Goal: Task Accomplishment & Management: Manage account settings

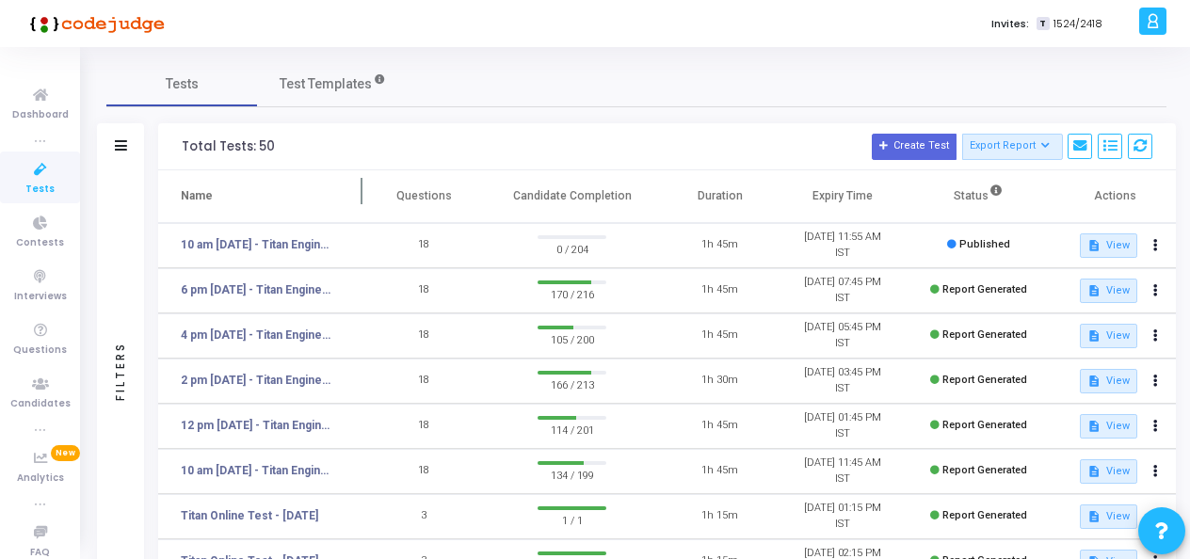
drag, startPoint x: 273, startPoint y: 245, endPoint x: 217, endPoint y: 208, distance: 66.6
click at [217, 208] on th "Name" at bounding box center [260, 196] width 204 height 53
click at [1150, 243] on button at bounding box center [1155, 245] width 26 height 26
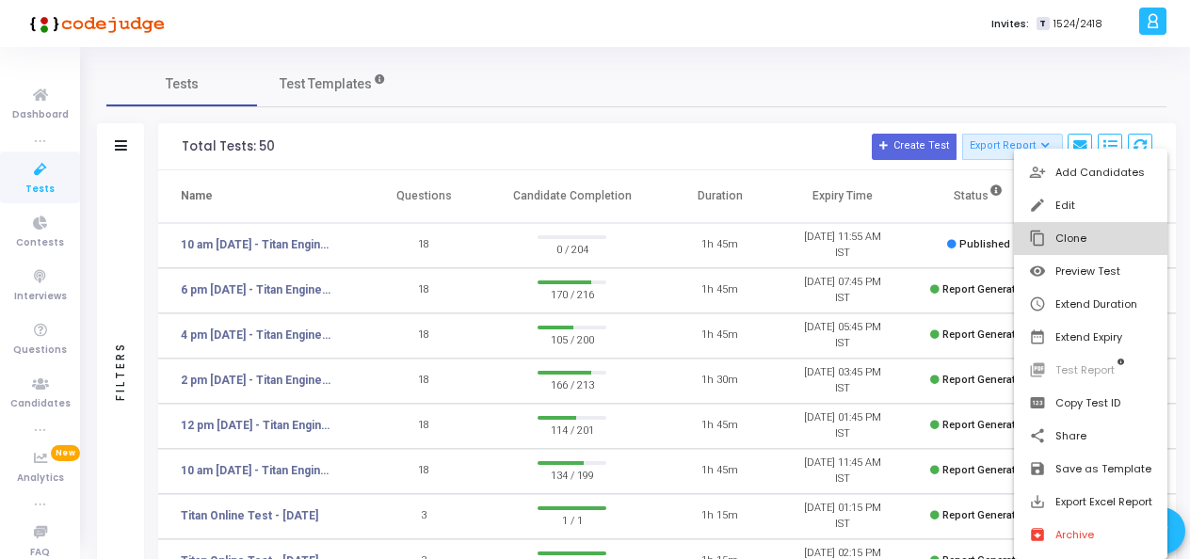
click at [1055, 236] on button "content_copy Clone" at bounding box center [1090, 238] width 153 height 33
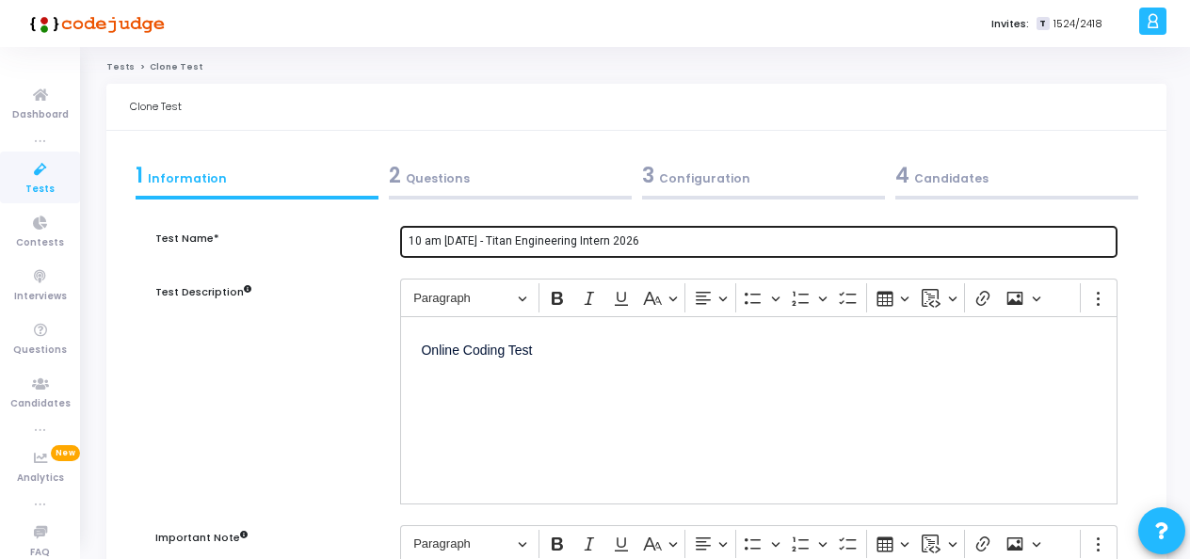
click at [440, 241] on input "10 am - 12th Aug - Titan Engineering Intern 2026" at bounding box center [758, 241] width 701 height 13
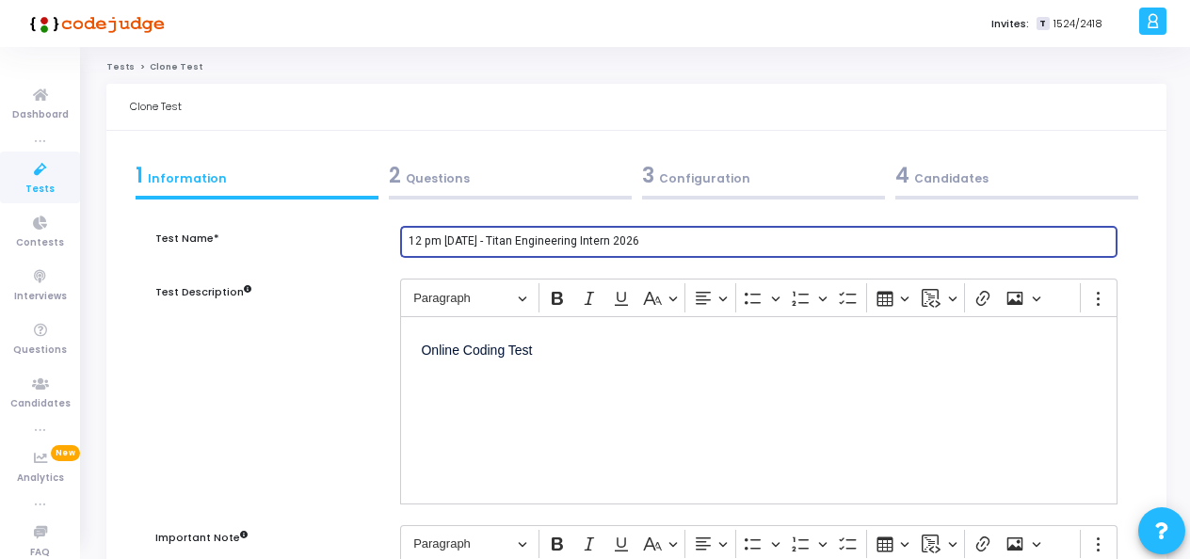
type input "12 pm - 12th Aug - Titan Engineering Intern 2026"
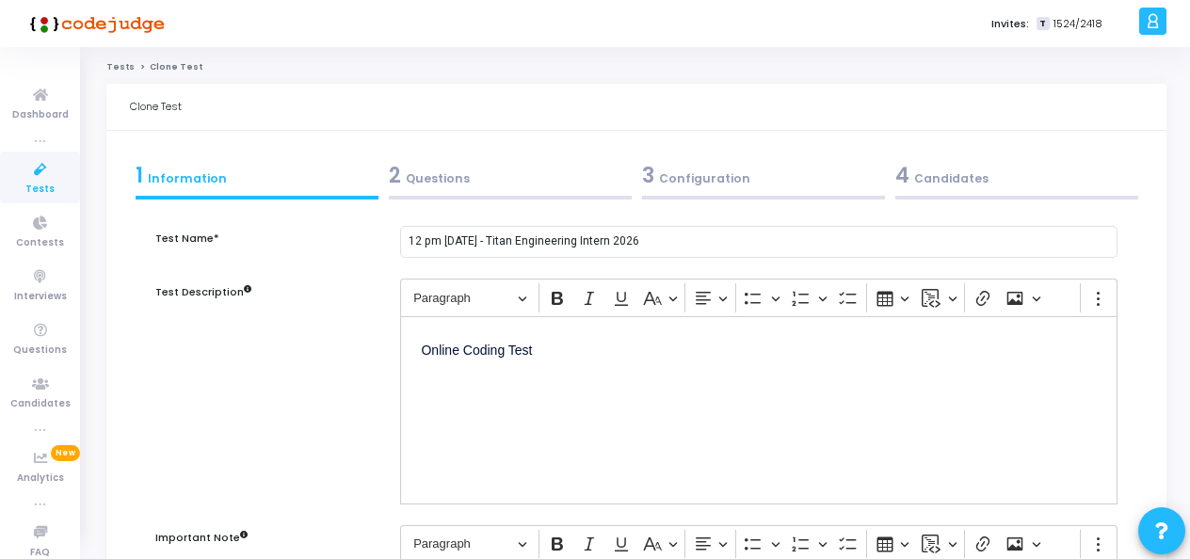
click at [450, 175] on div "2 Questions" at bounding box center [510, 175] width 243 height 31
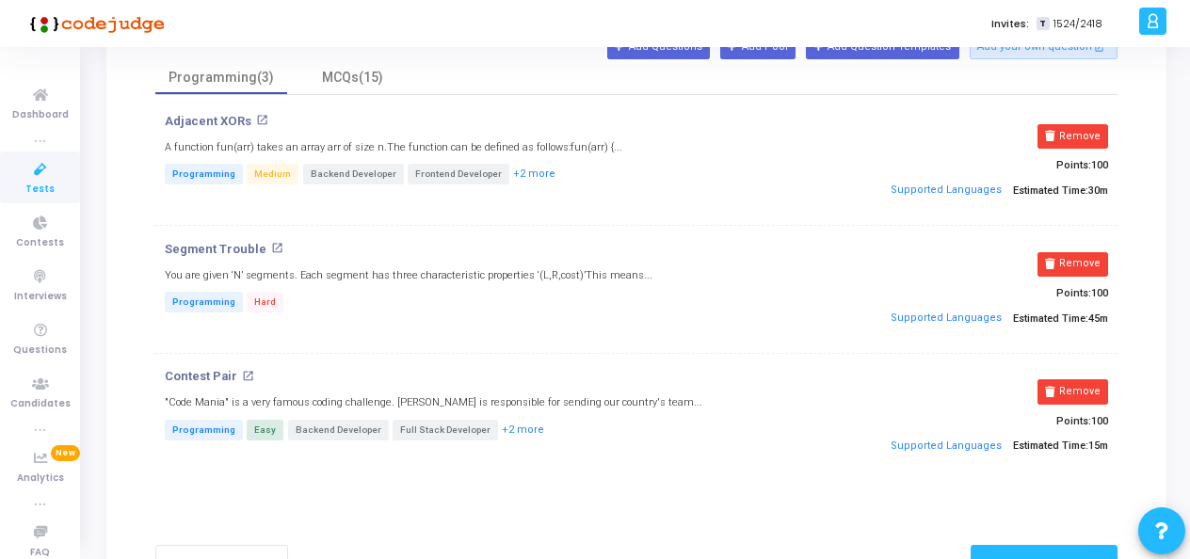
scroll to position [94, 0]
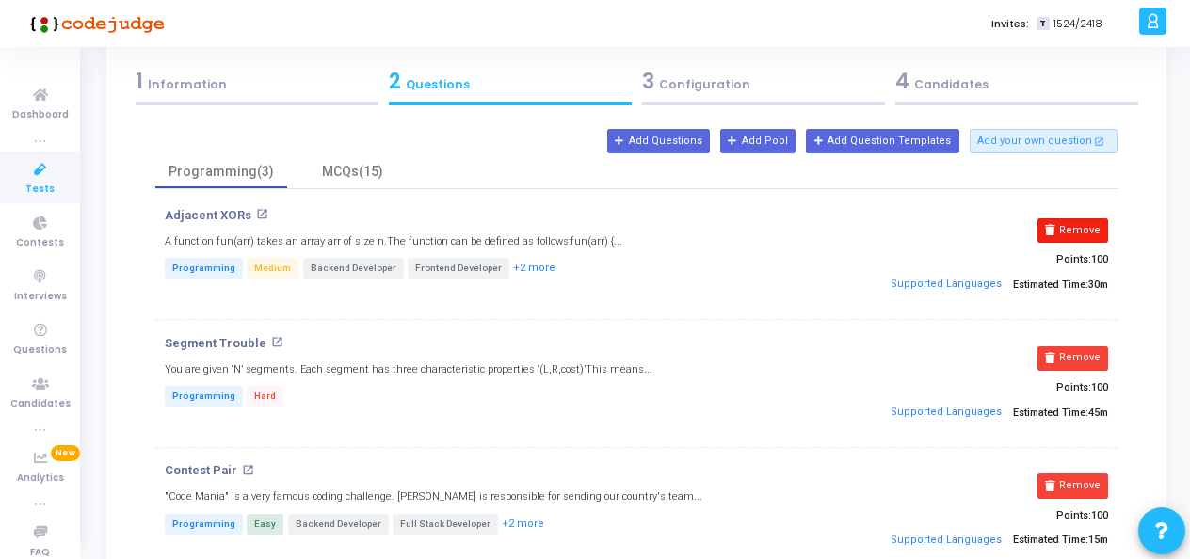
click at [1067, 230] on button "Remove" at bounding box center [1072, 230] width 71 height 24
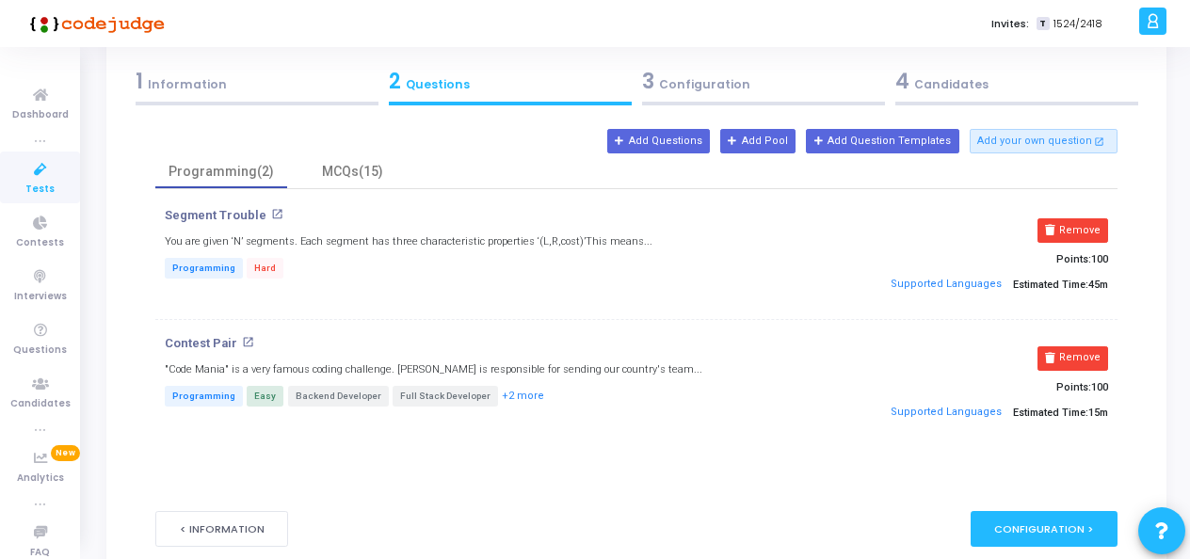
click at [1067, 230] on button "Remove" at bounding box center [1072, 230] width 71 height 24
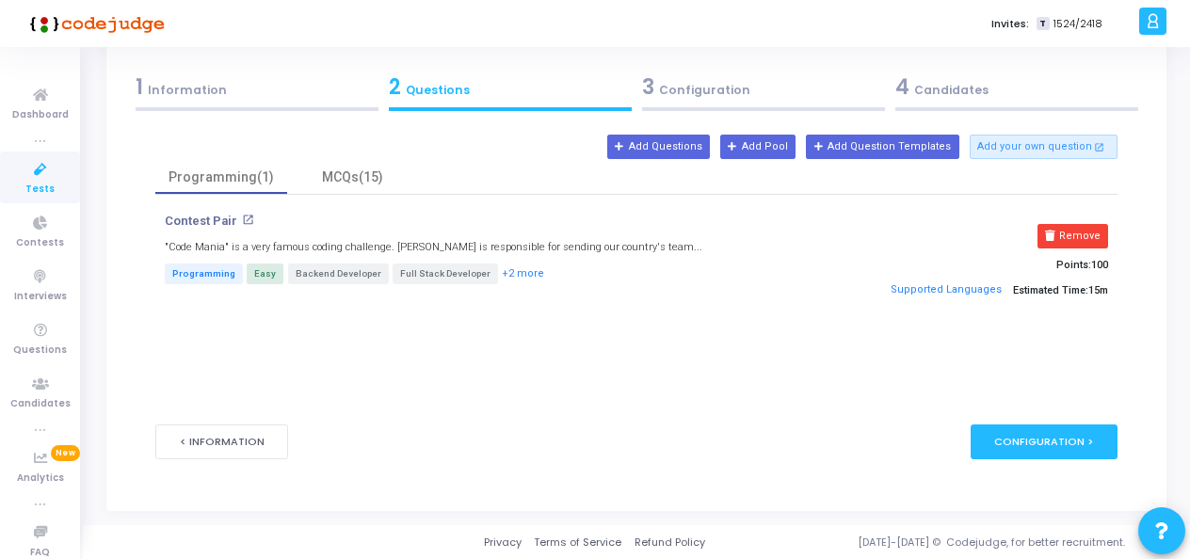
click at [1067, 230] on button "Remove" at bounding box center [1072, 236] width 71 height 24
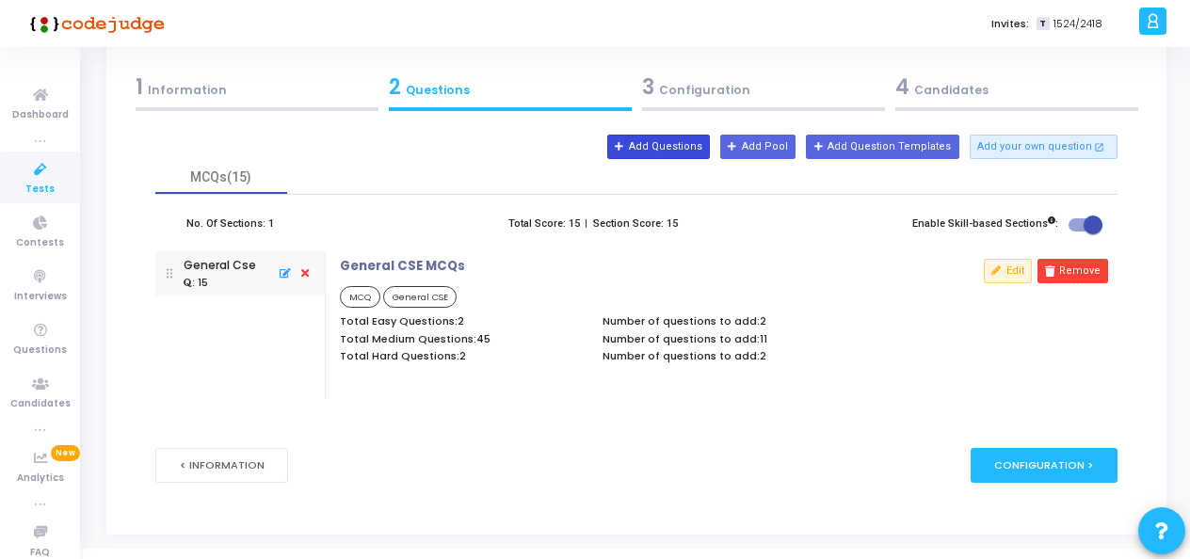
click at [704, 143] on button "Add Questions" at bounding box center [658, 147] width 103 height 24
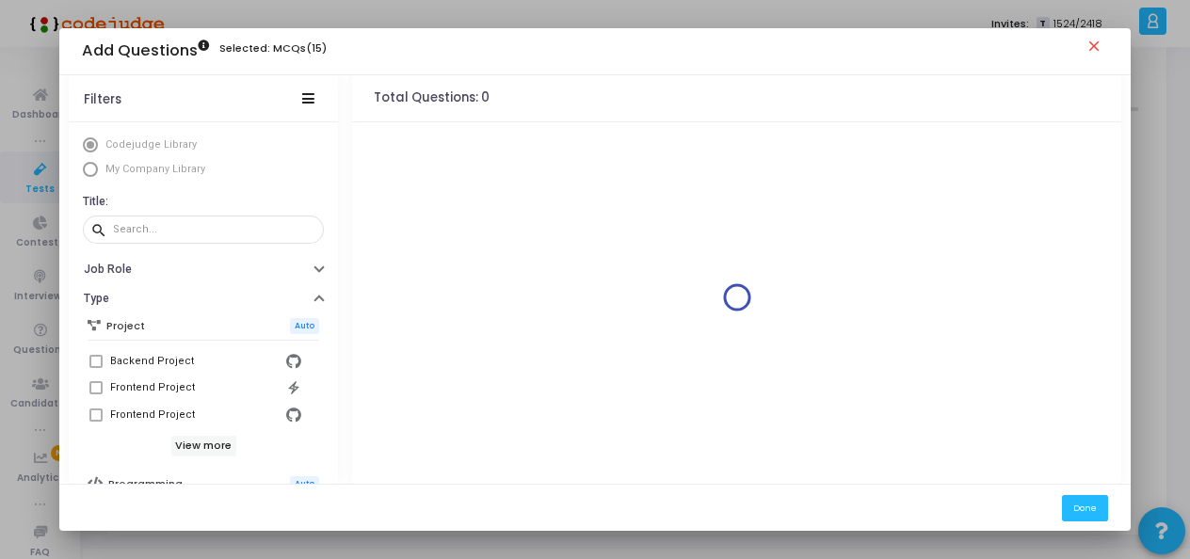
click at [87, 165] on span "Select Library" at bounding box center [90, 169] width 15 height 15
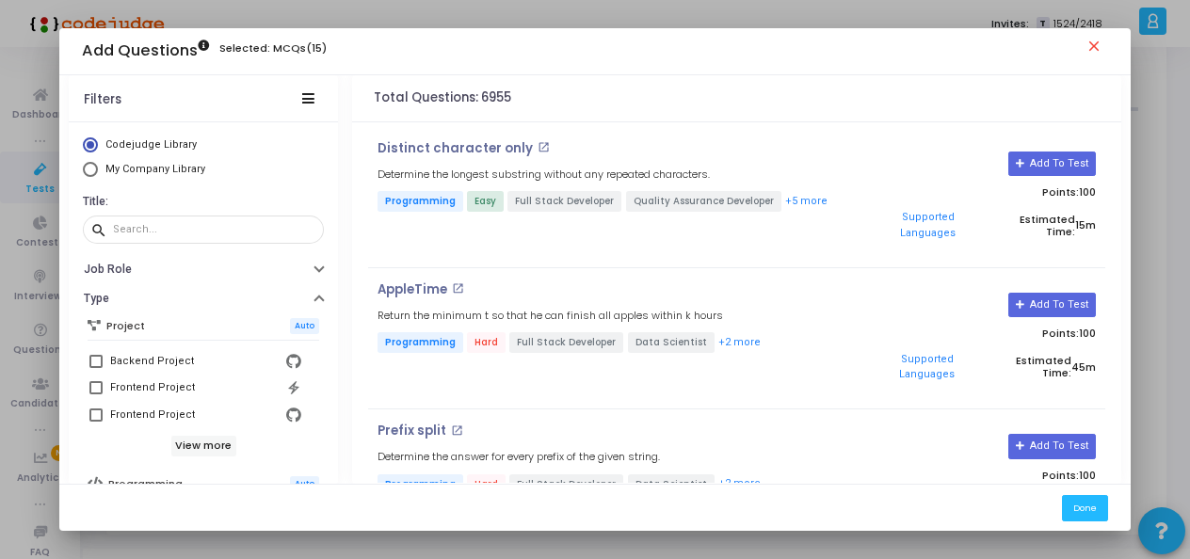
click at [87, 169] on span "Select Library" at bounding box center [90, 169] width 15 height 15
click at [87, 169] on input "My Company Library" at bounding box center [90, 169] width 15 height 15
radio input "true"
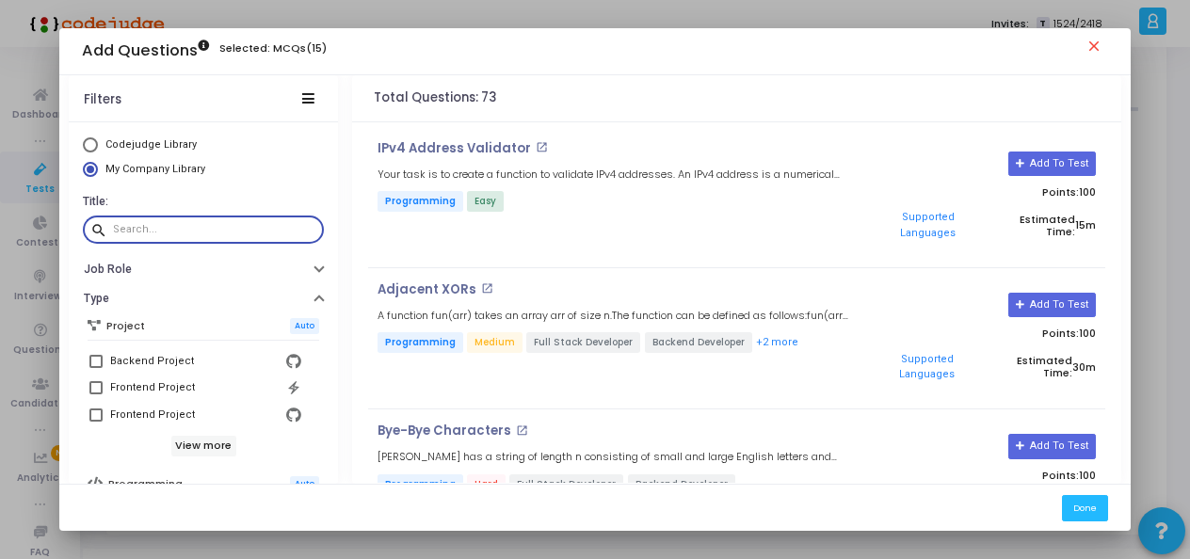
click at [151, 230] on input "text" at bounding box center [214, 229] width 203 height 11
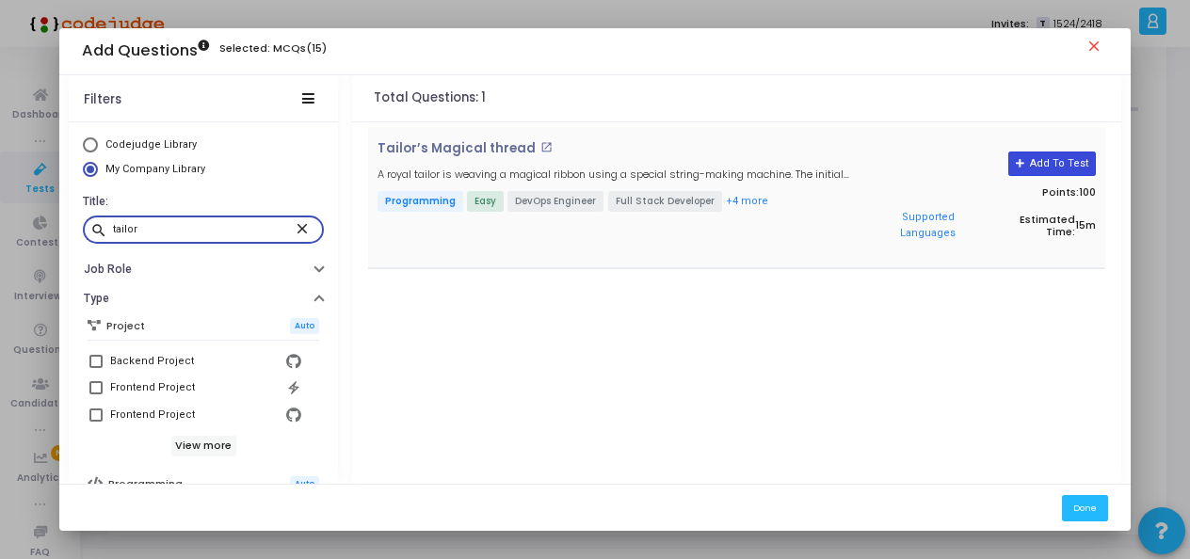
type input "tailor"
click at [1046, 163] on button "Add To Test" at bounding box center [1052, 164] width 88 height 24
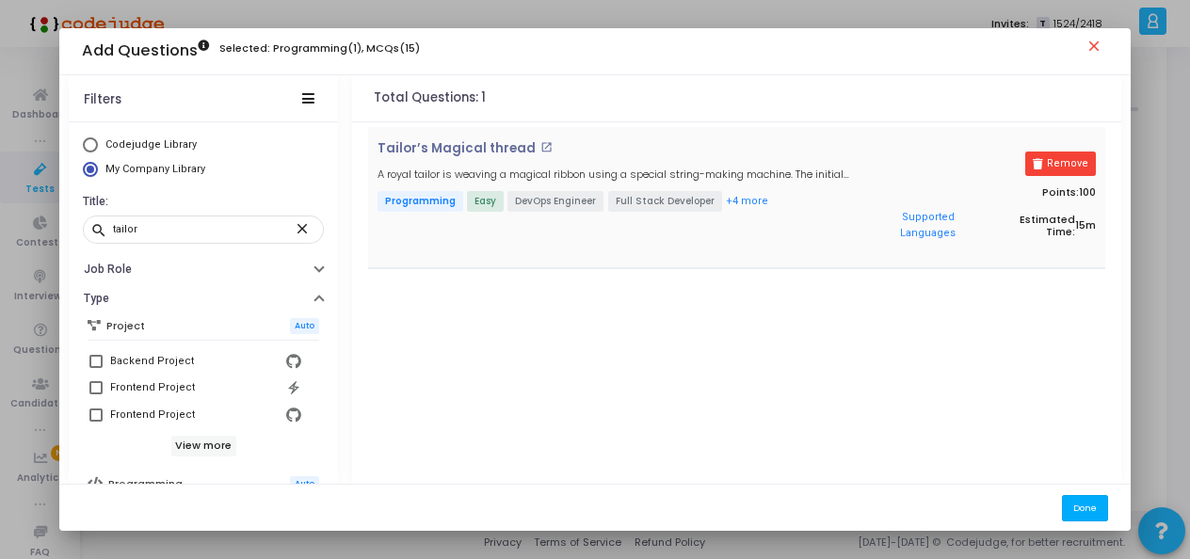
click at [1092, 504] on button "Done" at bounding box center [1085, 507] width 46 height 25
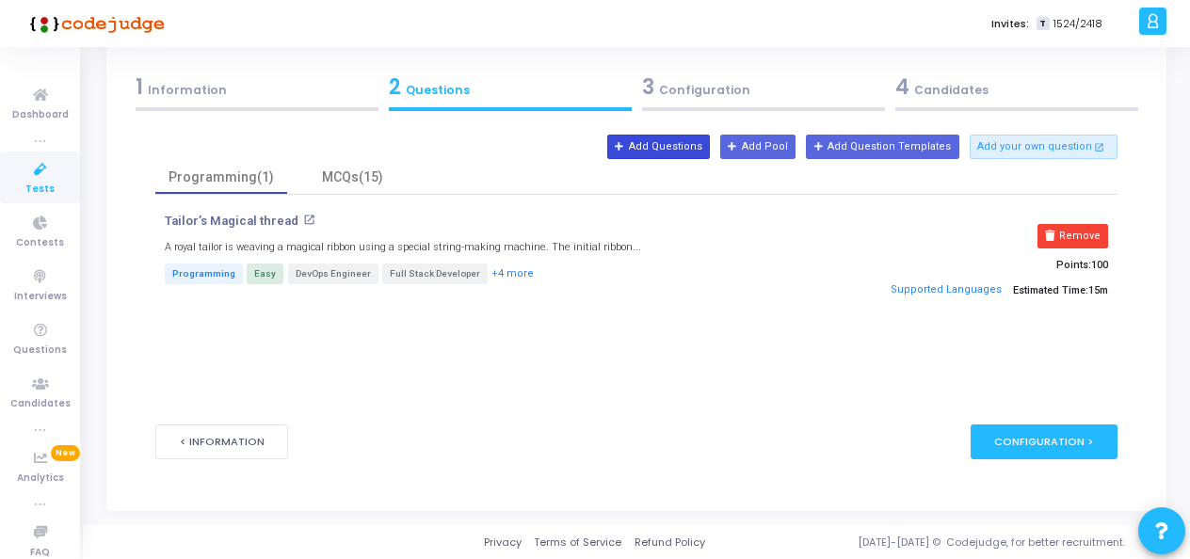
click at [704, 145] on button "Add Questions" at bounding box center [658, 147] width 103 height 24
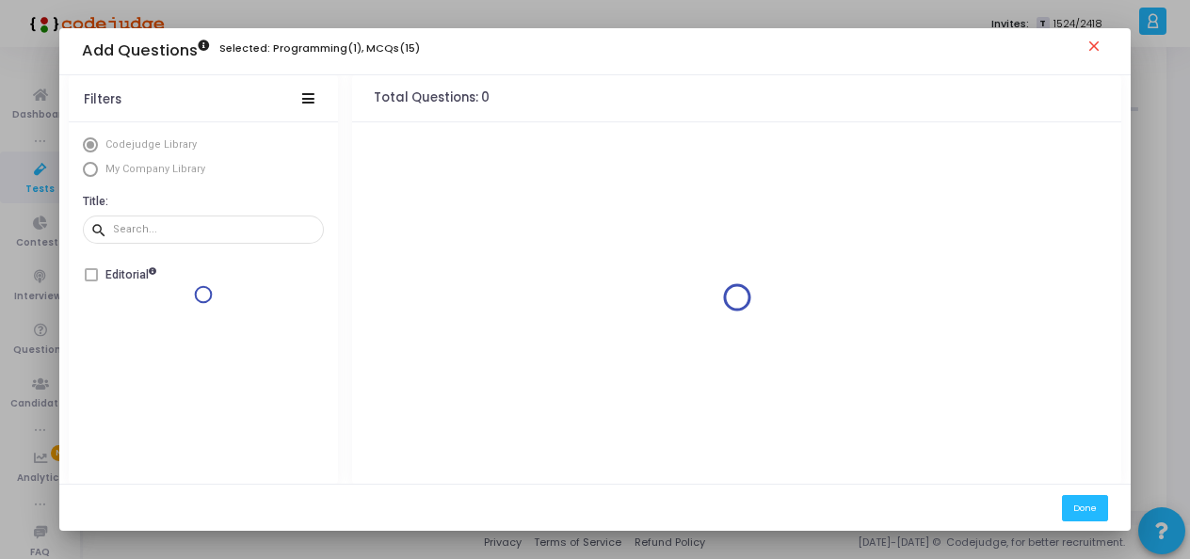
scroll to position [0, 0]
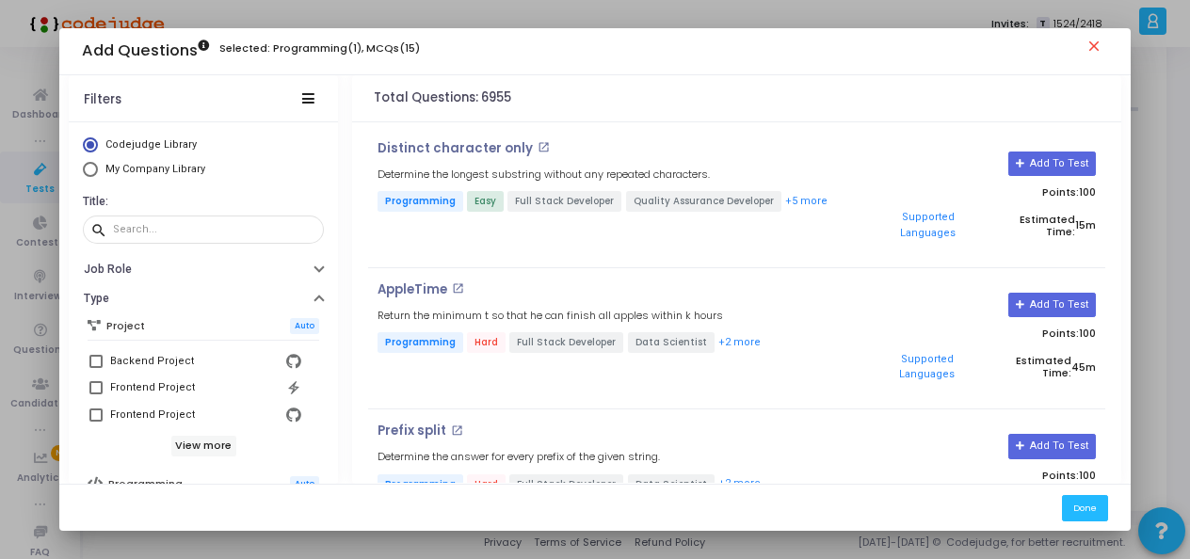
click at [87, 169] on span "Select Library" at bounding box center [90, 169] width 15 height 15
click at [87, 169] on input "My Company Library" at bounding box center [90, 169] width 15 height 15
radio input "true"
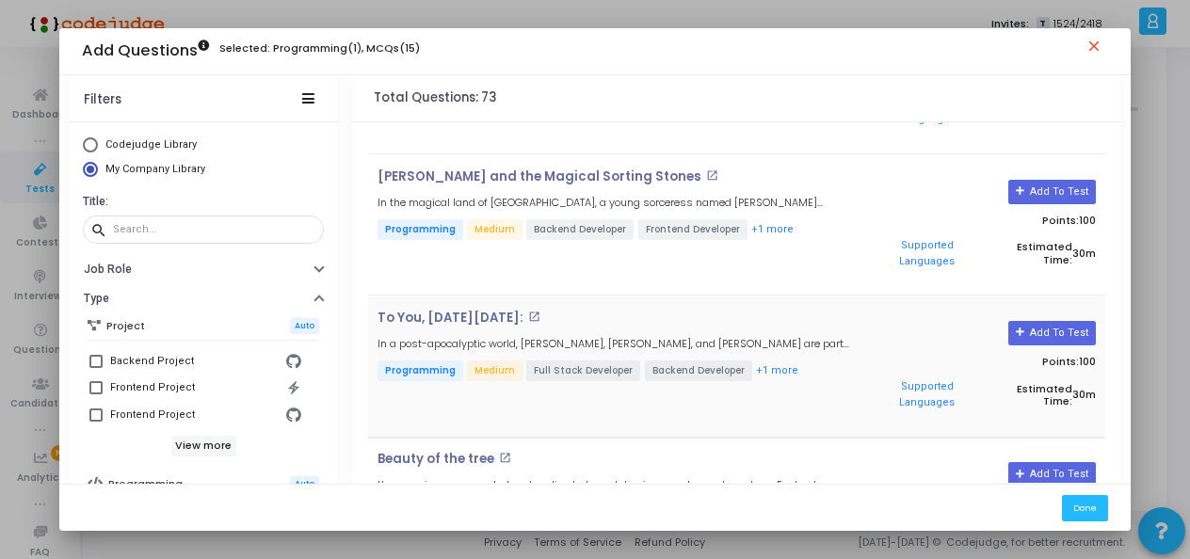
scroll to position [565, 0]
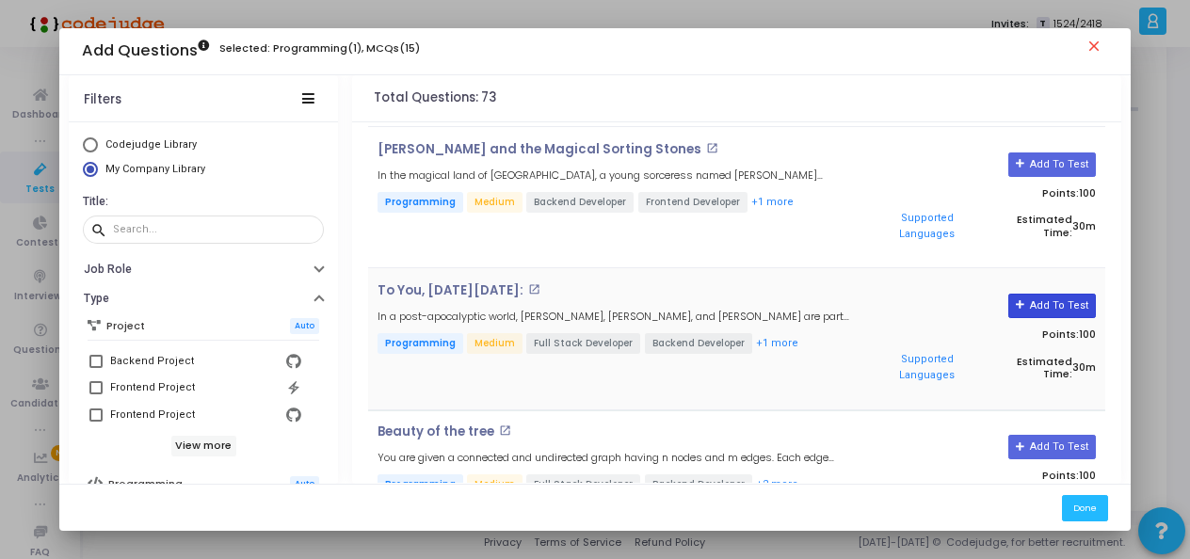
click at [1013, 294] on button "Add To Test" at bounding box center [1052, 306] width 88 height 24
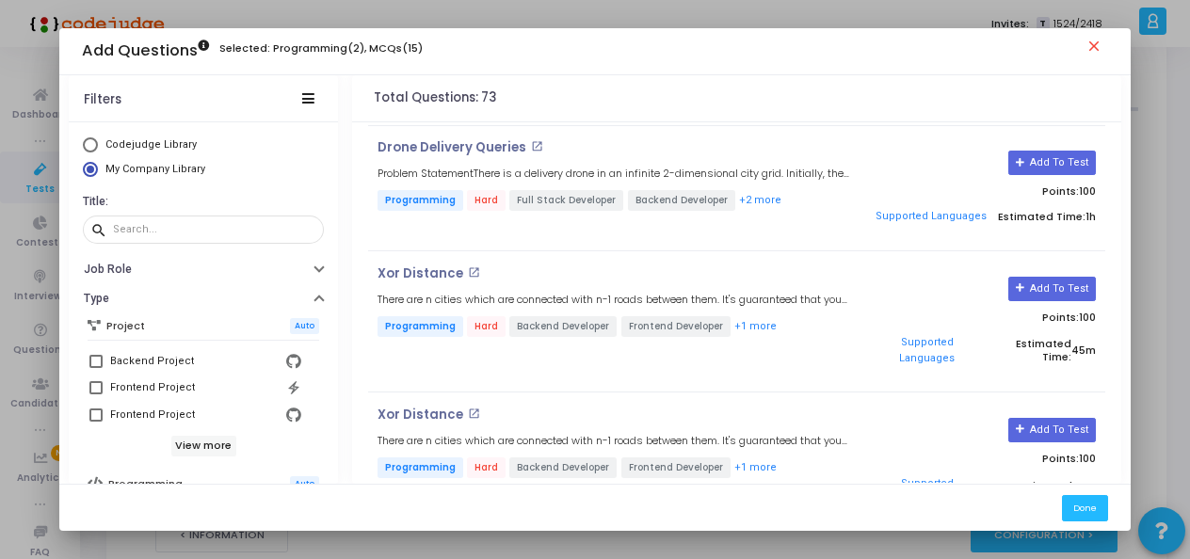
scroll to position [2653, 0]
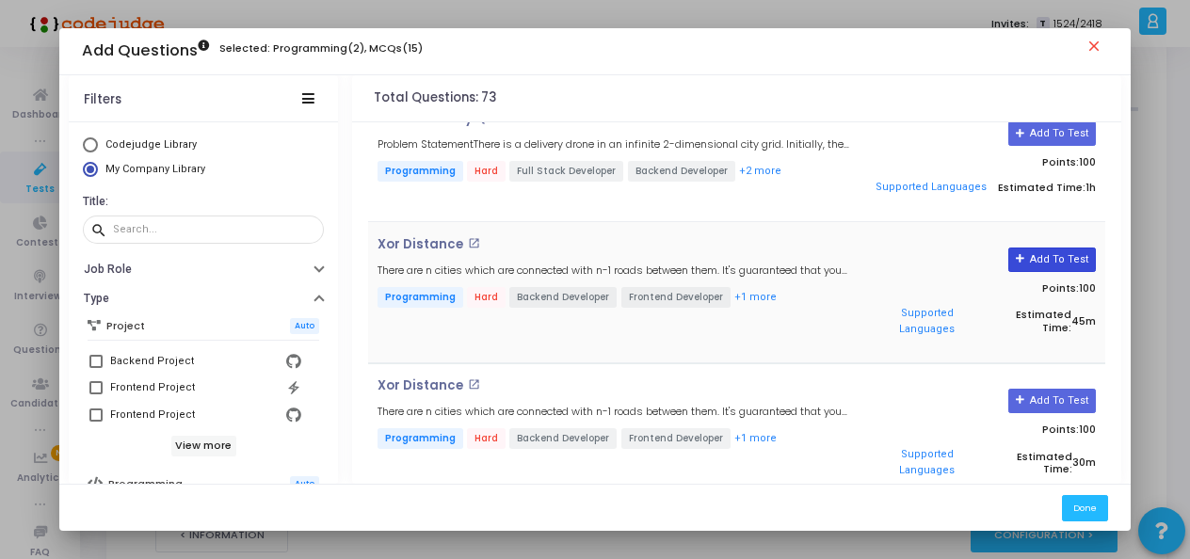
click at [1054, 248] on button "Add To Test" at bounding box center [1052, 260] width 88 height 24
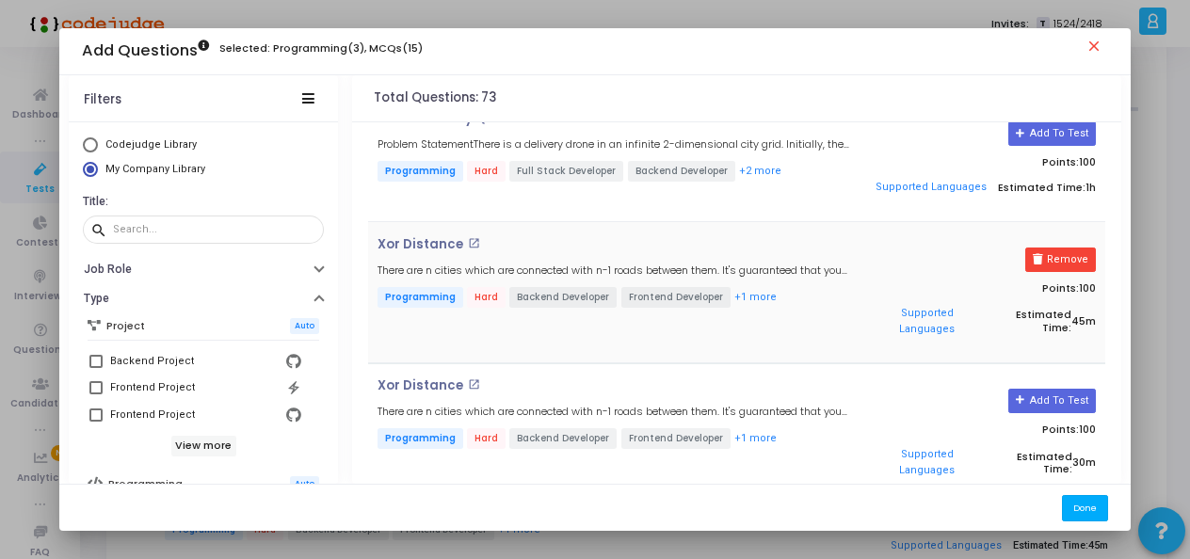
click at [1084, 506] on button "Done" at bounding box center [1085, 507] width 46 height 25
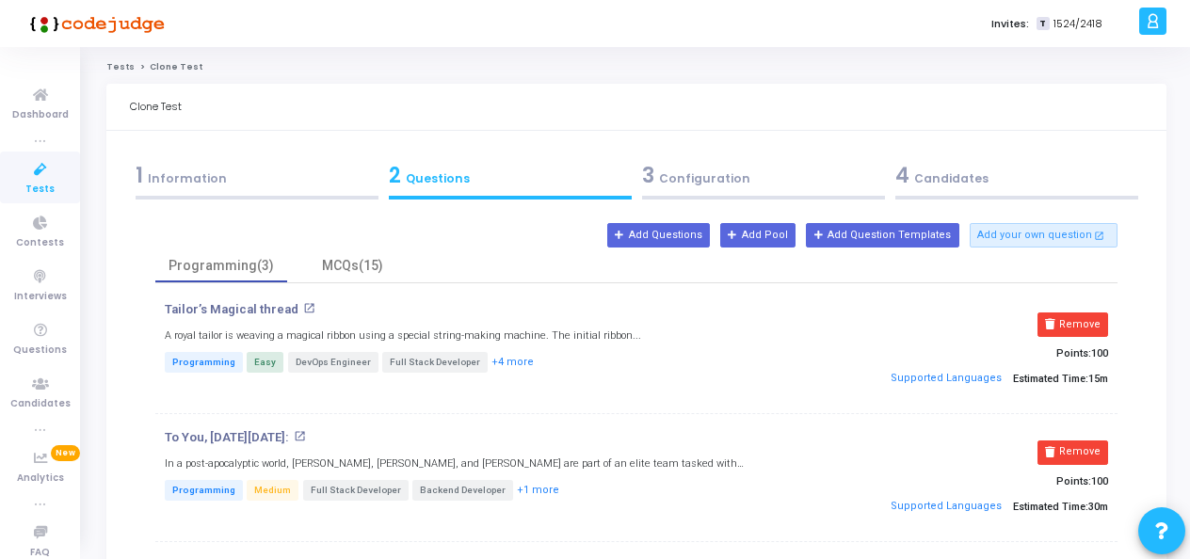
scroll to position [94, 0]
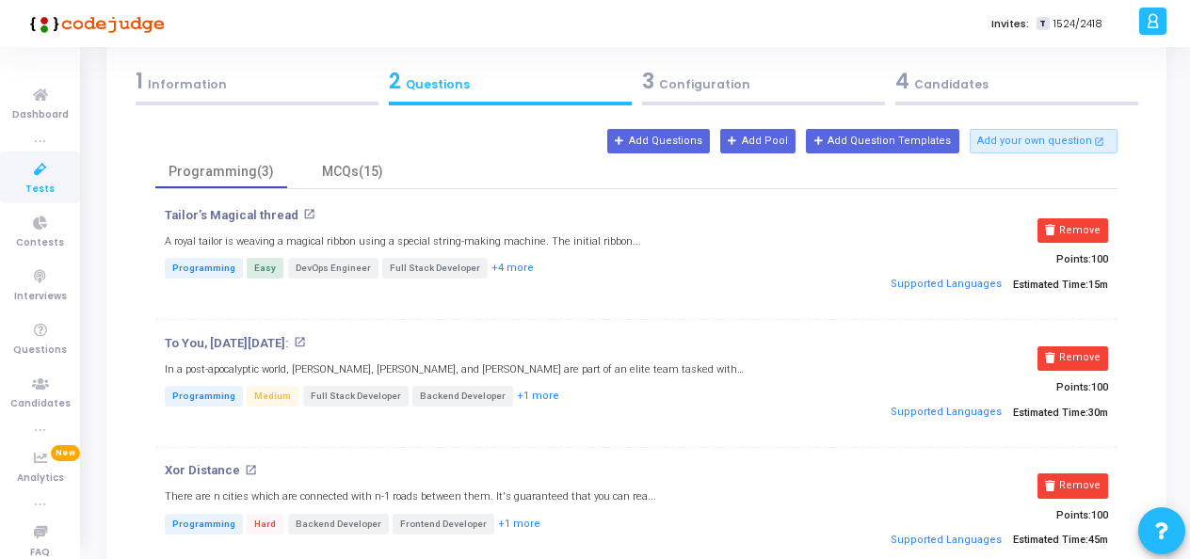
click at [702, 72] on div "3 Configuration" at bounding box center [763, 81] width 243 height 31
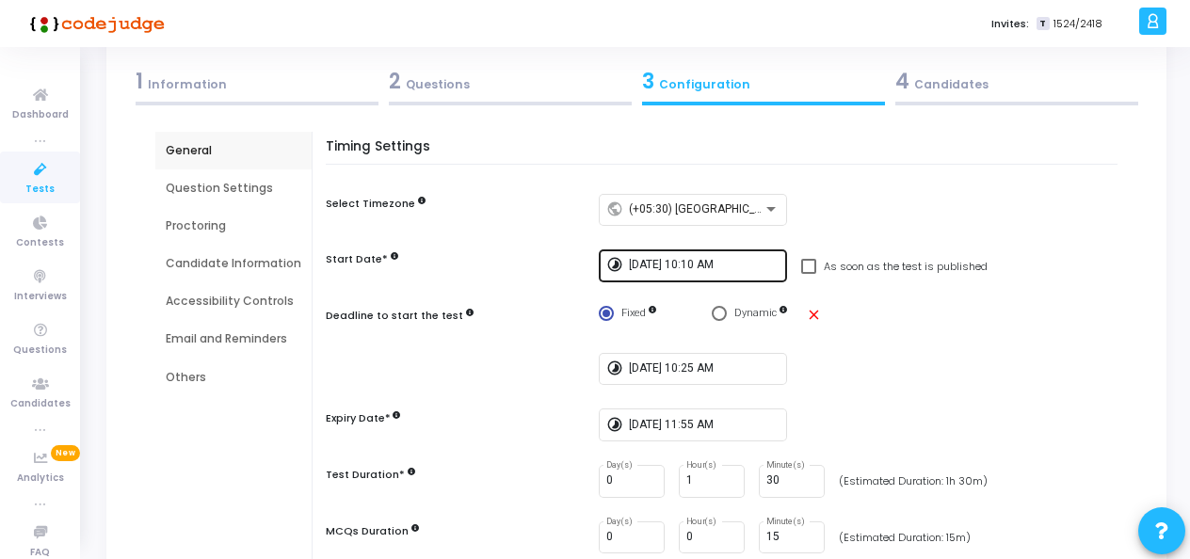
click at [713, 263] on input "8/12/2025, 10:10 AM" at bounding box center [704, 265] width 151 height 13
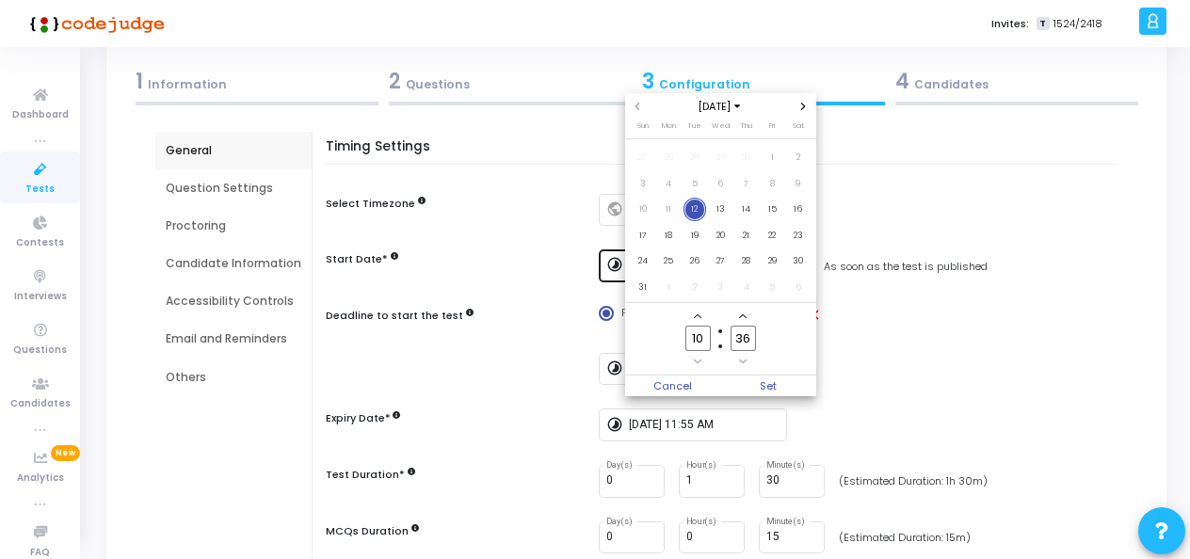
scroll to position [0, 0]
click at [706, 343] on input "10" at bounding box center [697, 338] width 24 height 25
type input "1"
type input "12"
click at [753, 340] on input "36" at bounding box center [742, 338] width 24 height 25
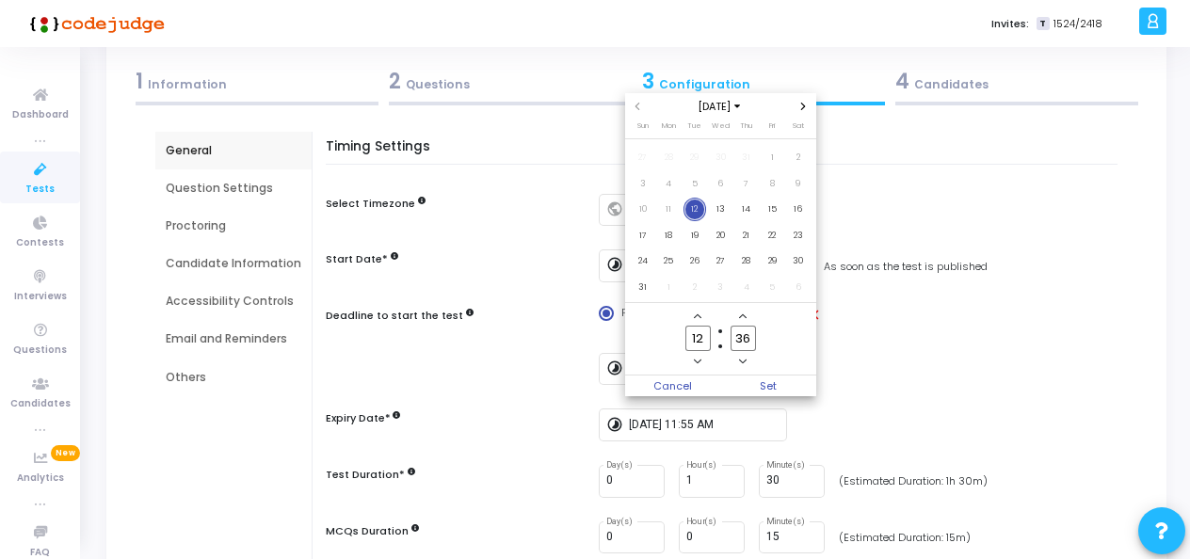
type input "3"
type input "00"
click at [768, 388] on span "Set" at bounding box center [768, 385] width 96 height 21
type input "8/12/2025, 12:00 PM"
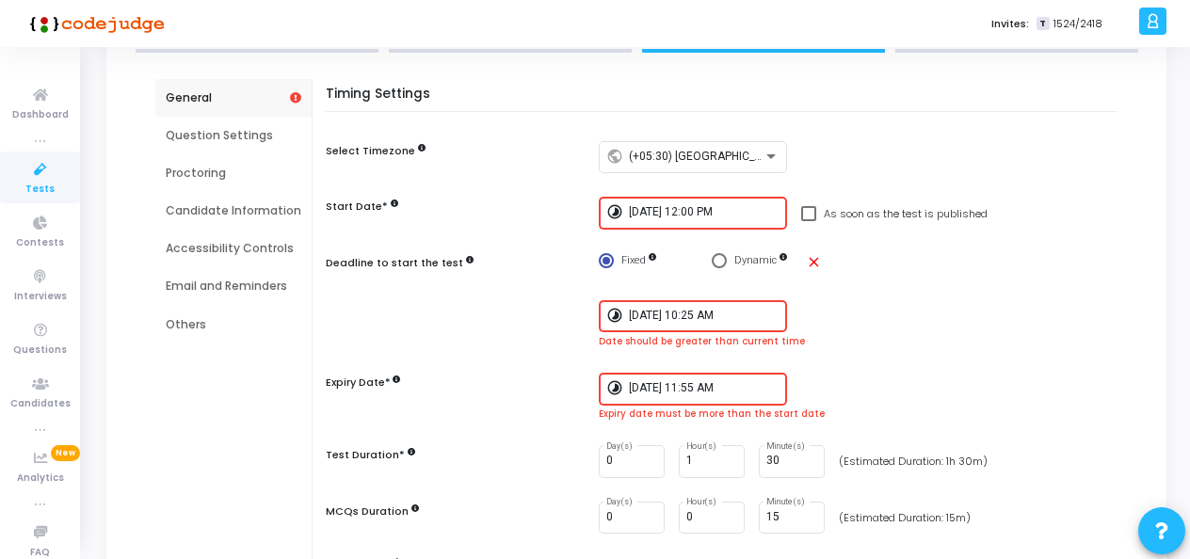
scroll to position [188, 0]
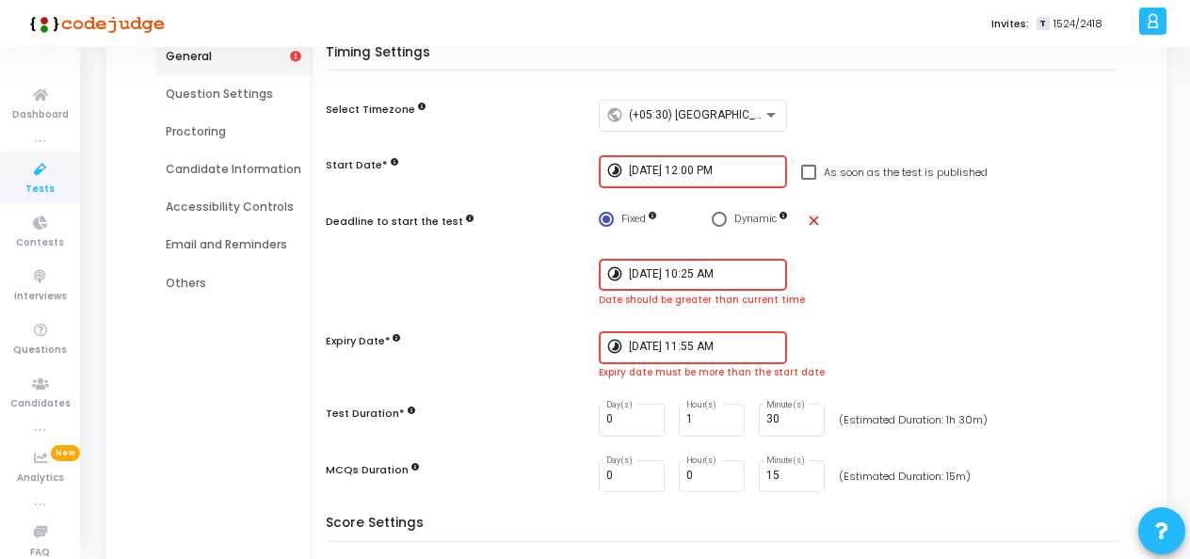
click at [672, 271] on input "8/12/2025, 10:25 AM" at bounding box center [704, 274] width 151 height 13
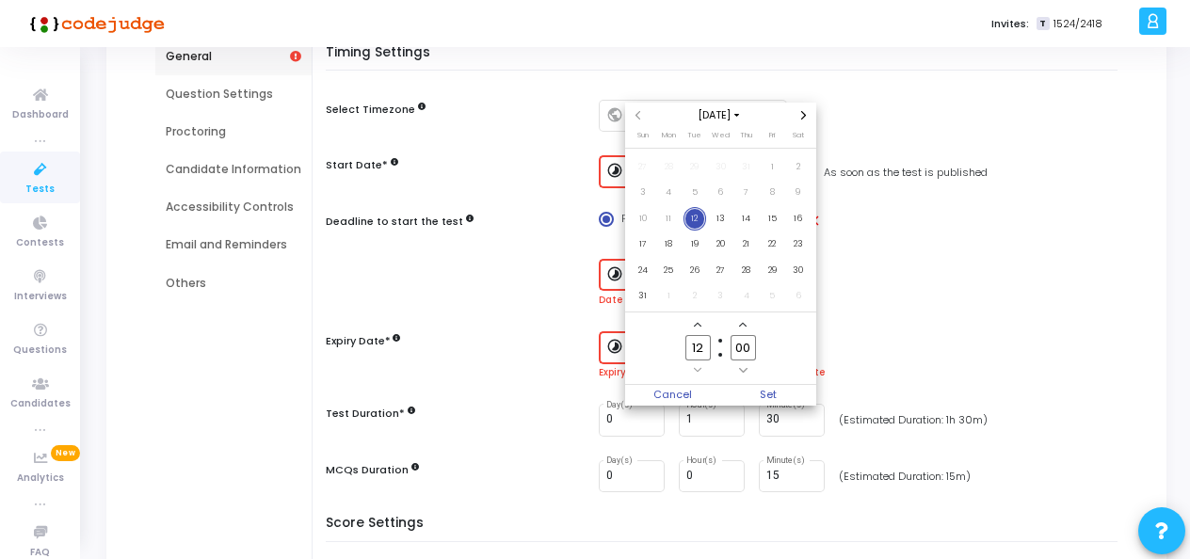
scroll to position [0, 0]
click at [746, 344] on input "00" at bounding box center [742, 347] width 24 height 25
type input "0"
type input "15"
click at [772, 391] on span "Set" at bounding box center [768, 395] width 96 height 21
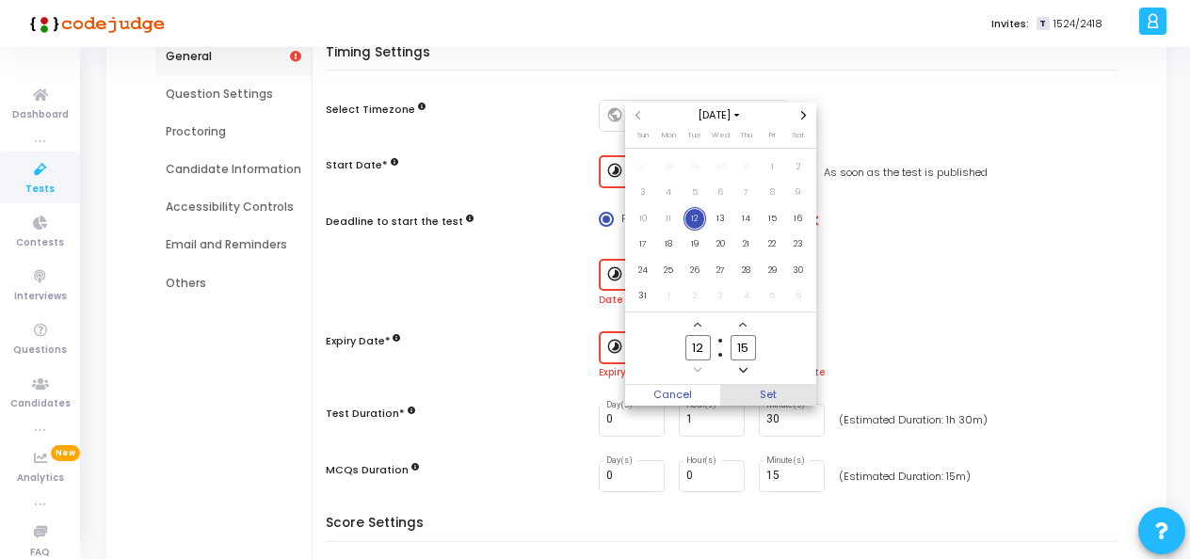
type input "8/12/2025, 12:15 PM"
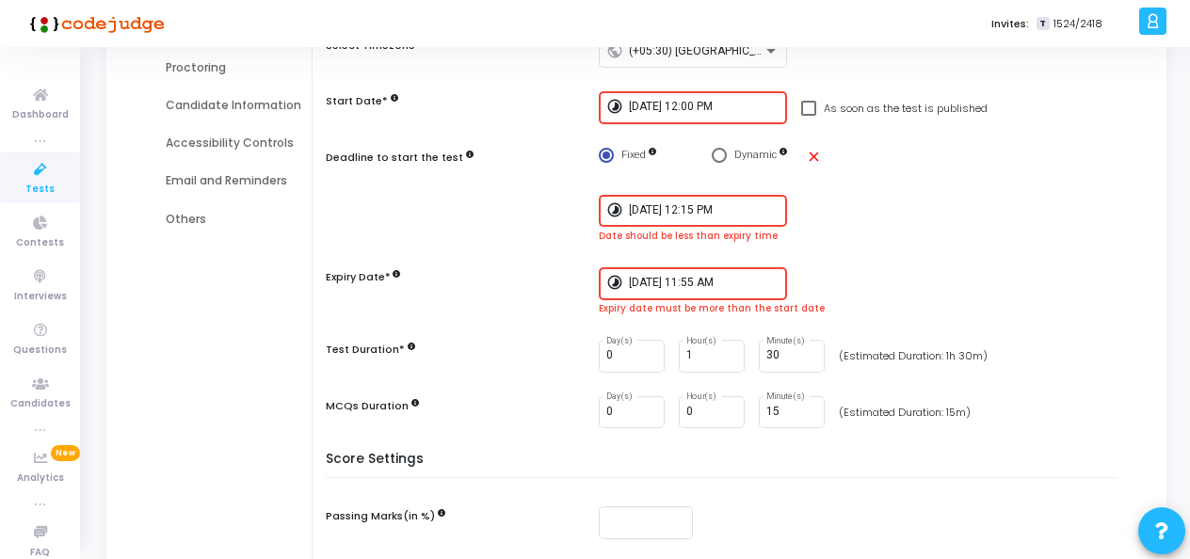
scroll to position [282, 0]
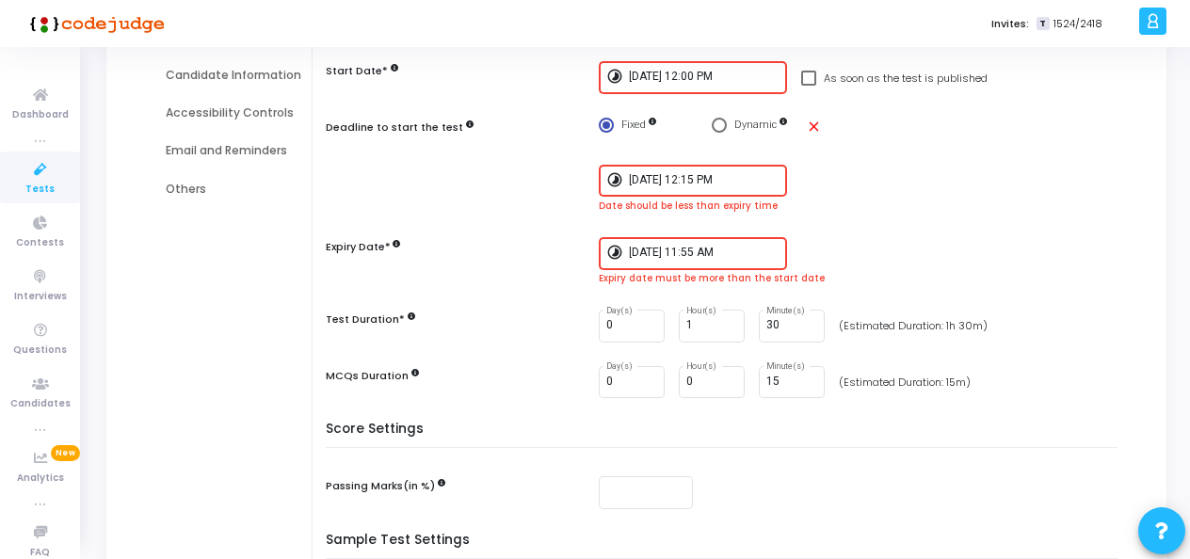
click at [723, 260] on div "8/12/2025, 11:55 AM" at bounding box center [704, 251] width 151 height 35
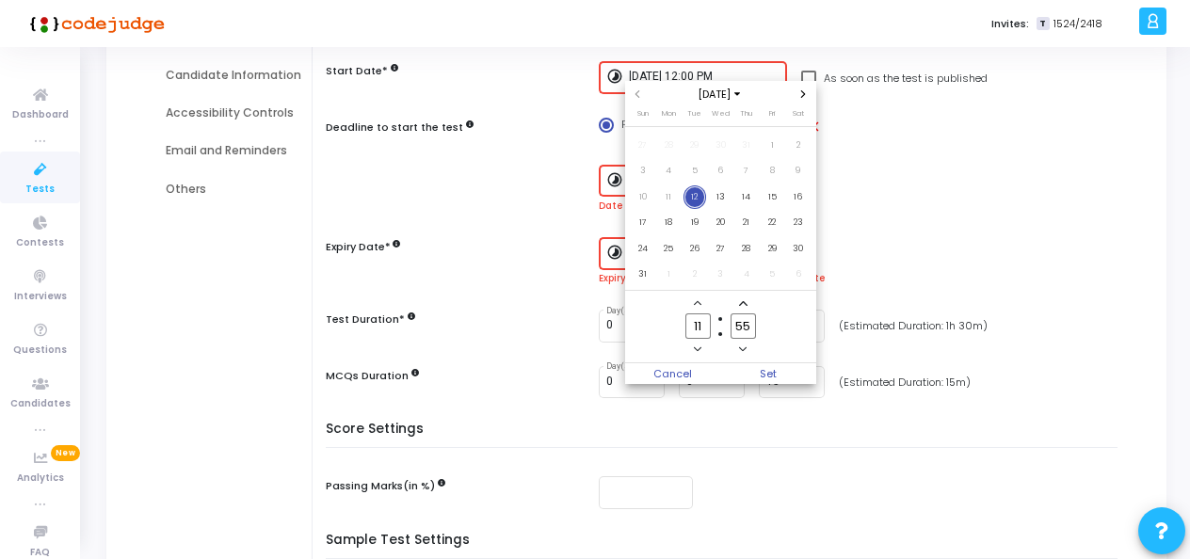
click at [704, 329] on input "11" at bounding box center [697, 325] width 24 height 25
type input "1"
type input "13"
click at [751, 326] on input "55" at bounding box center [742, 325] width 24 height 25
type input "5"
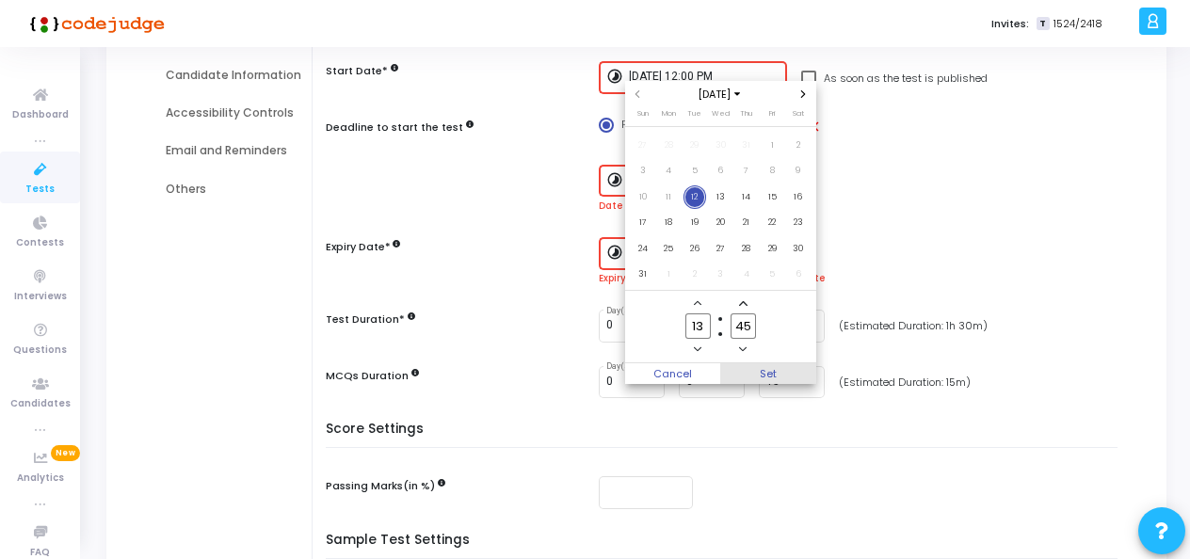
type input "45"
click at [773, 375] on span "Set" at bounding box center [768, 373] width 96 height 21
type input "8/12/2025, 1:45 PM"
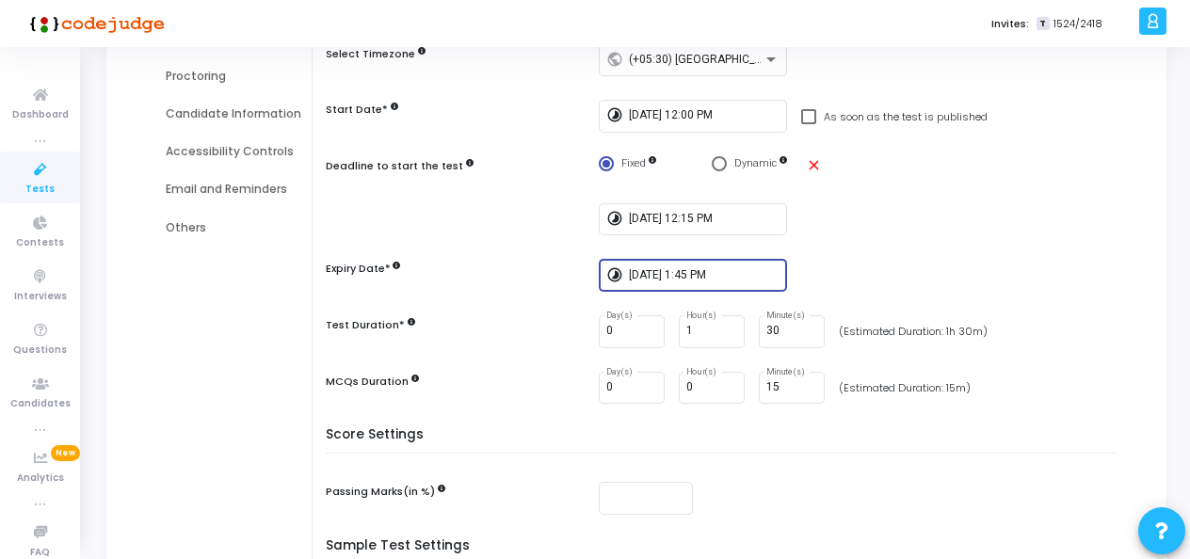
scroll to position [131, 0]
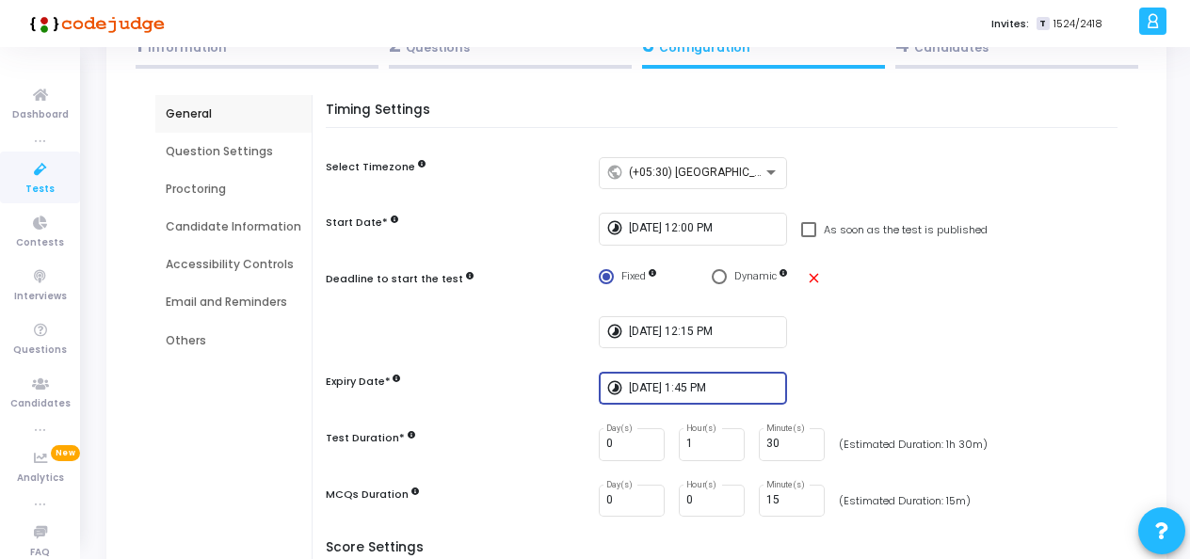
click at [184, 151] on div "Question Settings" at bounding box center [234, 151] width 136 height 17
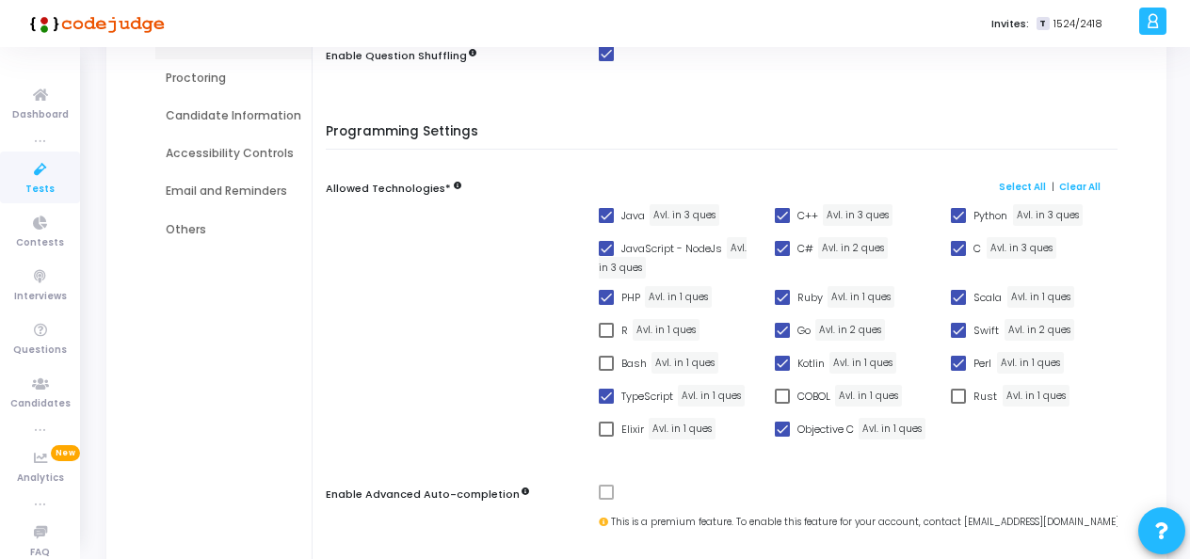
scroll to position [34, 0]
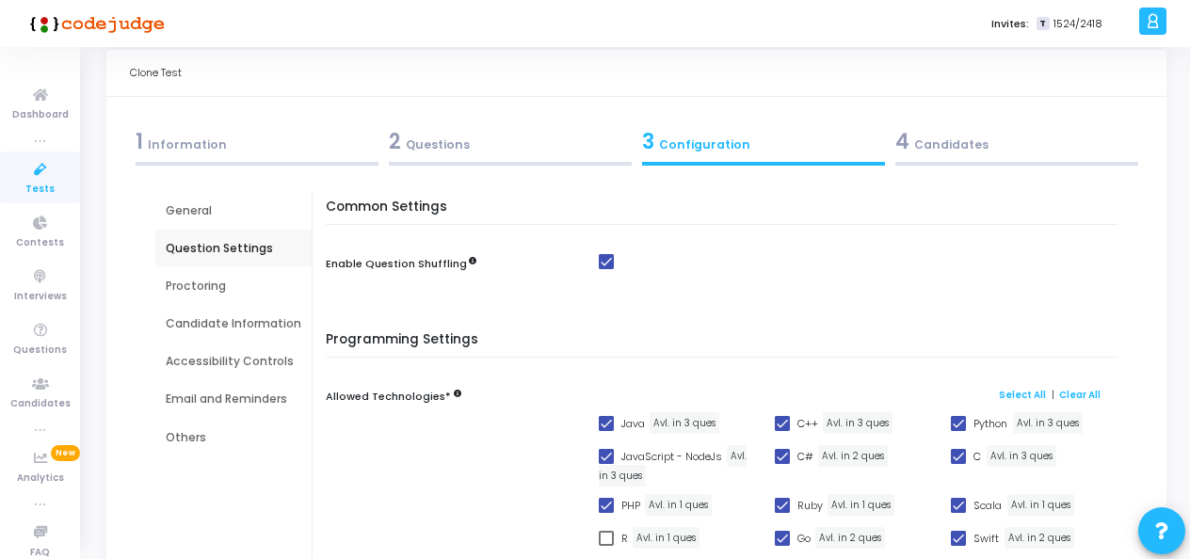
click at [192, 289] on div "Proctoring" at bounding box center [234, 286] width 136 height 17
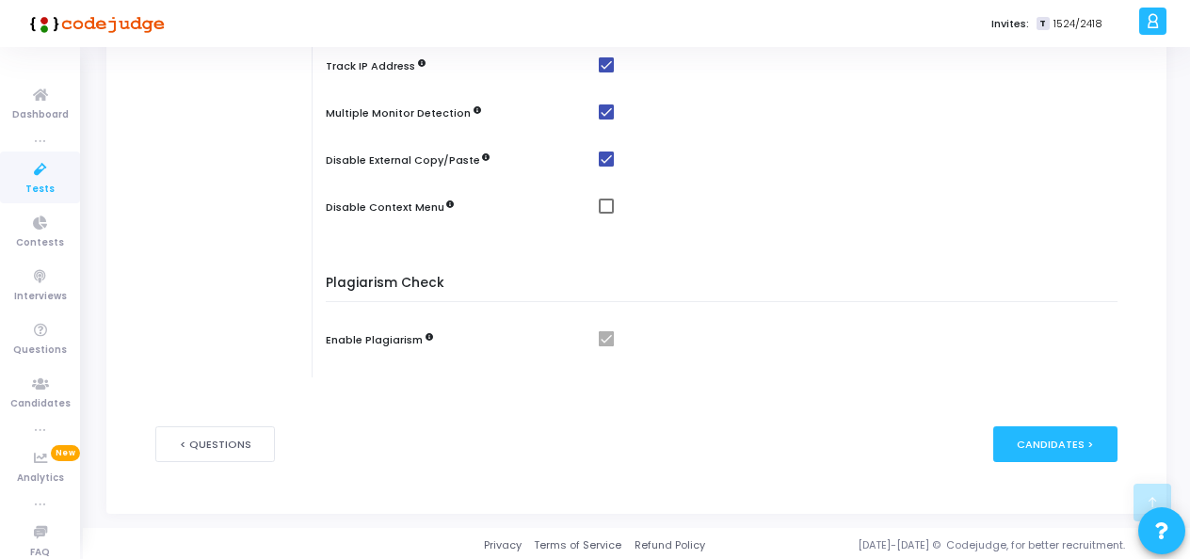
scroll to position [250, 0]
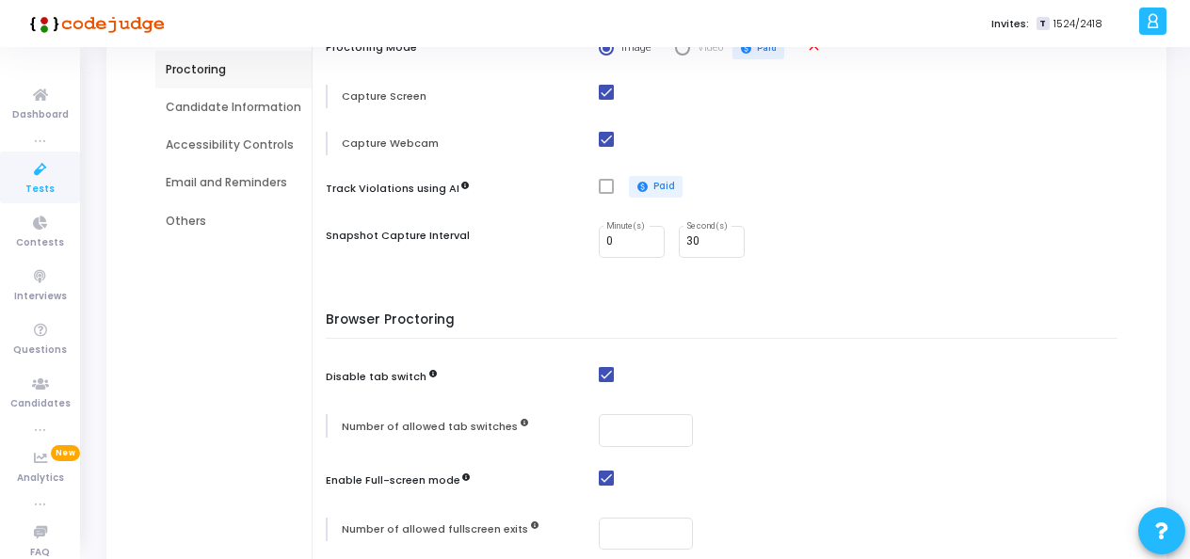
click at [242, 117] on div "Candidate Information" at bounding box center [233, 107] width 156 height 38
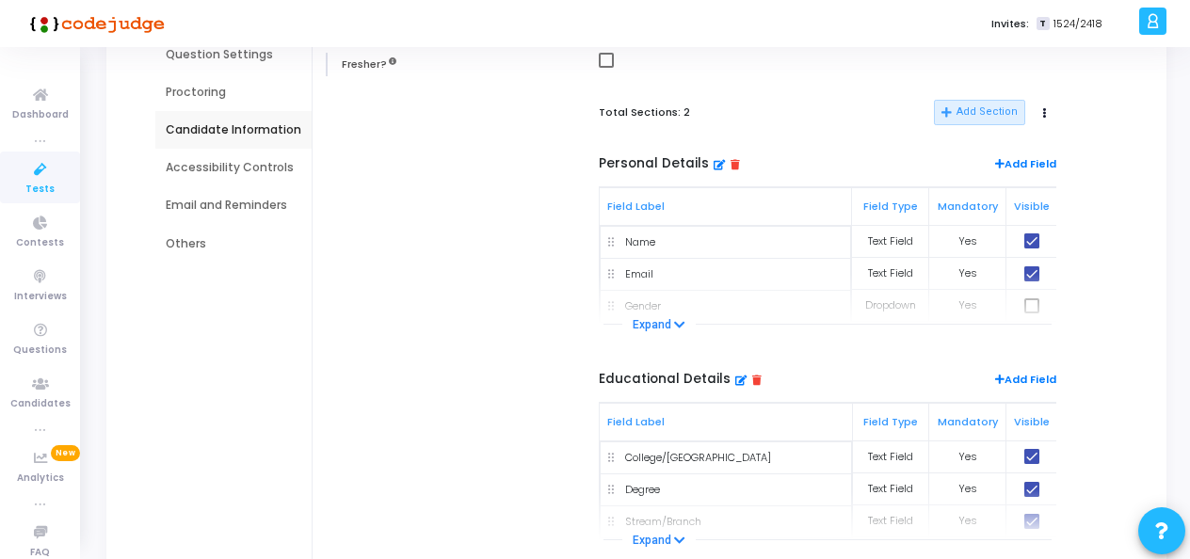
scroll to position [0, 0]
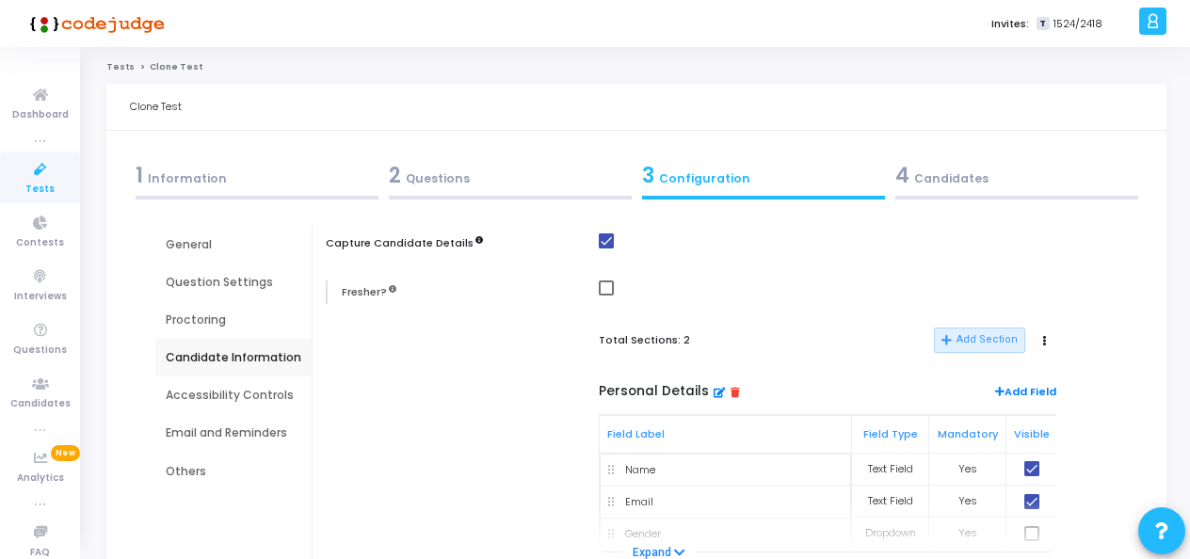
click at [222, 389] on div "Accessibility Controls" at bounding box center [234, 395] width 136 height 17
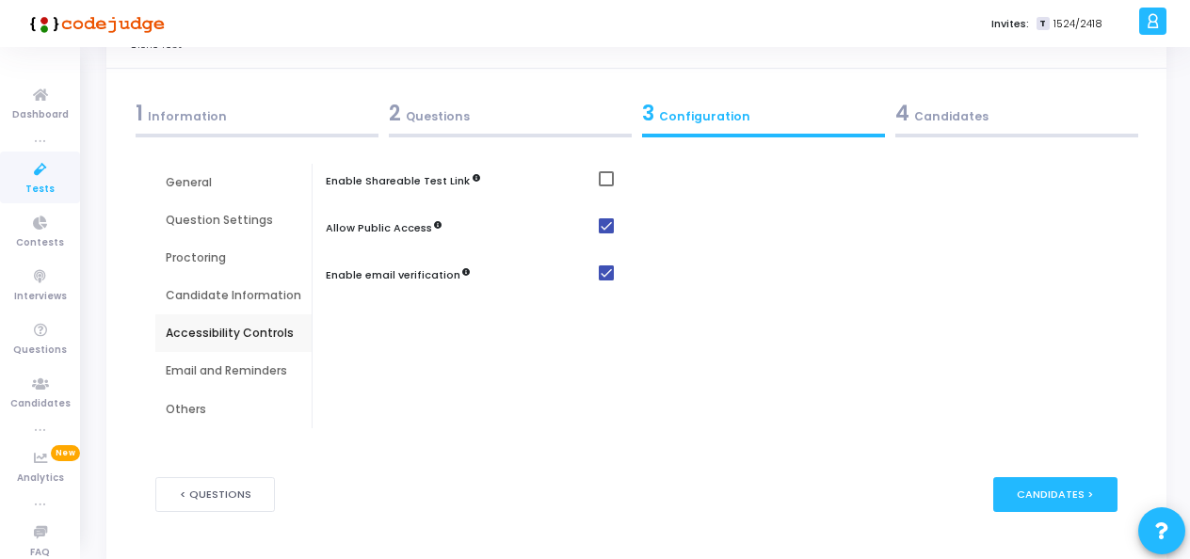
scroll to position [115, 0]
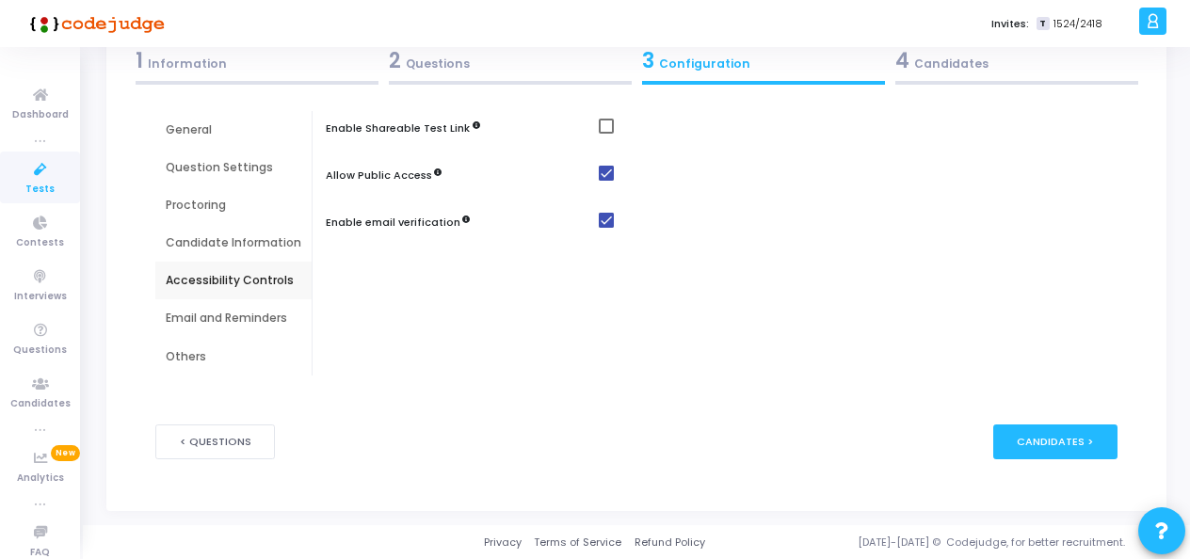
click at [233, 327] on div "Email and Reminders" at bounding box center [233, 318] width 156 height 38
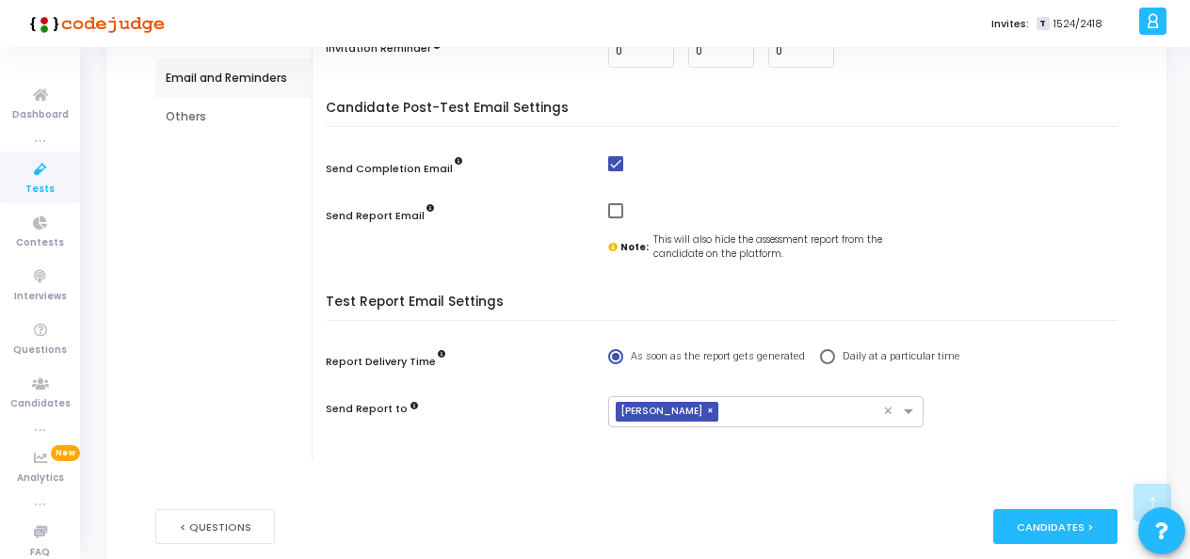
scroll to position [397, 0]
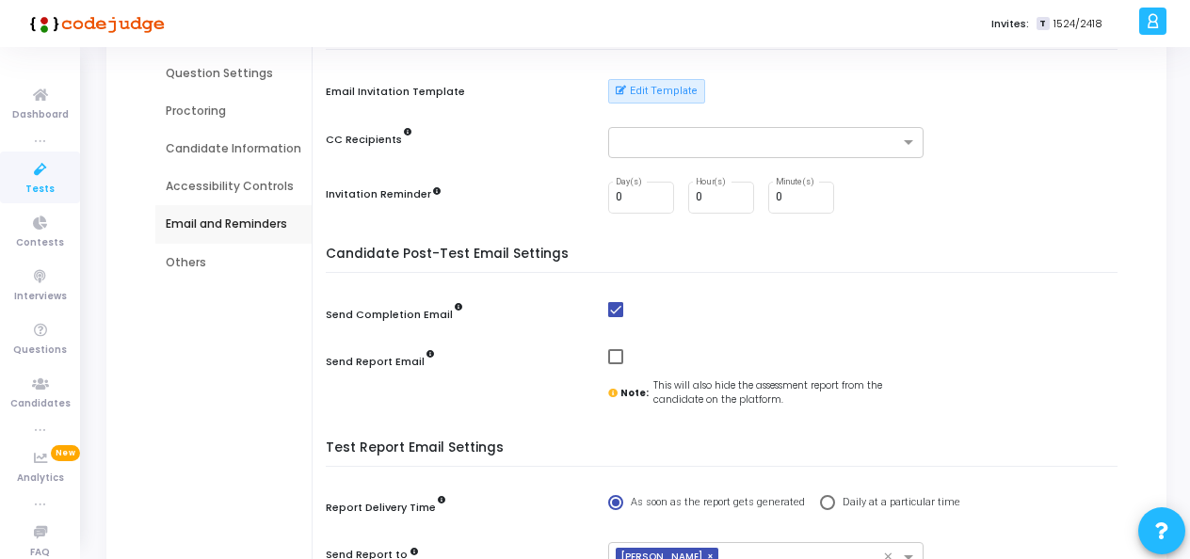
drag, startPoint x: 190, startPoint y: 254, endPoint x: 199, endPoint y: 260, distance: 10.2
click at [191, 254] on div "Others" at bounding box center [234, 262] width 136 height 17
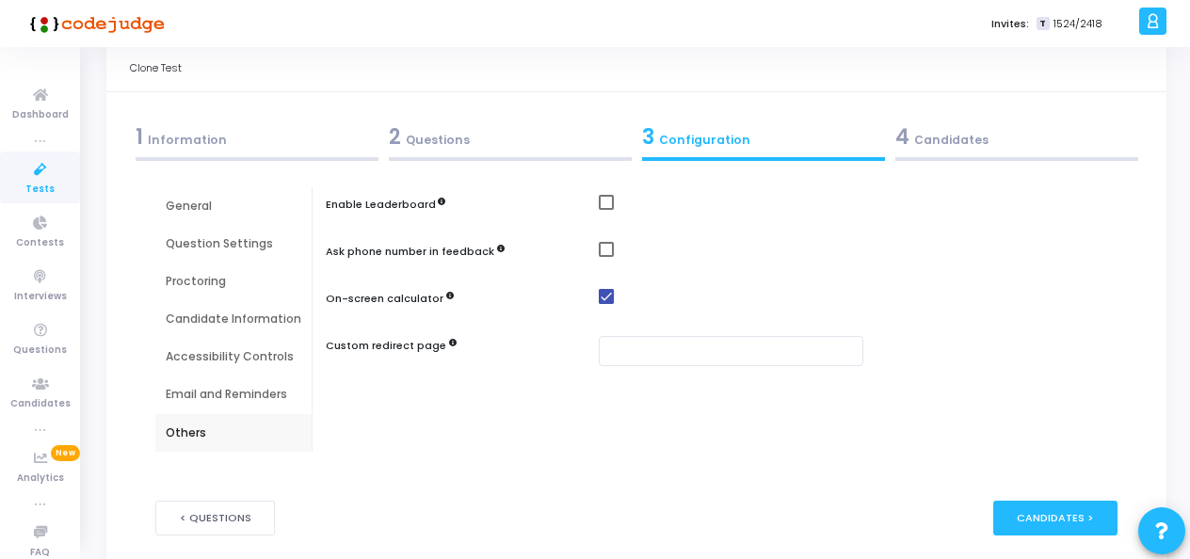
scroll to position [115, 0]
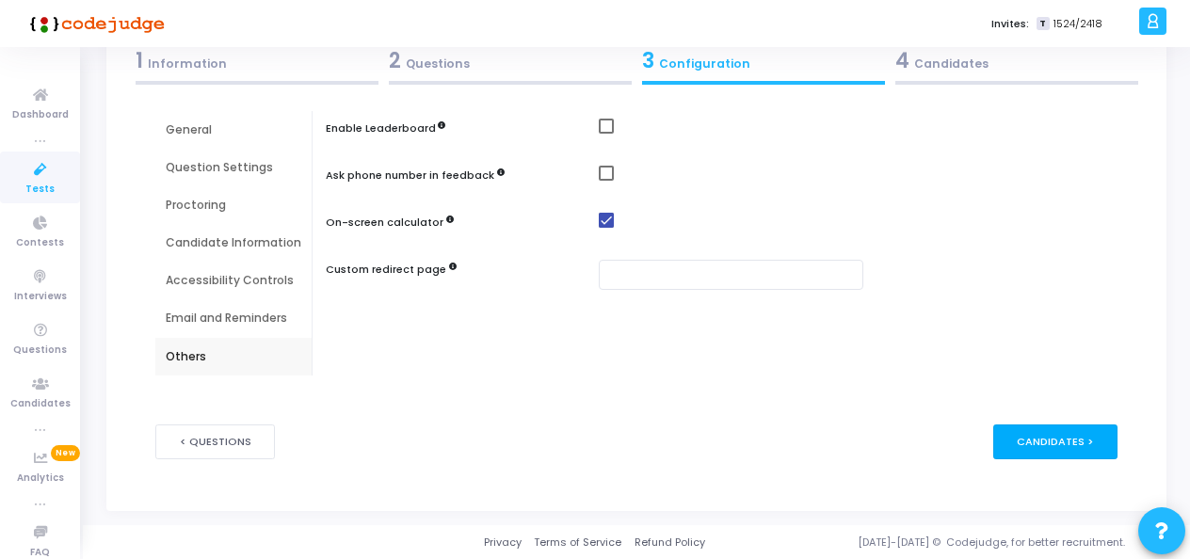
click at [1040, 440] on div "Candidates >" at bounding box center [1055, 441] width 125 height 35
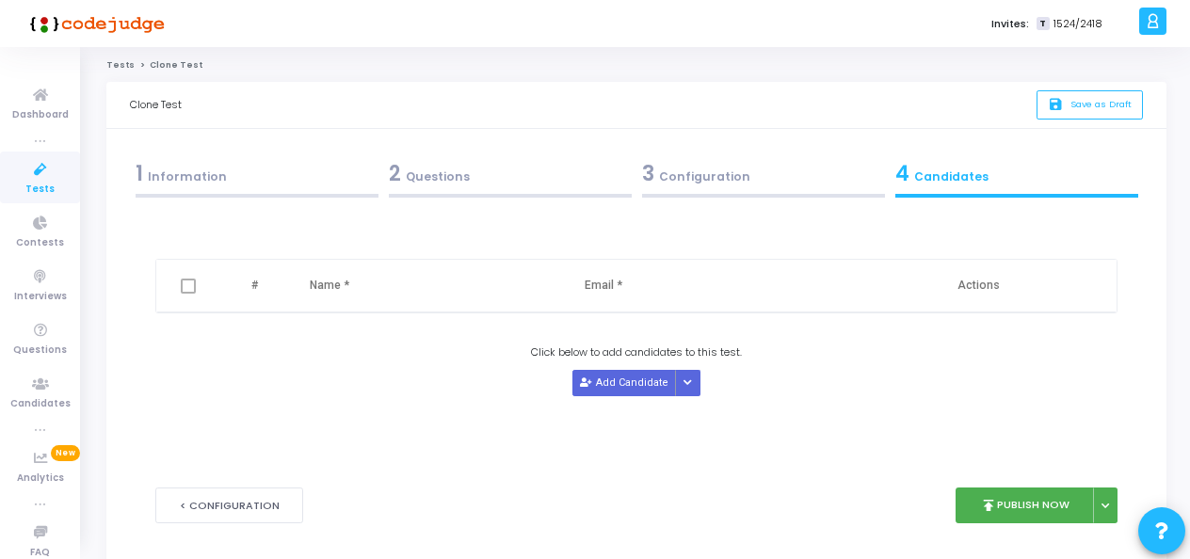
scroll to position [0, 0]
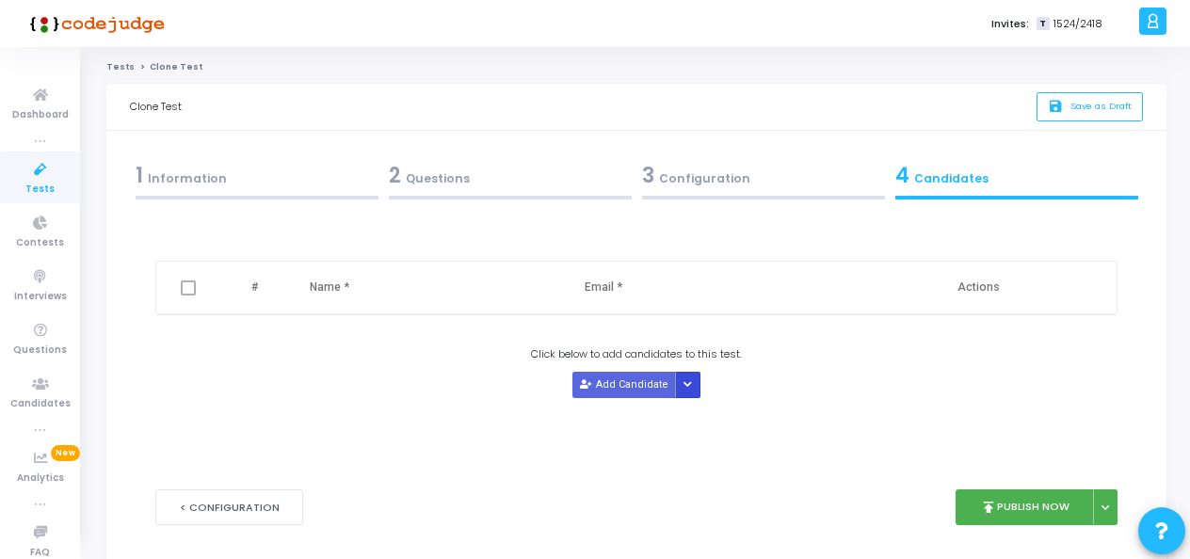
click at [679, 378] on button "Button group with nested dropdown" at bounding box center [688, 384] width 26 height 25
click at [713, 429] on button "Upload Candidate List" at bounding box center [744, 419] width 144 height 25
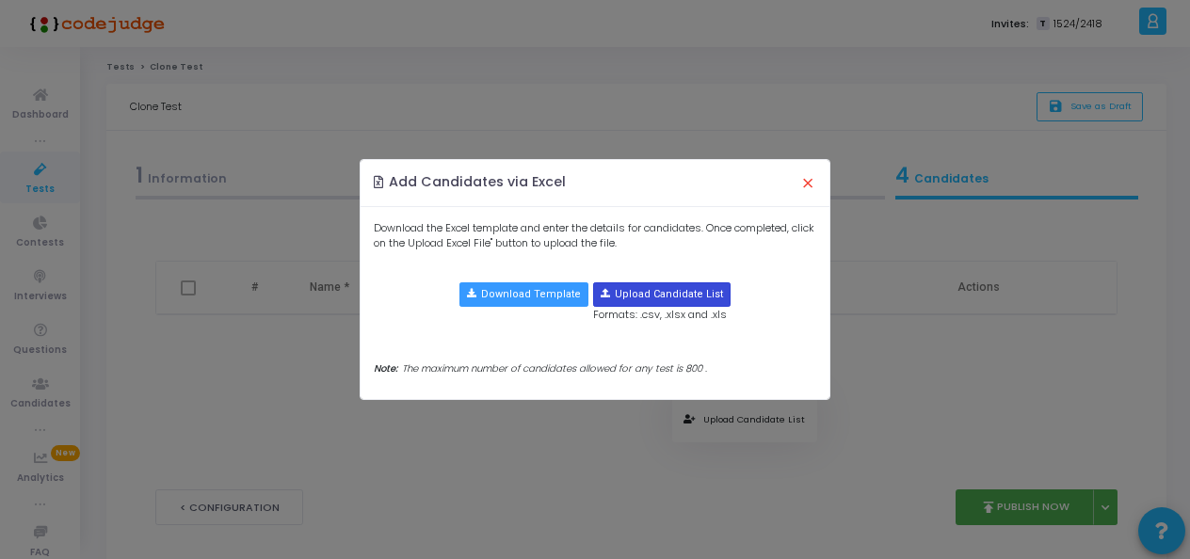
click at [634, 291] on input "file" at bounding box center [662, 294] width 136 height 23
type input "C:\fakepath\12th - 12 pm .xlsx"
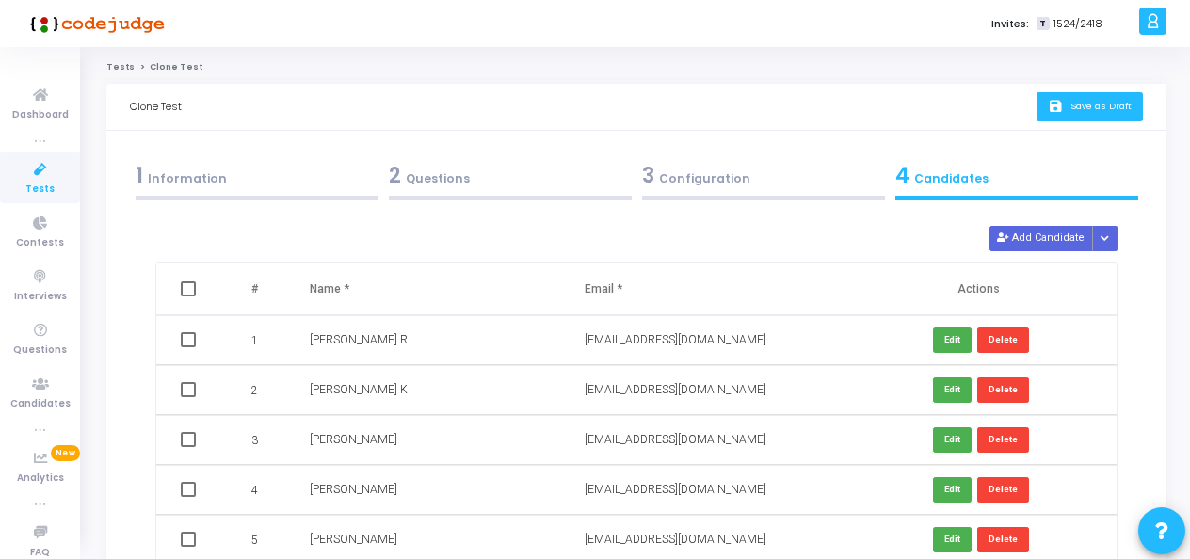
click at [1070, 107] on span "Save as Draft" at bounding box center [1100, 106] width 61 height 12
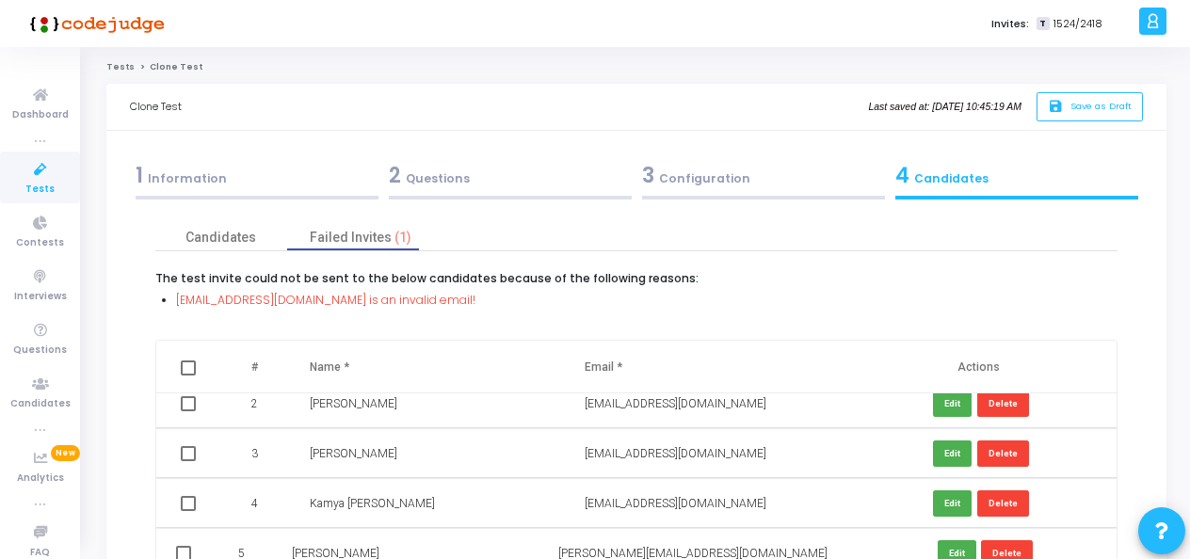
scroll to position [94, 0]
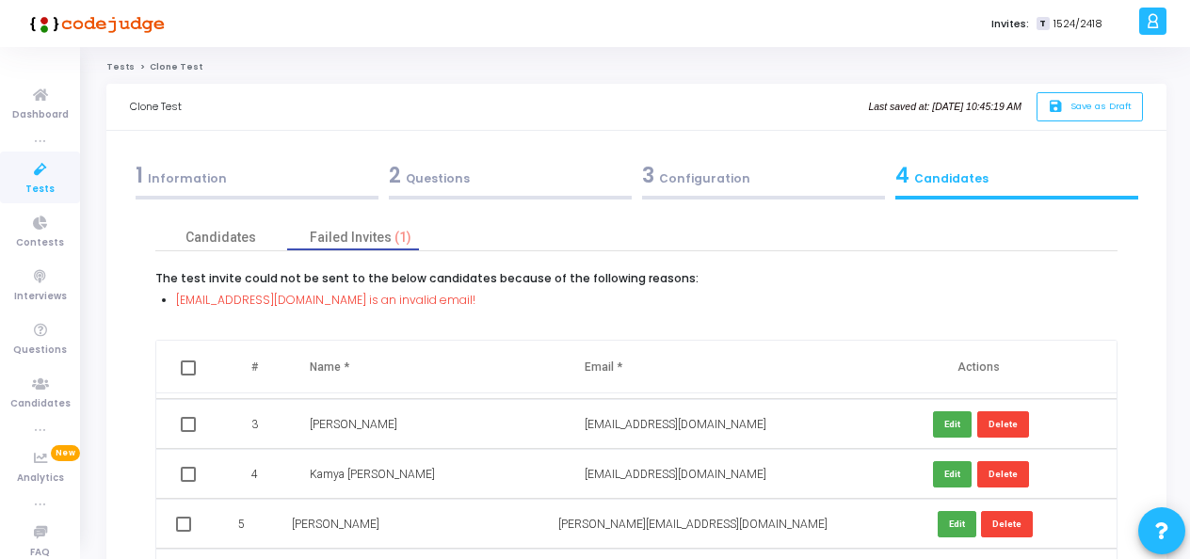
drag, startPoint x: 175, startPoint y: 301, endPoint x: 279, endPoint y: 301, distance: 103.5
click at [279, 301] on span "ningappaninga810@gmal.com is an invalid email!" at bounding box center [325, 300] width 299 height 16
copy span "ningappaninga810"
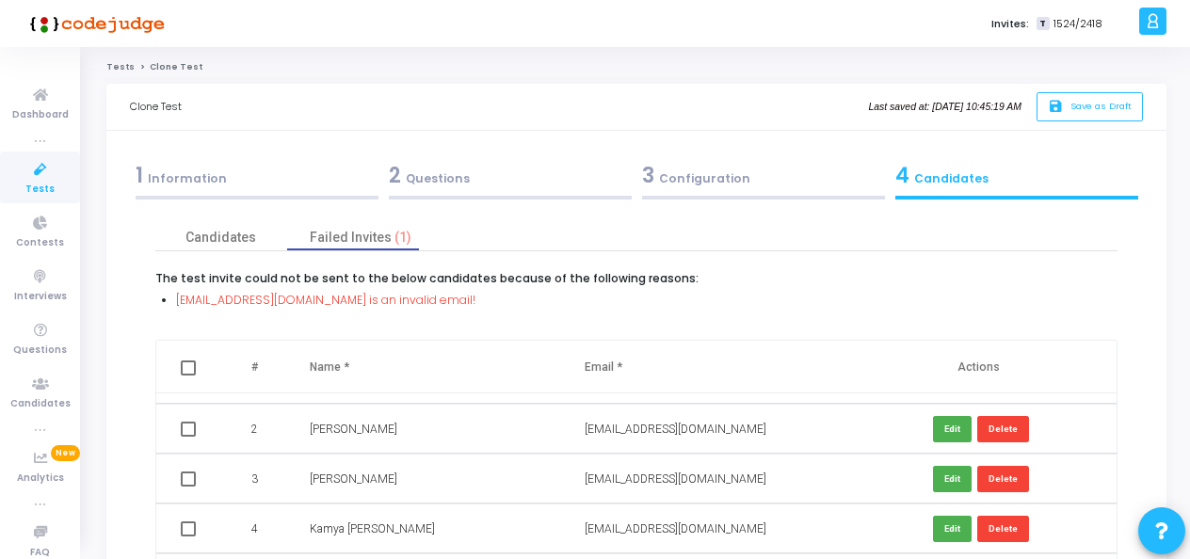
scroll to position [0, 0]
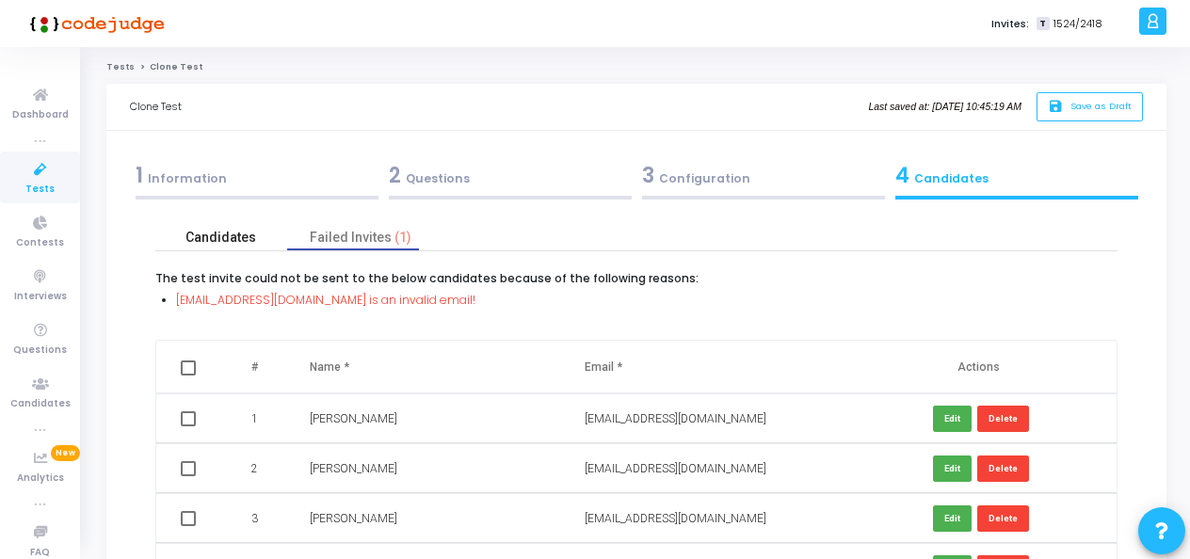
click at [232, 237] on div "Candidates" at bounding box center [220, 238] width 71 height 20
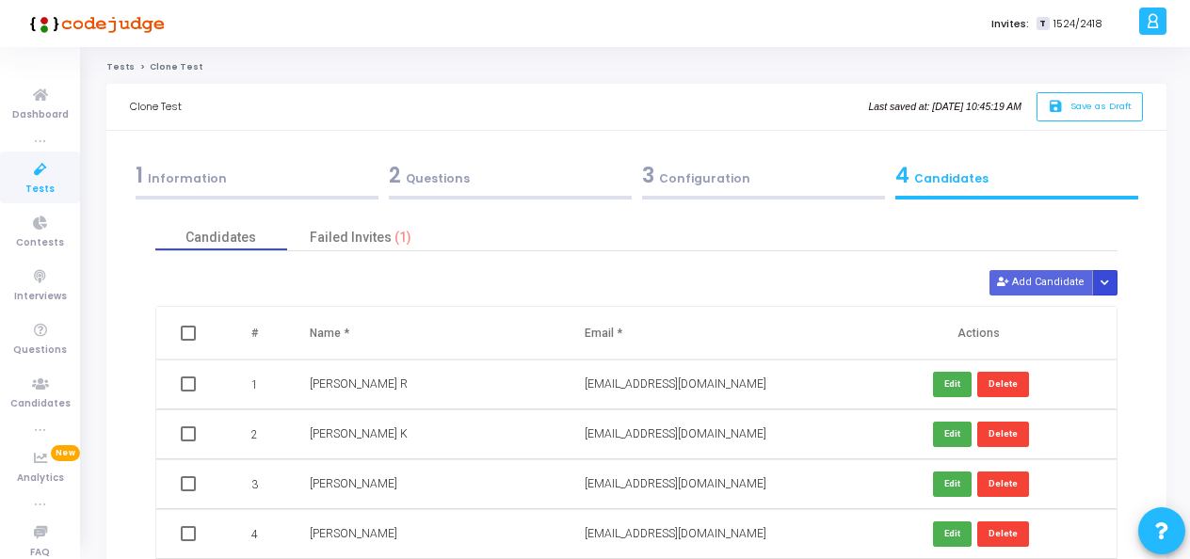
click at [1106, 285] on icon "Button group with nested dropdown" at bounding box center [1104, 283] width 8 height 9
click at [1045, 312] on button "Upload Candidate List" at bounding box center [1044, 317] width 144 height 25
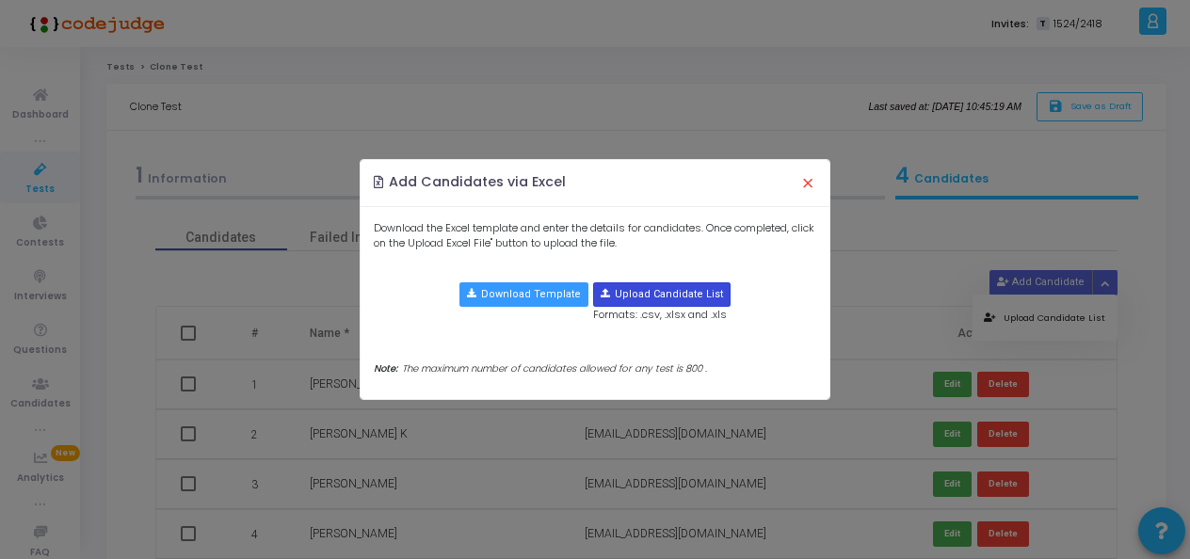
click at [624, 295] on input "file" at bounding box center [662, 294] width 136 height 23
type input "C:\fakepath\12th - 12 pm .xlsx"
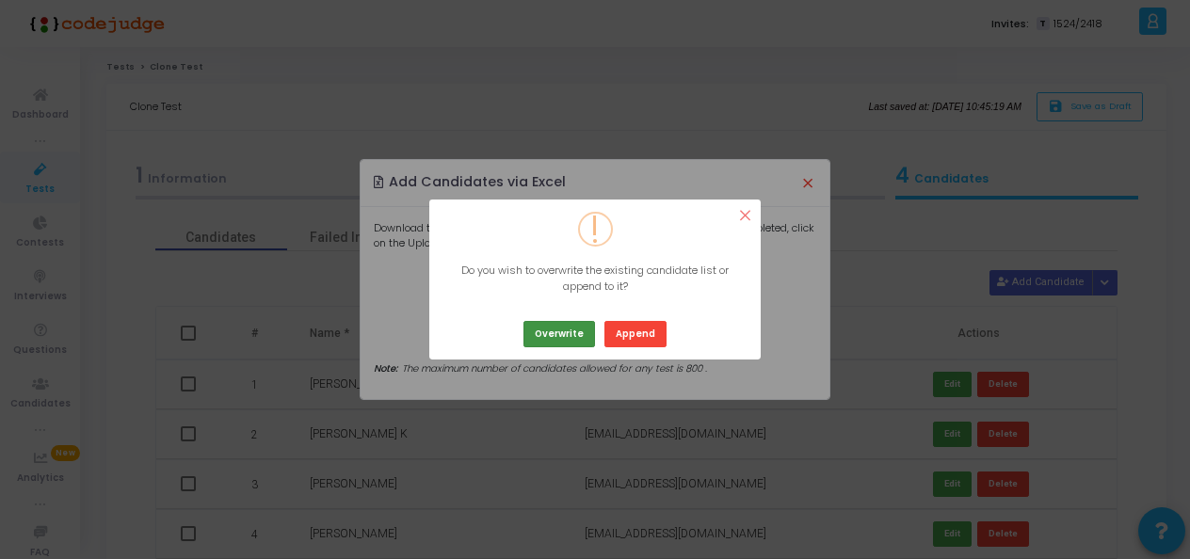
click at [558, 333] on button "Overwrite" at bounding box center [559, 333] width 72 height 25
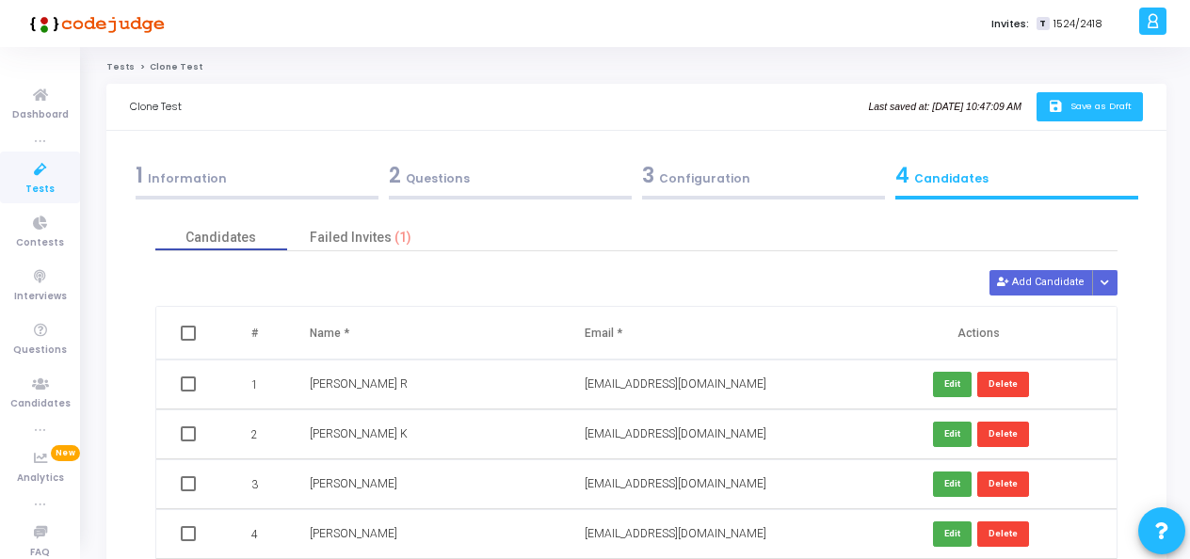
click at [1064, 100] on icon "save" at bounding box center [1057, 107] width 20 height 16
click at [1060, 109] on icon "save" at bounding box center [1057, 107] width 20 height 16
click at [184, 169] on div "1 Information" at bounding box center [257, 175] width 243 height 31
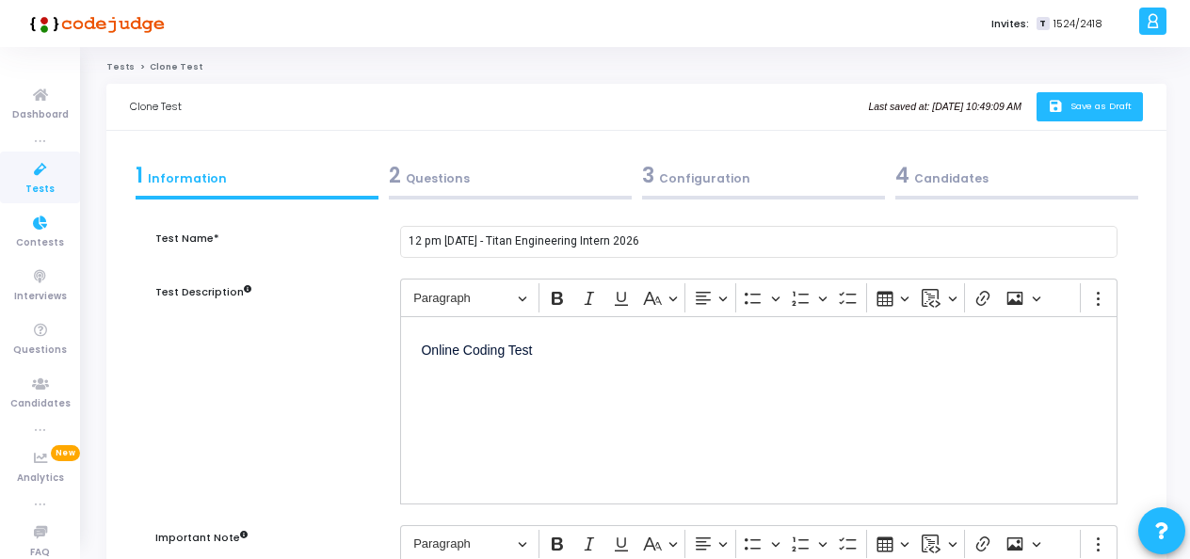
click at [26, 188] on span "Tests" at bounding box center [39, 190] width 29 height 16
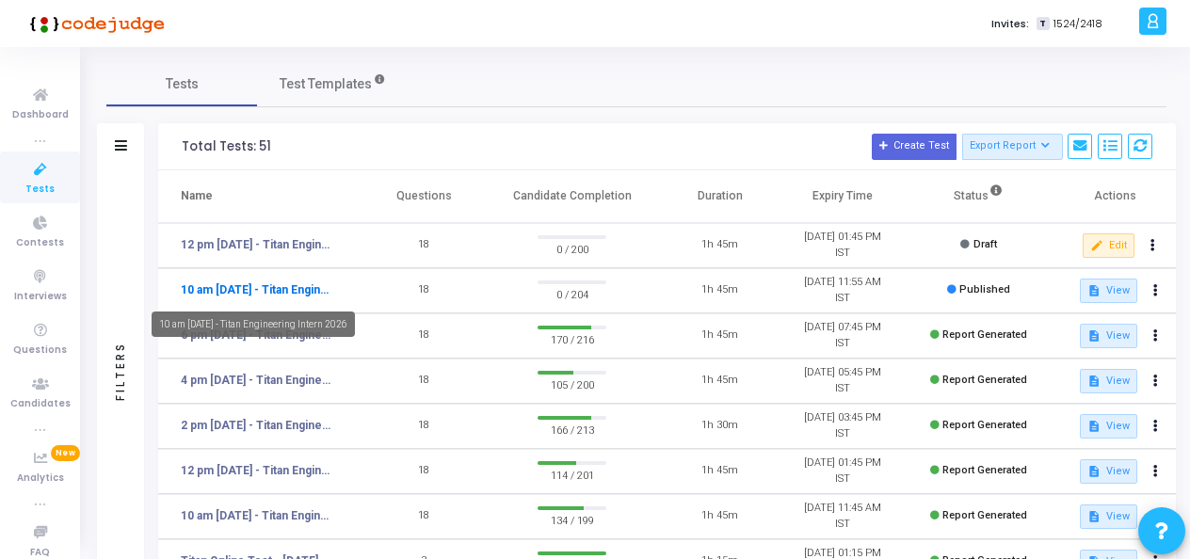
click at [280, 285] on link "10 am [DATE] - Titan Engineering Intern 2026" at bounding box center [258, 289] width 154 height 17
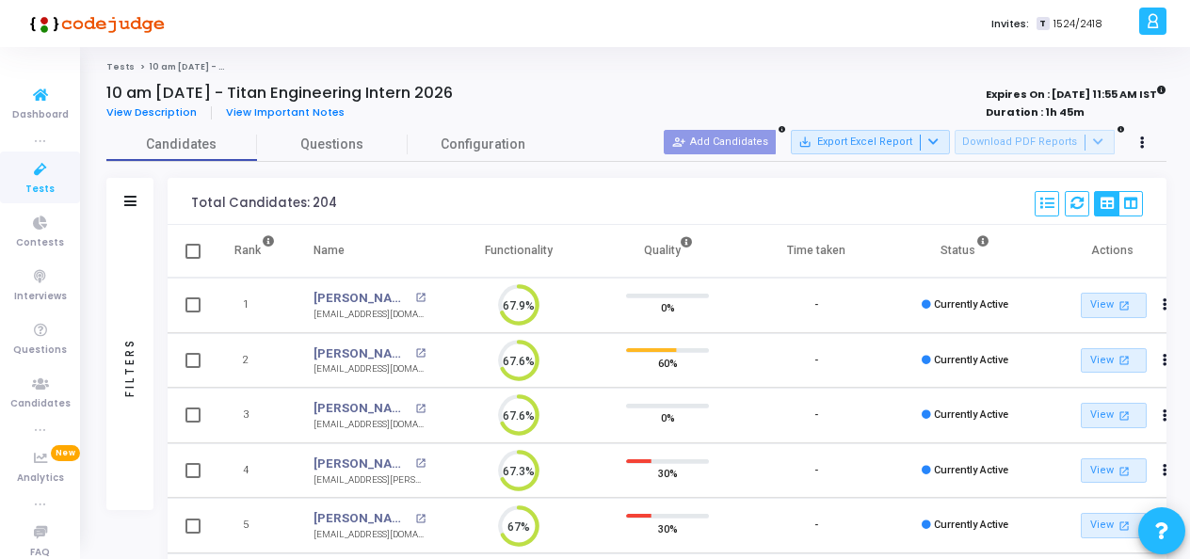
click at [35, 177] on icon at bounding box center [41, 170] width 40 height 24
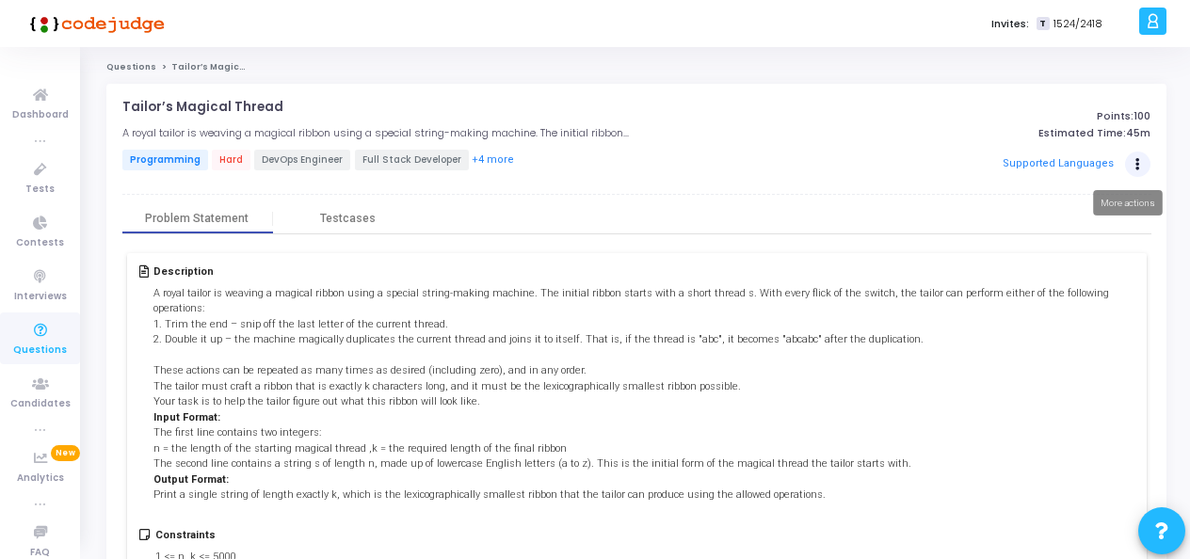
click at [1139, 161] on icon "Actions" at bounding box center [1137, 164] width 5 height 9
click at [1047, 199] on button "Clone" at bounding box center [1077, 203] width 120 height 16
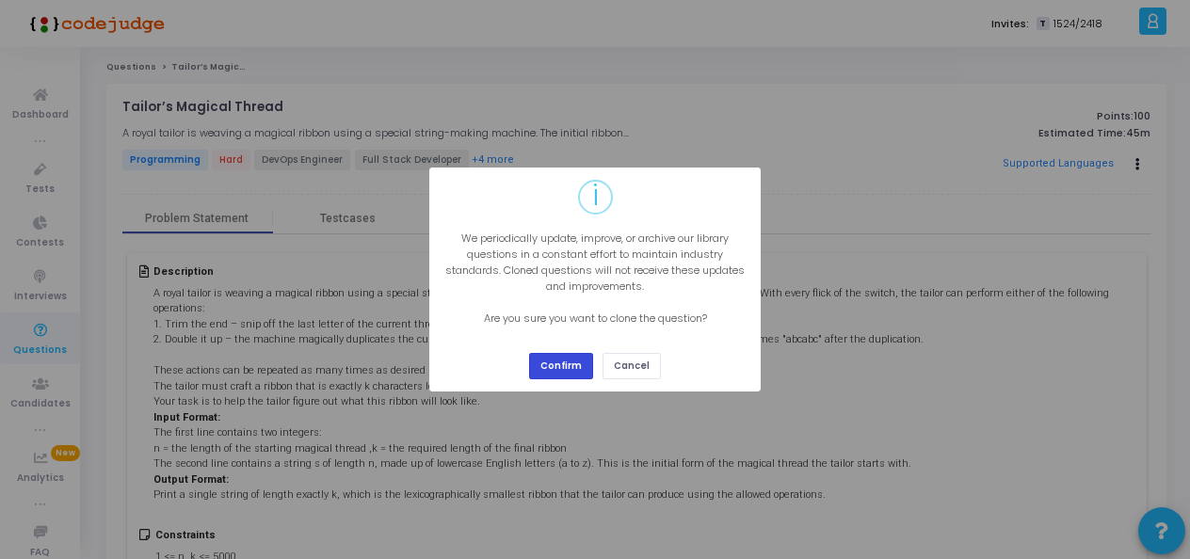
click at [557, 371] on button "Confirm" at bounding box center [561, 365] width 64 height 25
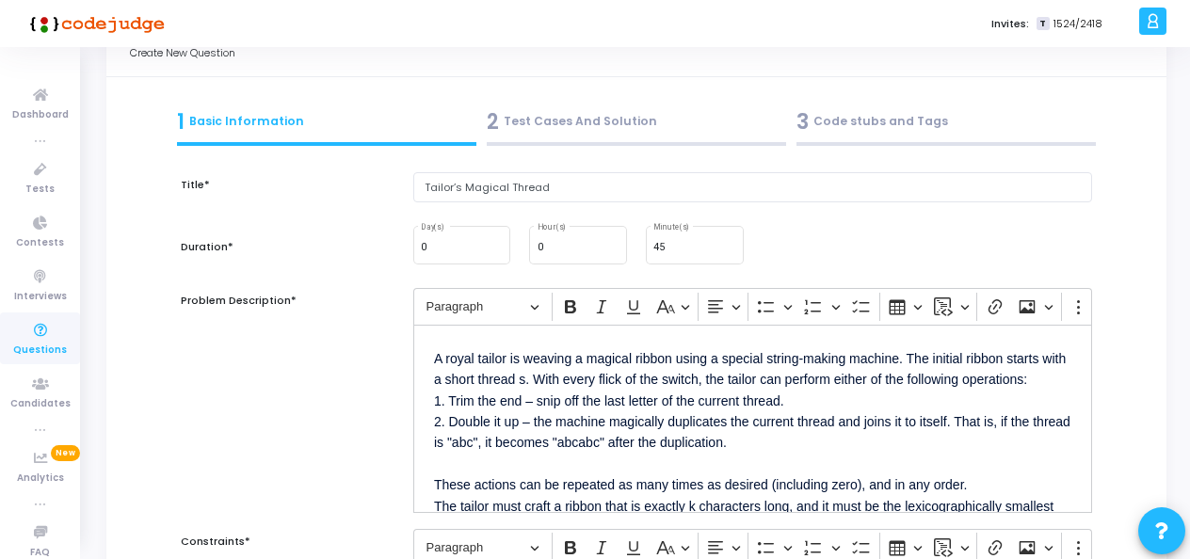
scroll to position [94, 0]
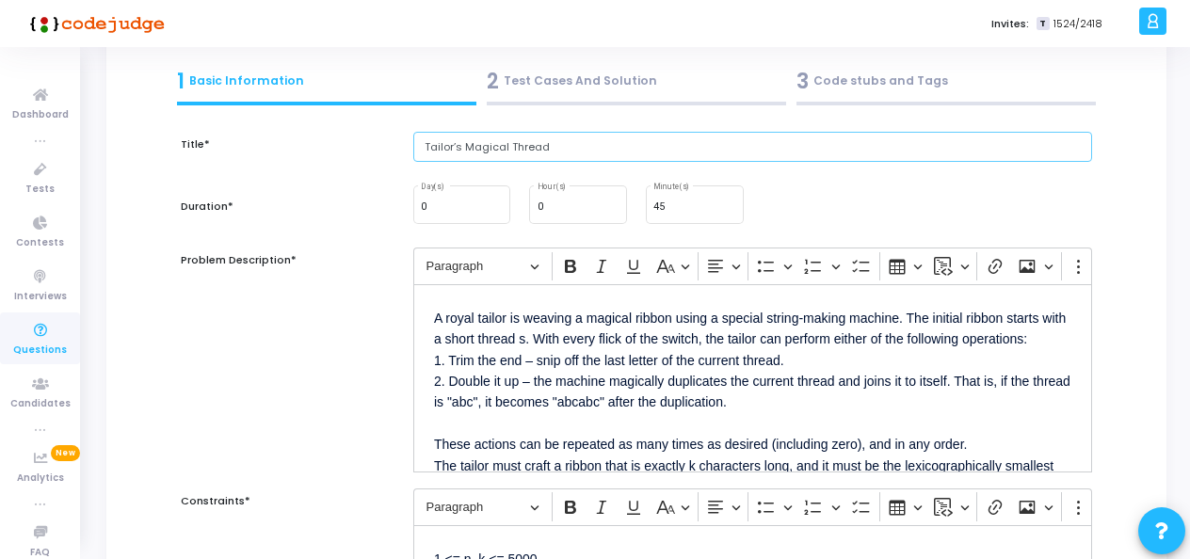
click at [512, 145] on input "Tailor’s Magical Thread" at bounding box center [752, 147] width 679 height 31
type input "Tailor’s Magical thread"
click at [361, 296] on div "Problem Description*" at bounding box center [287, 360] width 232 height 225
click at [683, 215] on div "45 Minute(s)" at bounding box center [694, 203] width 82 height 40
type input "4"
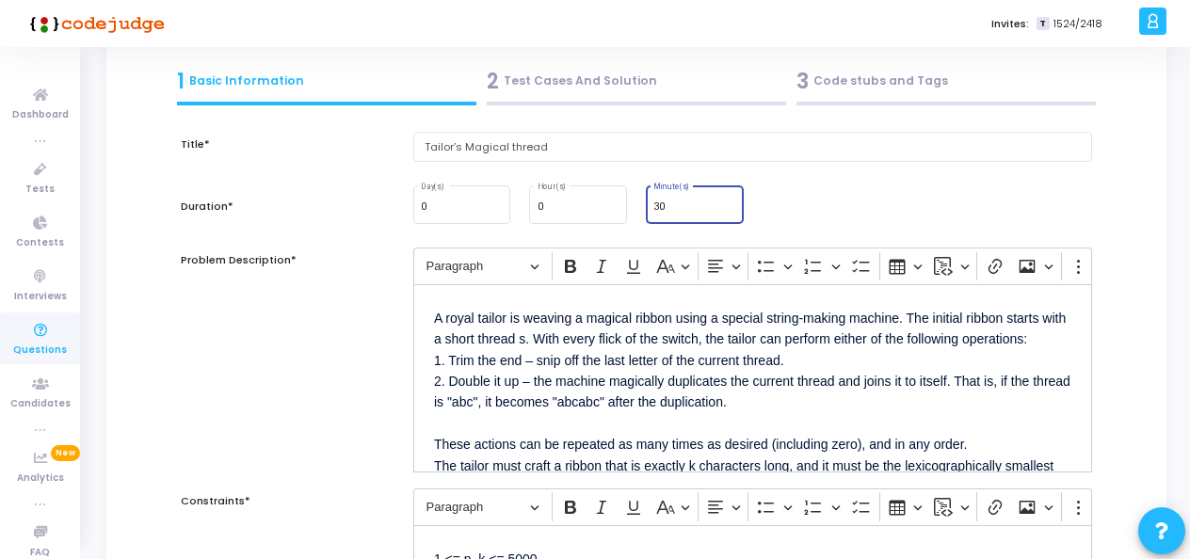
type input "3"
type input "15"
click at [341, 365] on div "Problem Description*" at bounding box center [287, 360] width 232 height 225
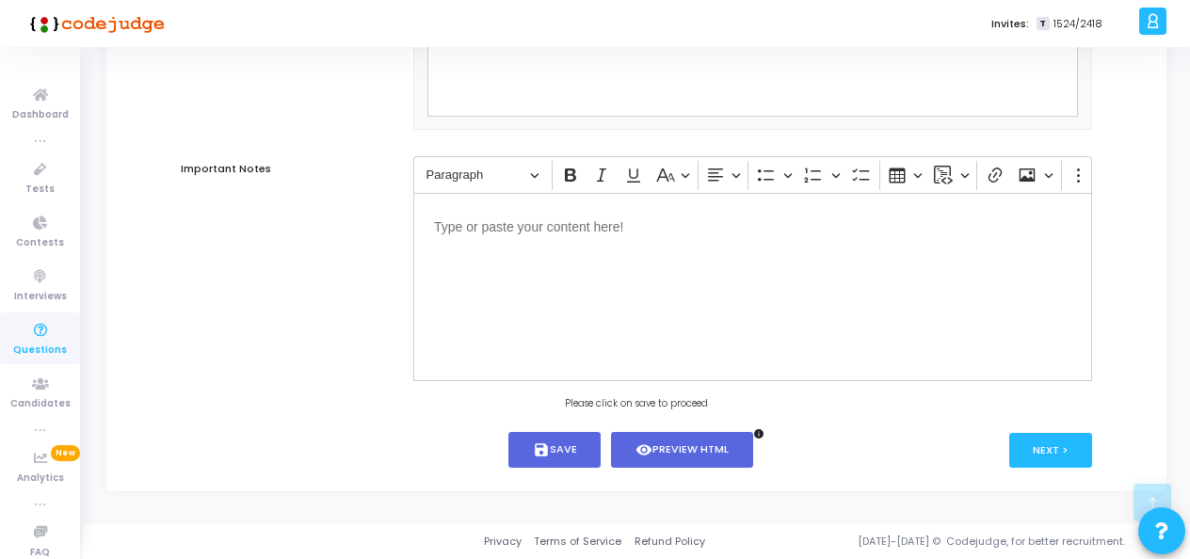
scroll to position [1312, 0]
click at [1049, 437] on button "Next >" at bounding box center [1051, 450] width 84 height 35
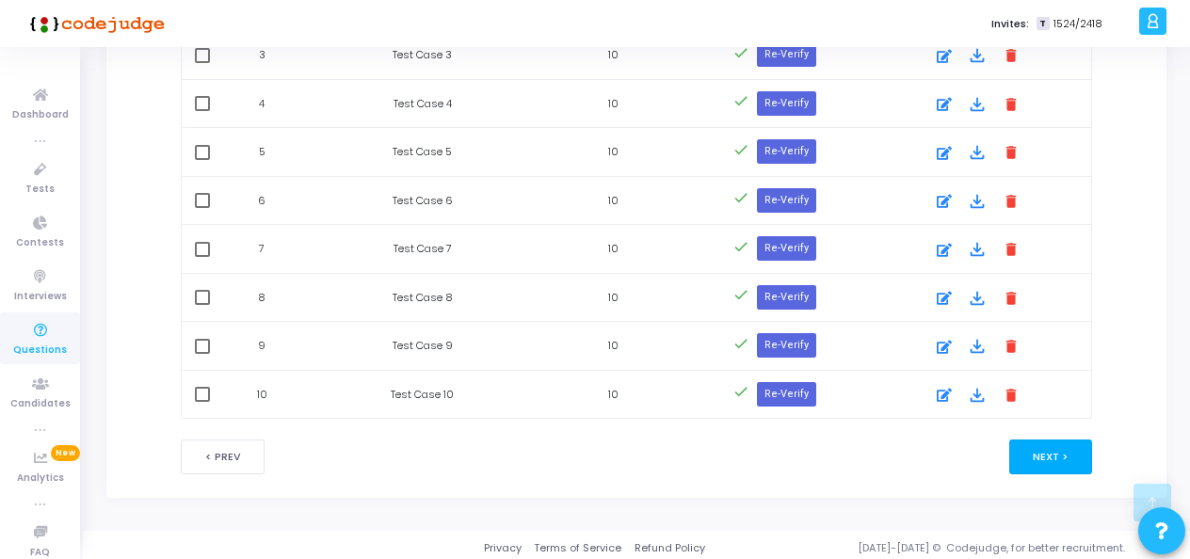
scroll to position [1289, 0]
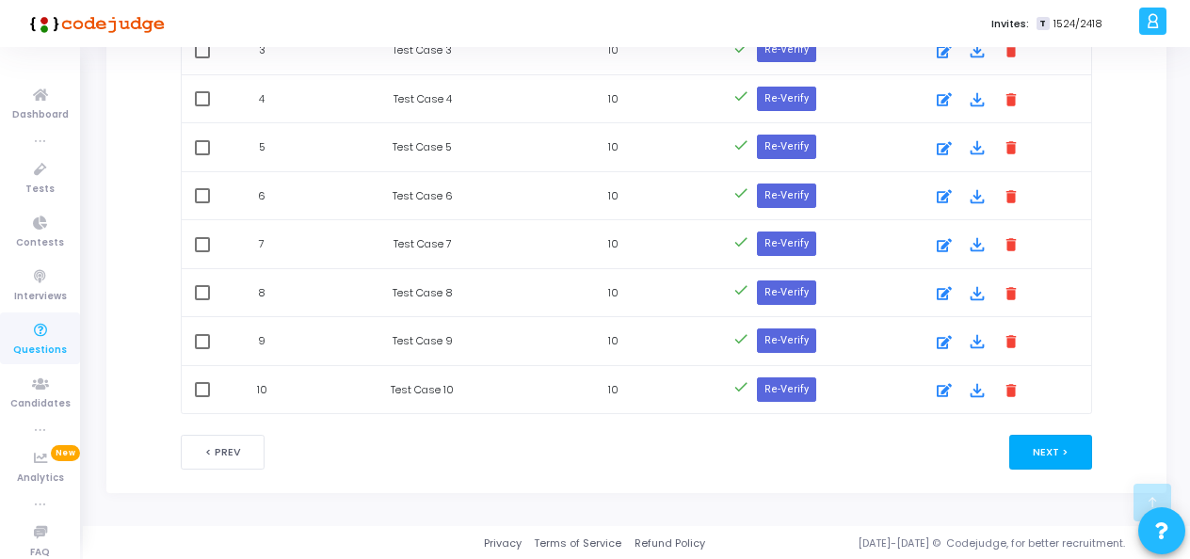
click at [1068, 446] on button "Next >" at bounding box center [1051, 452] width 84 height 35
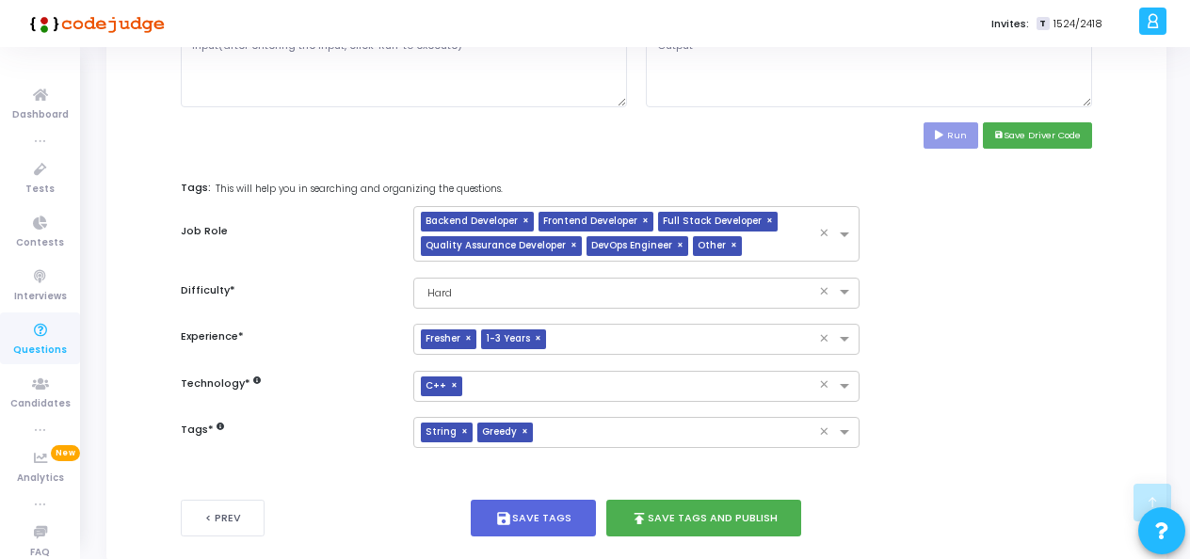
scroll to position [941, 0]
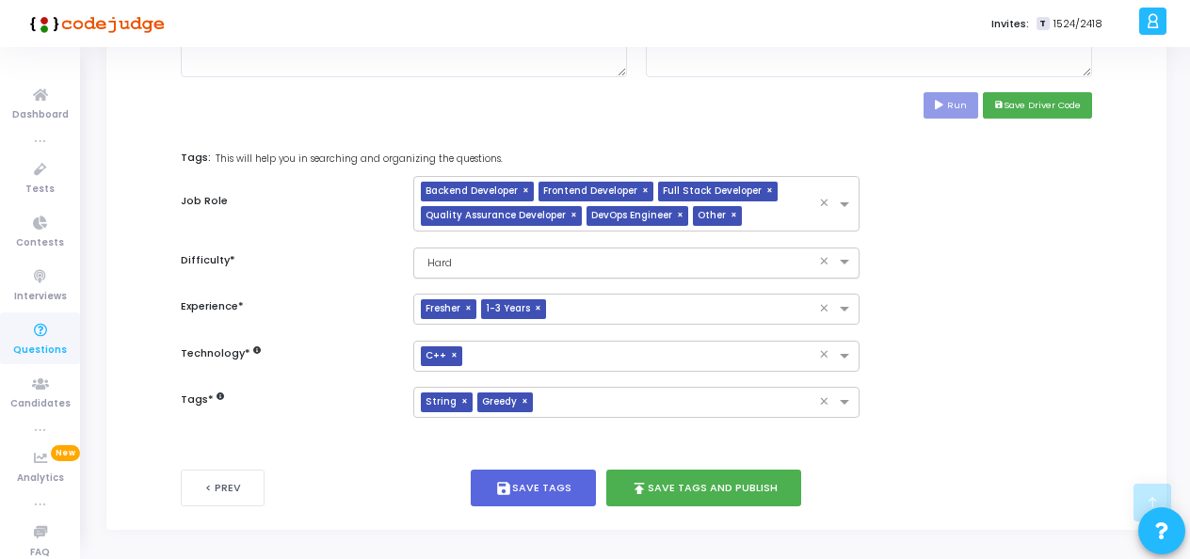
click at [606, 261] on input "text" at bounding box center [617, 261] width 388 height 16
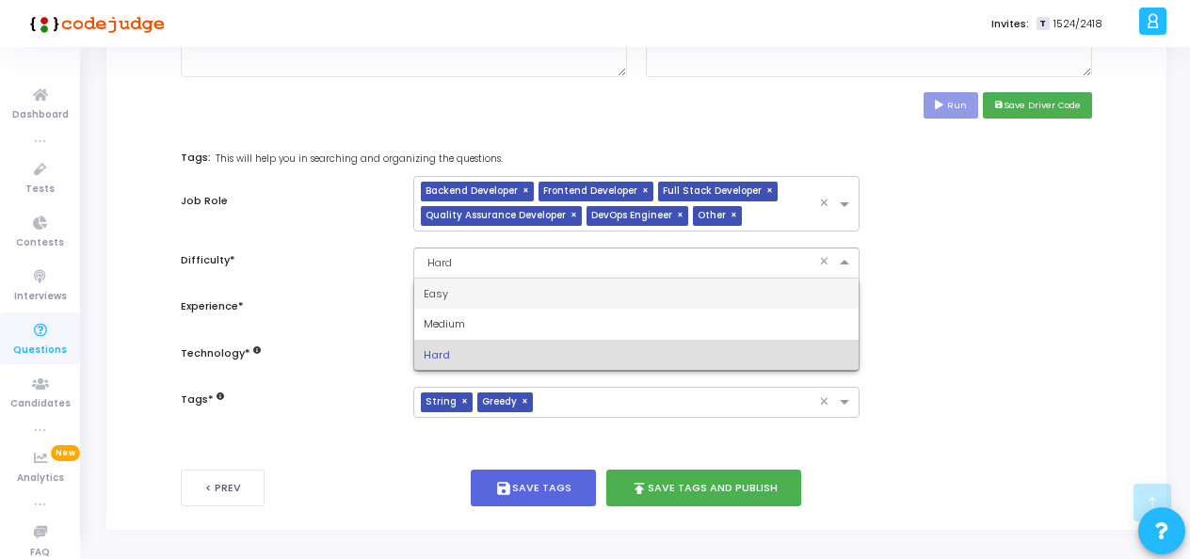
click at [549, 295] on div "Easy" at bounding box center [636, 294] width 444 height 31
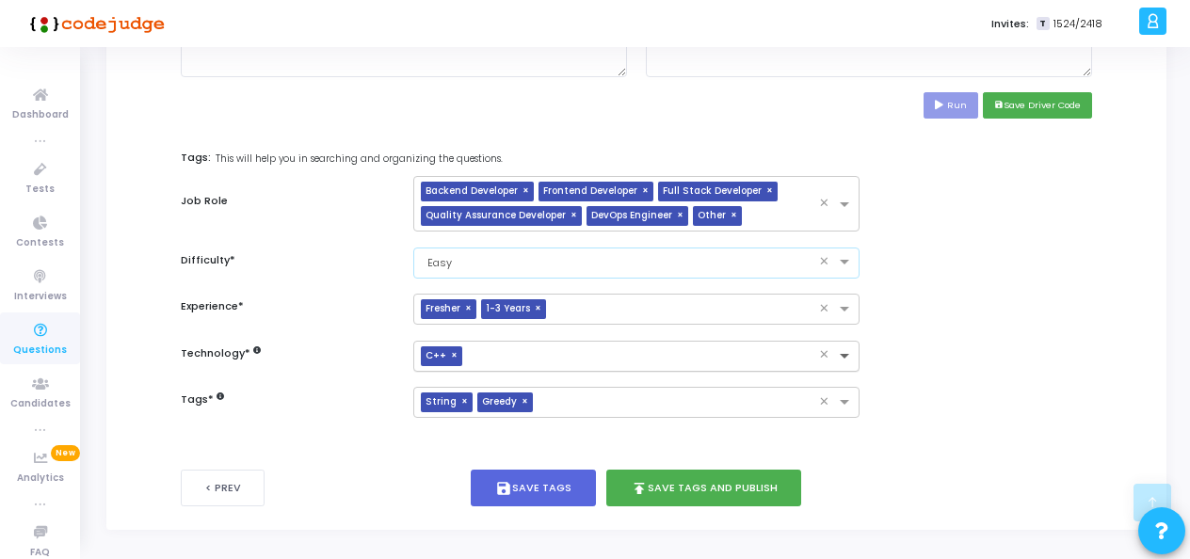
click at [839, 349] on span at bounding box center [847, 357] width 24 height 16
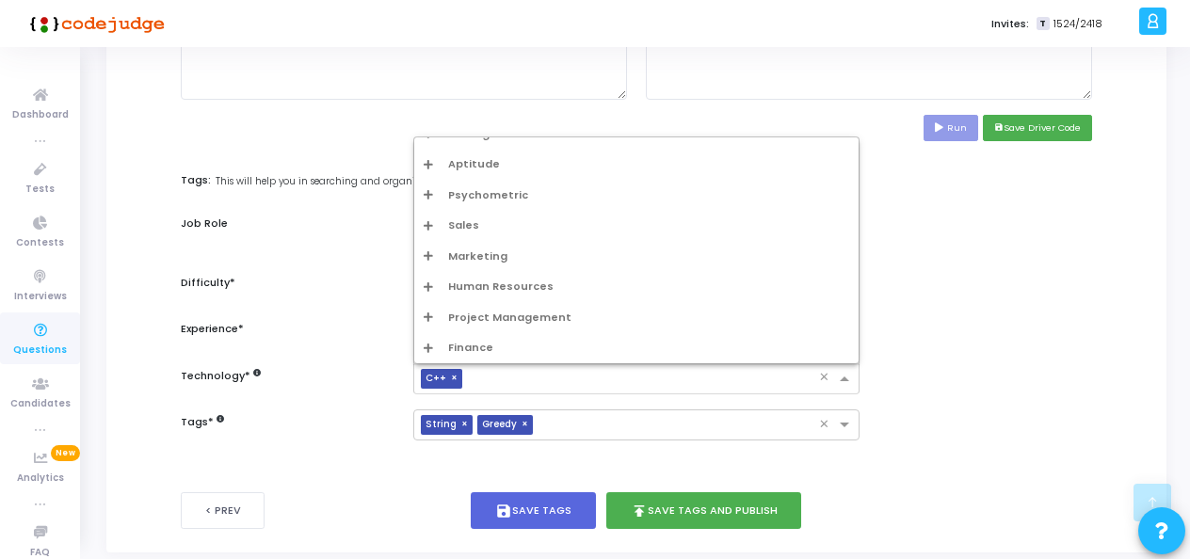
scroll to position [974, 0]
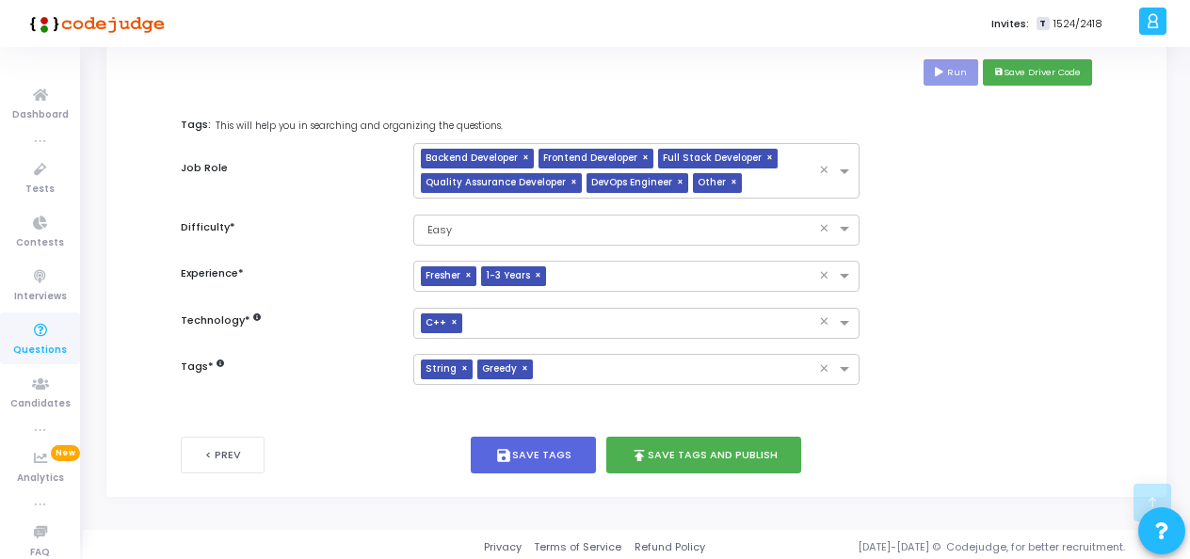
click at [396, 354] on div "Tags * × String × Greedy ×" at bounding box center [636, 369] width 930 height 31
click at [456, 321] on span "×" at bounding box center [456, 323] width 11 height 20
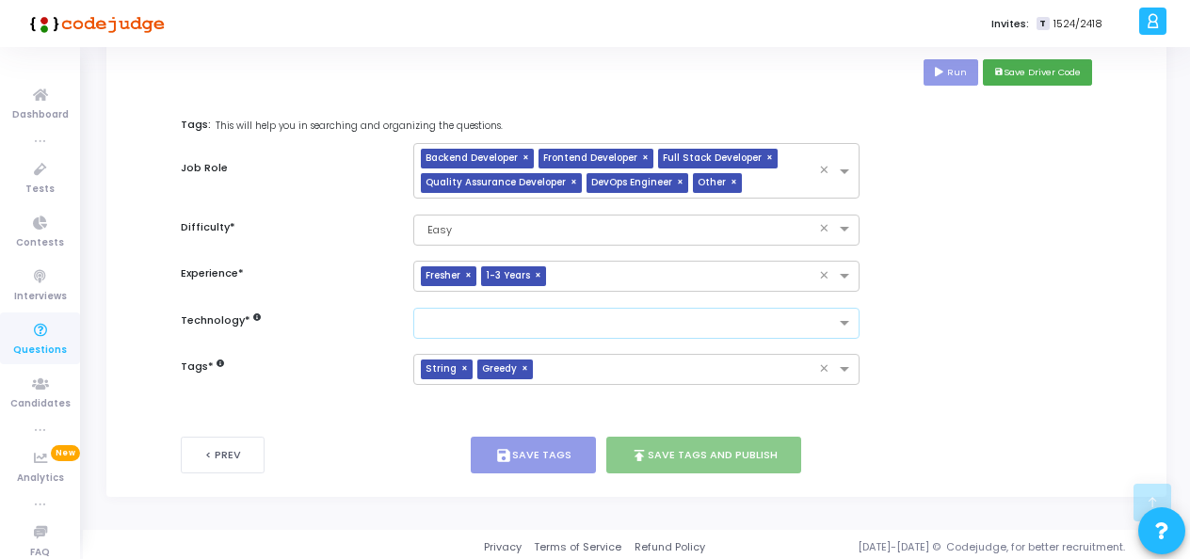
click at [728, 316] on input "text" at bounding box center [628, 324] width 411 height 16
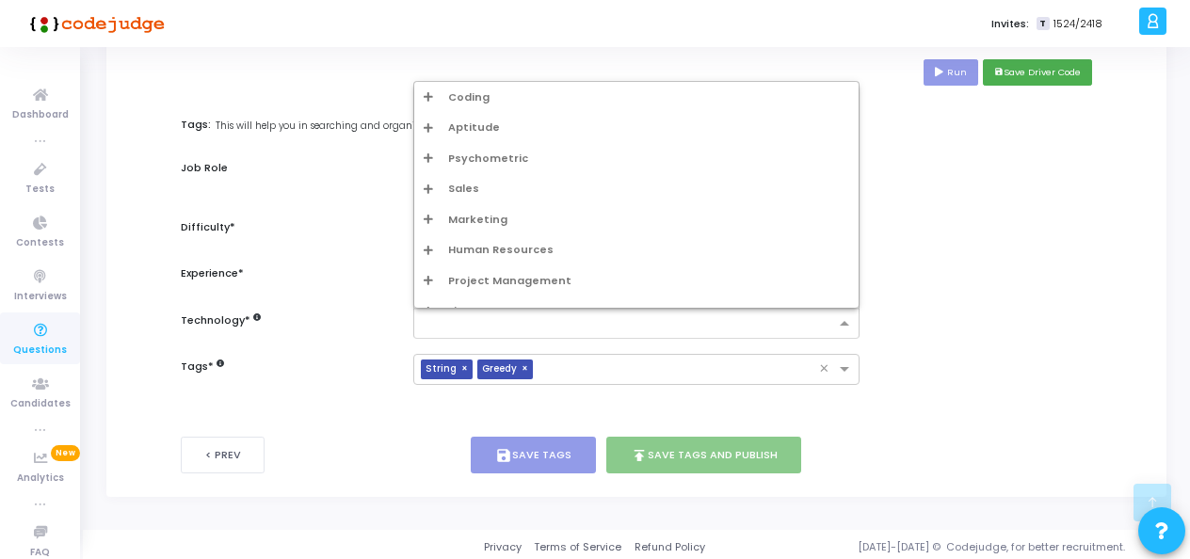
click at [493, 104] on div "Coding" at bounding box center [636, 97] width 444 height 31
click at [468, 89] on span "Coding" at bounding box center [468, 97] width 41 height 16
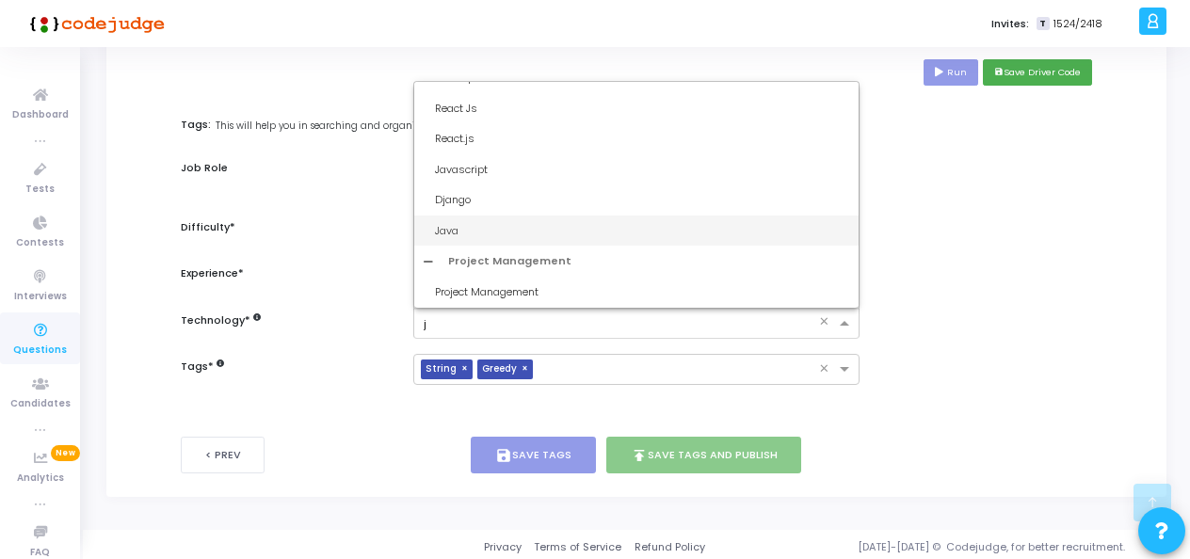
scroll to position [0, 0]
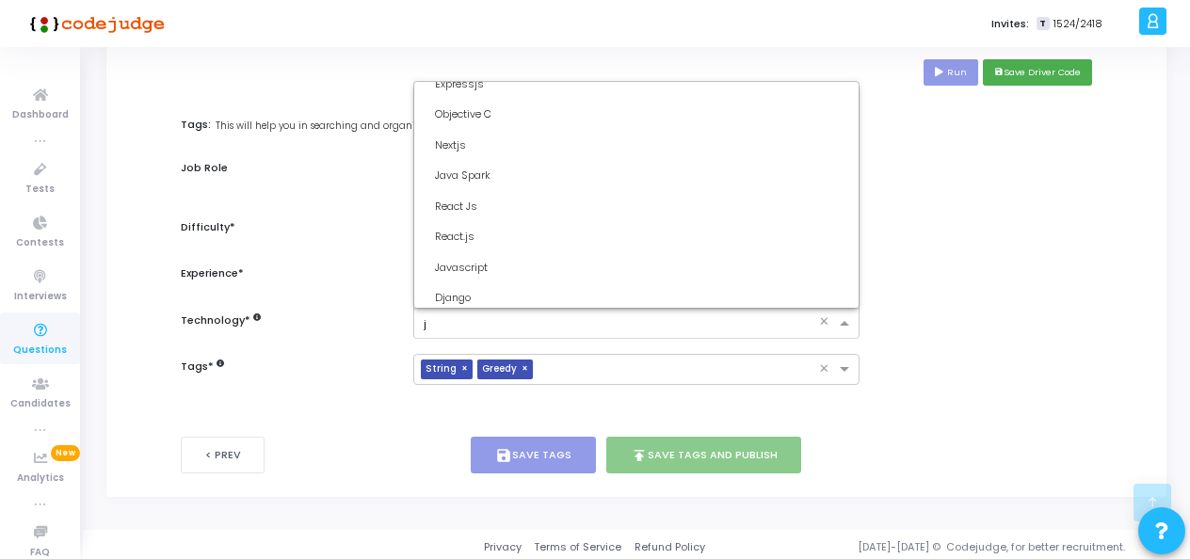
type input "ja"
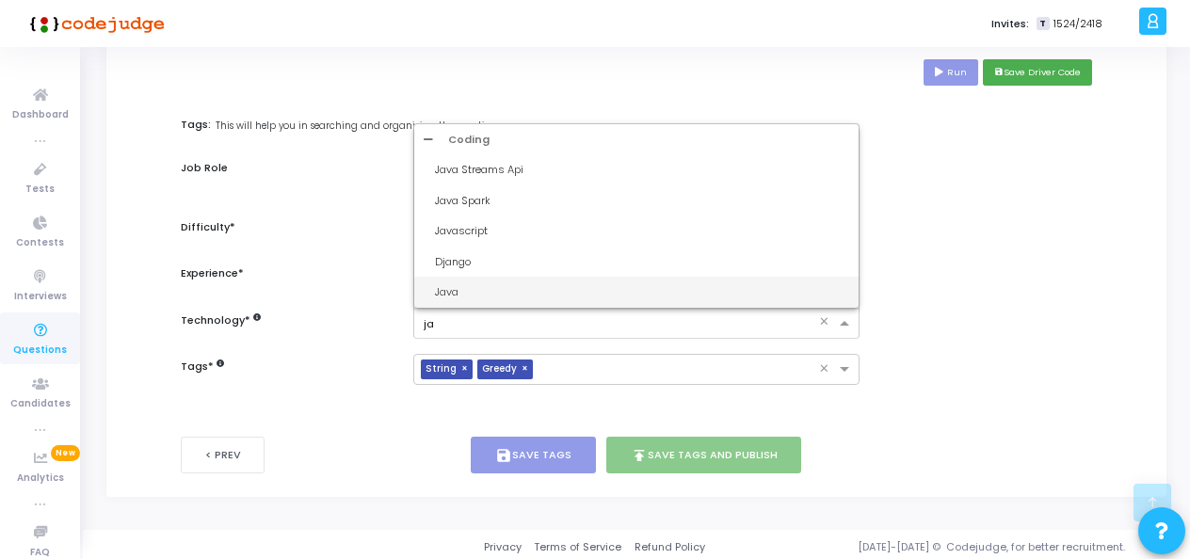
click at [518, 285] on div "Java" at bounding box center [642, 292] width 414 height 16
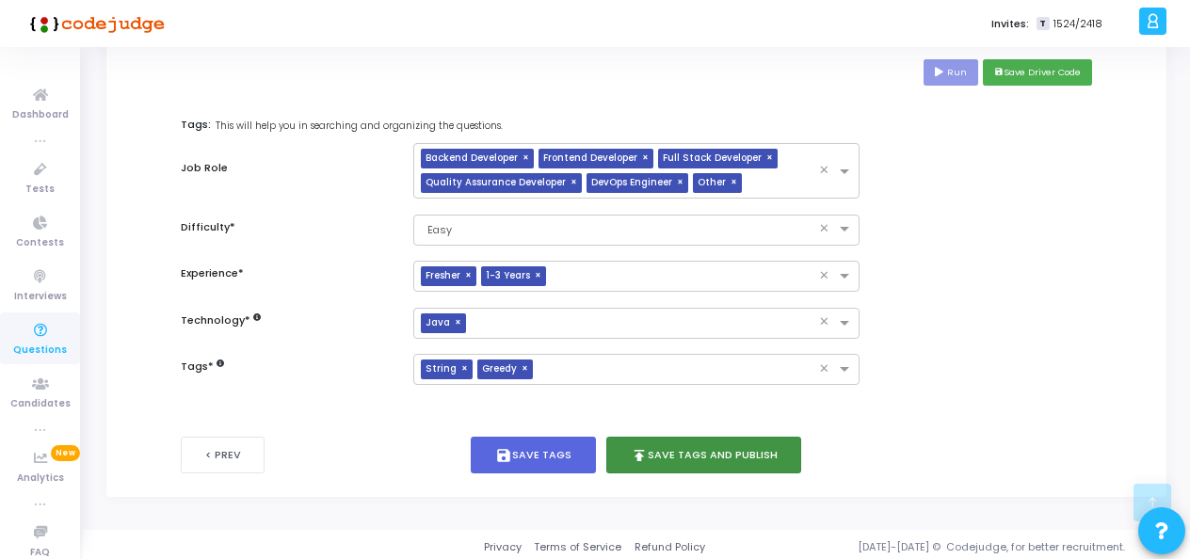
click at [751, 459] on button "publish Save Tags and Publish" at bounding box center [704, 455] width 196 height 37
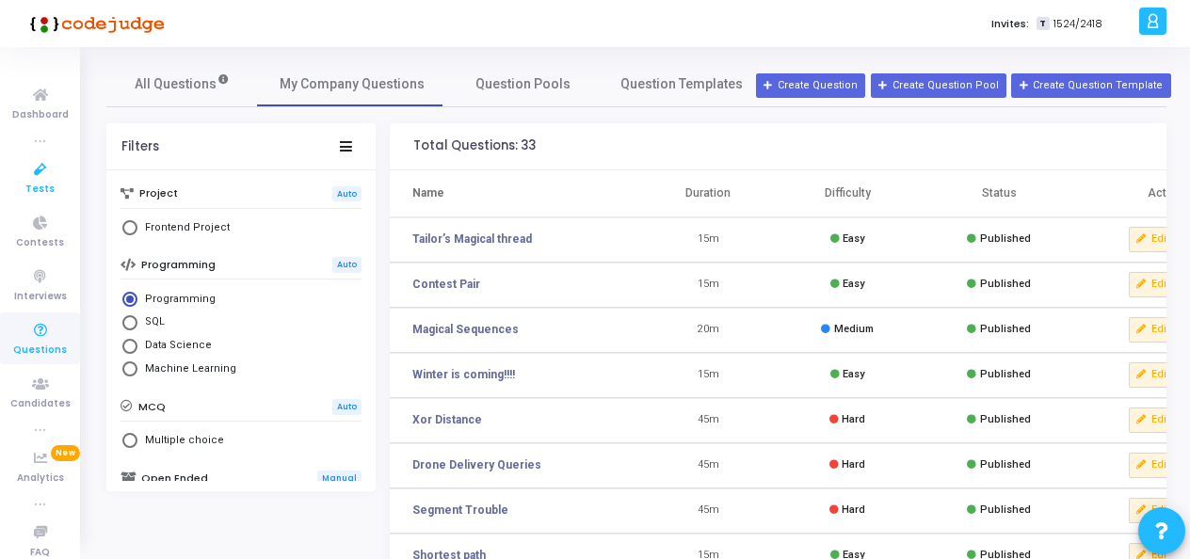
click at [28, 182] on span "Tests" at bounding box center [39, 190] width 29 height 16
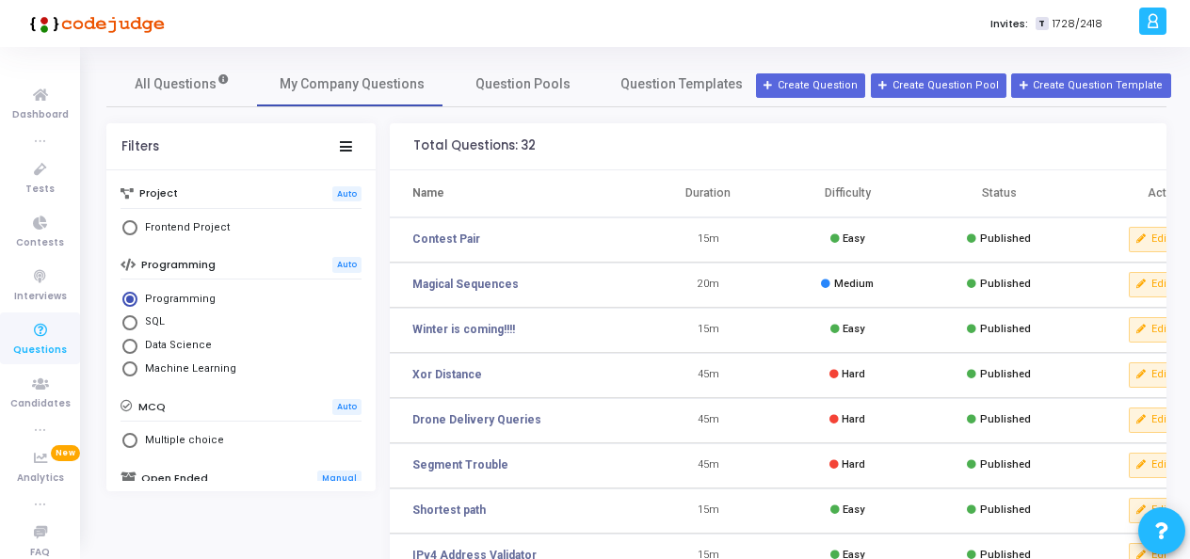
scroll to position [0, 6]
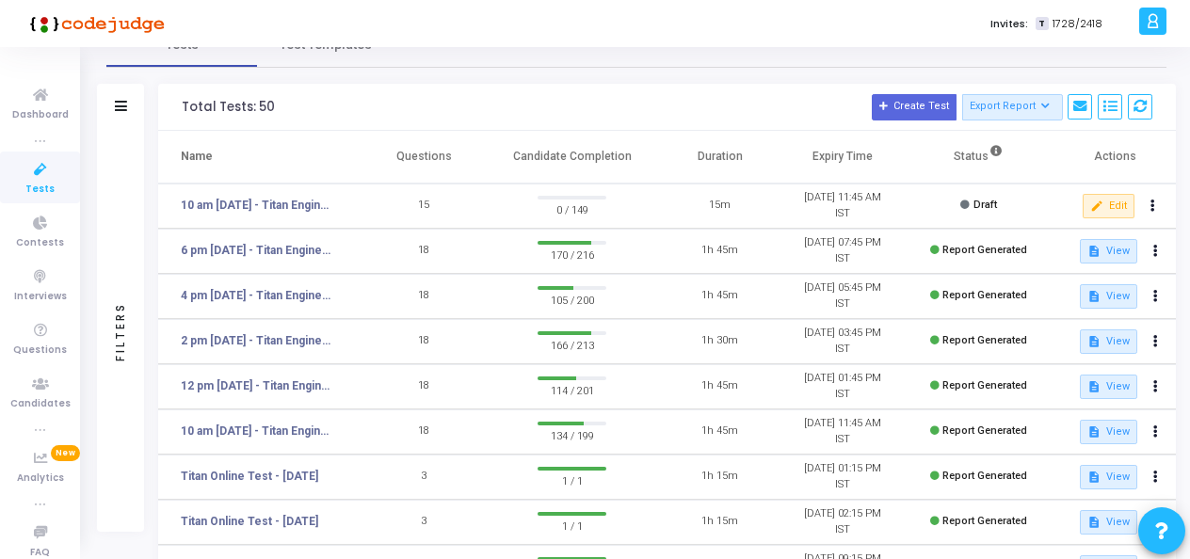
scroll to position [94, 0]
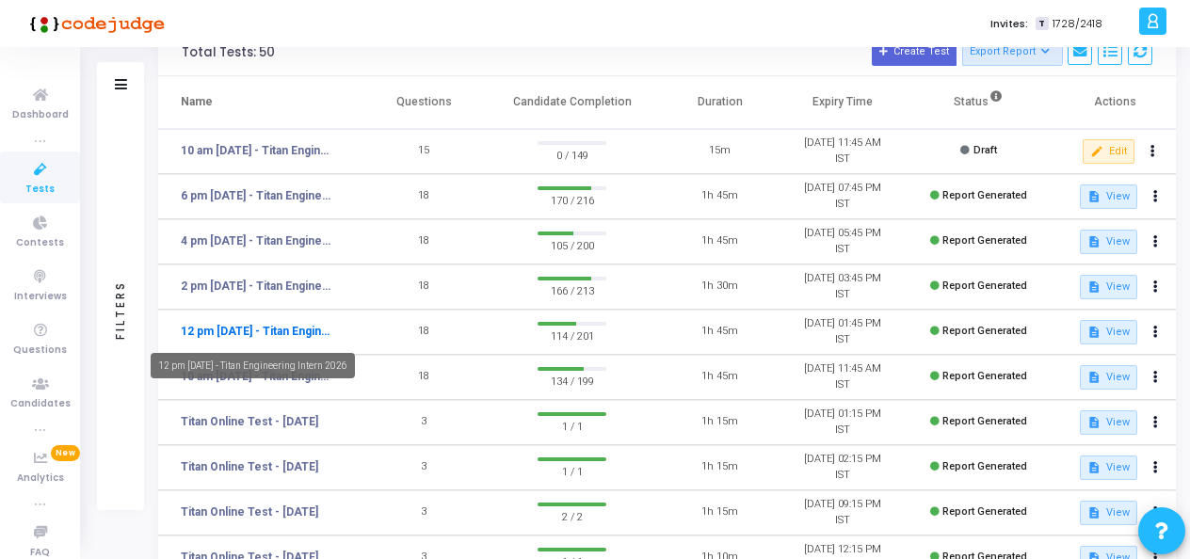
click at [277, 329] on link "12 pm [DATE] - Titan Engineering Intern 2026" at bounding box center [258, 331] width 154 height 17
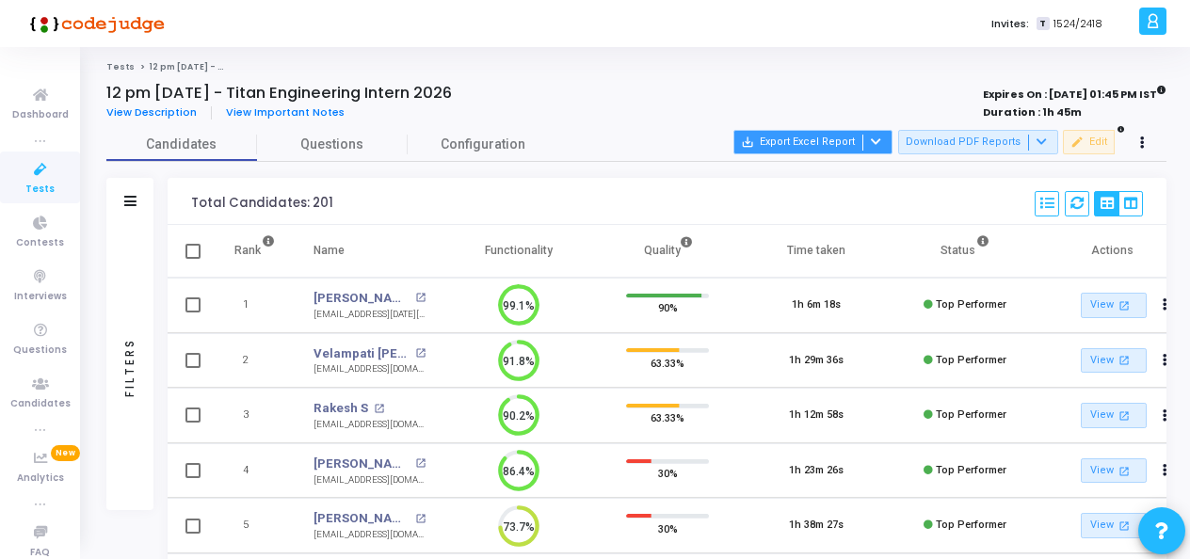
click at [785, 139] on button "save_alt Export Excel Report" at bounding box center [812, 142] width 159 height 24
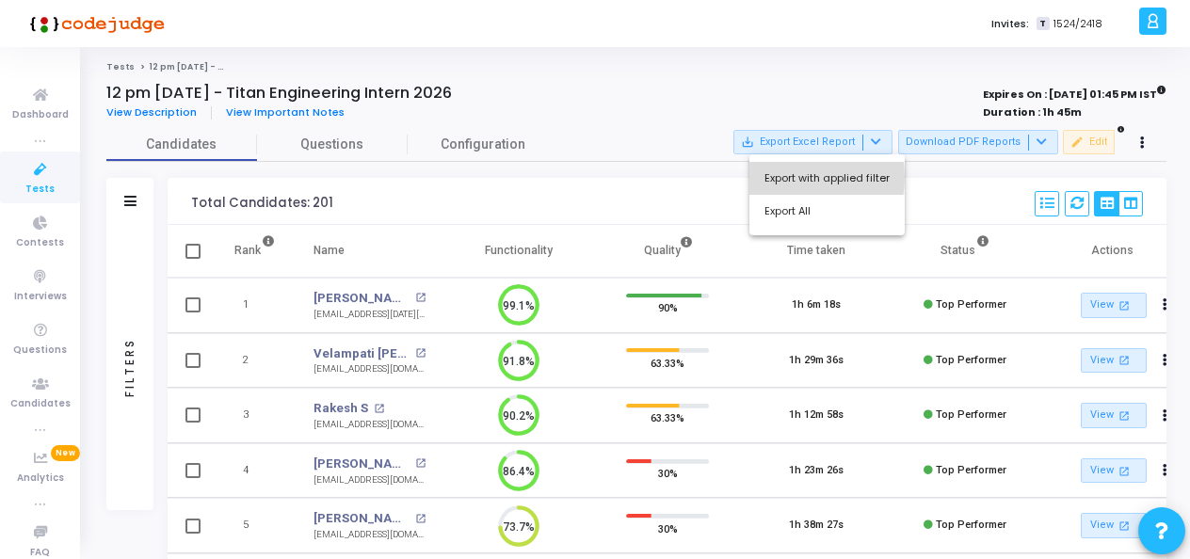
click at [792, 177] on button "Export with applied filter" at bounding box center [826, 178] width 155 height 33
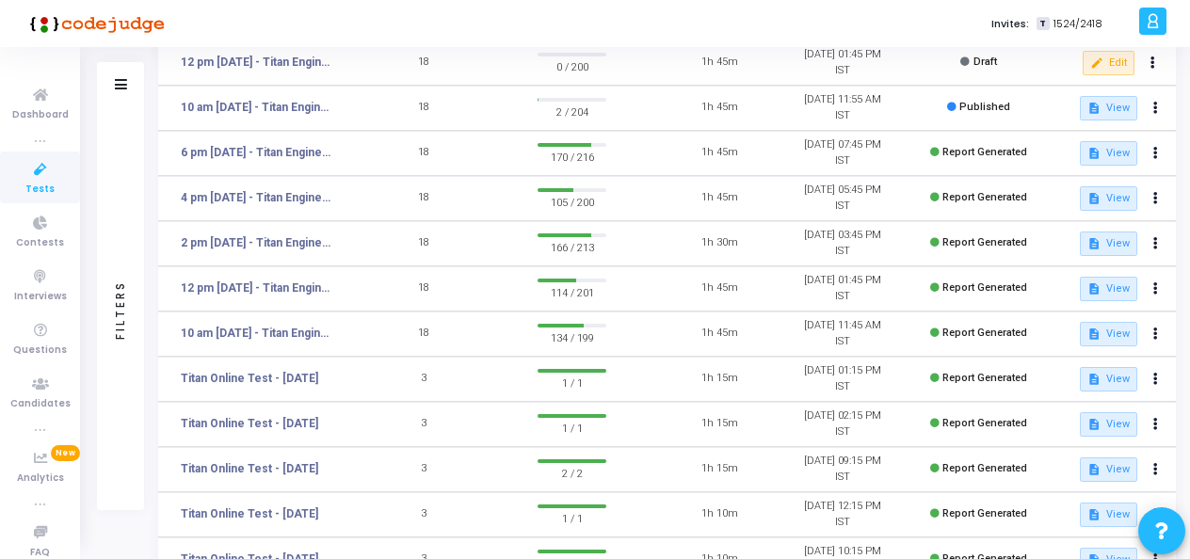
scroll to position [188, 0]
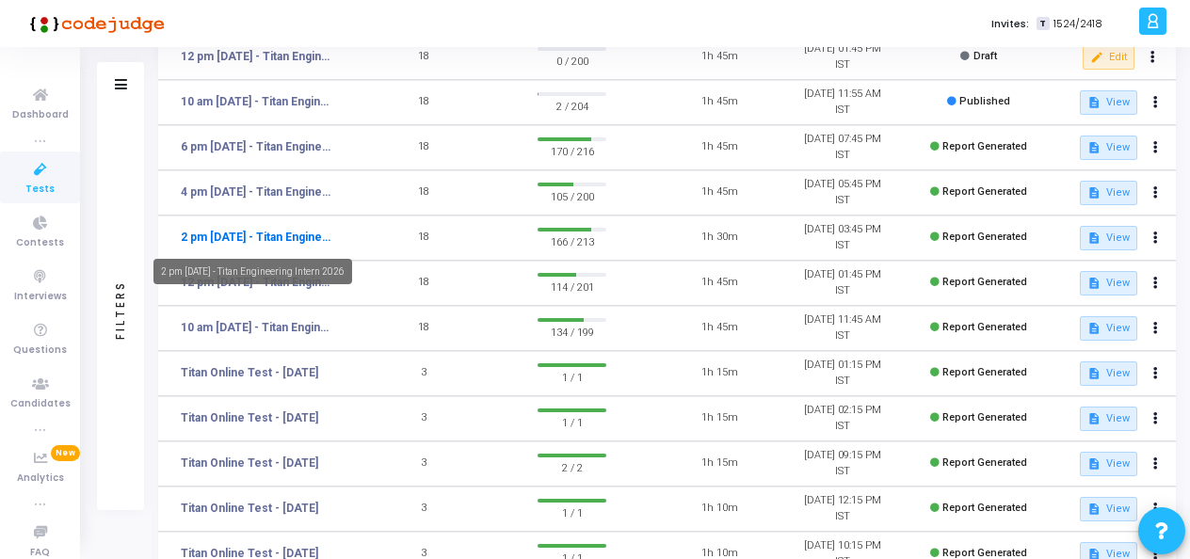
click at [248, 239] on link "2 pm [DATE] - Titan Engineering Intern 2026" at bounding box center [258, 237] width 154 height 17
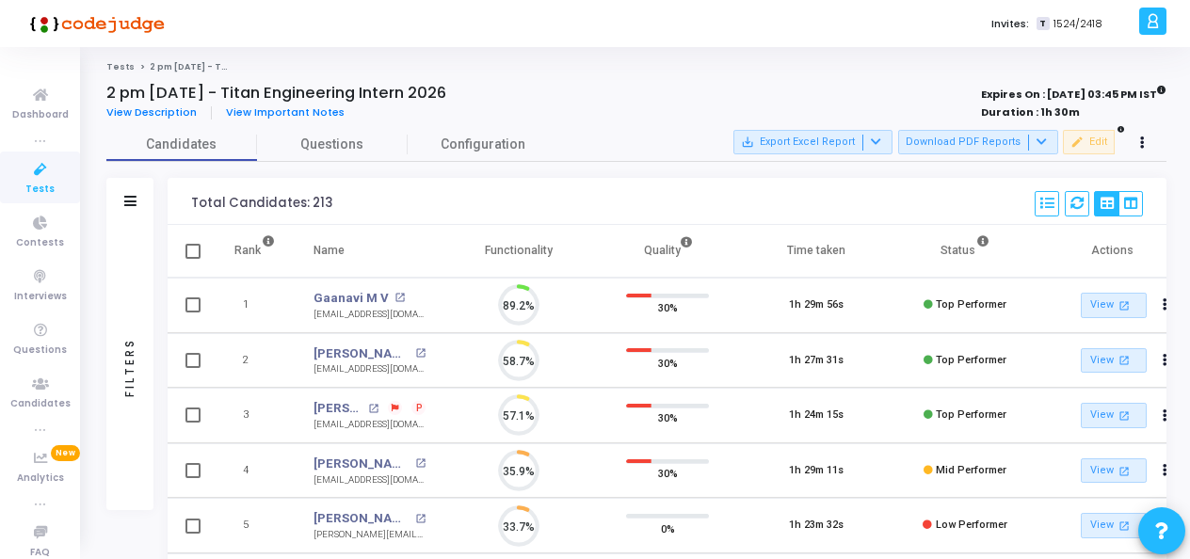
scroll to position [40, 47]
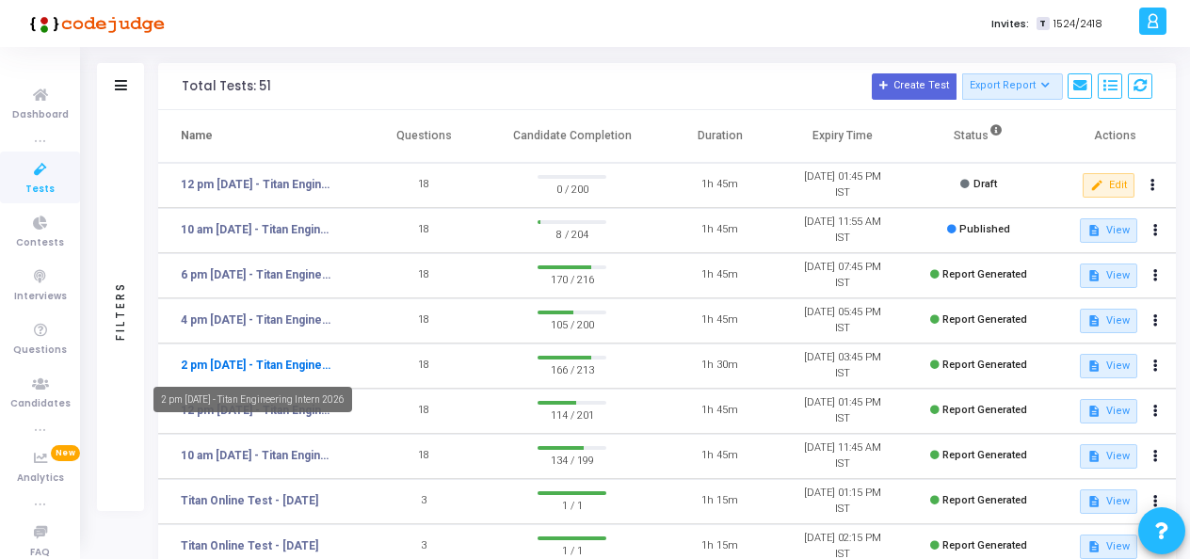
click at [269, 365] on link "2 pm - 11th Aug - Titan Engineering Intern 2026" at bounding box center [258, 365] width 154 height 17
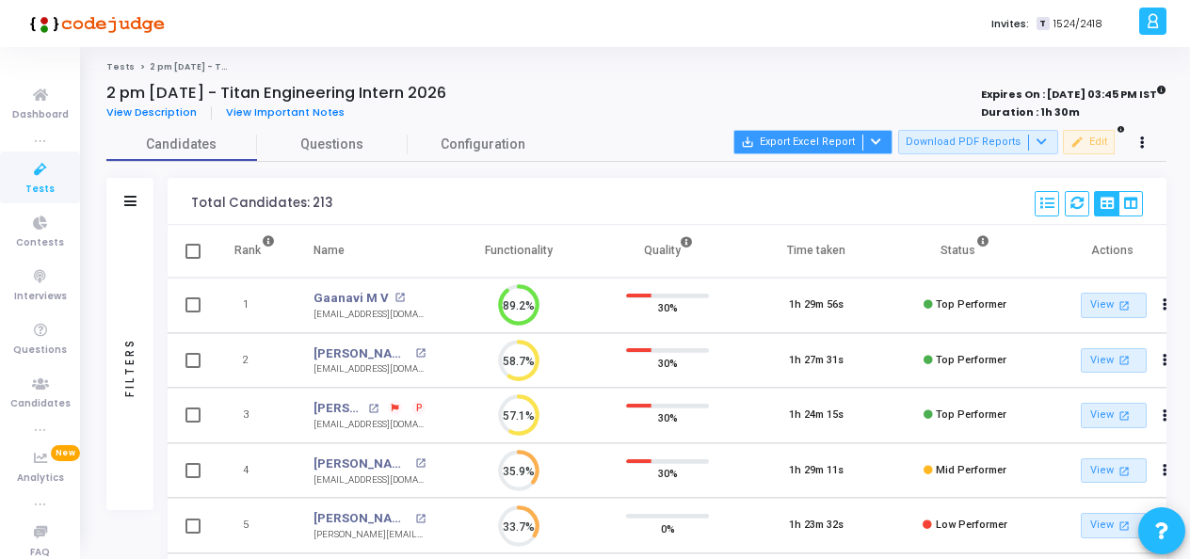
click at [830, 136] on button "save_alt Export Excel Report" at bounding box center [812, 142] width 159 height 24
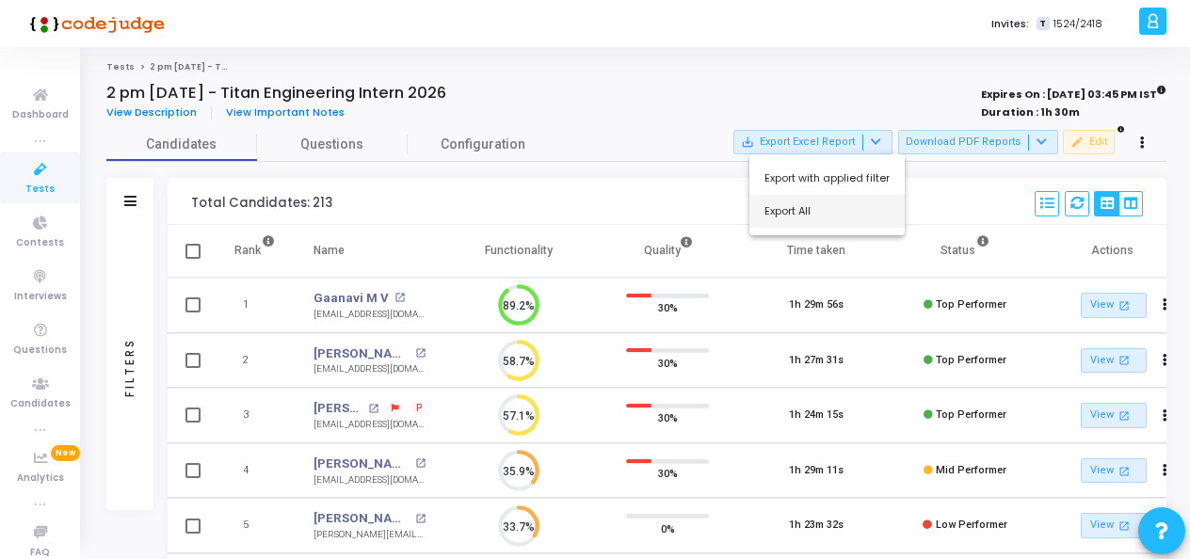
click at [825, 215] on button "Export All" at bounding box center [826, 211] width 155 height 33
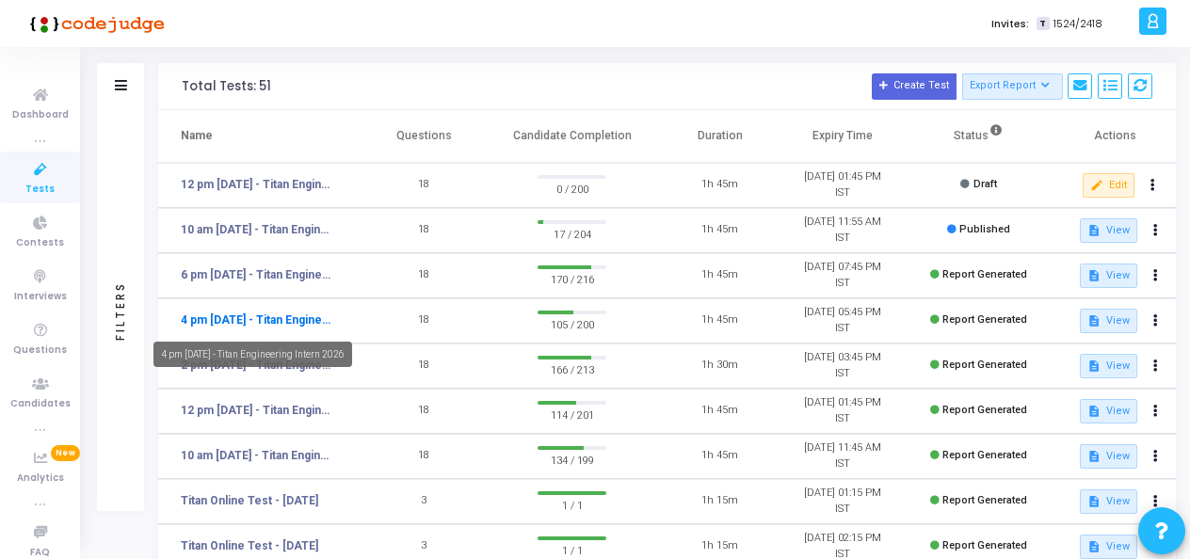
click at [277, 318] on link "4 pm - 11th Aug - Titan Engineering Intern 2026" at bounding box center [258, 319] width 154 height 17
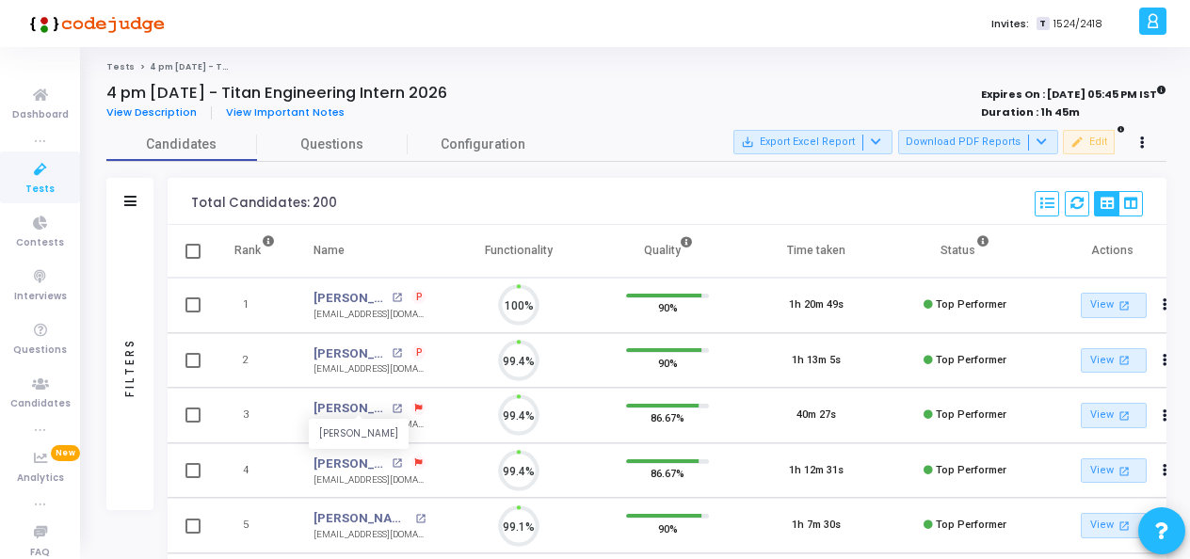
scroll to position [40, 47]
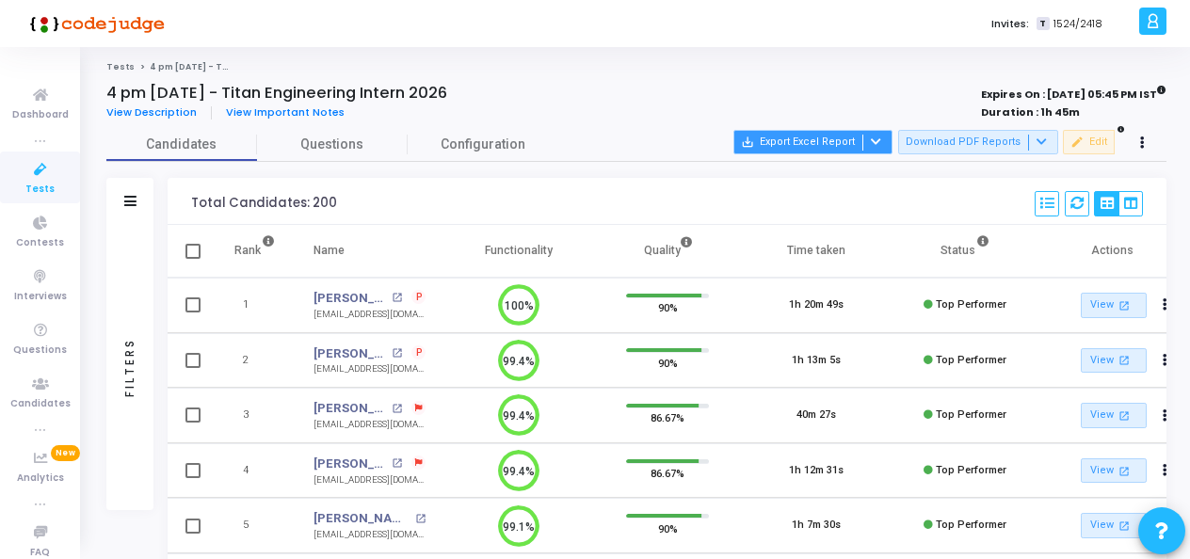
click at [831, 147] on button "save_alt Export Excel Report" at bounding box center [812, 142] width 159 height 24
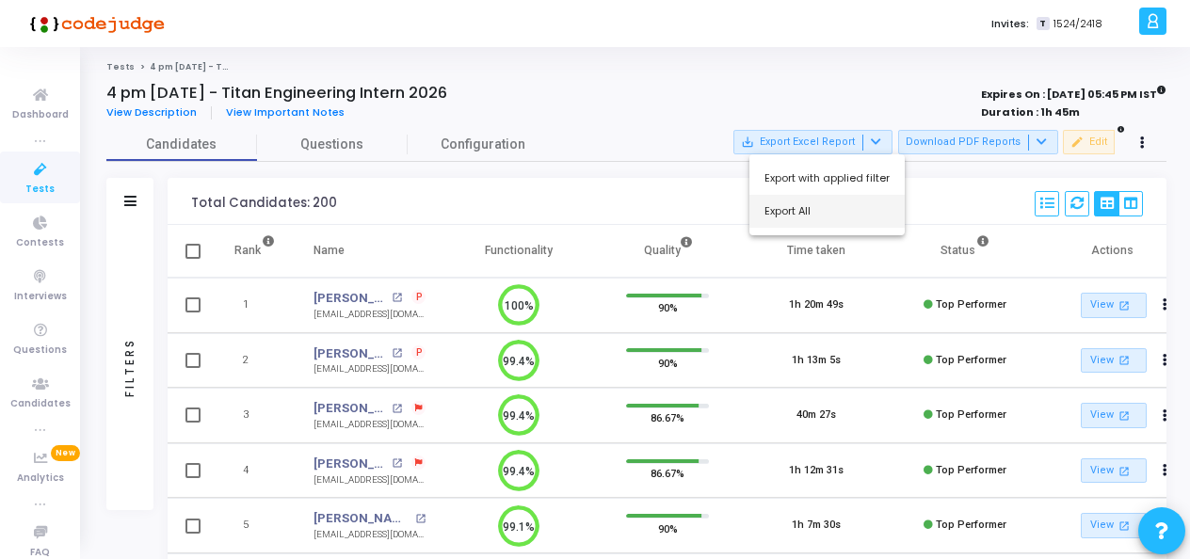
click at [810, 211] on button "Export All" at bounding box center [826, 211] width 155 height 33
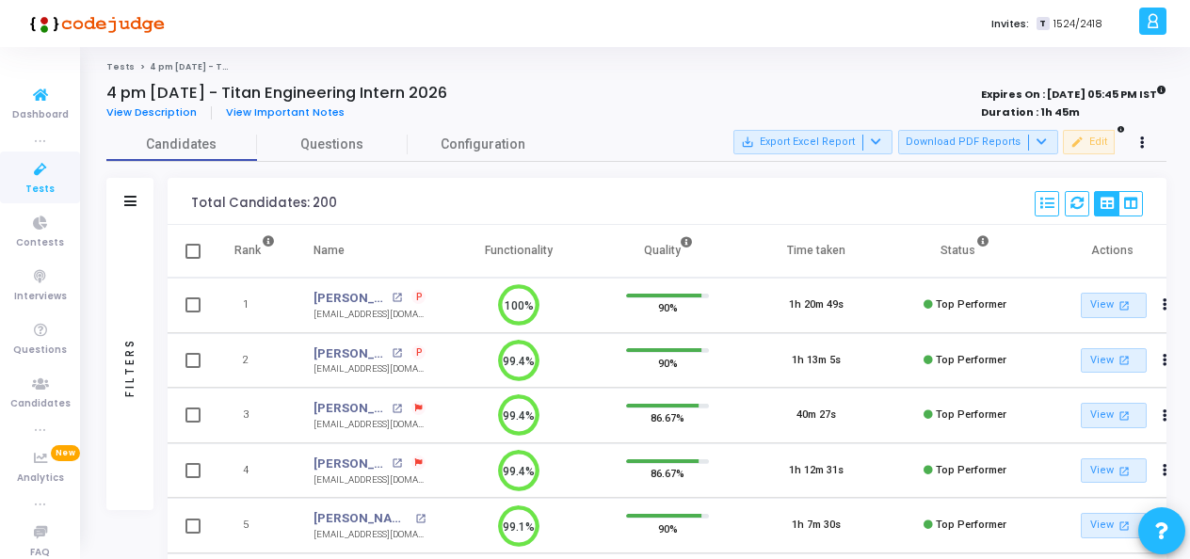
click at [42, 171] on icon at bounding box center [41, 170] width 40 height 24
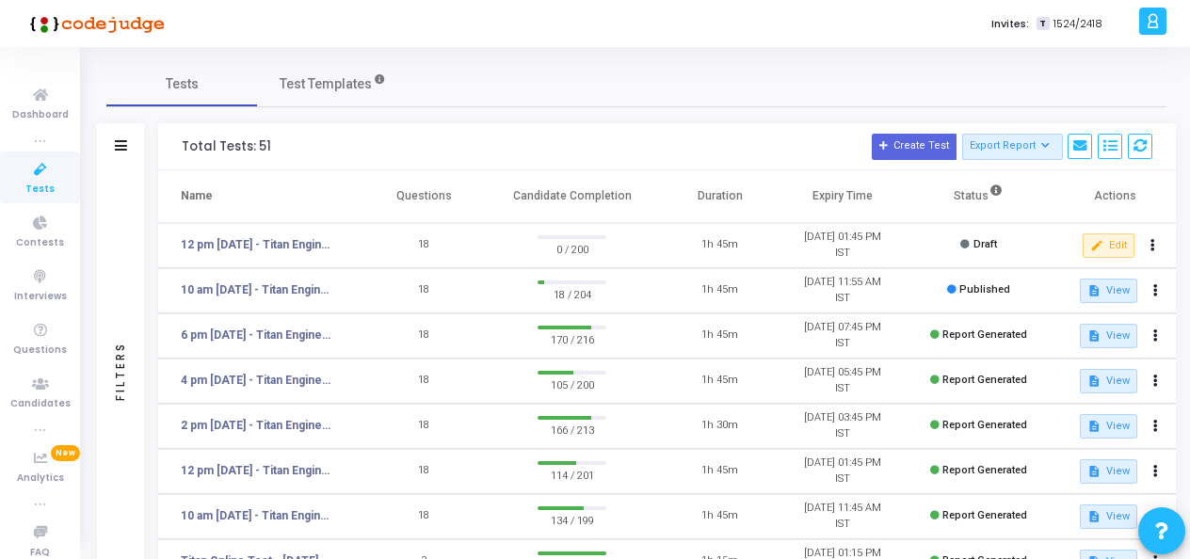
click at [337, 384] on td "4 pm - 11th Aug - Titan Engineering Intern 2026" at bounding box center [260, 381] width 204 height 45
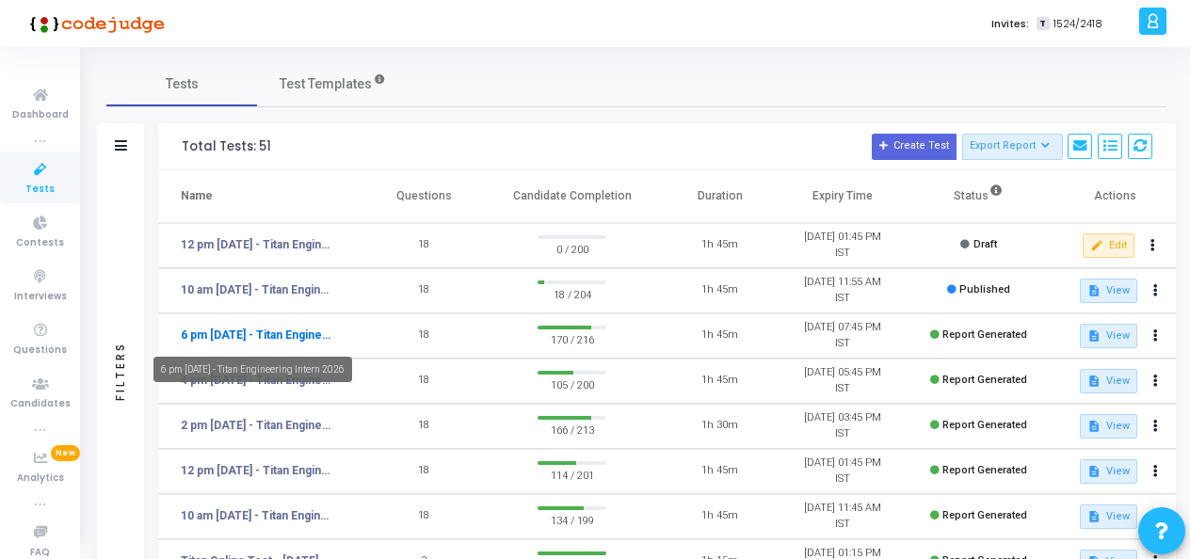
click at [263, 337] on link "6 pm - 11th Aug - Titan Engineering Intern 2026" at bounding box center [258, 335] width 154 height 17
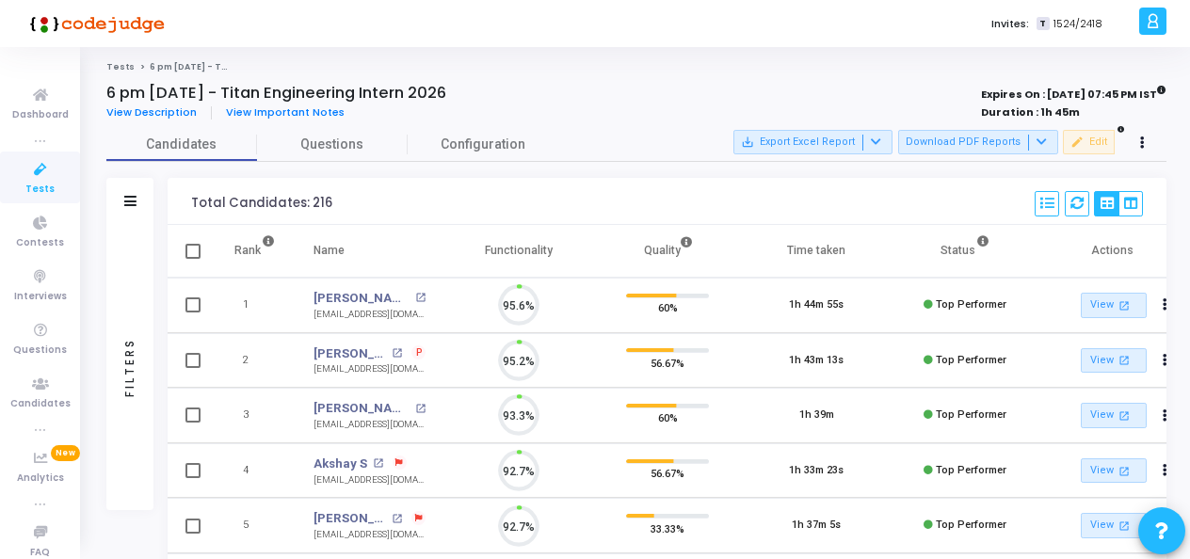
scroll to position [40, 47]
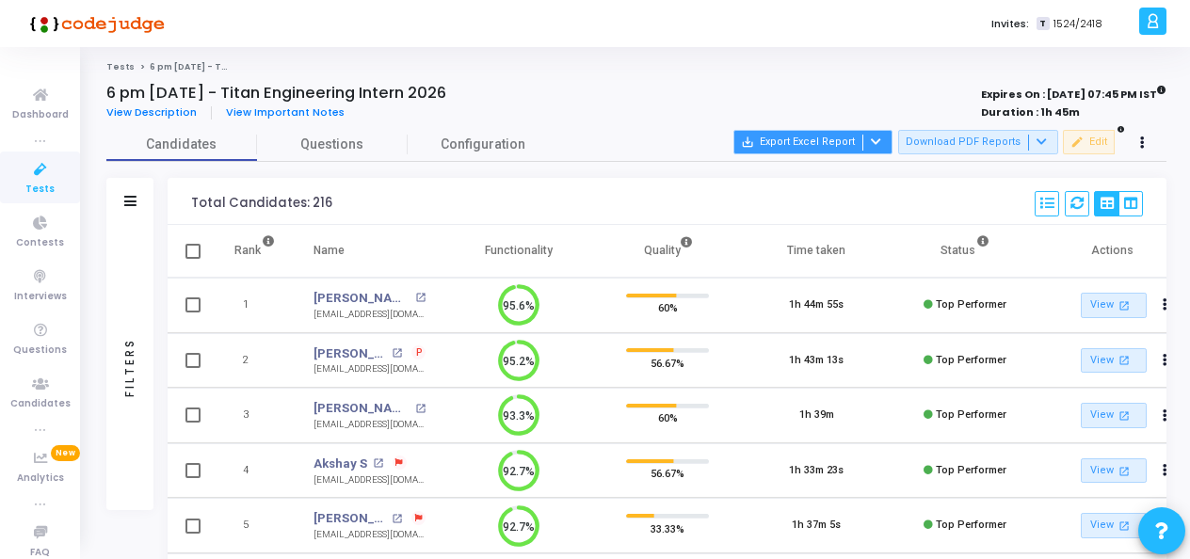
click at [826, 144] on button "save_alt Export Excel Report" at bounding box center [812, 142] width 159 height 24
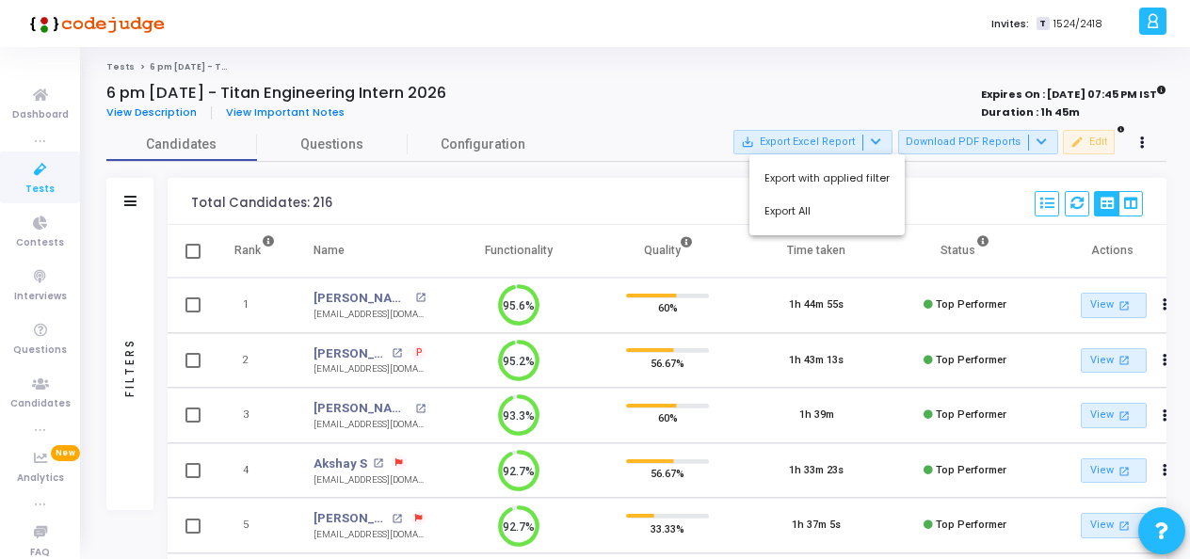
click at [807, 207] on button "Export All" at bounding box center [826, 211] width 155 height 33
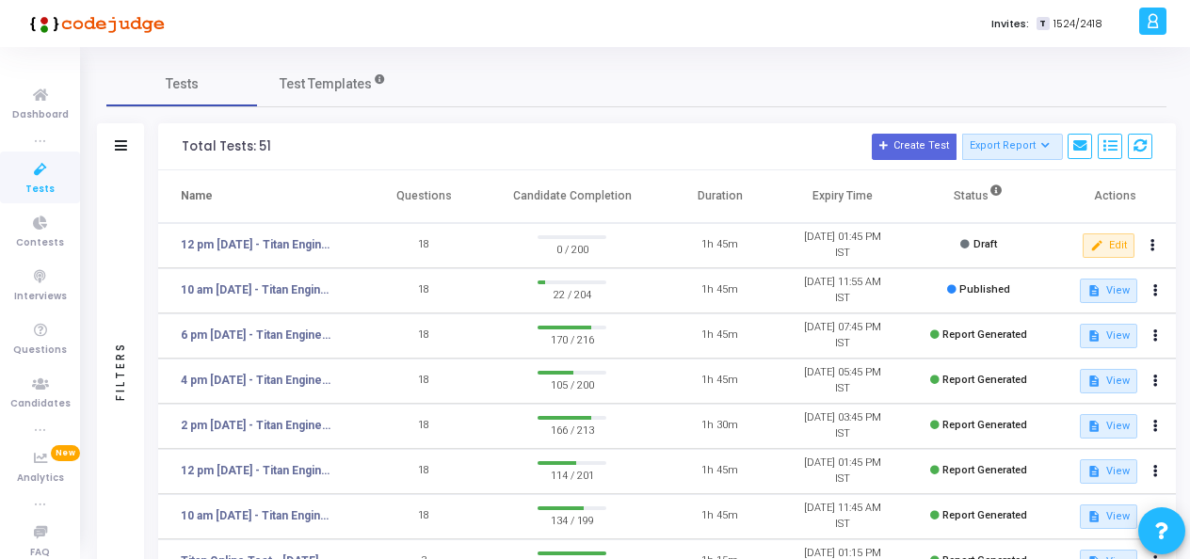
click at [32, 168] on icon at bounding box center [41, 170] width 40 height 24
click at [281, 279] on td "10 am - 12th Aug - Titan Engineering Intern 2026" at bounding box center [260, 290] width 204 height 45
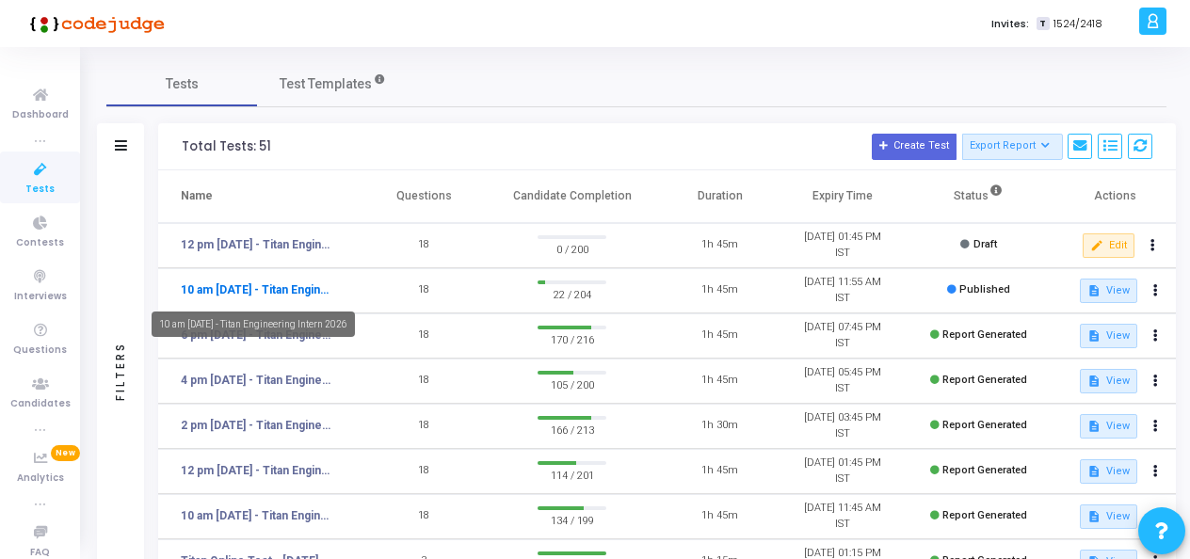
click at [284, 285] on link "10 am - 12th Aug - Titan Engineering Intern 2026" at bounding box center [258, 289] width 154 height 17
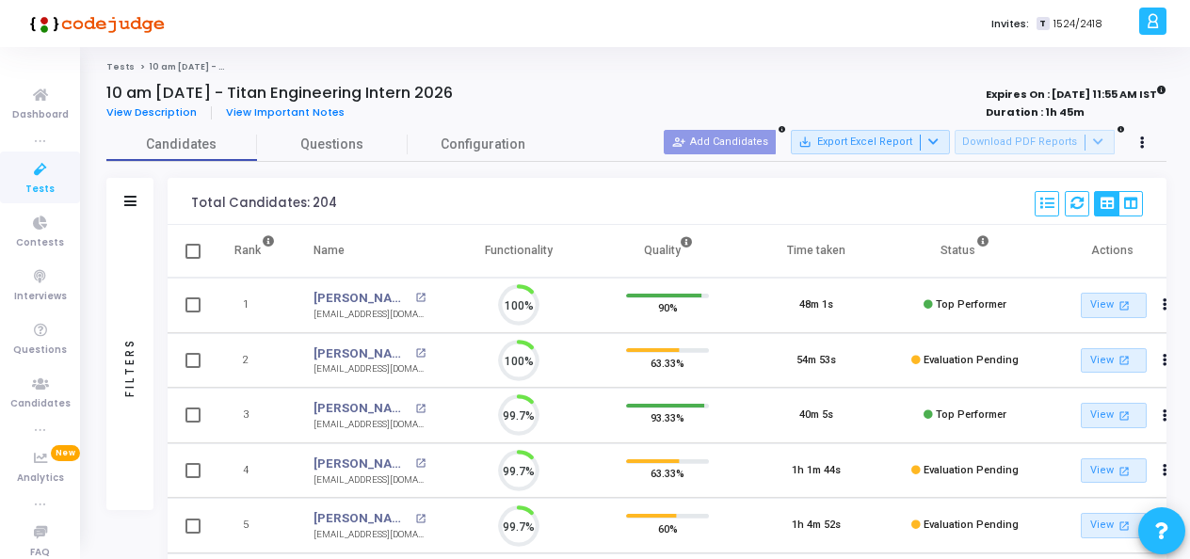
scroll to position [40, 47]
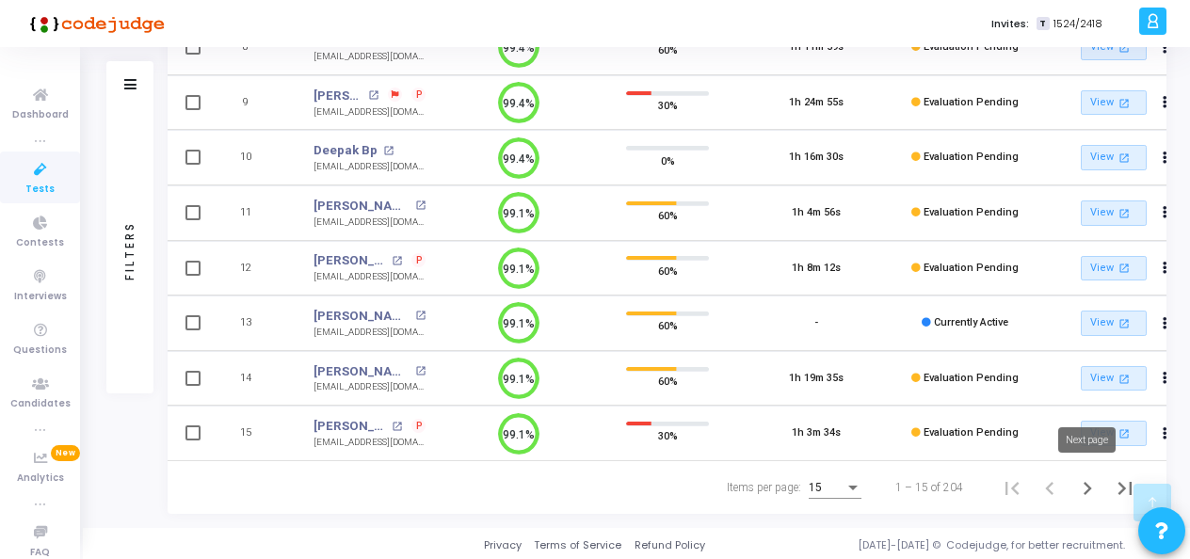
click at [1093, 483] on icon "Next page" at bounding box center [1087, 488] width 26 height 26
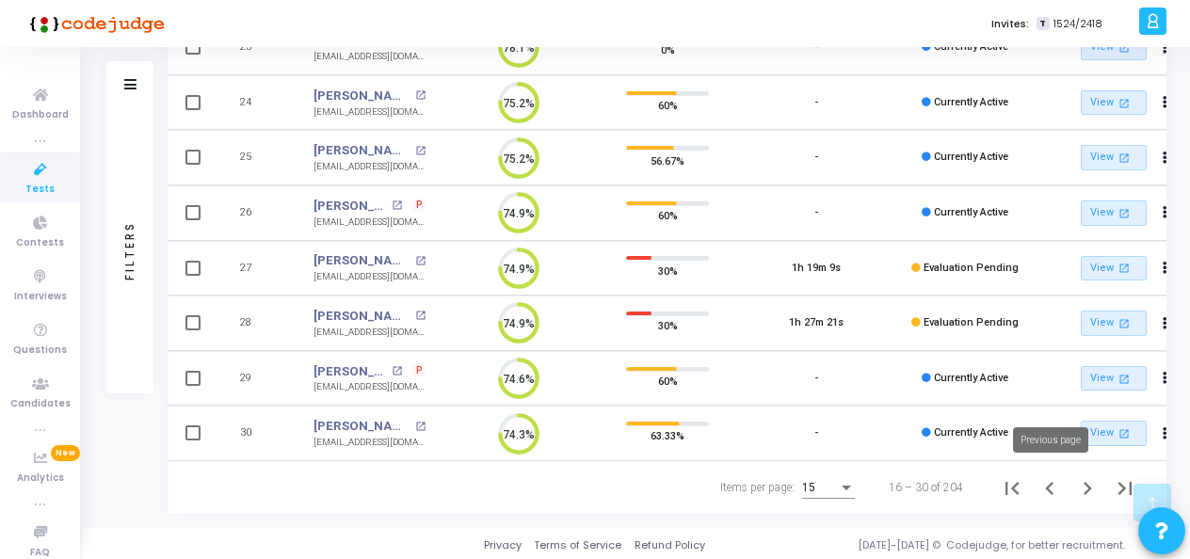
click at [1043, 487] on icon "Previous page" at bounding box center [1049, 488] width 26 height 26
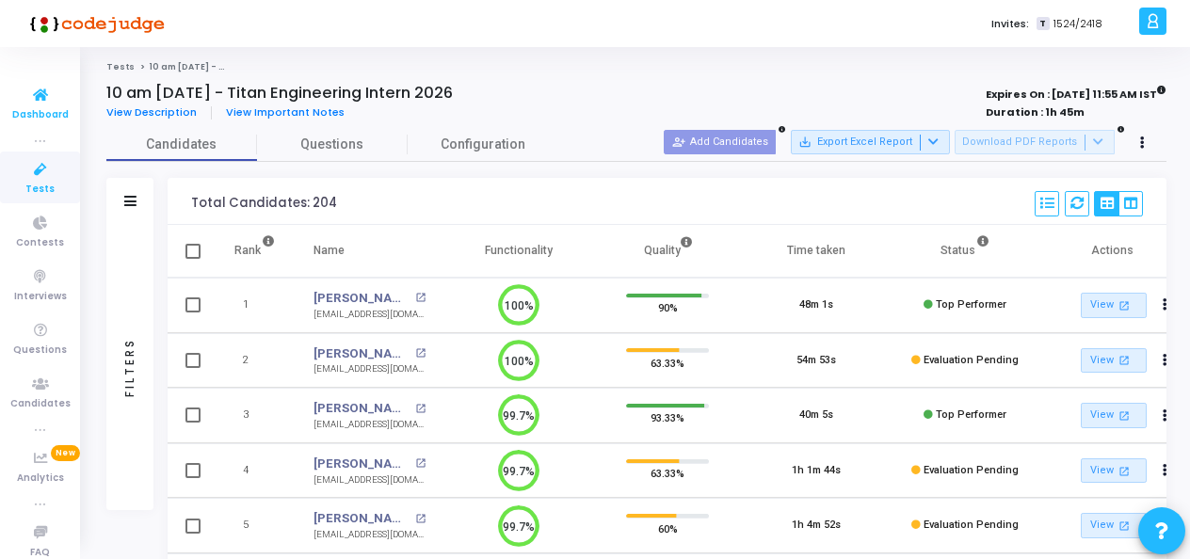
click at [29, 111] on span "Dashboard" at bounding box center [40, 115] width 56 height 16
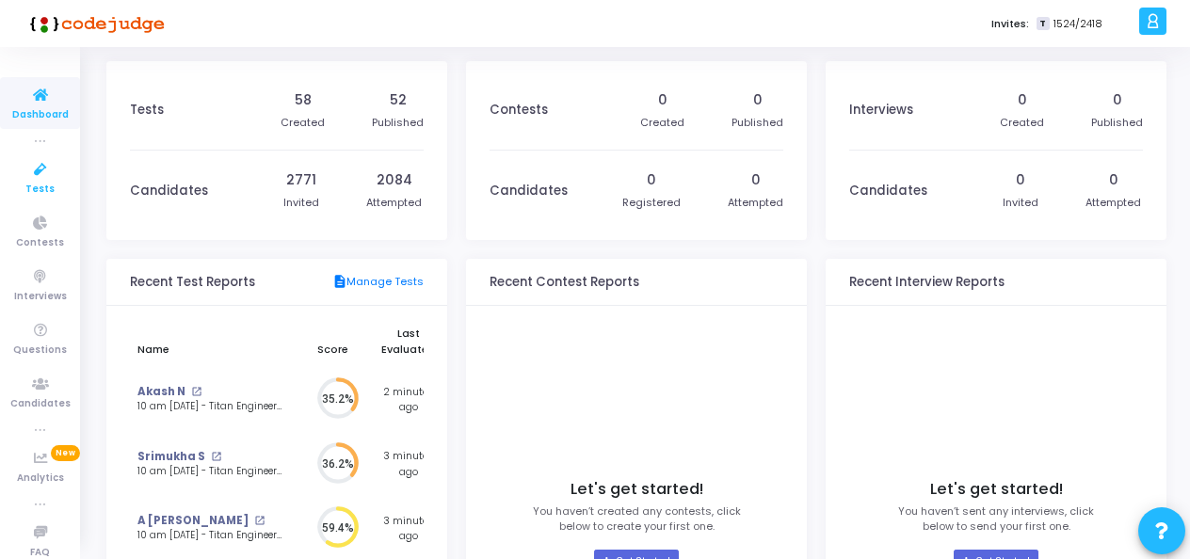
click at [37, 184] on span "Tests" at bounding box center [39, 190] width 29 height 16
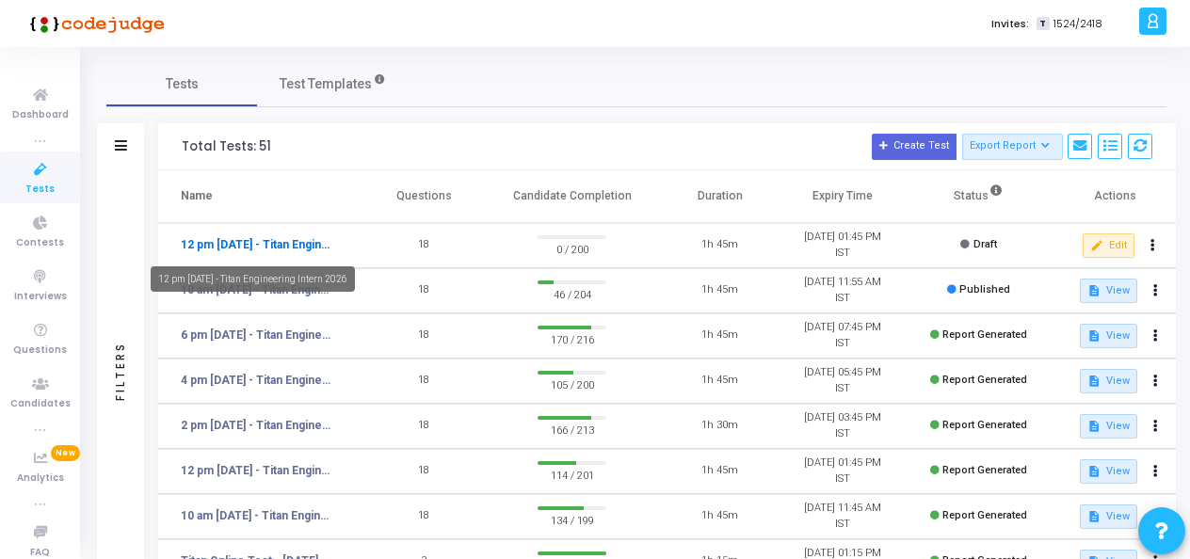
click at [243, 238] on link "12 pm - 12th Aug - Titan Engineering Intern 2026" at bounding box center [258, 244] width 154 height 17
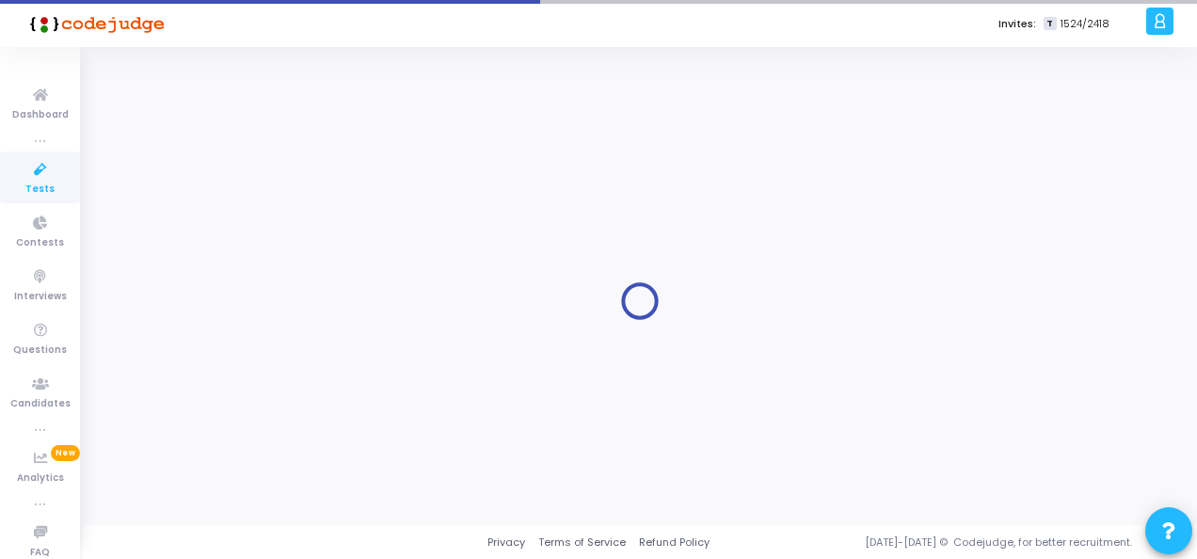
type input "12 pm - 12th Aug - Titan Engineering Intern 2026"
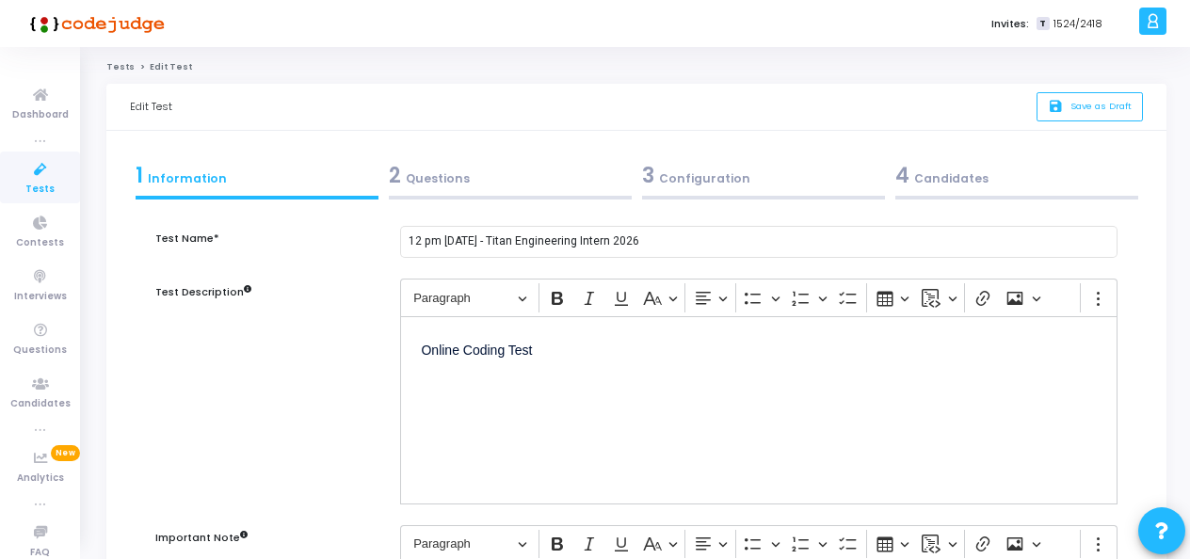
click at [422, 179] on div "2 Questions" at bounding box center [510, 175] width 243 height 31
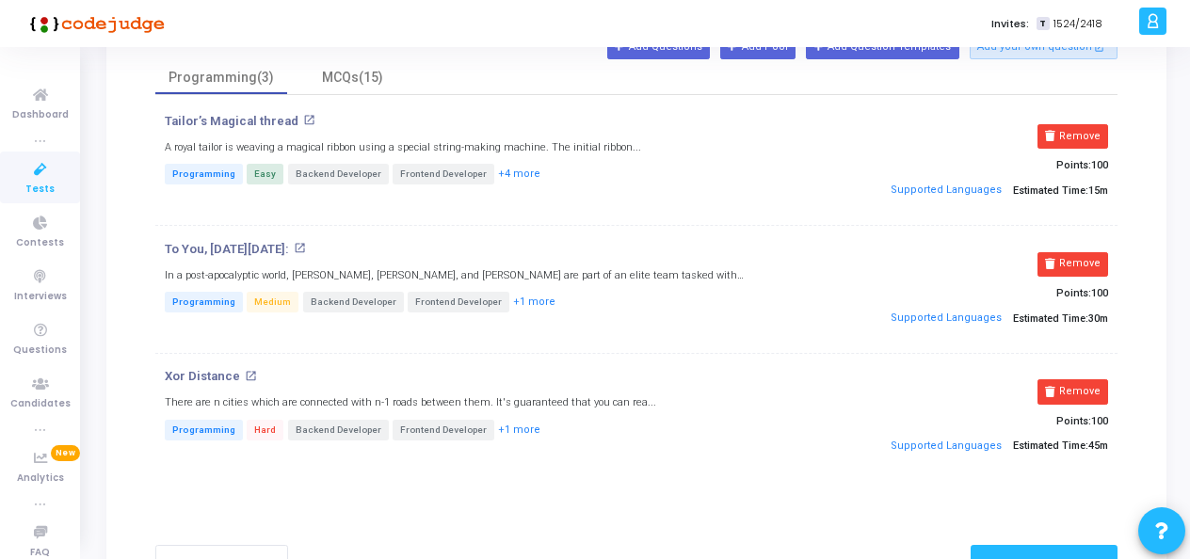
scroll to position [94, 0]
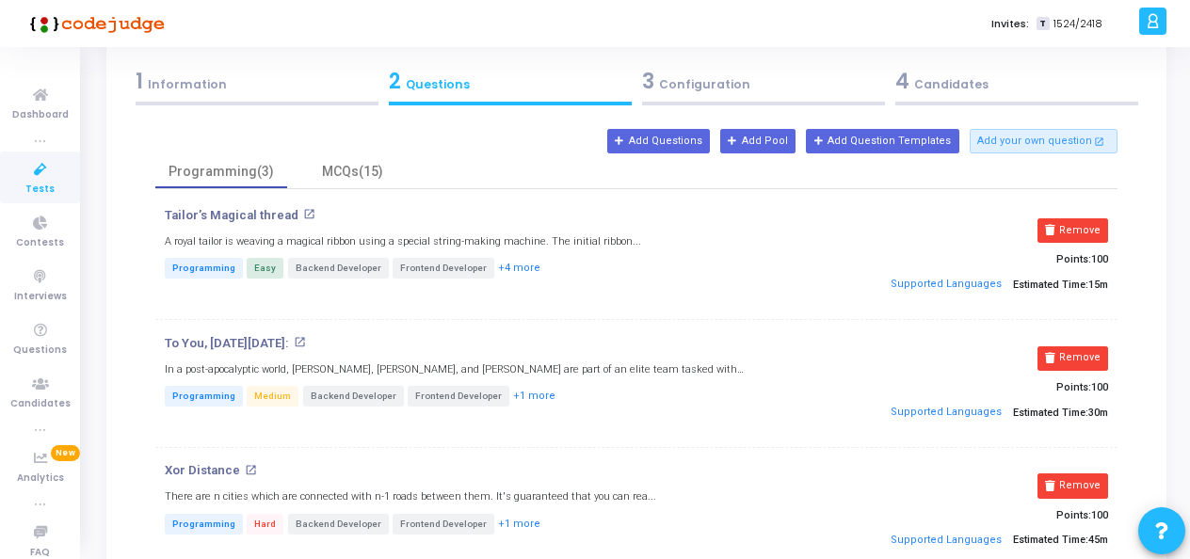
click at [714, 78] on div "3 Configuration" at bounding box center [763, 81] width 243 height 31
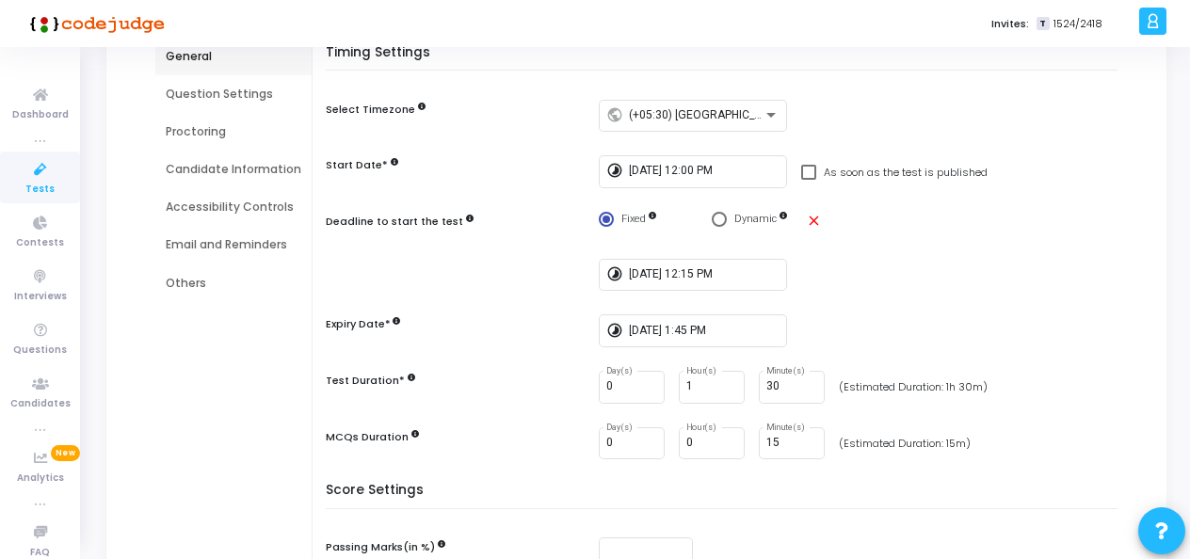
scroll to position [0, 0]
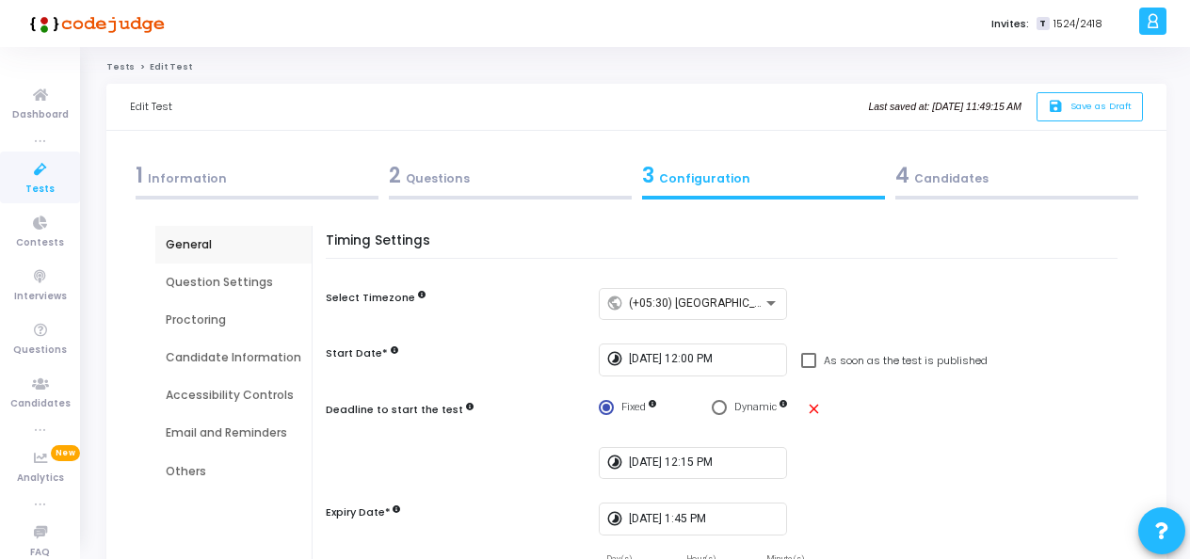
click at [905, 179] on span "4" at bounding box center [902, 175] width 14 height 29
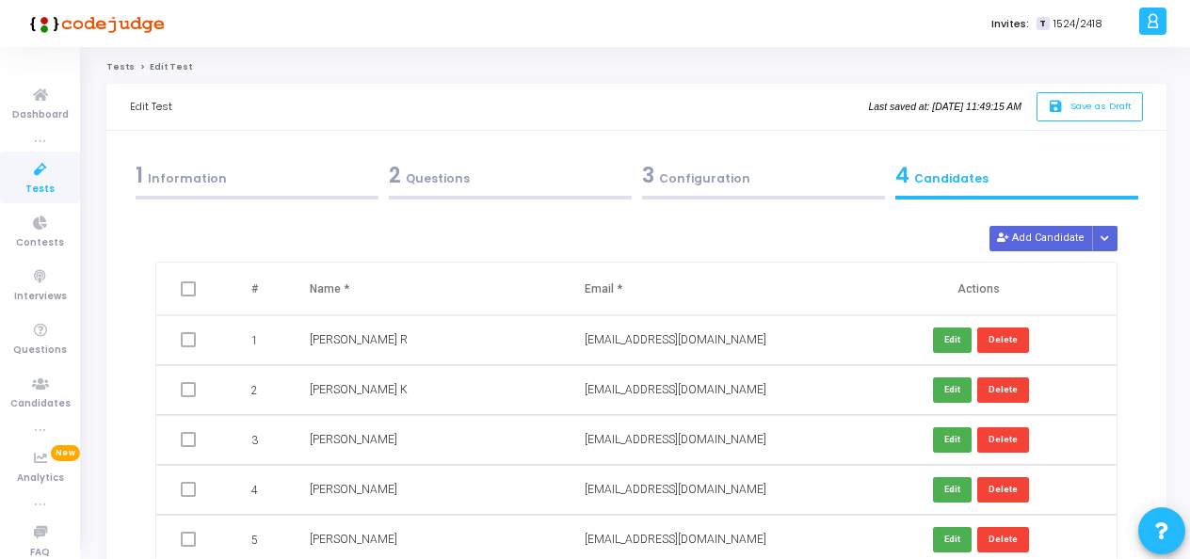
click at [442, 178] on div "2 Questions" at bounding box center [510, 175] width 243 height 31
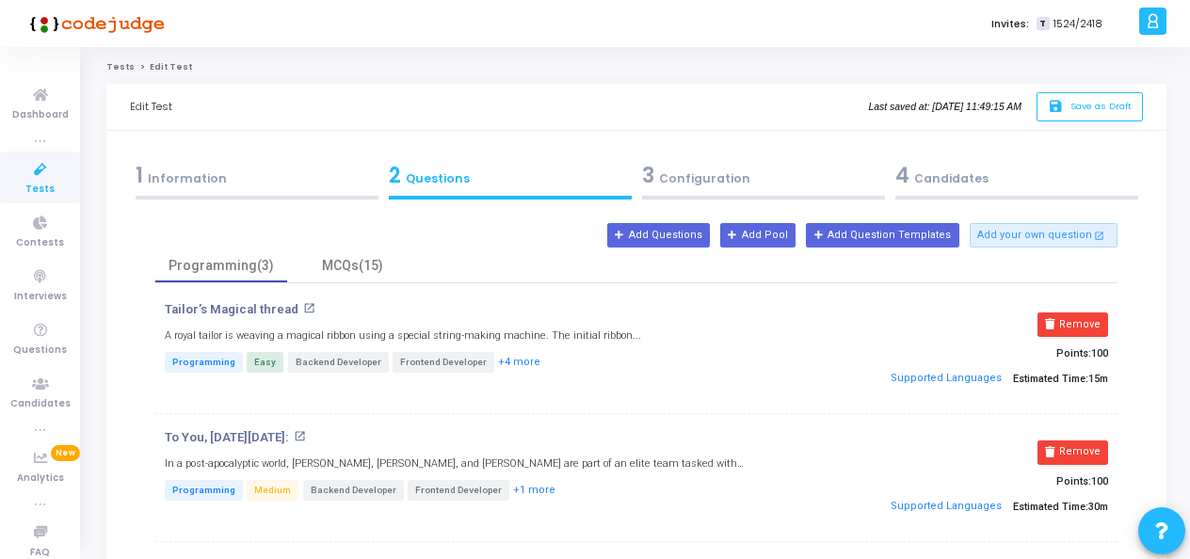
click at [905, 175] on span "4" at bounding box center [902, 175] width 14 height 29
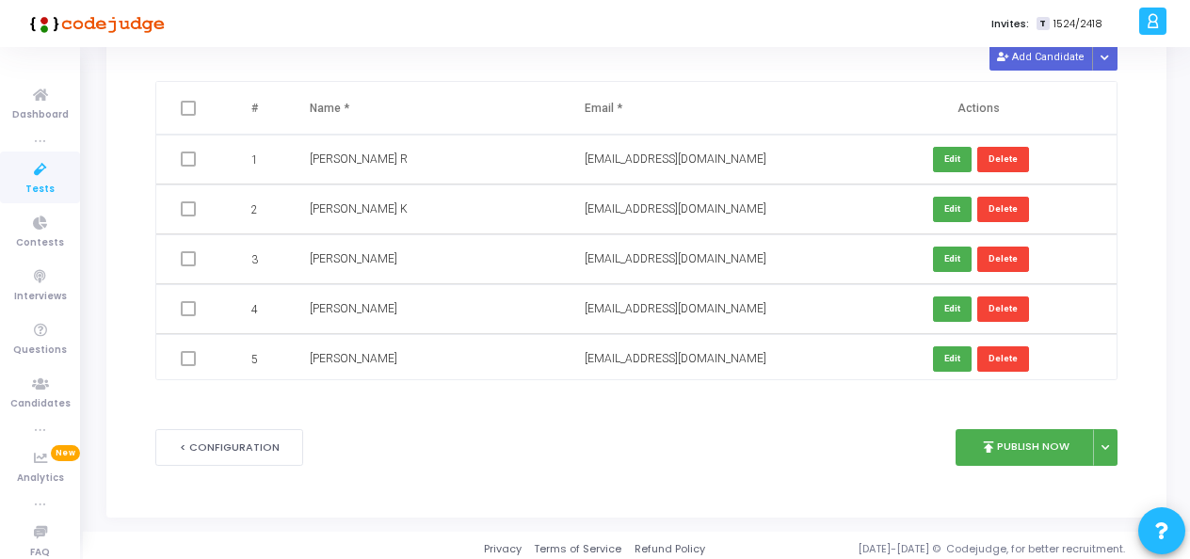
scroll to position [186, 0]
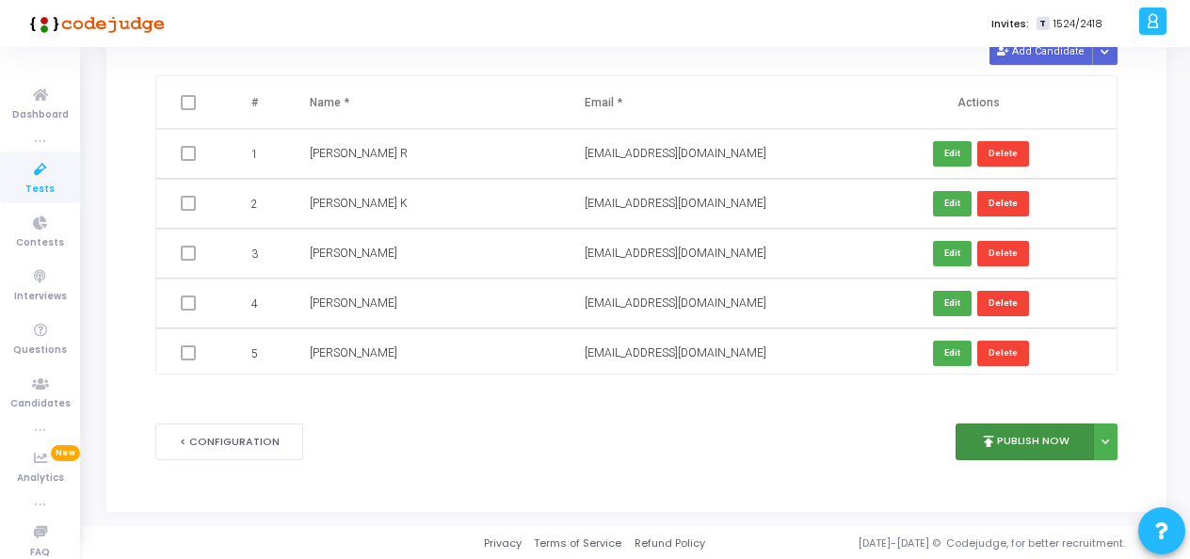
click at [1009, 439] on button "publish Publish Now" at bounding box center [1024, 441] width 138 height 37
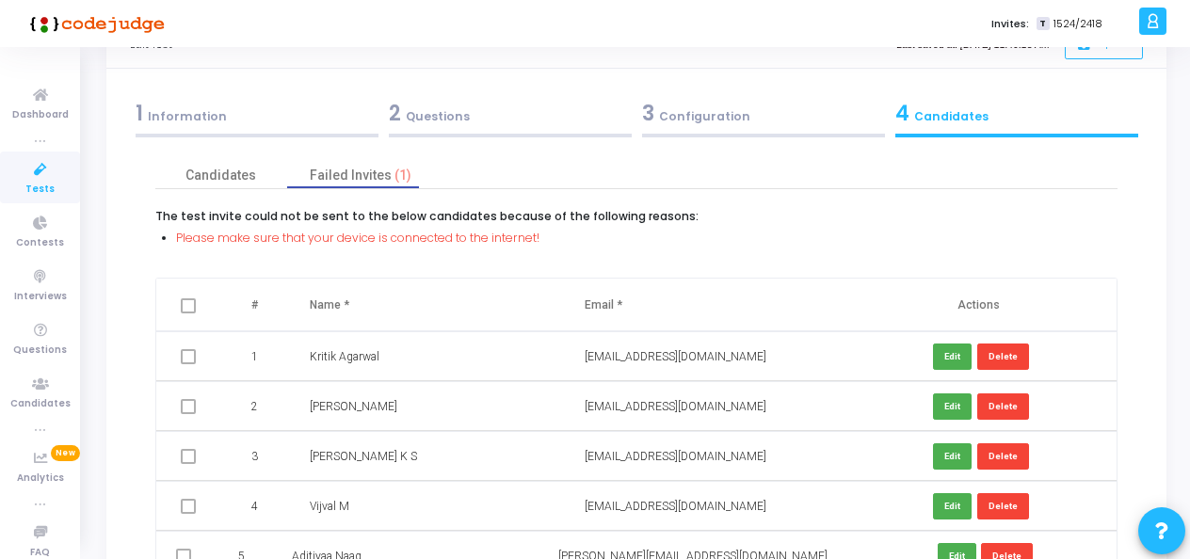
scroll to position [0, 0]
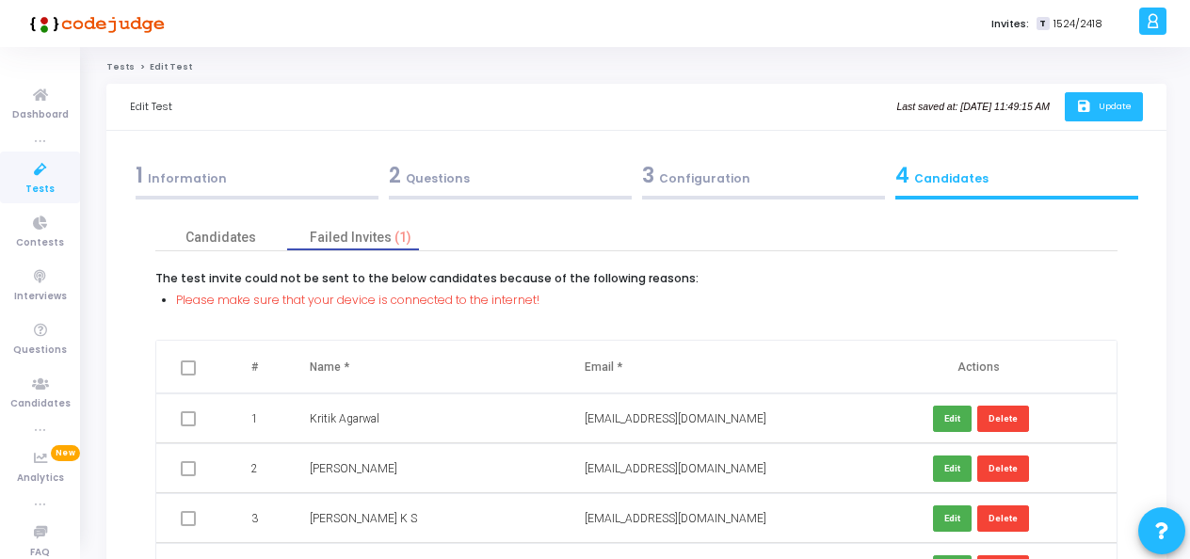
click at [1084, 118] on button "save Update" at bounding box center [1103, 106] width 78 height 29
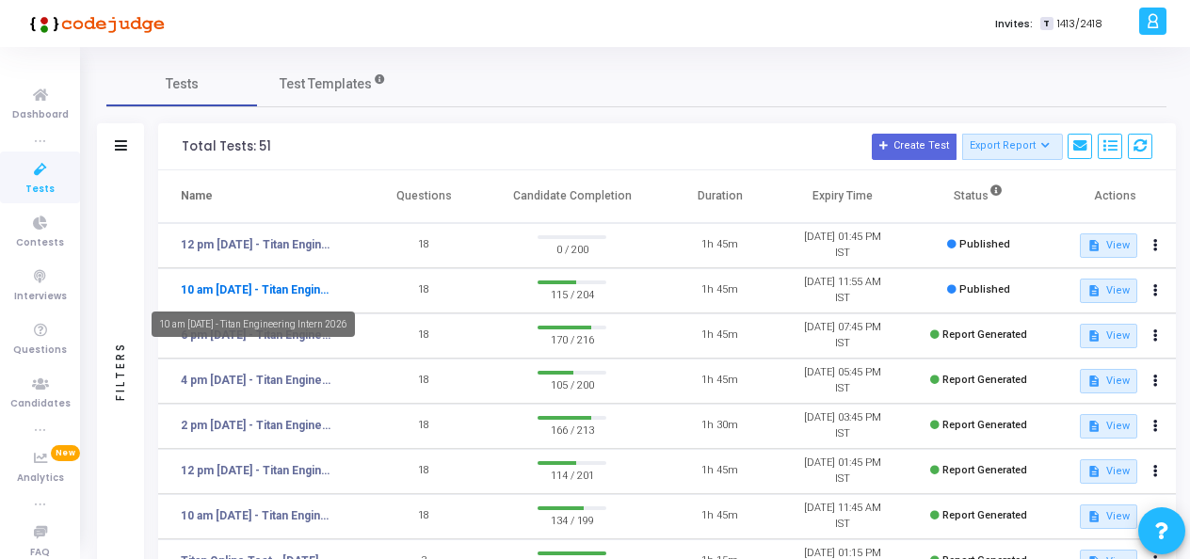
click at [243, 294] on link "10 am - 12th Aug - Titan Engineering Intern 2026" at bounding box center [258, 289] width 154 height 17
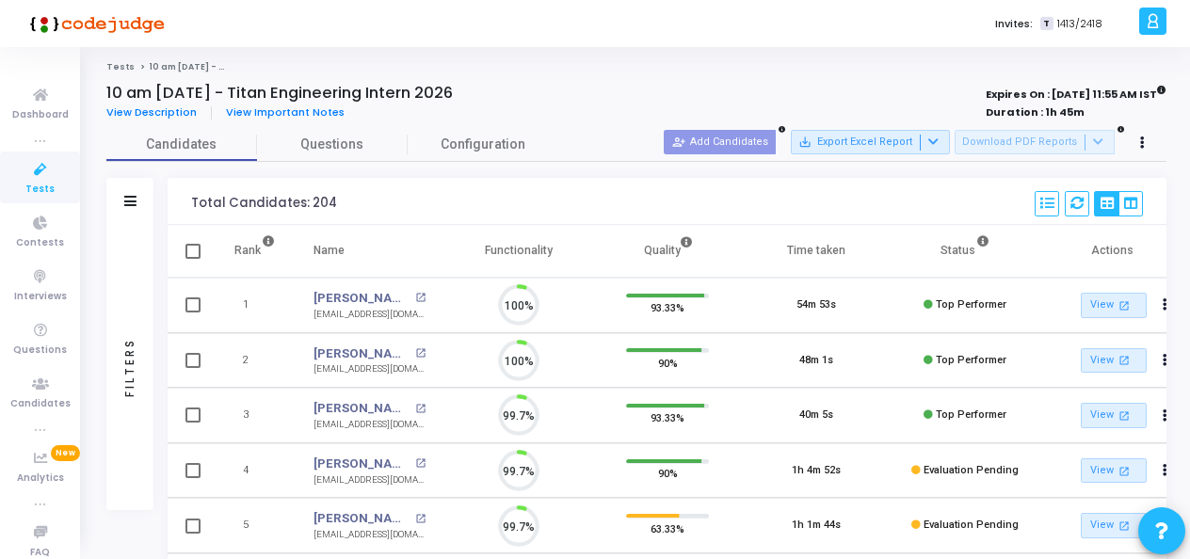
scroll to position [40, 47]
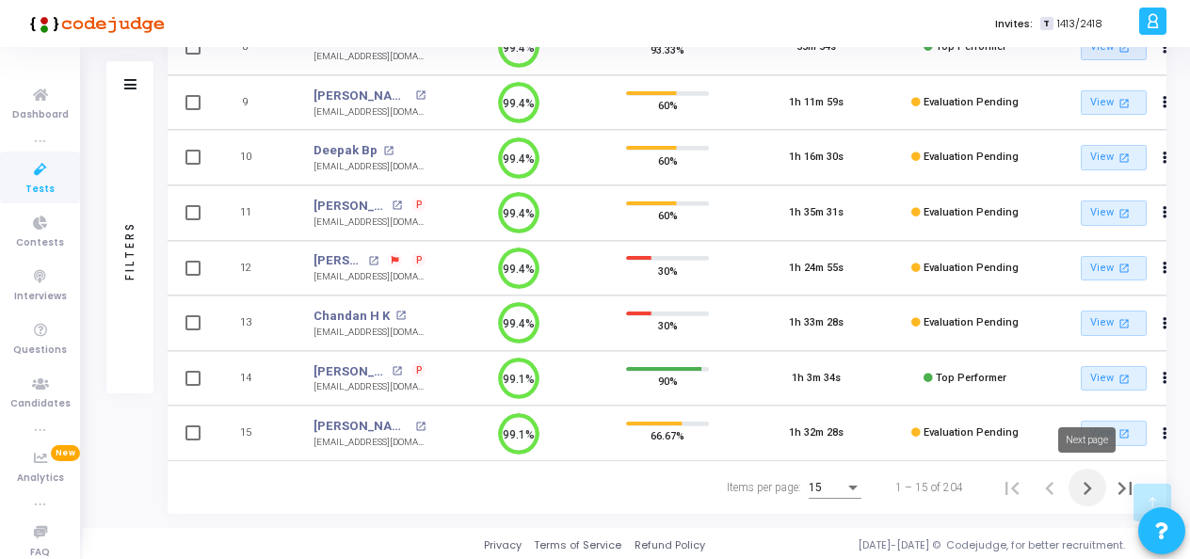
click at [1076, 489] on icon "Next page" at bounding box center [1087, 488] width 26 height 26
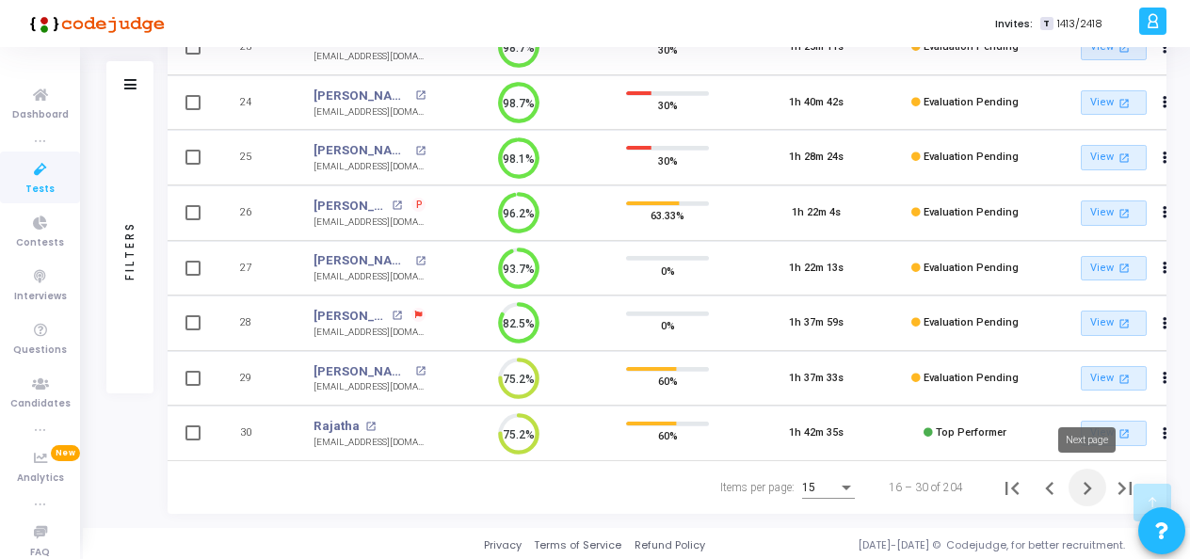
click at [1082, 489] on icon "Next page" at bounding box center [1087, 488] width 26 height 26
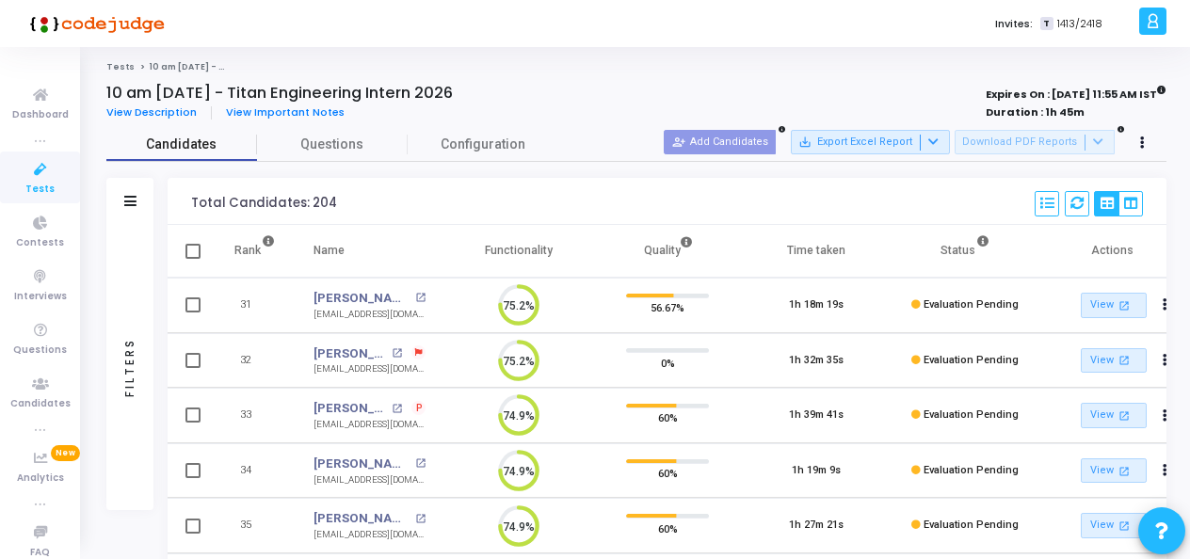
click at [219, 145] on span "Candidates" at bounding box center [181, 145] width 151 height 20
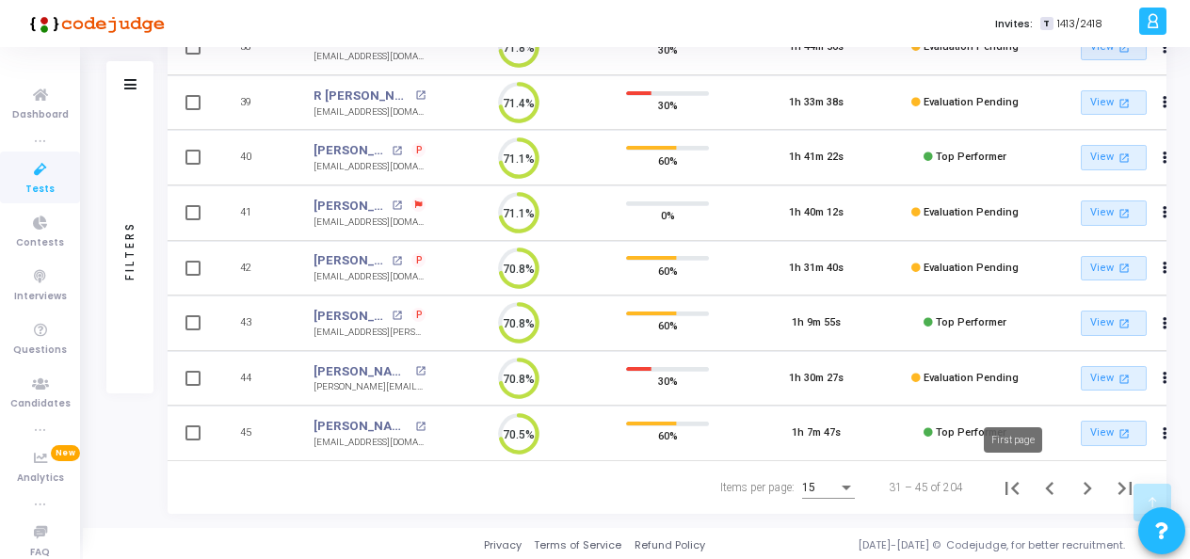
click at [1024, 483] on icon "First page" at bounding box center [1011, 488] width 26 height 26
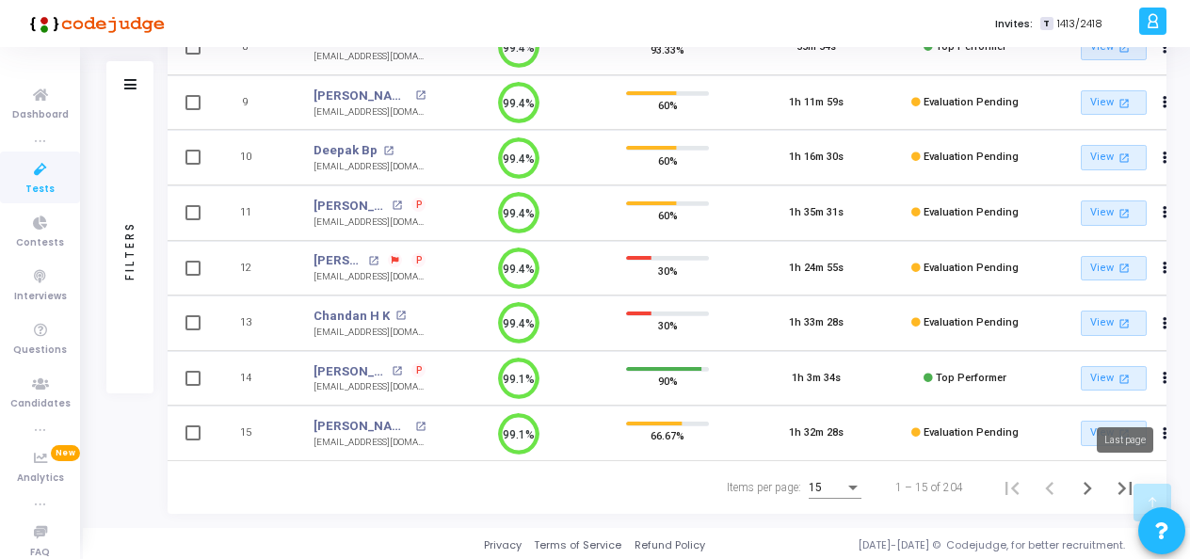
click at [1112, 487] on icon "Last page" at bounding box center [1124, 488] width 26 height 26
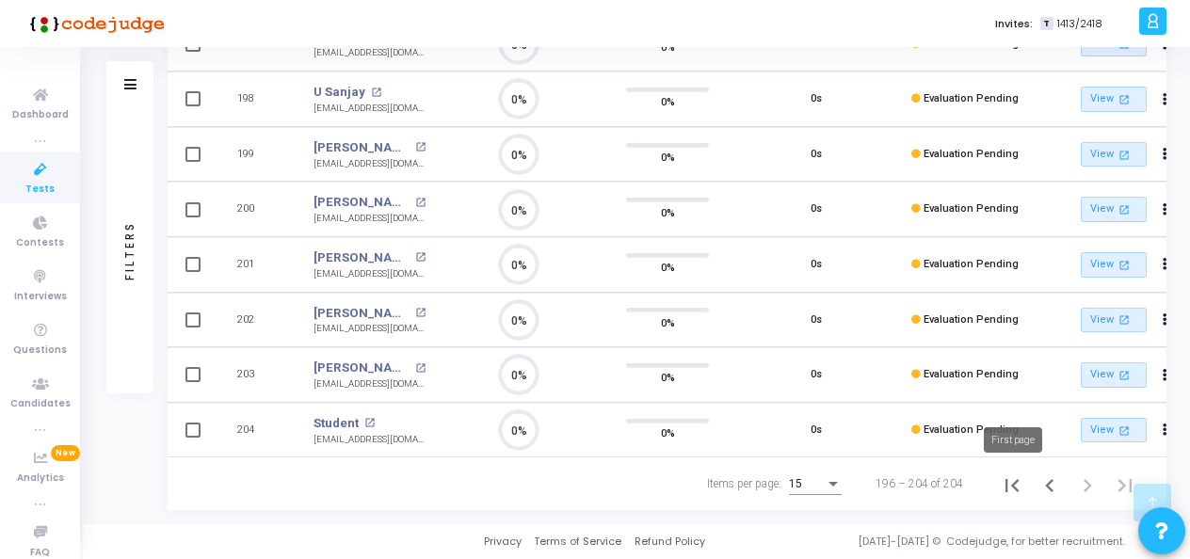
click at [1007, 487] on icon "First page" at bounding box center [1011, 485] width 26 height 26
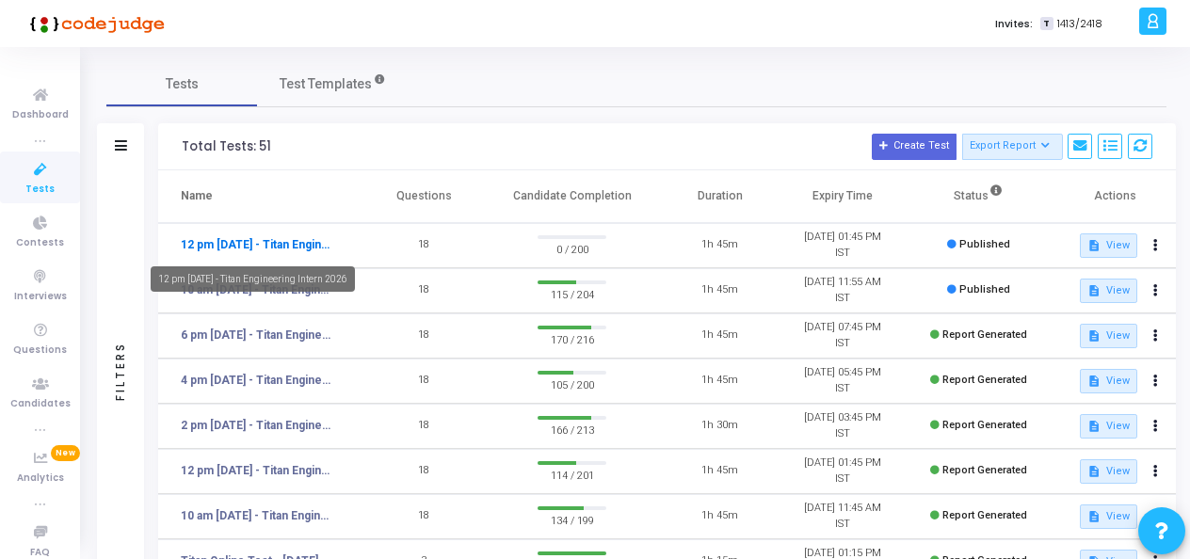
click at [267, 247] on link "12 pm - 12th Aug - Titan Engineering Intern 2026" at bounding box center [258, 244] width 154 height 17
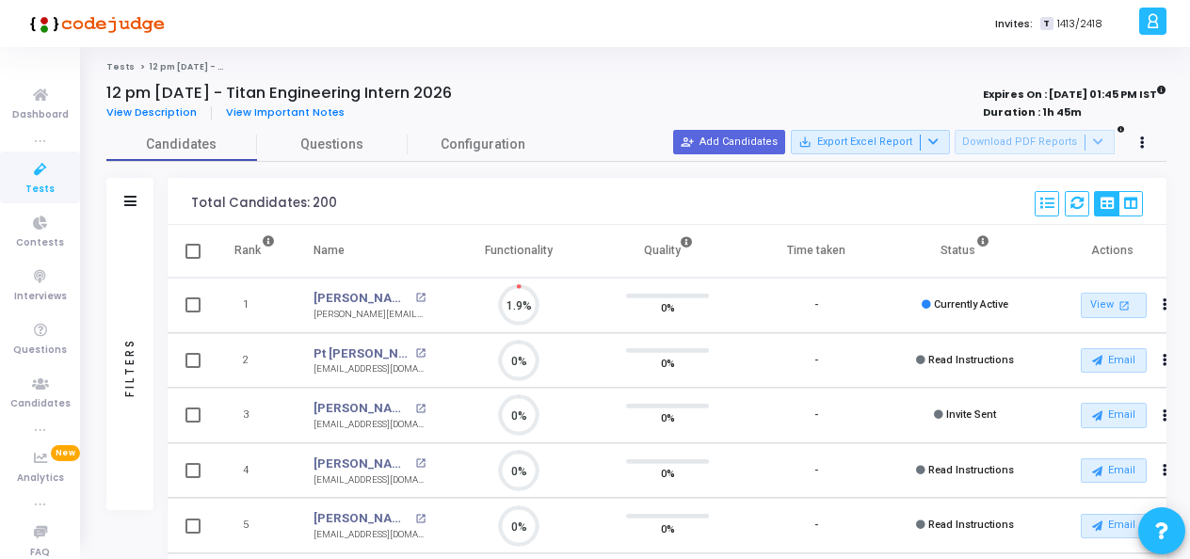
scroll to position [40, 47]
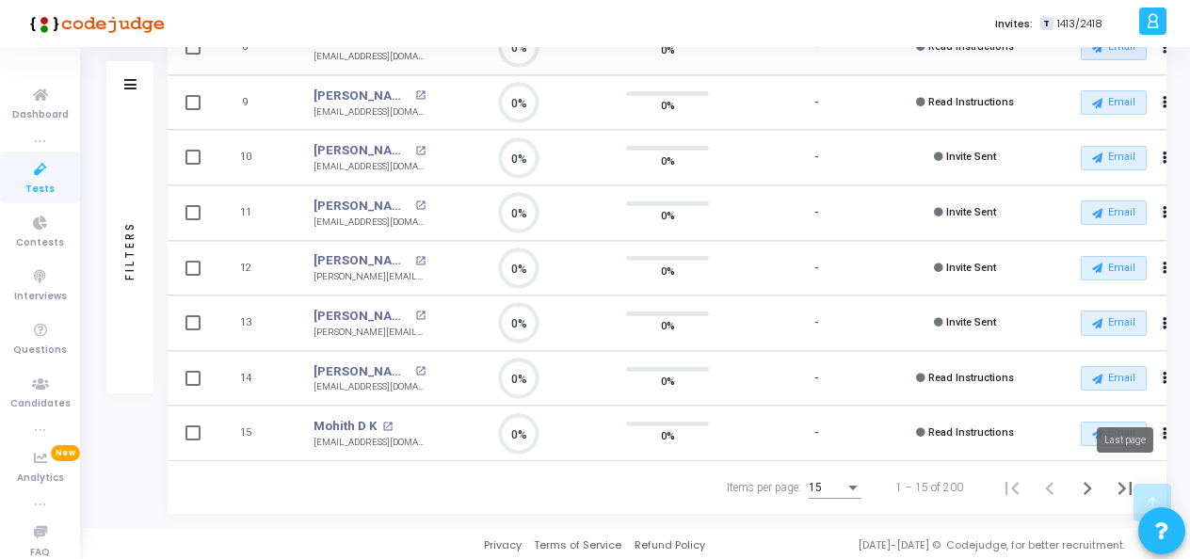
click at [1123, 475] on icon "Last page" at bounding box center [1124, 488] width 26 height 26
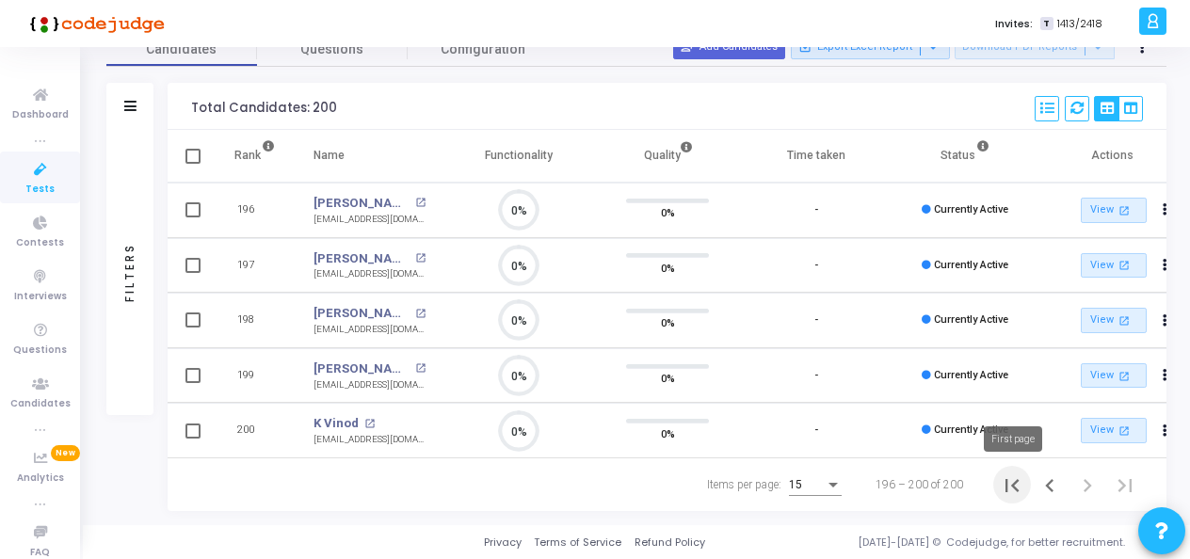
click at [1016, 487] on icon "First page" at bounding box center [1011, 485] width 26 height 26
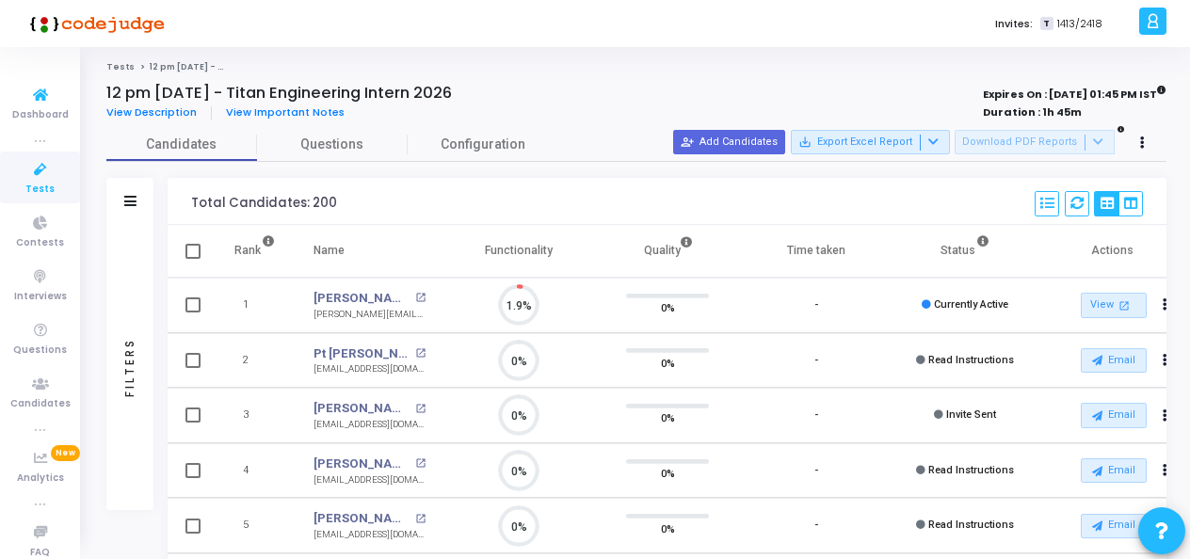
click at [31, 175] on icon at bounding box center [41, 170] width 40 height 24
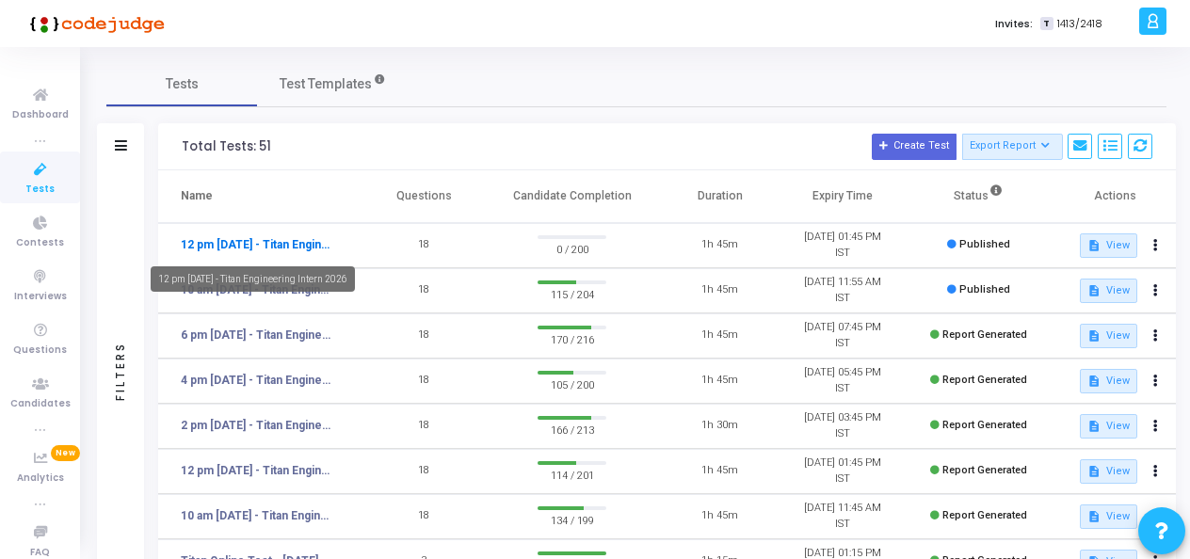
click at [284, 243] on link "12 pm - 12th Aug - Titan Engineering Intern 2026" at bounding box center [258, 244] width 154 height 17
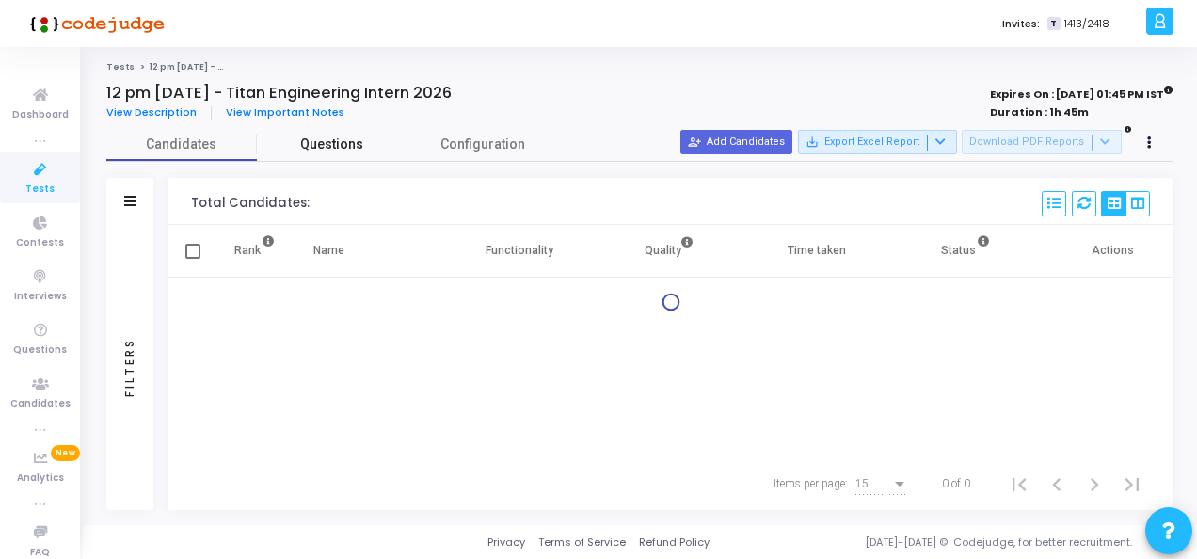
click at [333, 134] on link "Questions" at bounding box center [332, 144] width 151 height 33
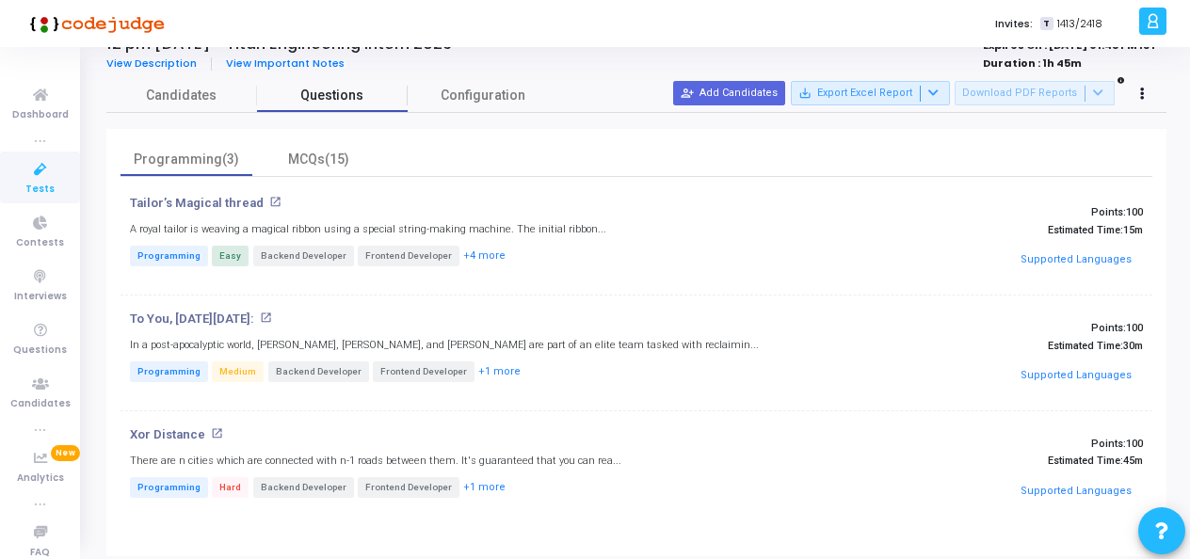
scroll to position [90, 0]
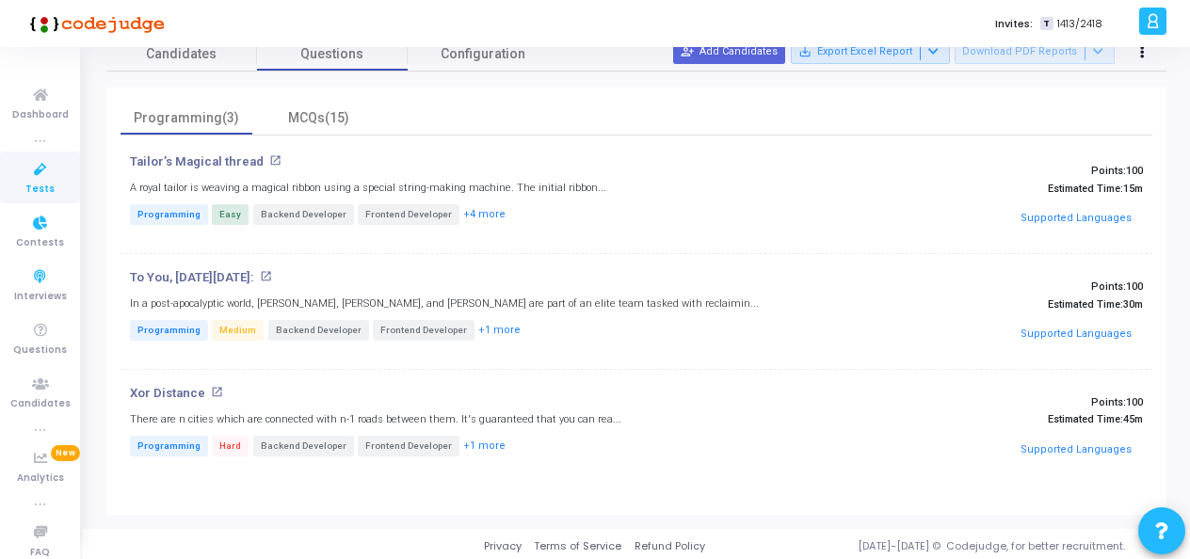
click at [40, 186] on span "Tests" at bounding box center [39, 190] width 29 height 16
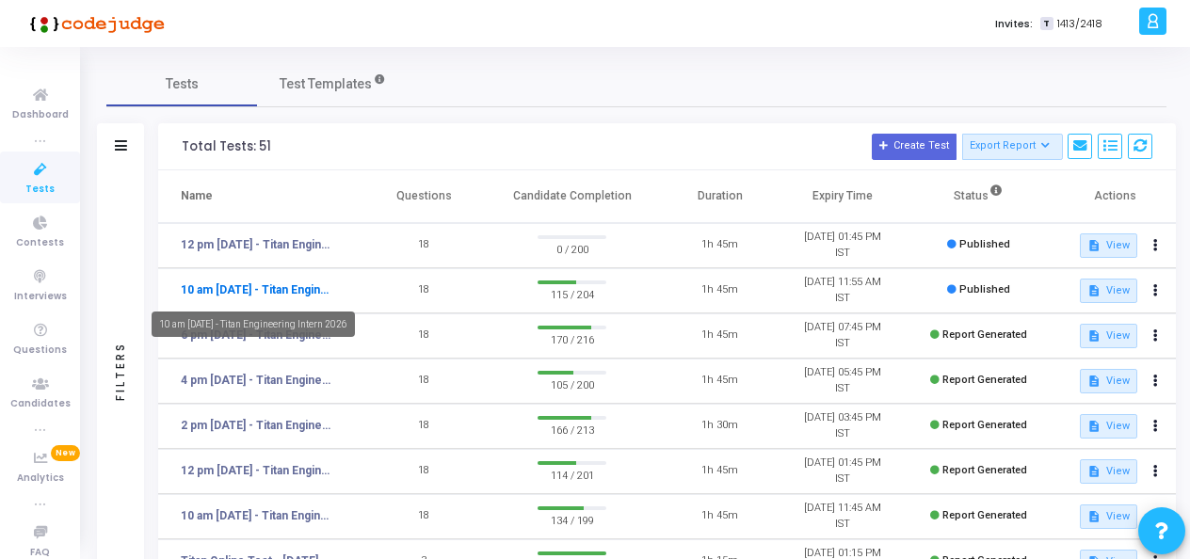
click at [252, 285] on link "10 am - 12th Aug - Titan Engineering Intern 2026" at bounding box center [258, 289] width 154 height 17
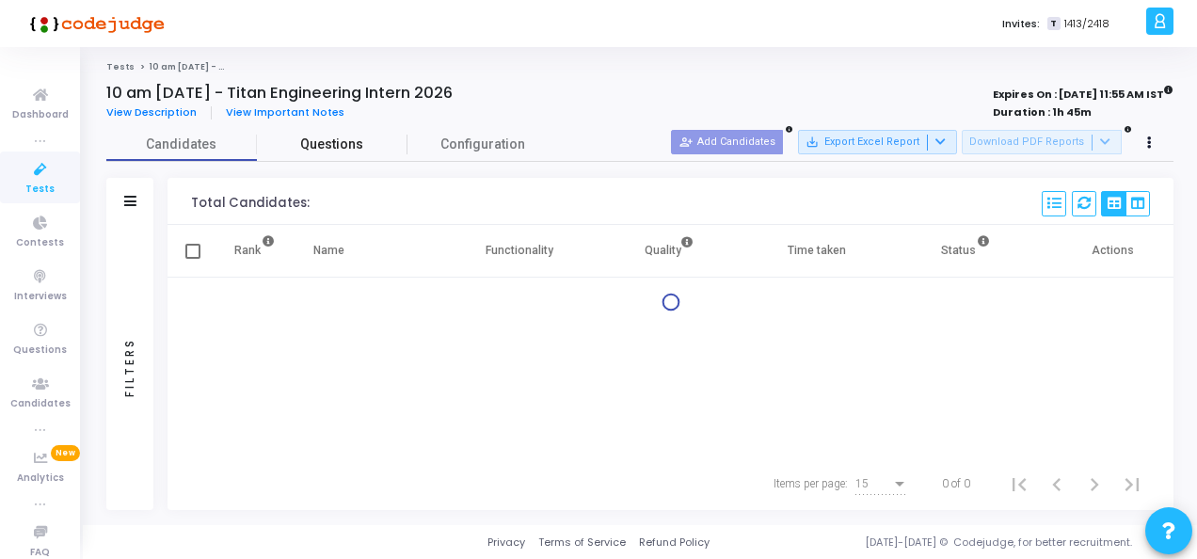
click at [314, 144] on span "Questions" at bounding box center [332, 145] width 151 height 20
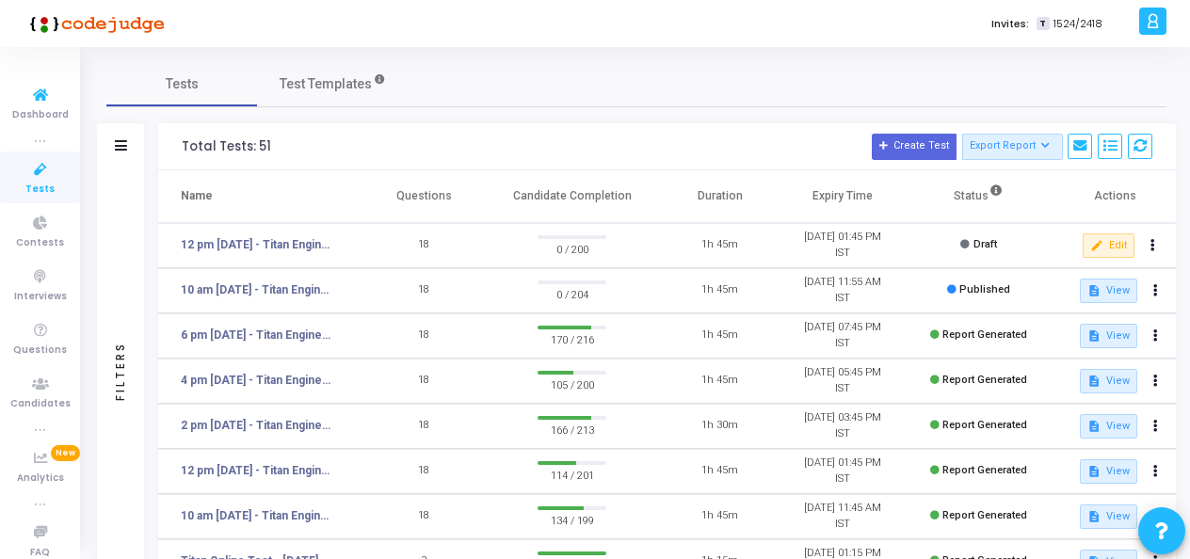
click at [41, 180] on icon at bounding box center [41, 170] width 40 height 24
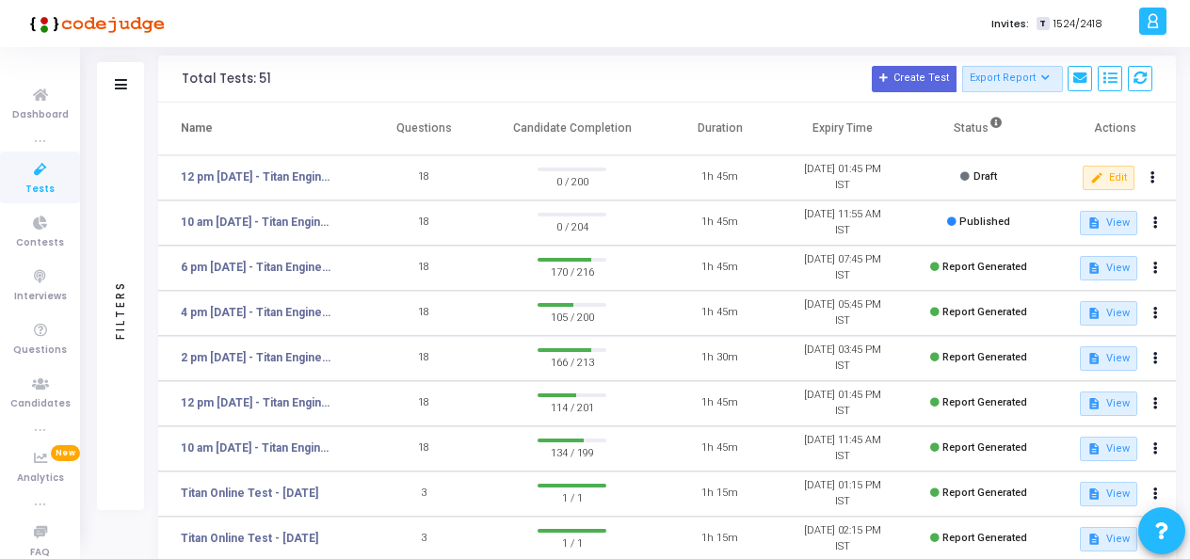
scroll to position [94, 0]
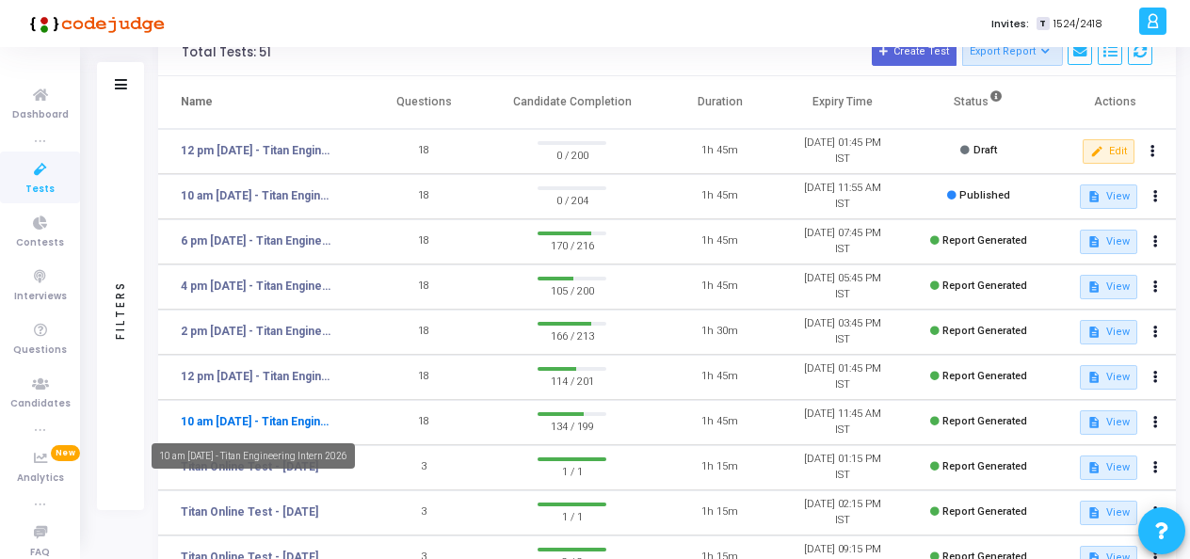
click at [257, 421] on link "10 am [DATE] - Titan Engineering Intern 2026" at bounding box center [258, 421] width 154 height 17
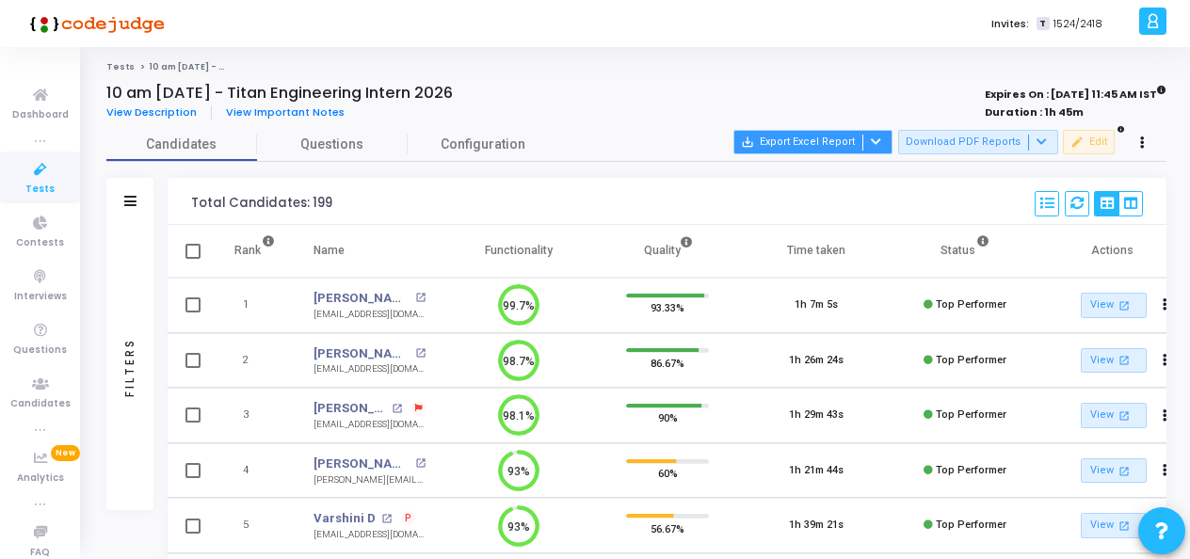
click at [835, 141] on button "save_alt Export Excel Report" at bounding box center [812, 142] width 159 height 24
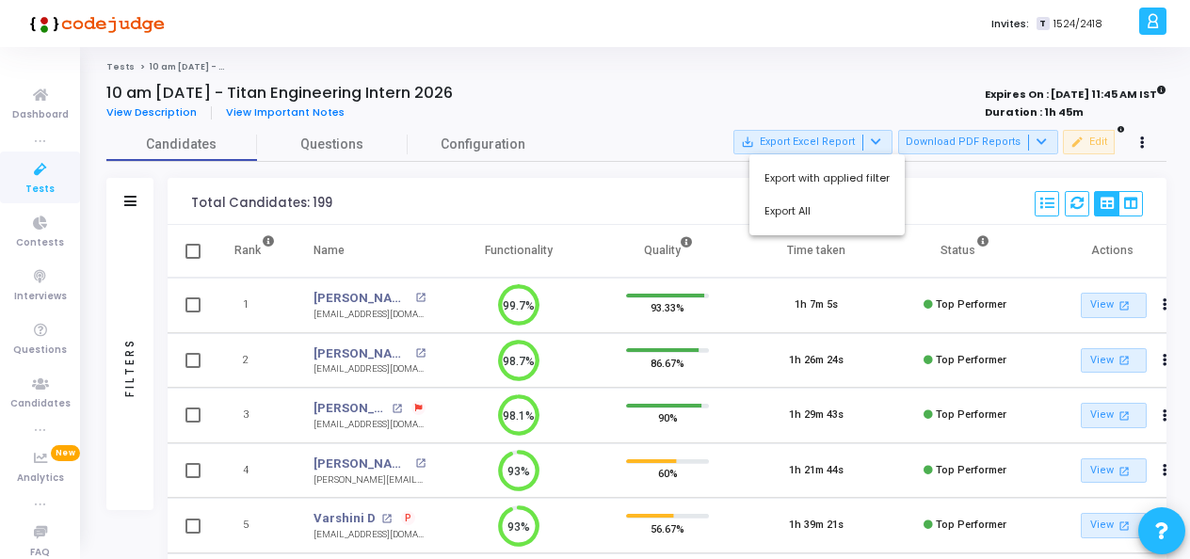
click at [608, 153] on div at bounding box center [595, 279] width 1190 height 559
click at [132, 368] on div "Filters" at bounding box center [129, 366] width 17 height 207
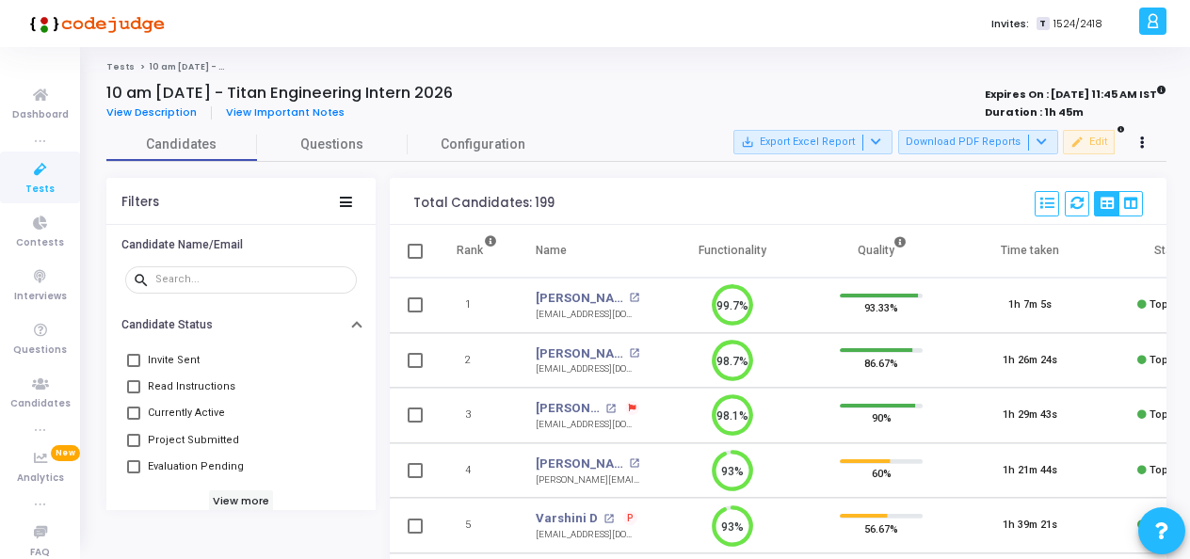
click at [137, 469] on span at bounding box center [133, 466] width 13 height 13
click at [134, 473] on input "Evaluation Pending" at bounding box center [133, 473] width 1 height 1
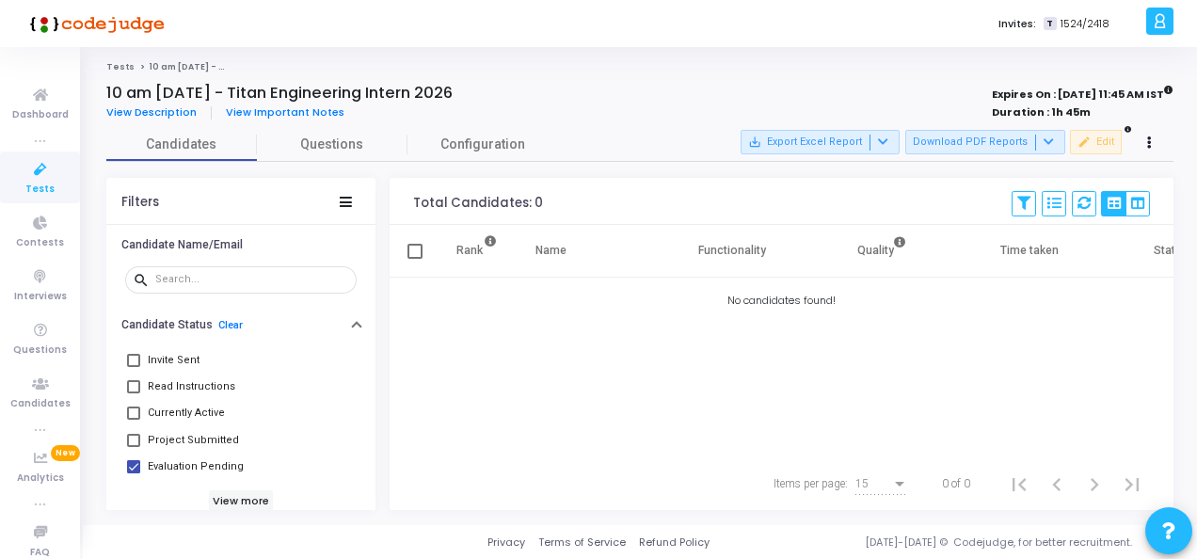
click at [137, 469] on span at bounding box center [133, 466] width 13 height 13
click at [134, 473] on input "Evaluation Pending" at bounding box center [133, 473] width 1 height 1
checkbox input "false"
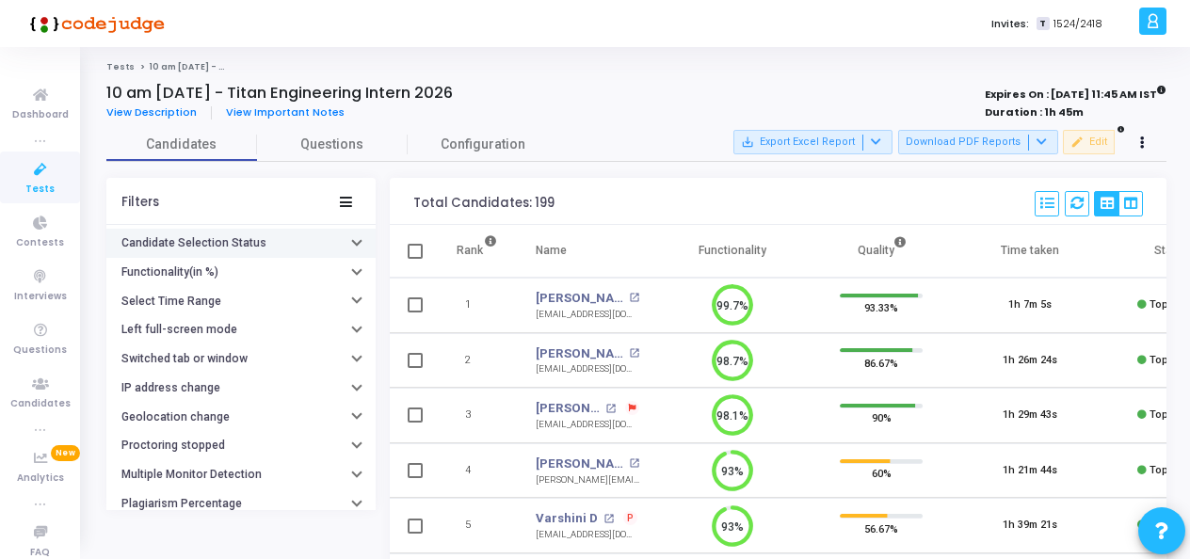
click at [226, 236] on h6 "Candidate Selection Status" at bounding box center [193, 243] width 145 height 14
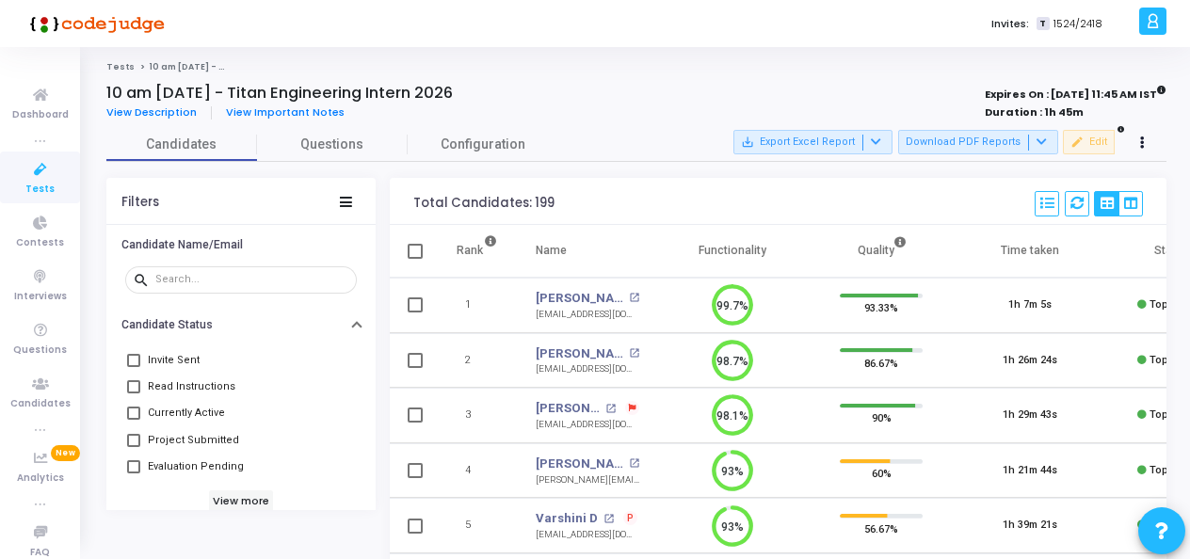
click at [337, 201] on div "Filters" at bounding box center [240, 201] width 269 height 47
click at [348, 200] on icon at bounding box center [346, 202] width 12 height 10
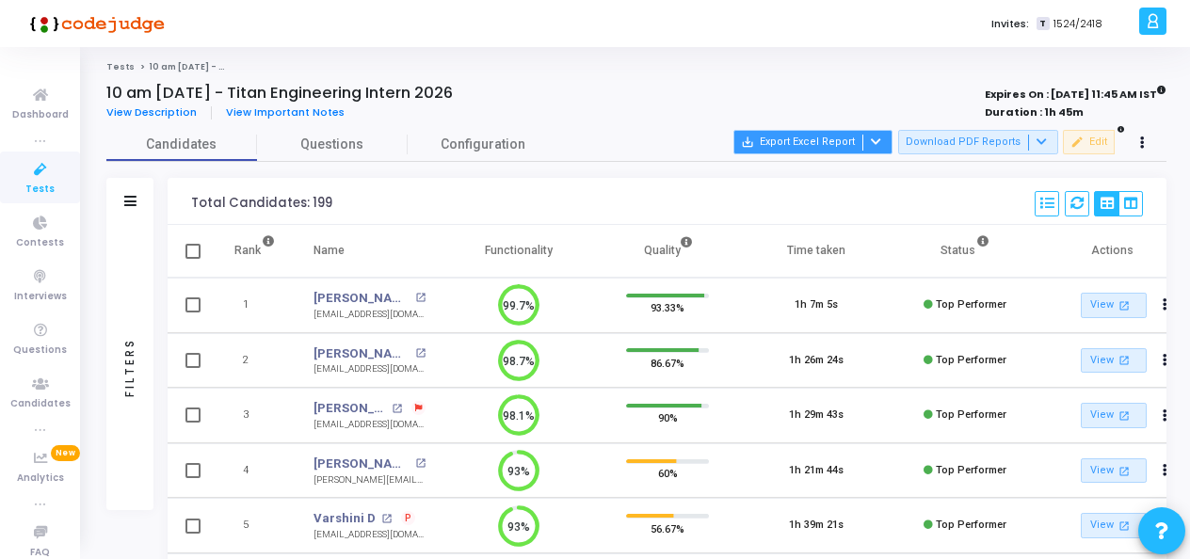
click at [881, 139] on icon at bounding box center [875, 141] width 10 height 10
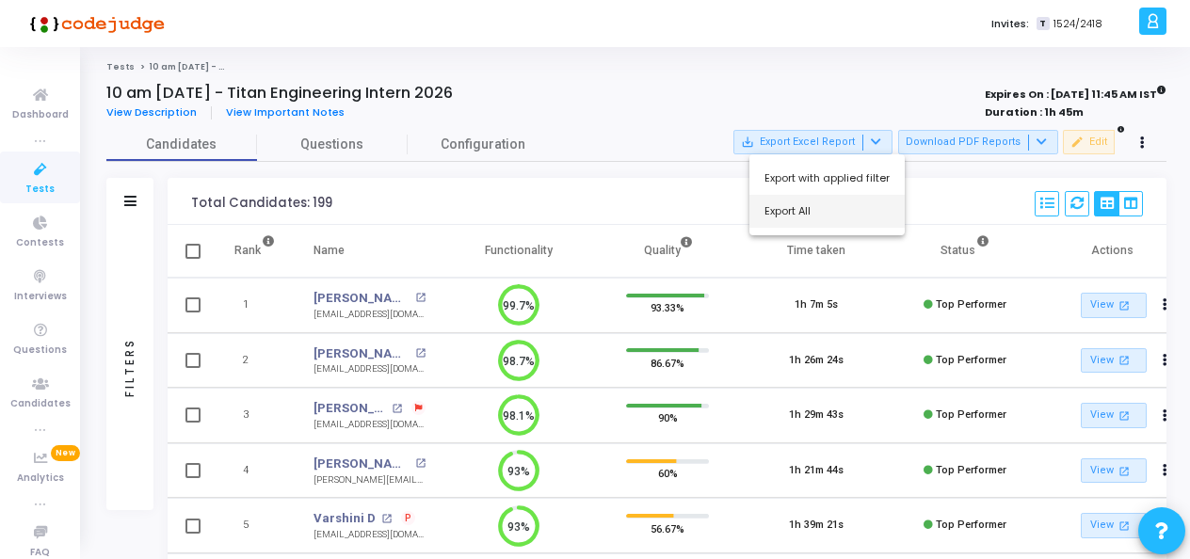
click at [813, 213] on button "Export All" at bounding box center [826, 211] width 155 height 33
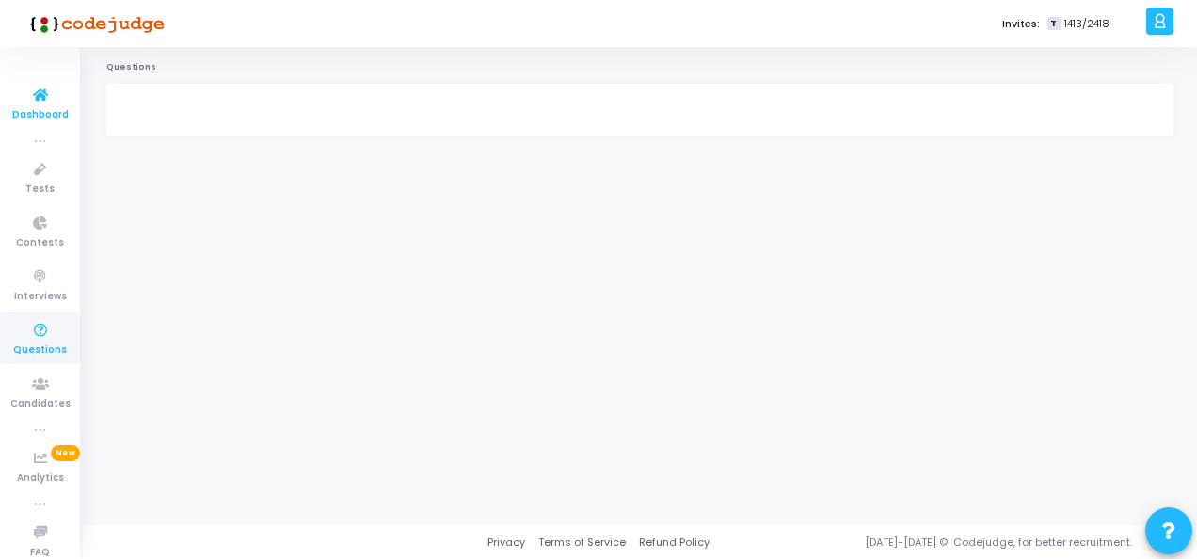
click at [48, 105] on icon at bounding box center [41, 96] width 40 height 24
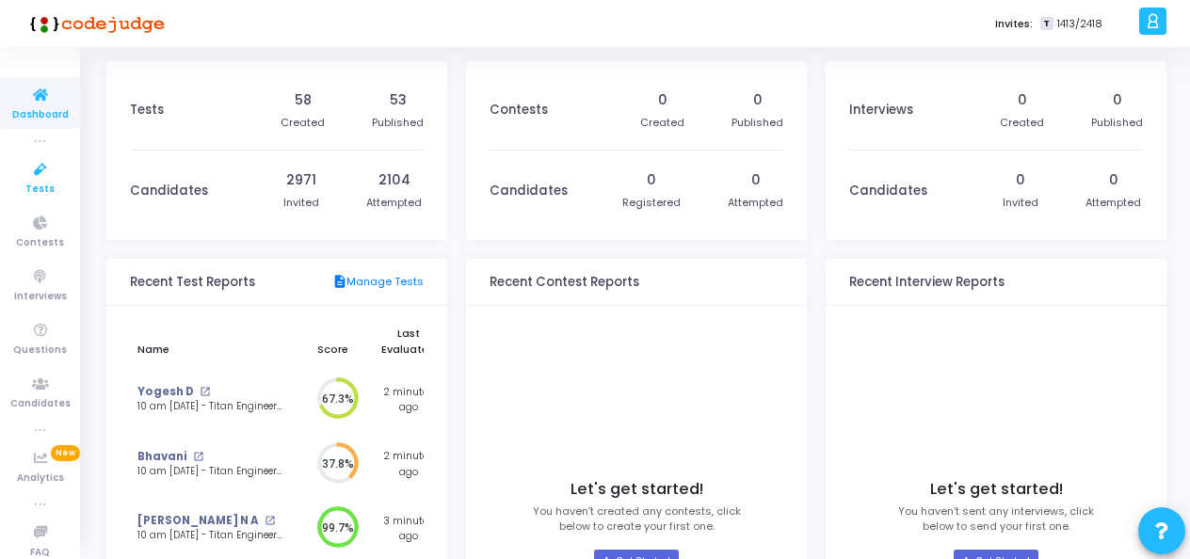
click at [34, 182] on span "Tests" at bounding box center [39, 190] width 29 height 16
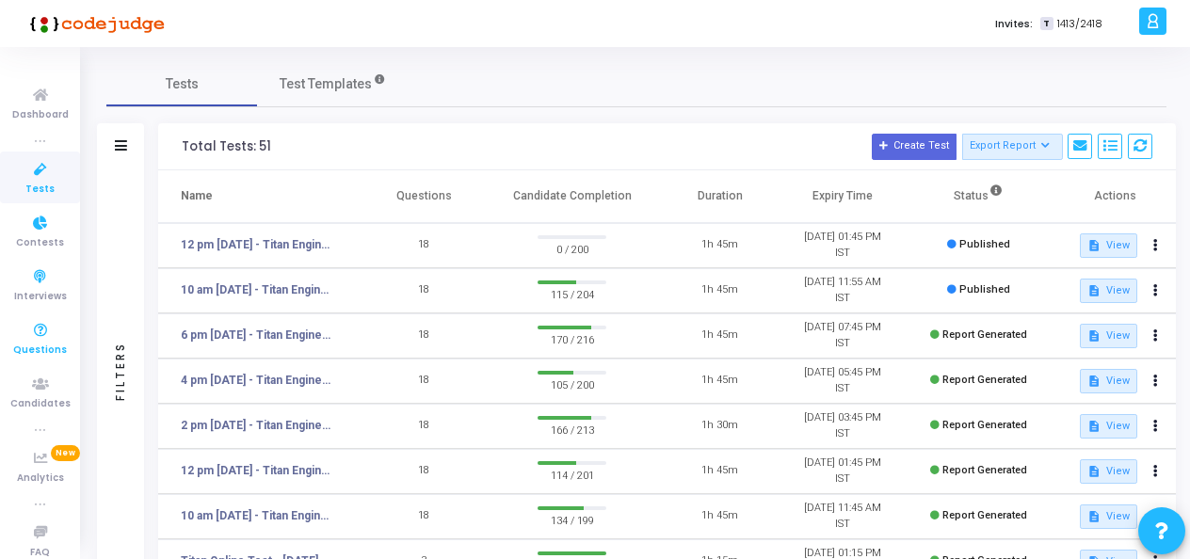
click at [38, 346] on span "Questions" at bounding box center [40, 351] width 54 height 16
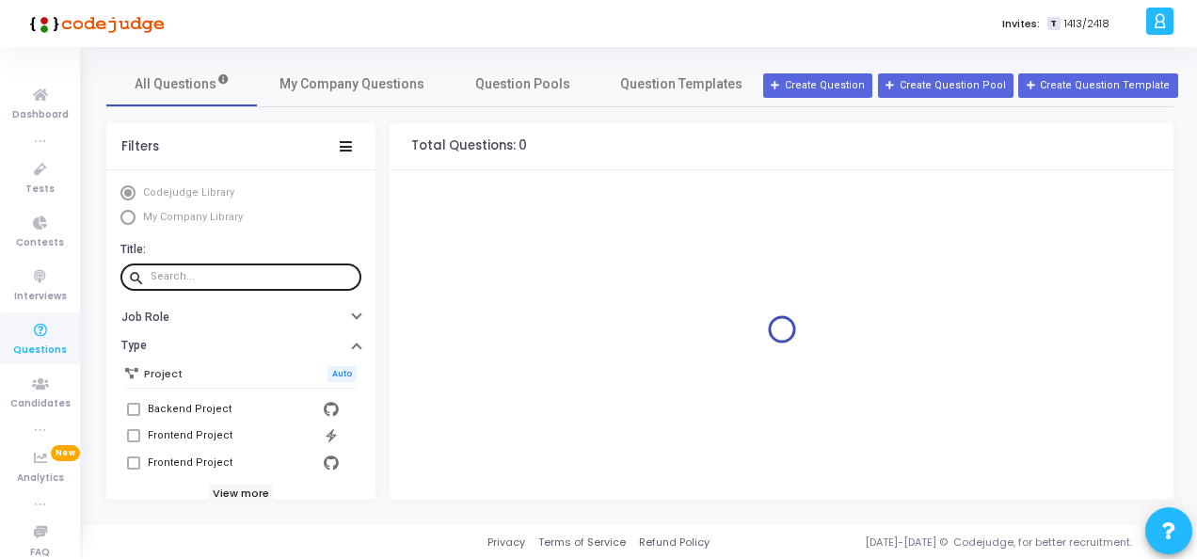
click at [258, 262] on div at bounding box center [252, 277] width 203 height 30
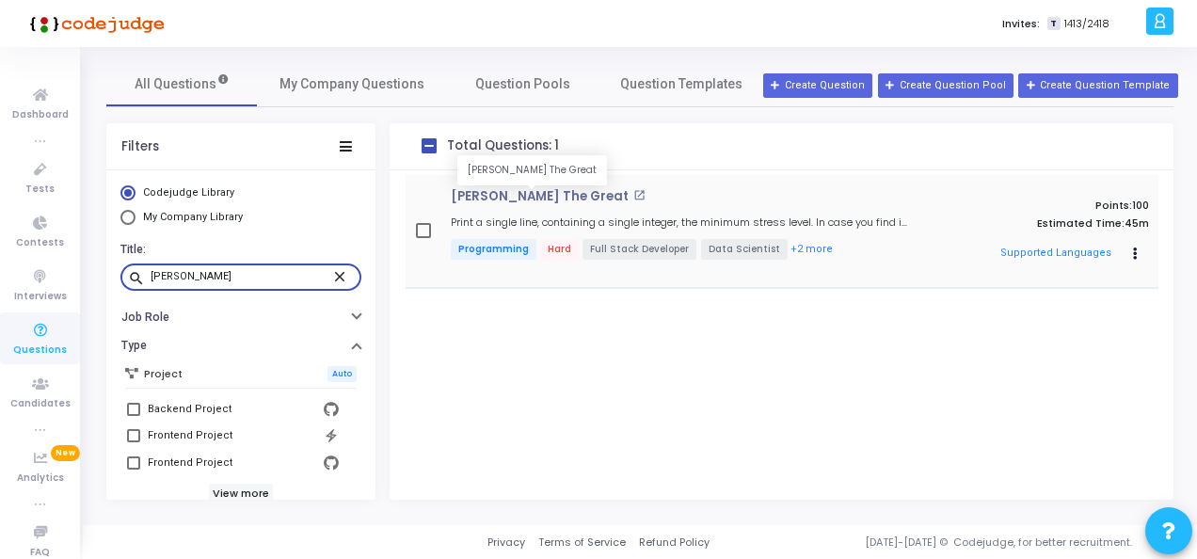
type input "robin hood"
click at [494, 203] on p "Robin Hood The Great" at bounding box center [540, 196] width 178 height 15
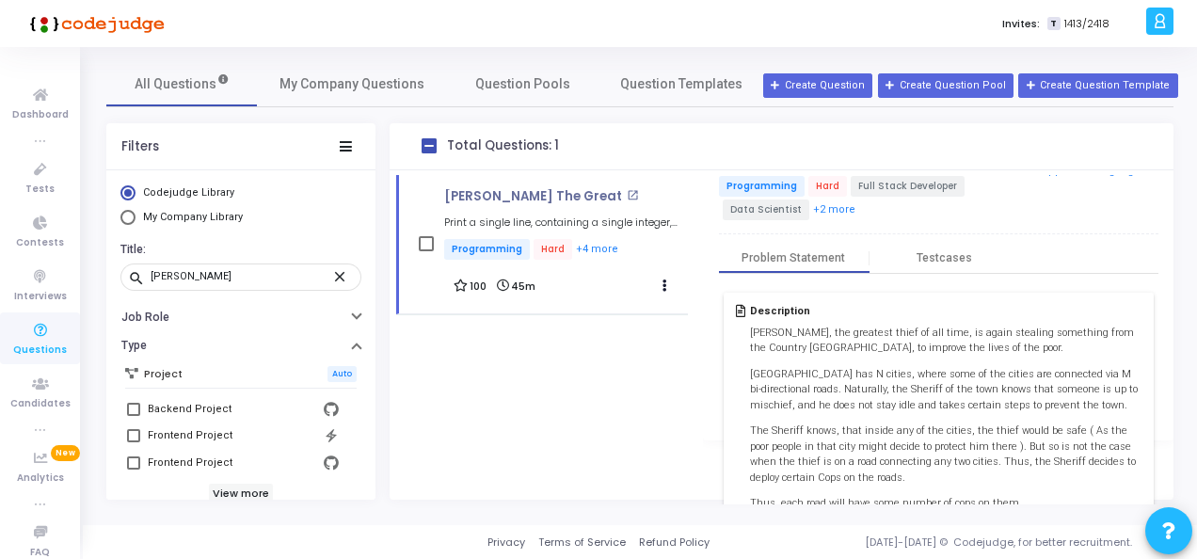
scroll to position [94, 0]
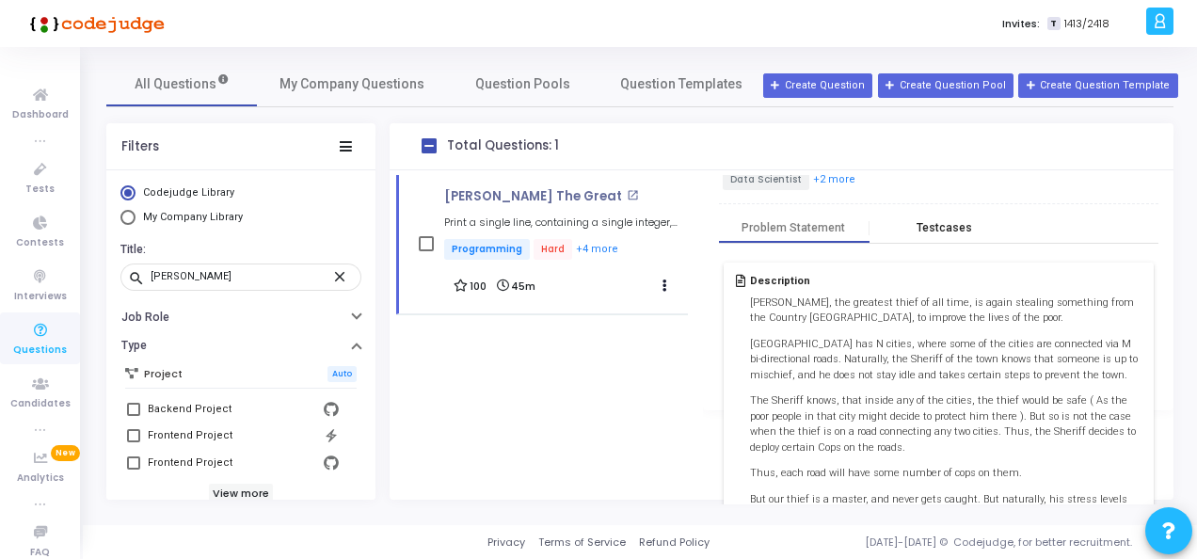
click at [943, 230] on div "Testcases" at bounding box center [945, 228] width 56 height 14
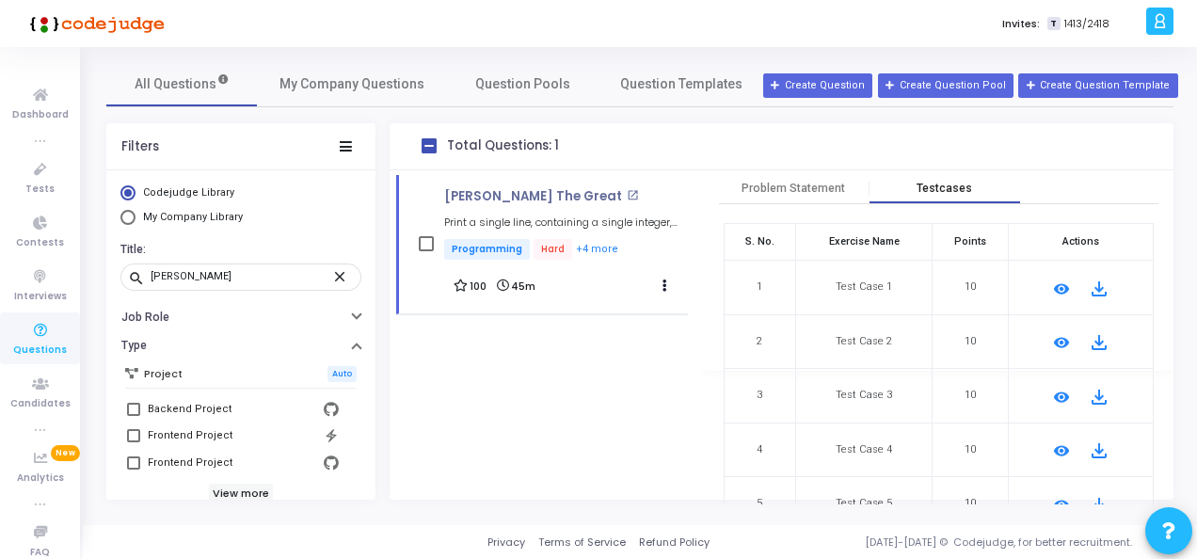
scroll to position [0, 0]
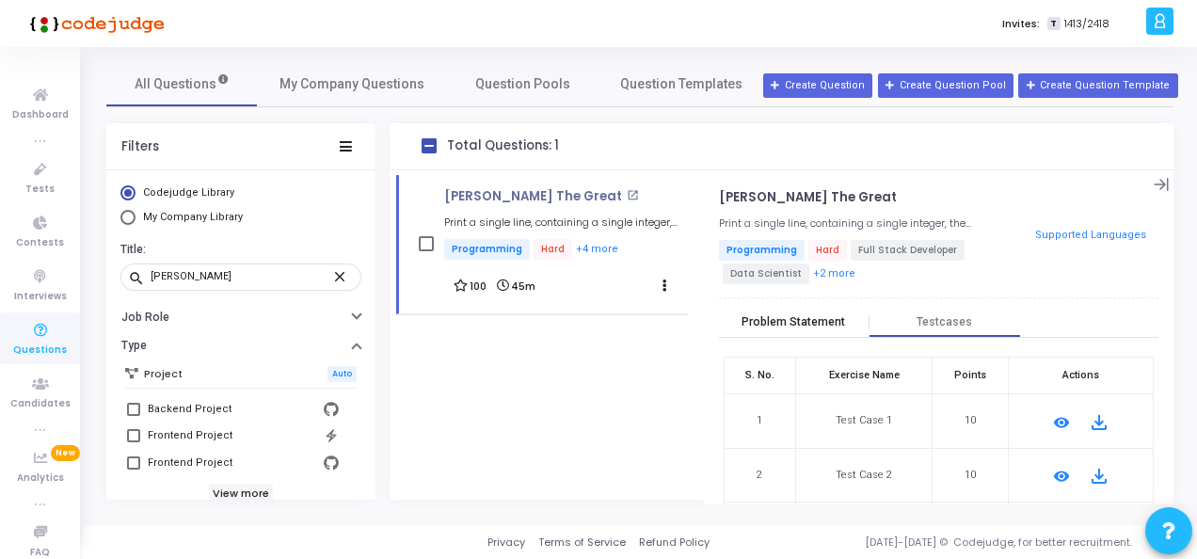
click at [806, 328] on div "Problem Statement" at bounding box center [794, 323] width 151 height 28
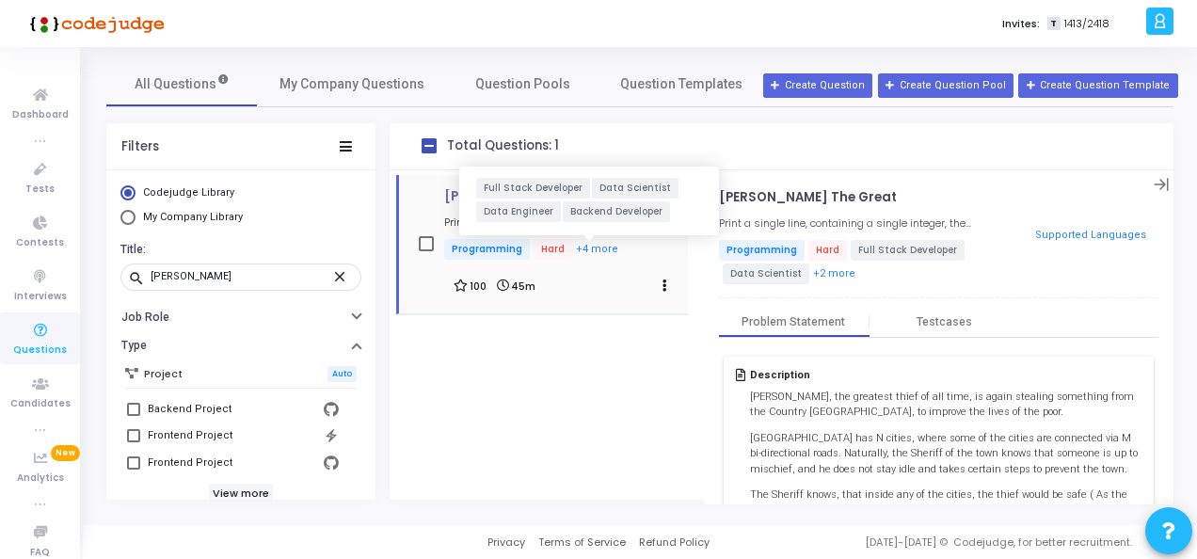
click at [604, 249] on button "+4 more" at bounding box center [597, 250] width 44 height 18
click at [589, 249] on button "+4 more" at bounding box center [597, 250] width 44 height 18
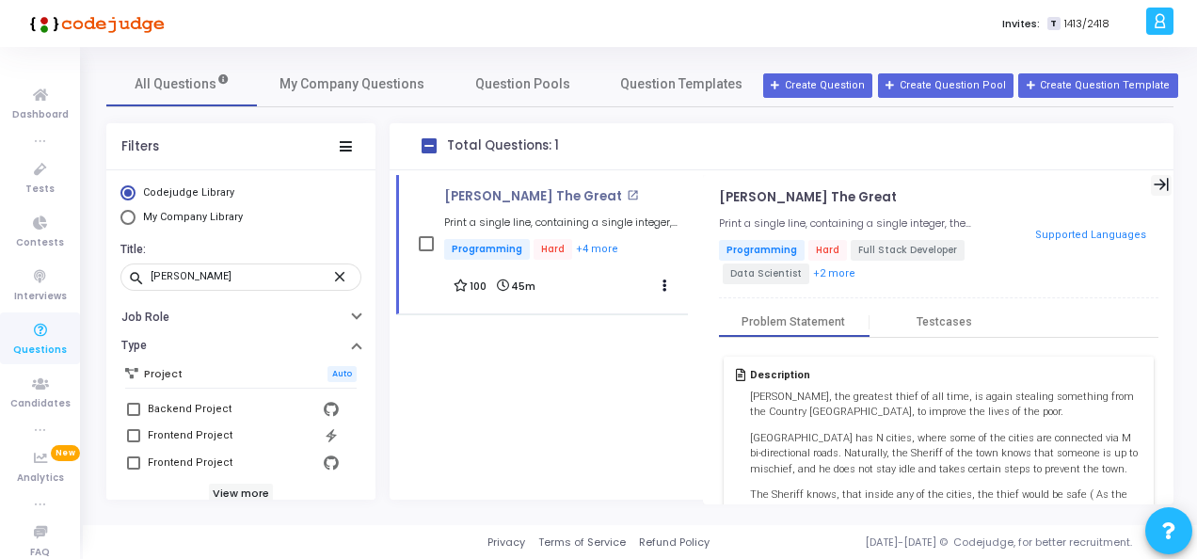
click at [1154, 184] on icon at bounding box center [1162, 185] width 16 height 16
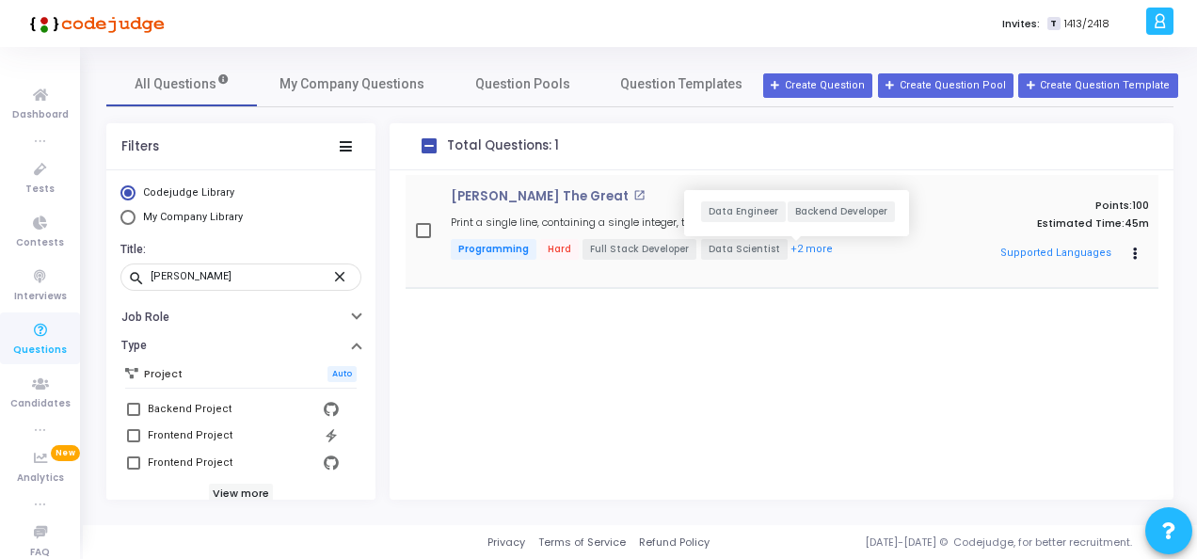
click at [797, 252] on button "+2 more" at bounding box center [812, 250] width 44 height 18
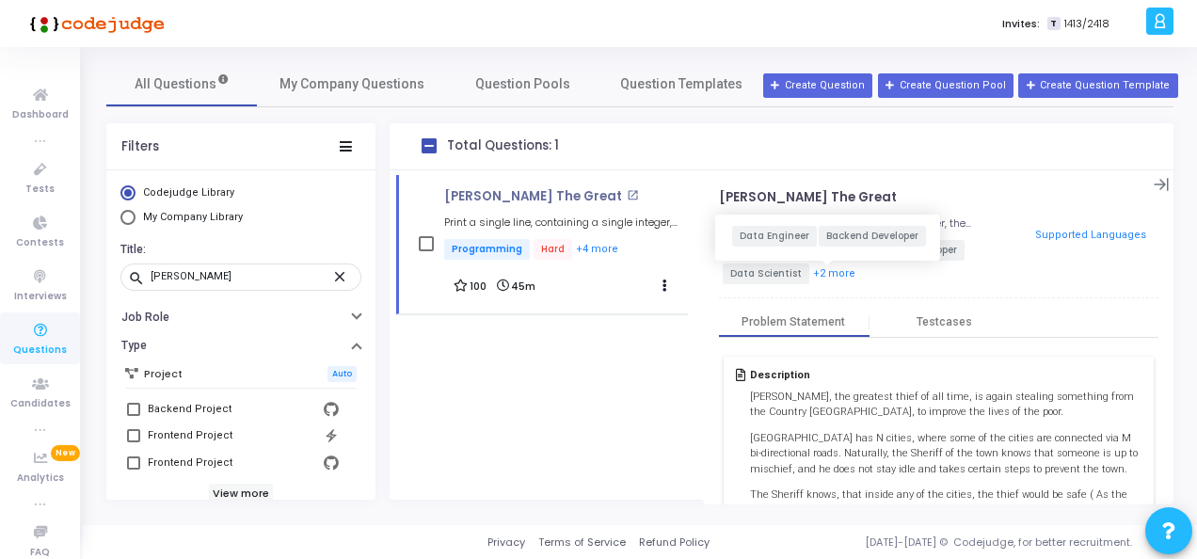
click at [832, 265] on button "+2 more" at bounding box center [834, 274] width 44 height 18
click at [832, 273] on button "+2 more" at bounding box center [834, 274] width 44 height 18
click at [822, 272] on button "+2 more" at bounding box center [834, 274] width 44 height 18
click at [1154, 184] on icon at bounding box center [1162, 185] width 16 height 16
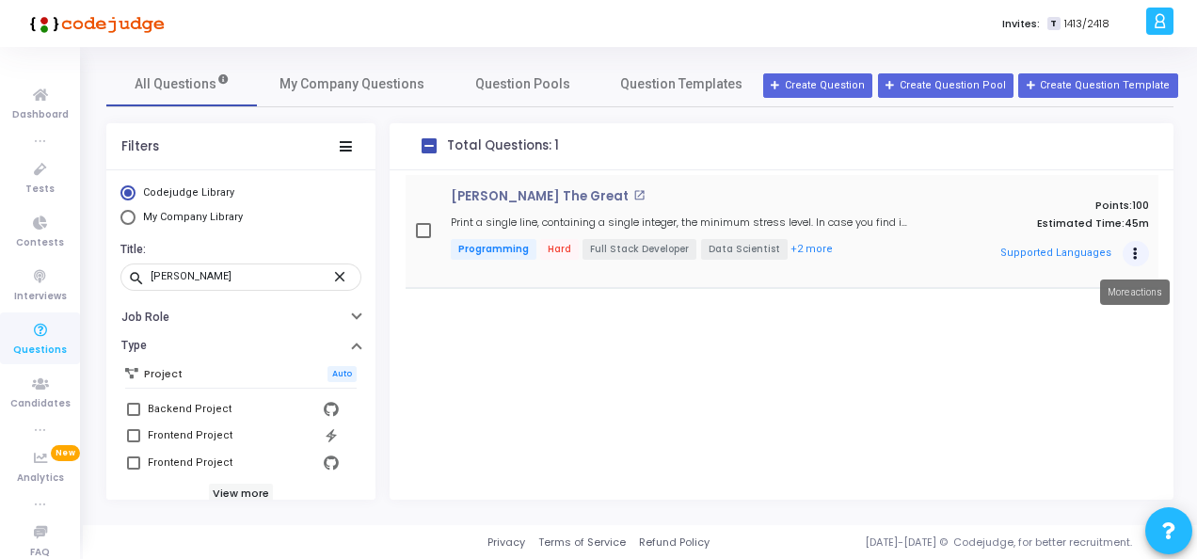
click at [1141, 259] on button "Actions" at bounding box center [1136, 254] width 26 height 26
click at [1051, 296] on button "Clone" at bounding box center [1069, 292] width 120 height 16
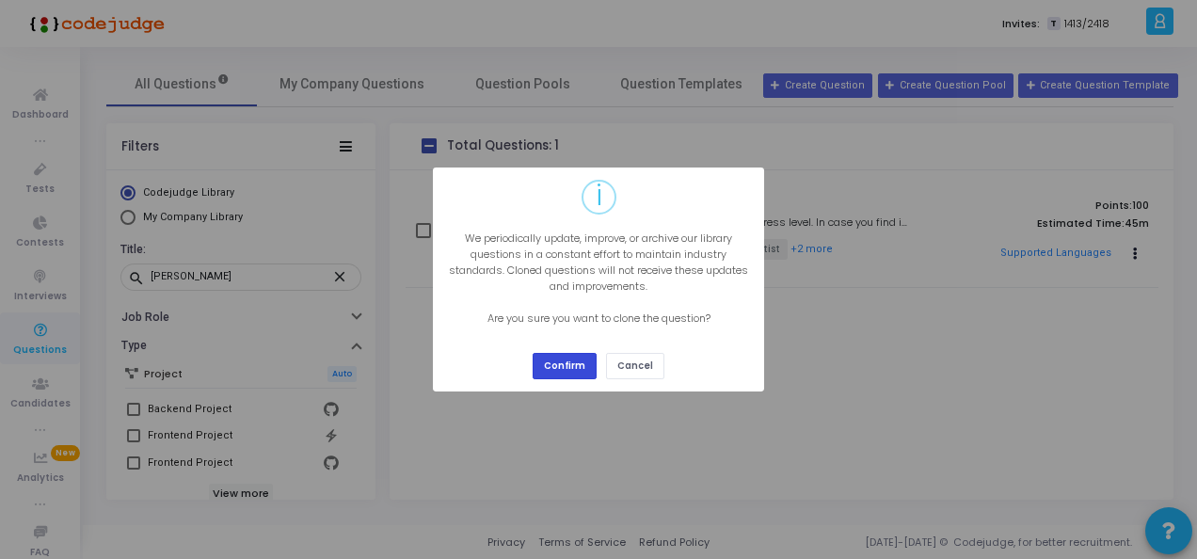
click at [576, 364] on button "Confirm" at bounding box center [565, 365] width 64 height 25
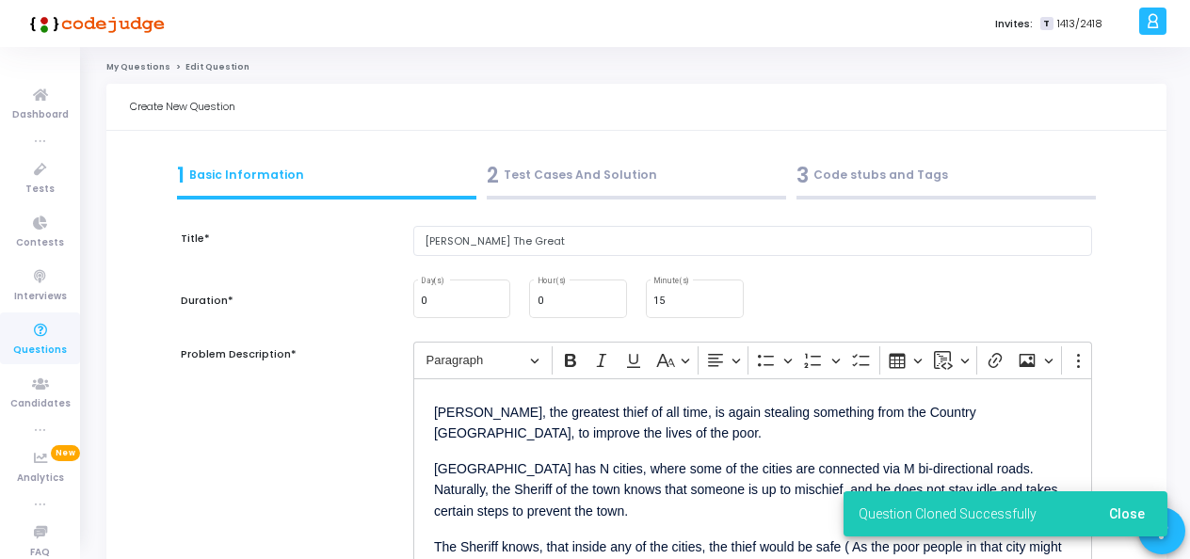
click at [939, 161] on div "3 Code stubs and Tags" at bounding box center [945, 175] width 299 height 31
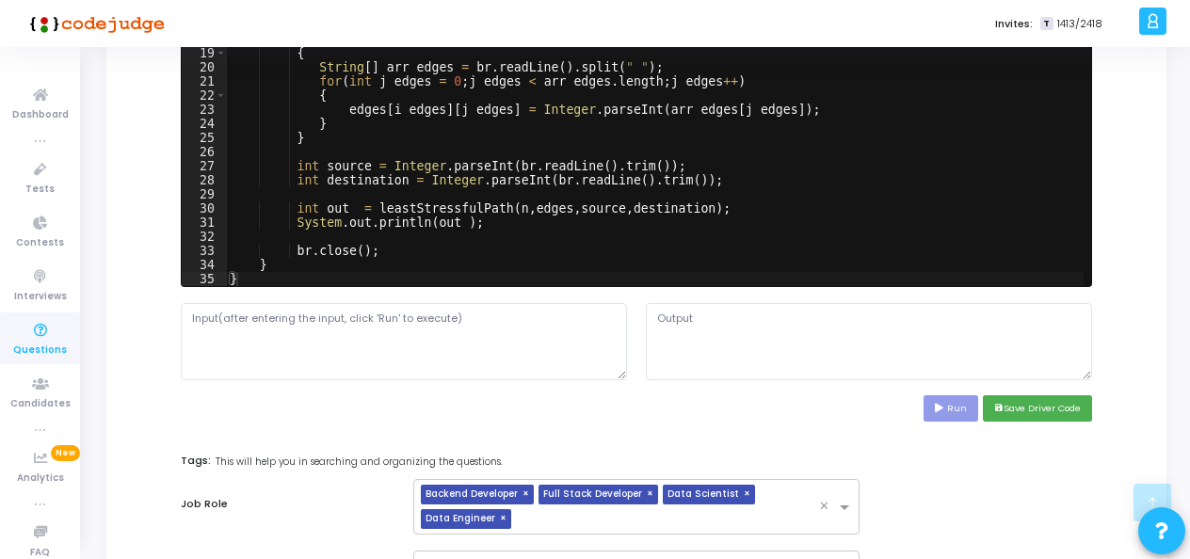
scroll to position [998, 0]
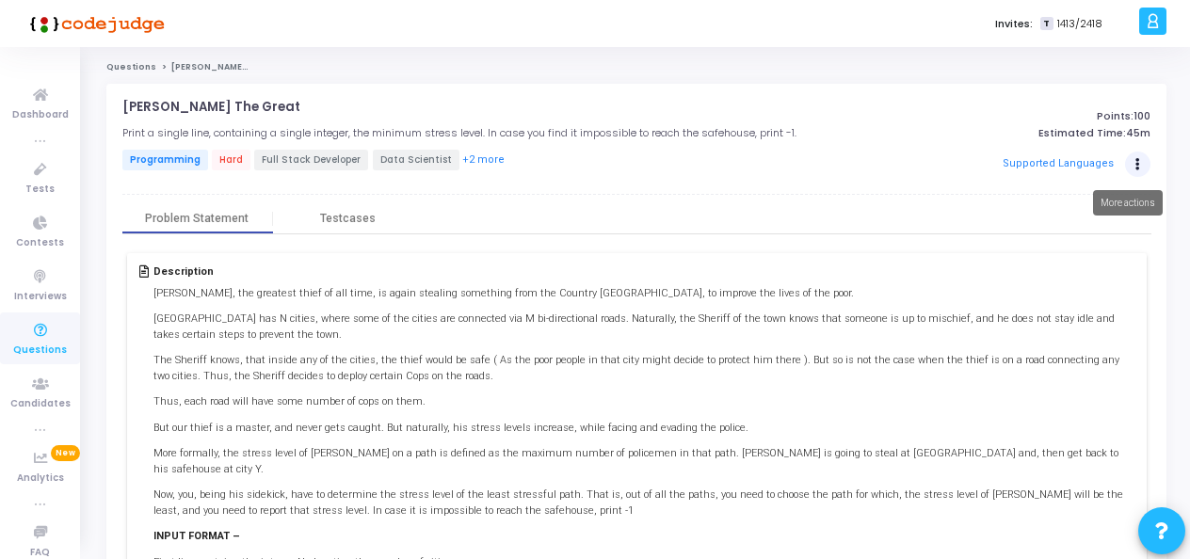
click at [1133, 166] on button "Actions" at bounding box center [1138, 165] width 26 height 26
click at [1060, 207] on button "Clone" at bounding box center [1077, 203] width 120 height 16
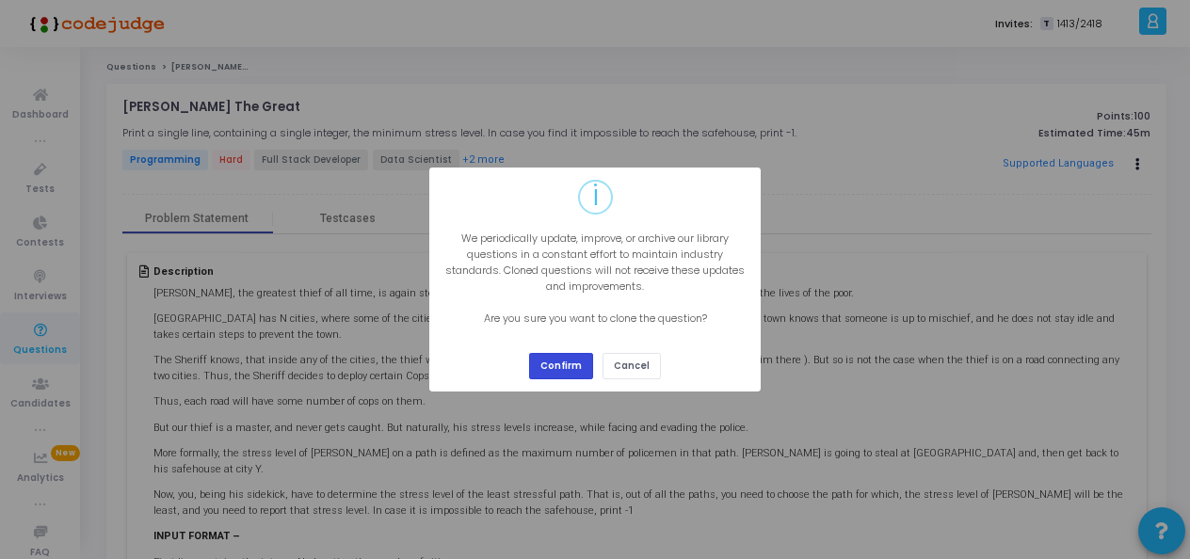
click at [555, 370] on button "Confirm" at bounding box center [561, 365] width 64 height 25
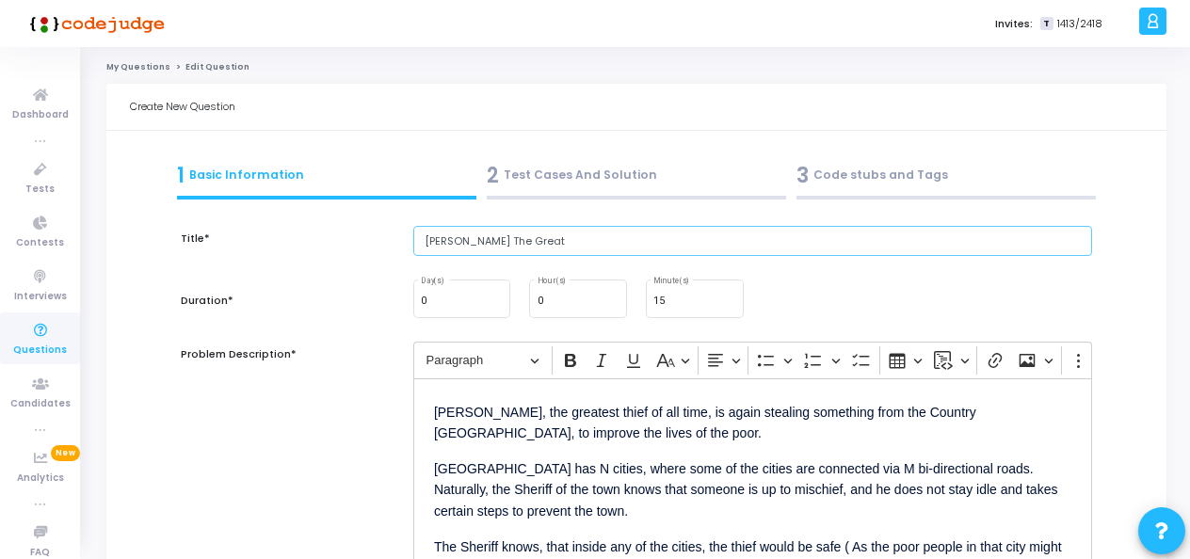
click at [461, 239] on input "[PERSON_NAME] The Great" at bounding box center [752, 241] width 679 height 31
type input "[PERSON_NAME] The Great"
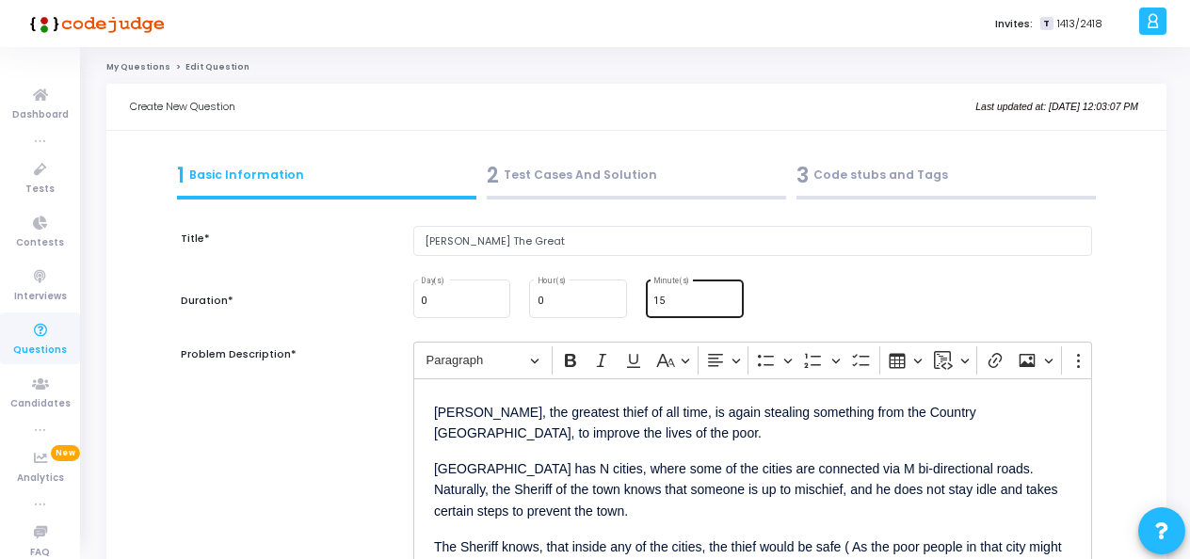
click at [696, 284] on div "15 Minute(s)" at bounding box center [694, 297] width 82 height 40
type input "1"
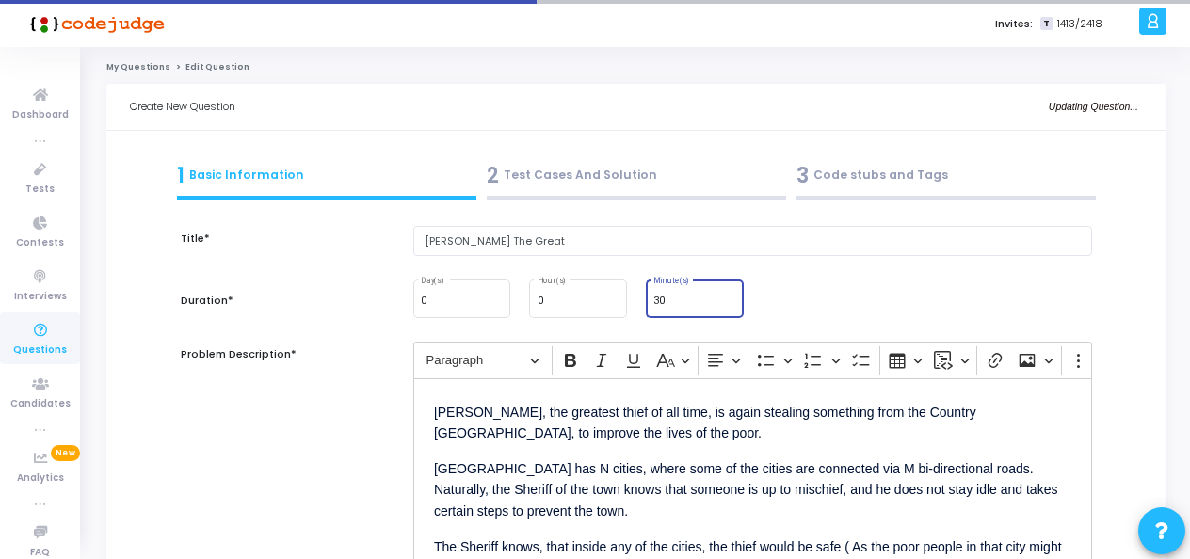
type input "30"
click at [375, 457] on div "Problem Description*" at bounding box center [287, 454] width 232 height 225
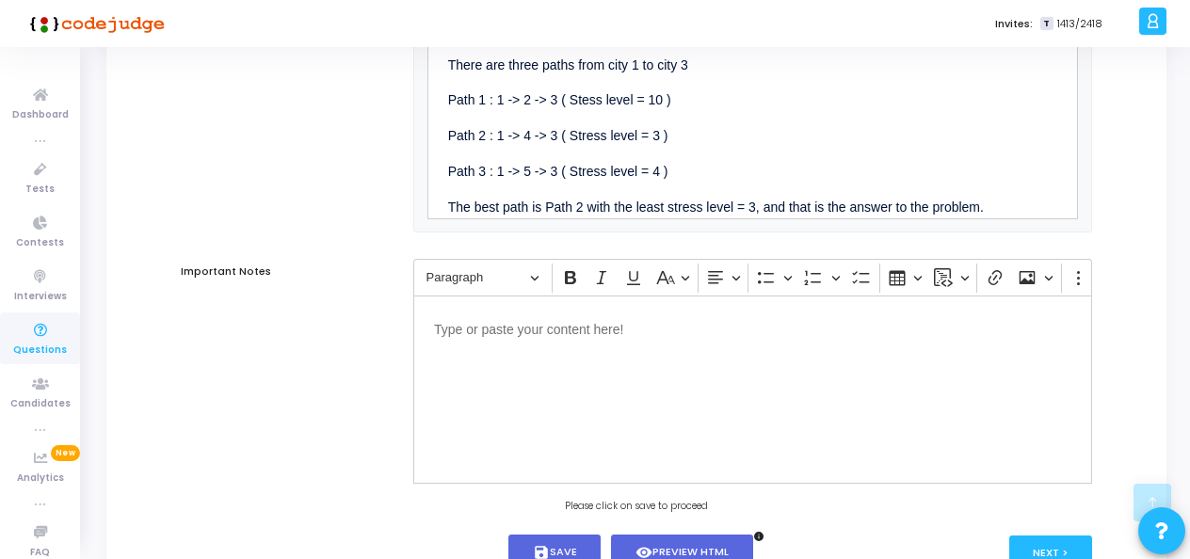
scroll to position [1312, 0]
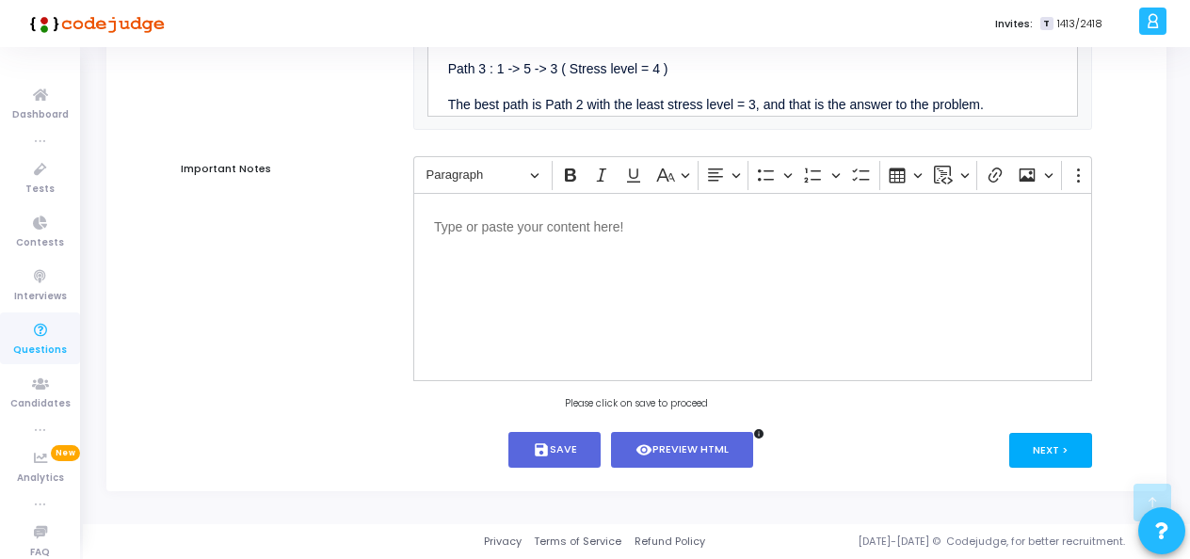
click at [1055, 437] on button "Next >" at bounding box center [1051, 450] width 84 height 35
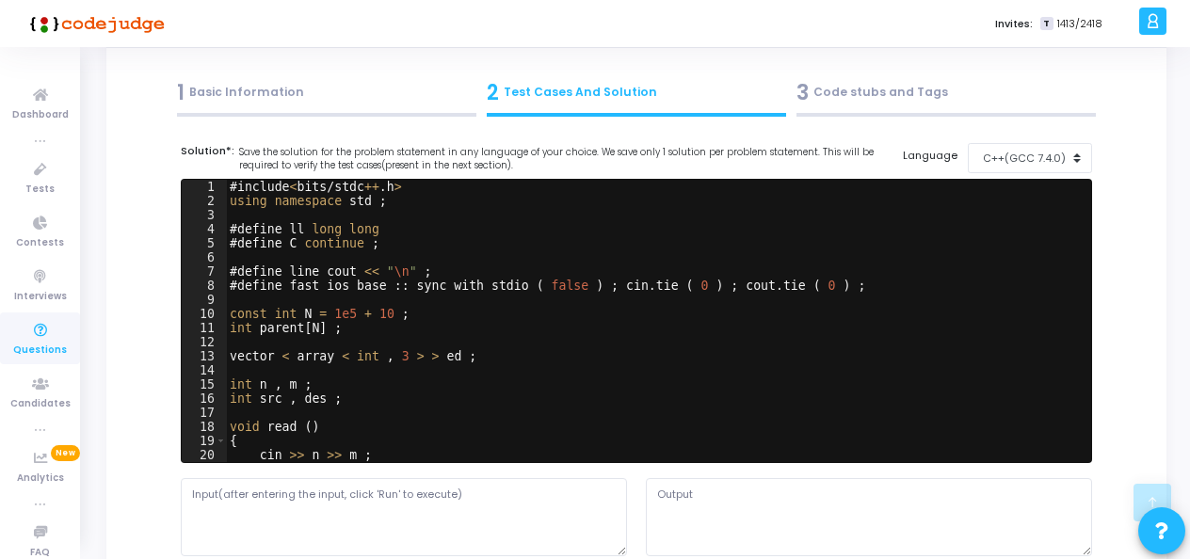
scroll to position [0, 0]
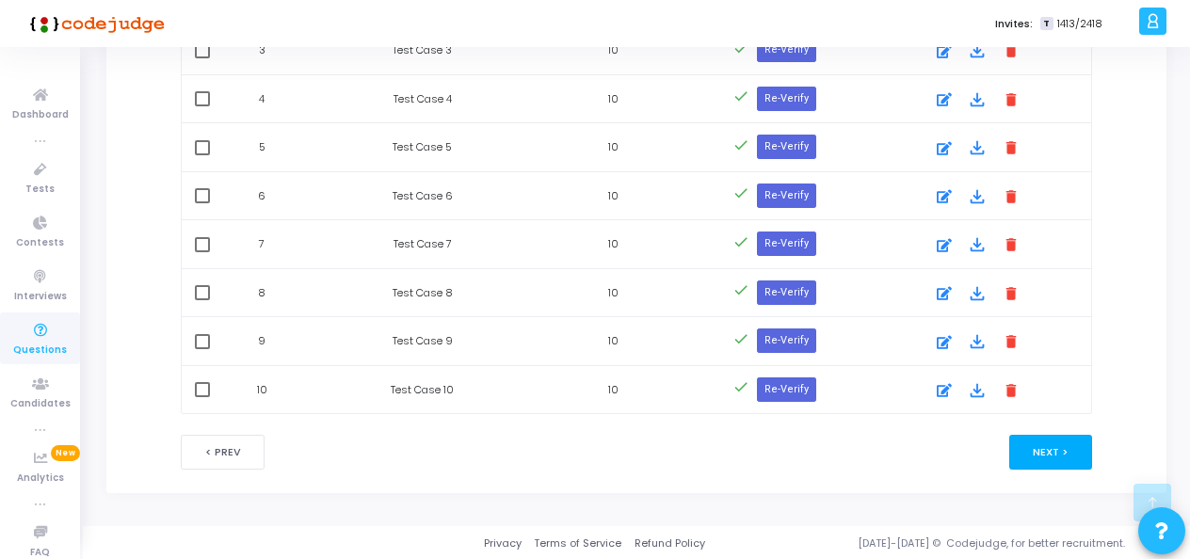
click at [1058, 447] on button "Next >" at bounding box center [1051, 452] width 84 height 35
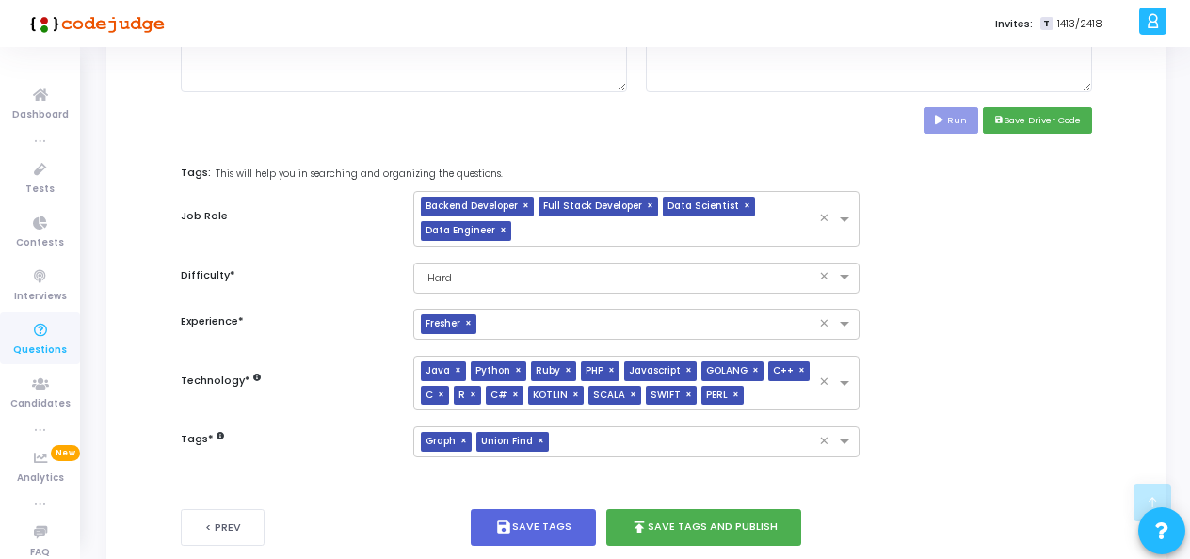
scroll to position [941, 0]
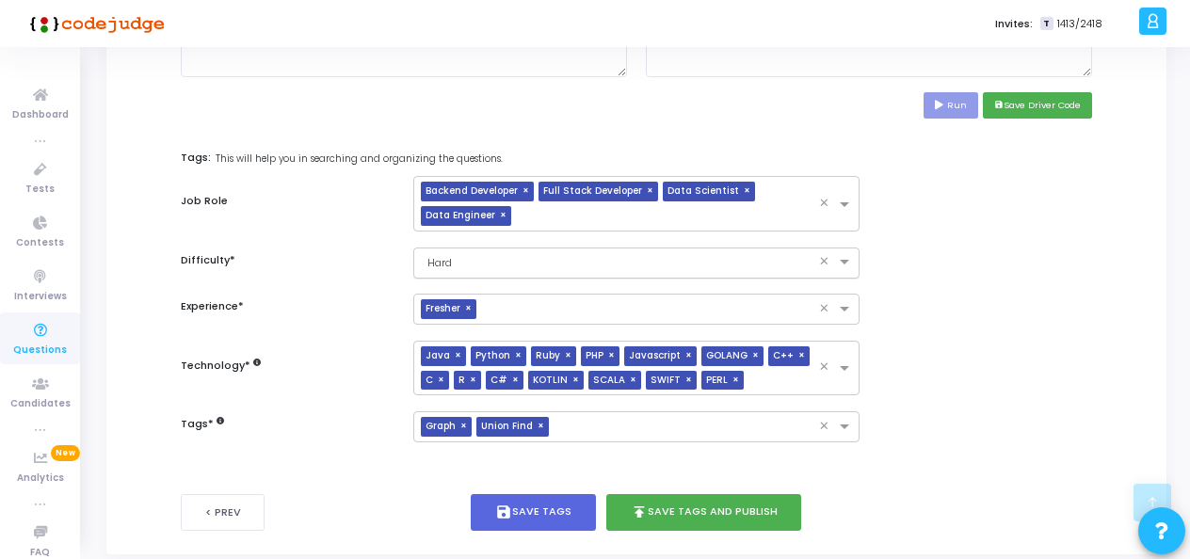
click at [657, 258] on input "text" at bounding box center [617, 261] width 388 height 16
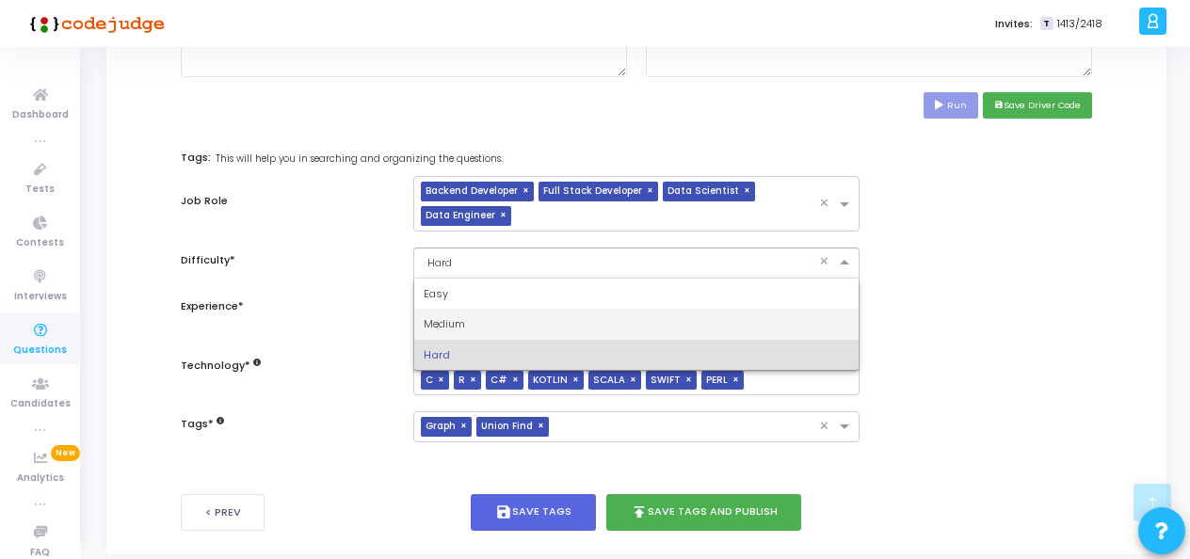
click at [531, 314] on div "Medium" at bounding box center [636, 324] width 444 height 31
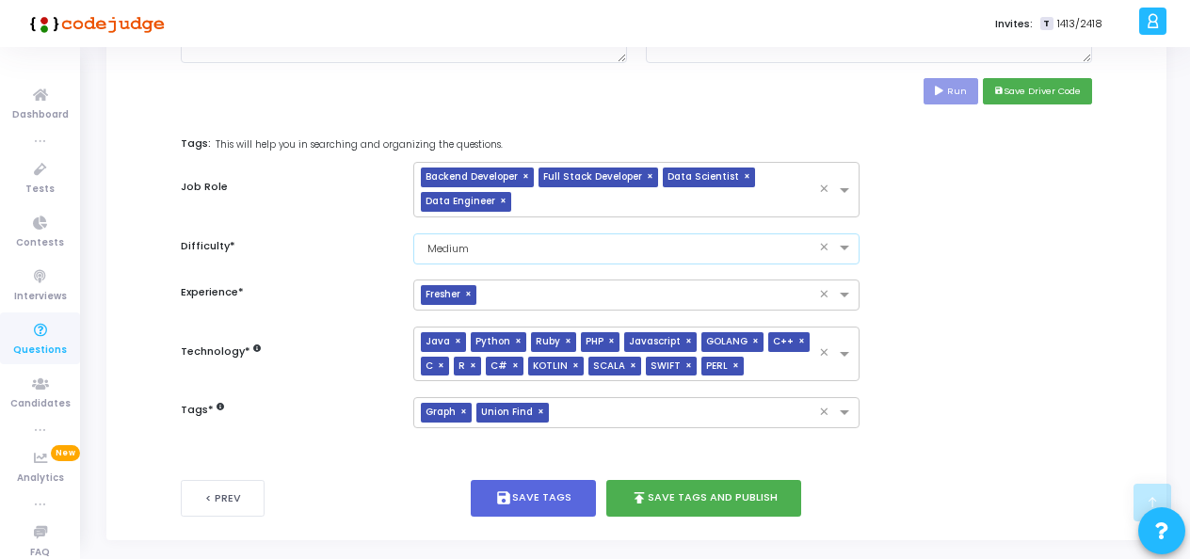
scroll to position [998, 0]
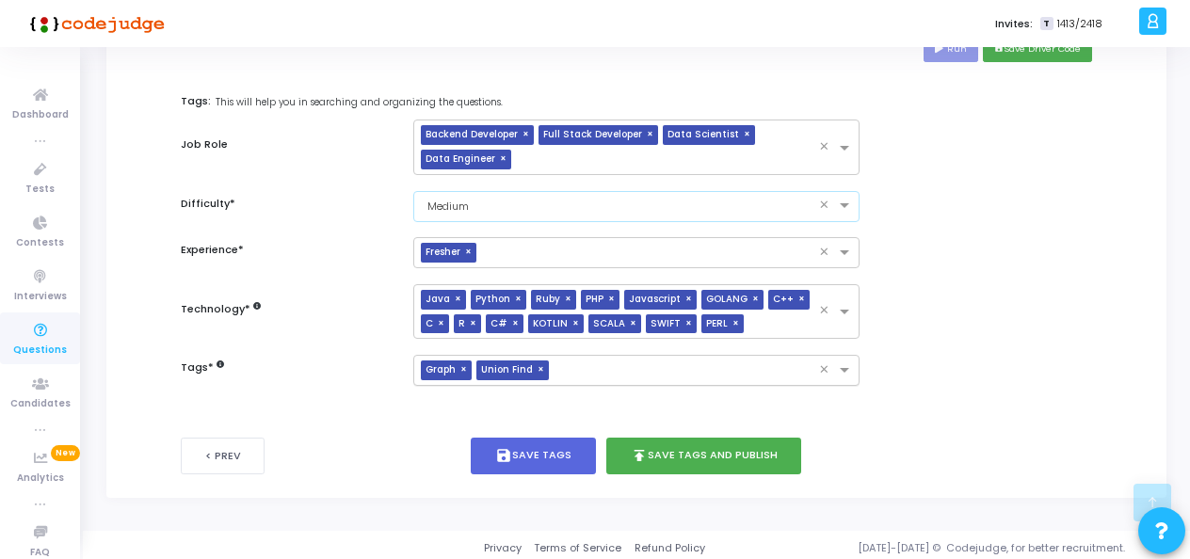
click at [460, 363] on span "×" at bounding box center [465, 370] width 11 height 20
click at [482, 364] on span "×" at bounding box center [487, 370] width 11 height 20
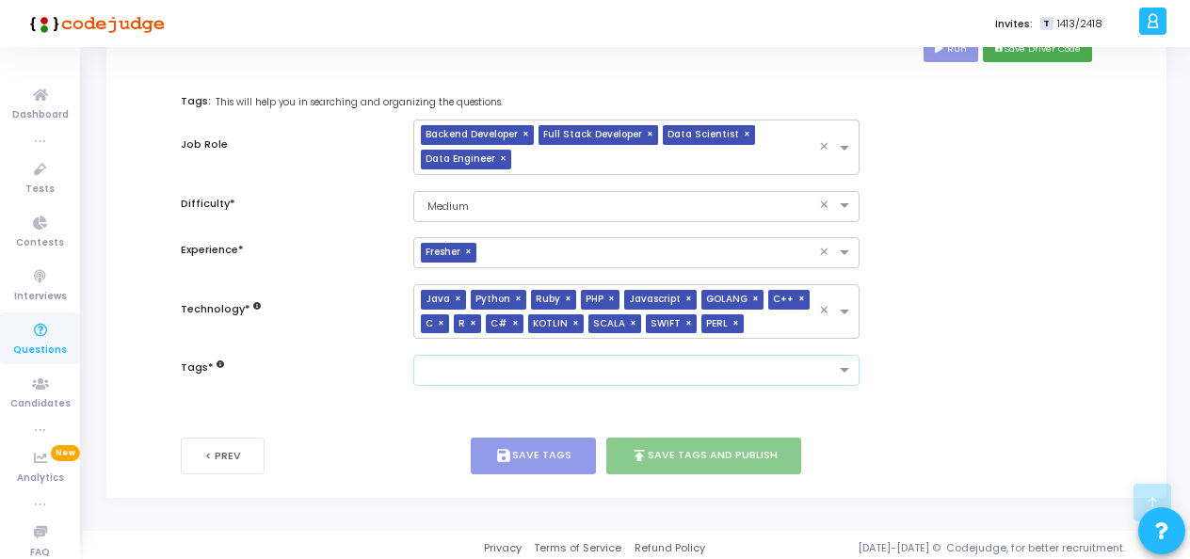
click at [480, 364] on input "text" at bounding box center [628, 371] width 411 height 16
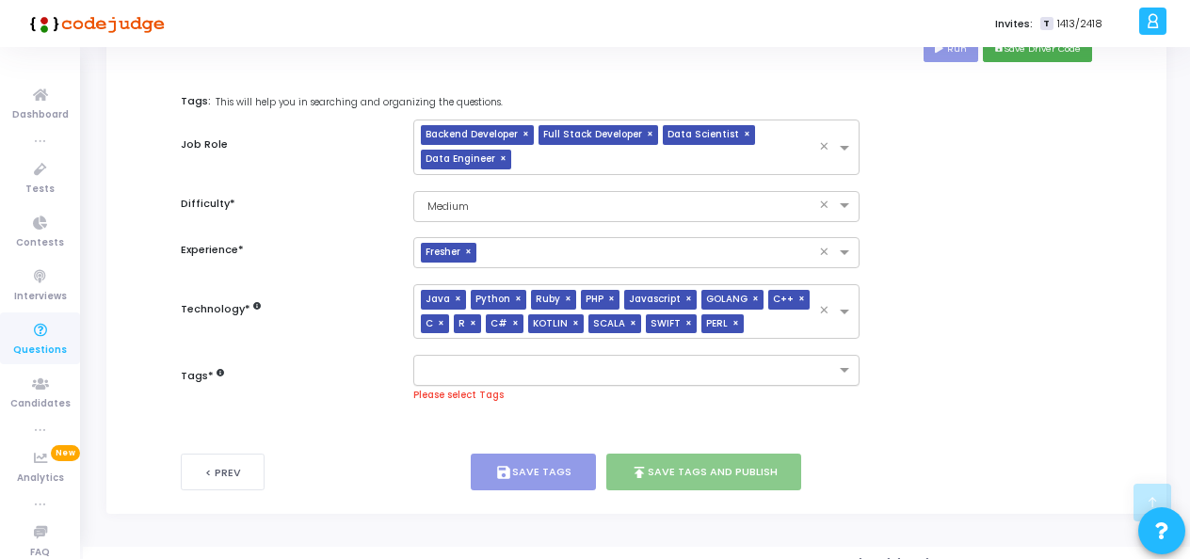
click at [475, 376] on div at bounding box center [636, 370] width 446 height 31
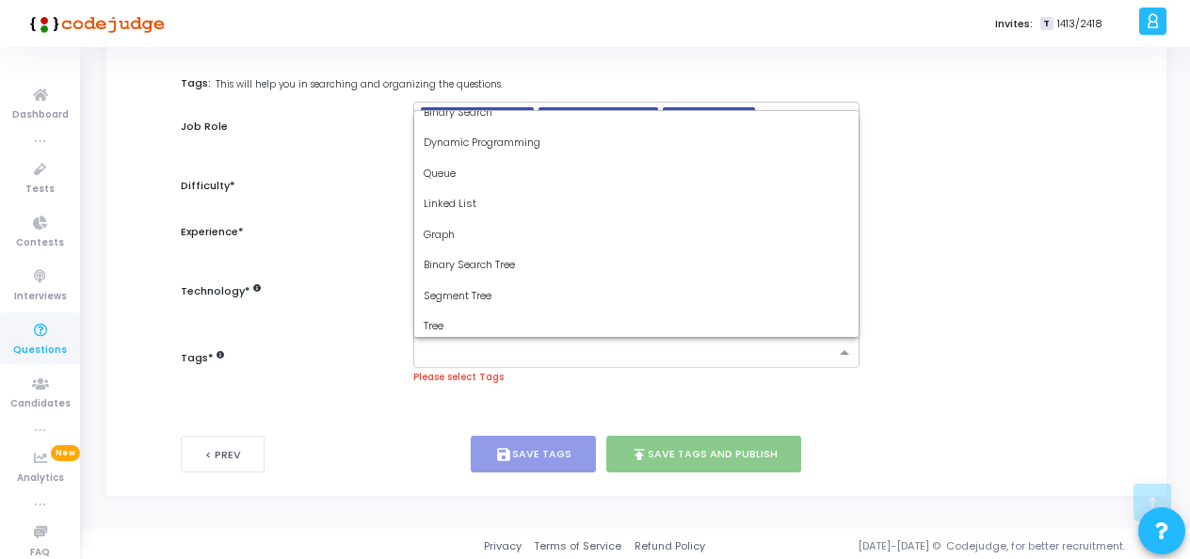
scroll to position [0, 0]
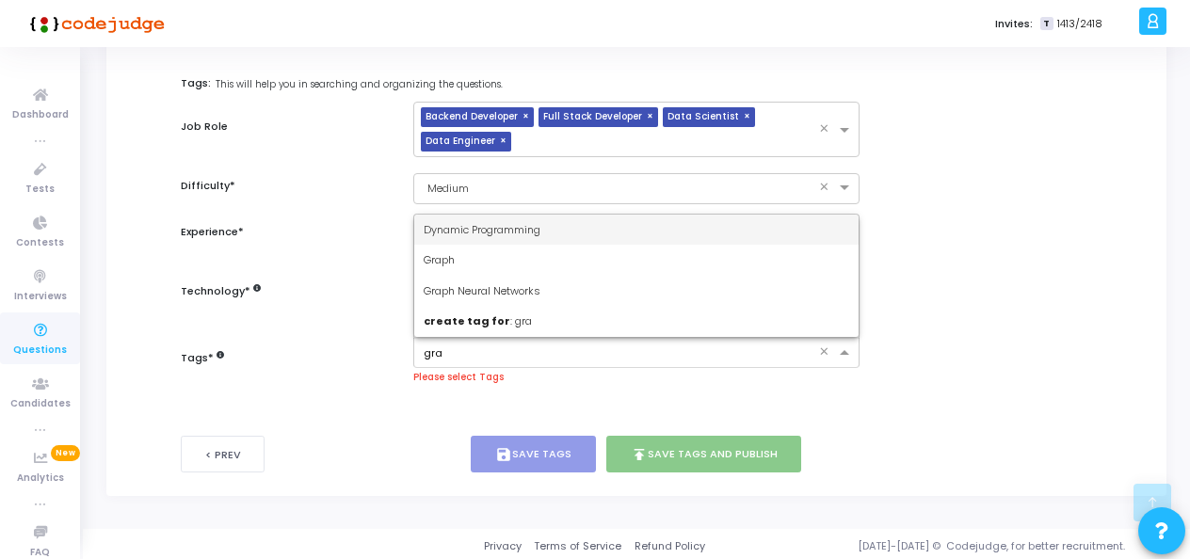
type input "grap"
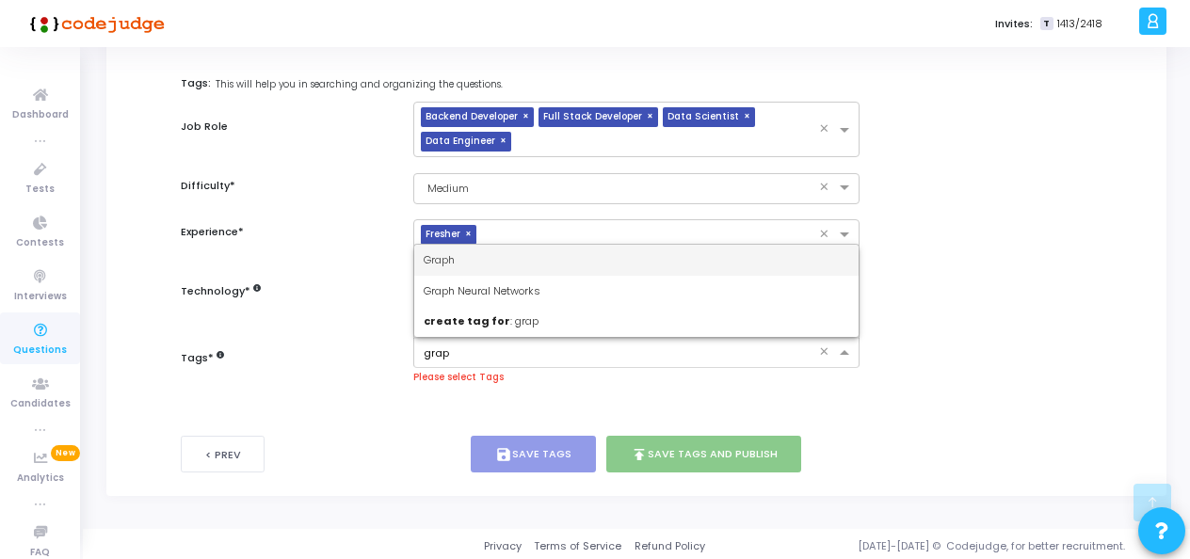
click at [504, 254] on div "Graph" at bounding box center [636, 260] width 444 height 31
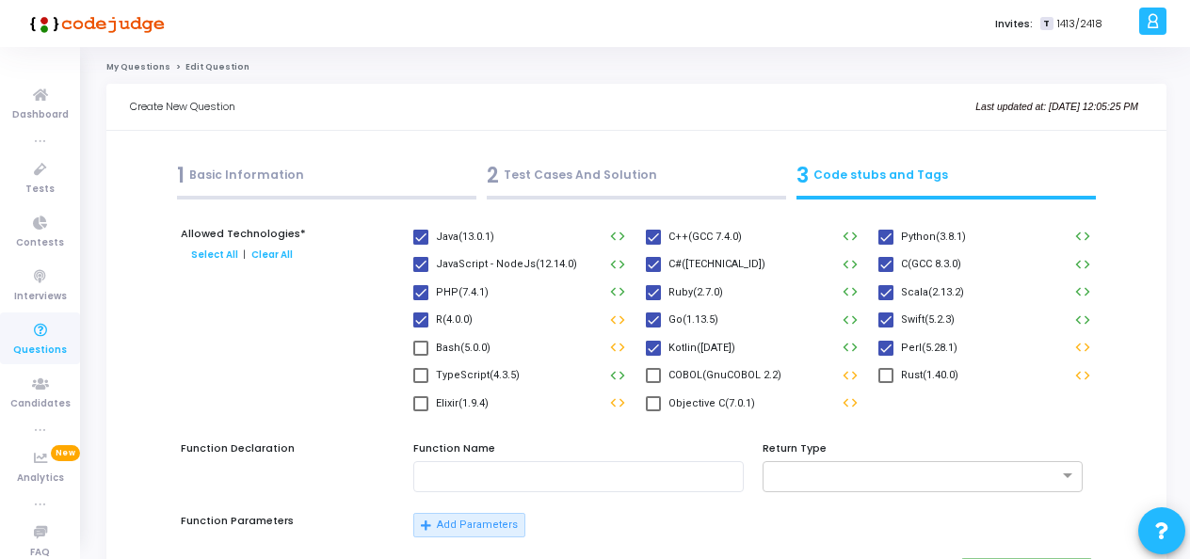
click at [213, 181] on div "1 Basic Information" at bounding box center [326, 175] width 299 height 31
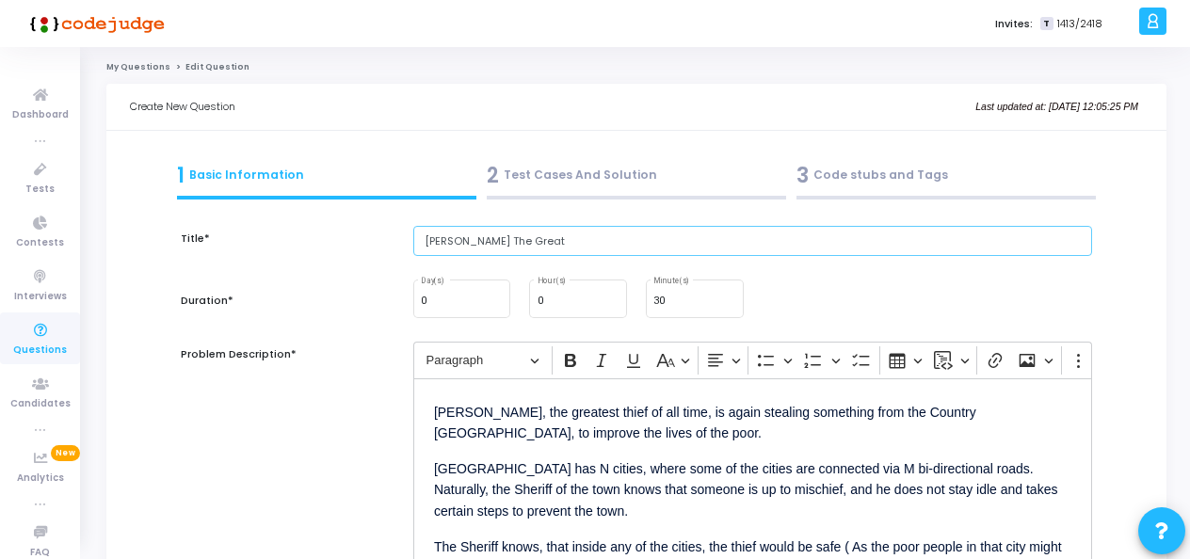
click at [462, 238] on input "Robin hood The Great" at bounding box center [752, 241] width 679 height 31
drag, startPoint x: 484, startPoint y: 241, endPoint x: 491, endPoint y: 248, distance: 10.0
click at [484, 241] on input "Robin Hood The Great" at bounding box center [752, 241] width 679 height 31
type input "[PERSON_NAME], The Great"
click at [331, 407] on div "Problem Description*" at bounding box center [287, 454] width 232 height 225
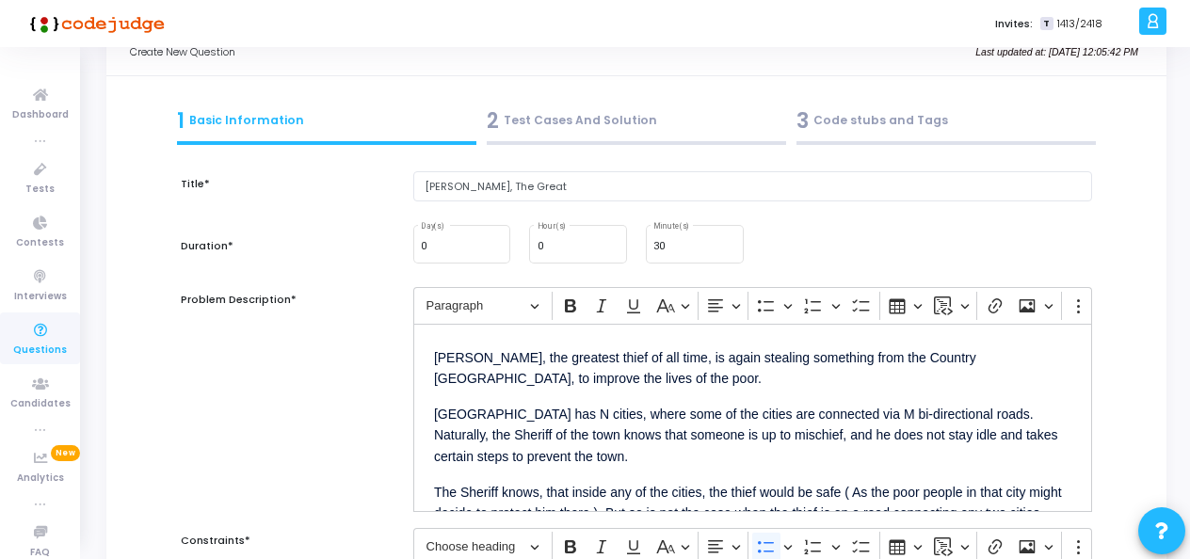
scroll to position [94, 0]
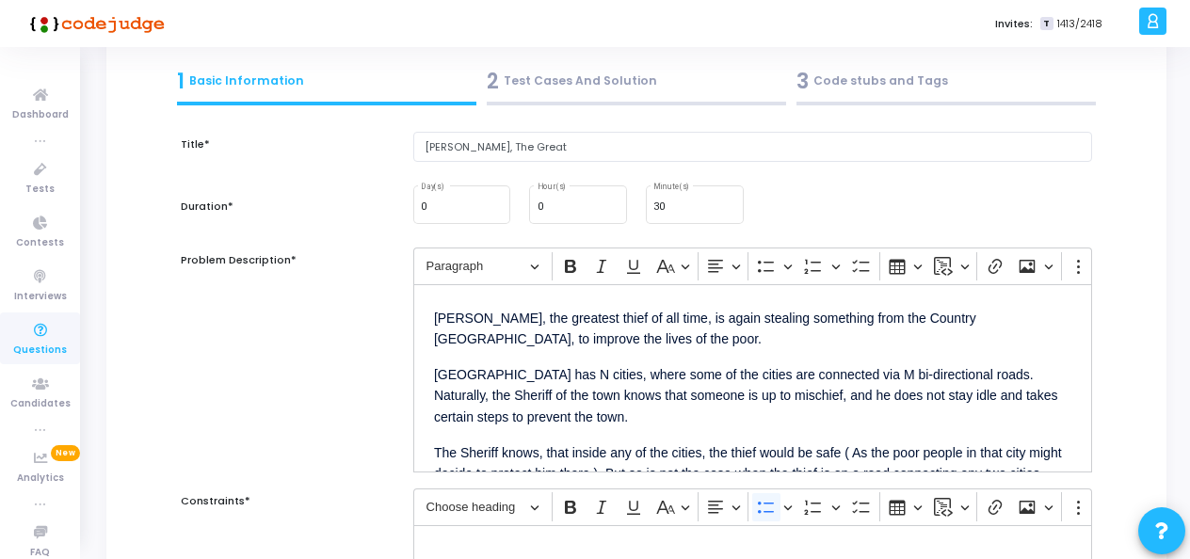
click at [926, 81] on div "3 Code stubs and Tags" at bounding box center [945, 81] width 299 height 31
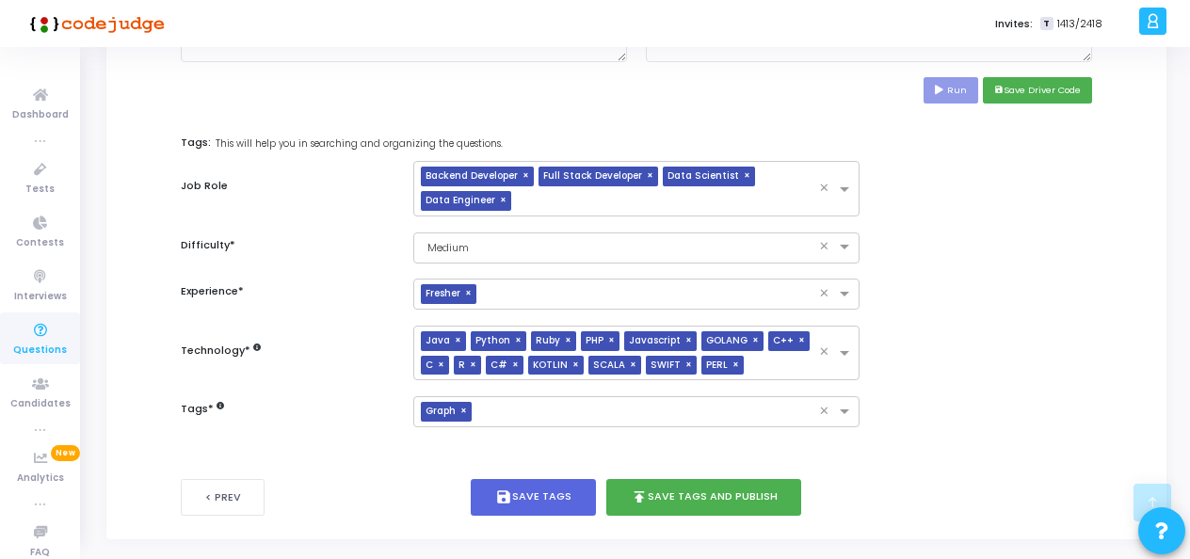
scroll to position [998, 0]
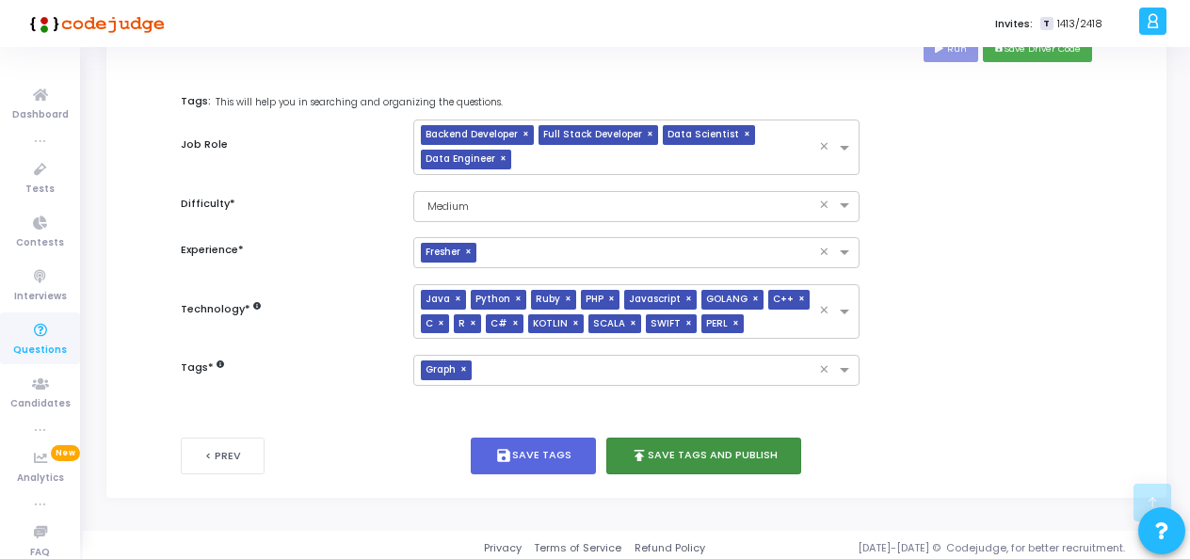
click at [699, 442] on button "publish Save Tags and Publish" at bounding box center [704, 456] width 196 height 37
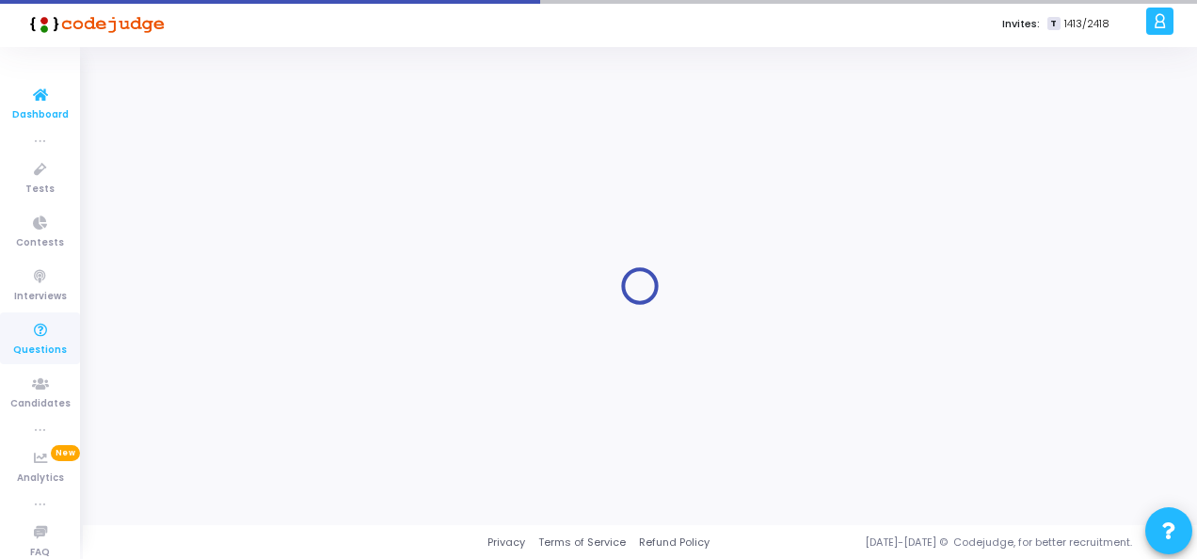
click at [32, 104] on icon at bounding box center [41, 96] width 40 height 24
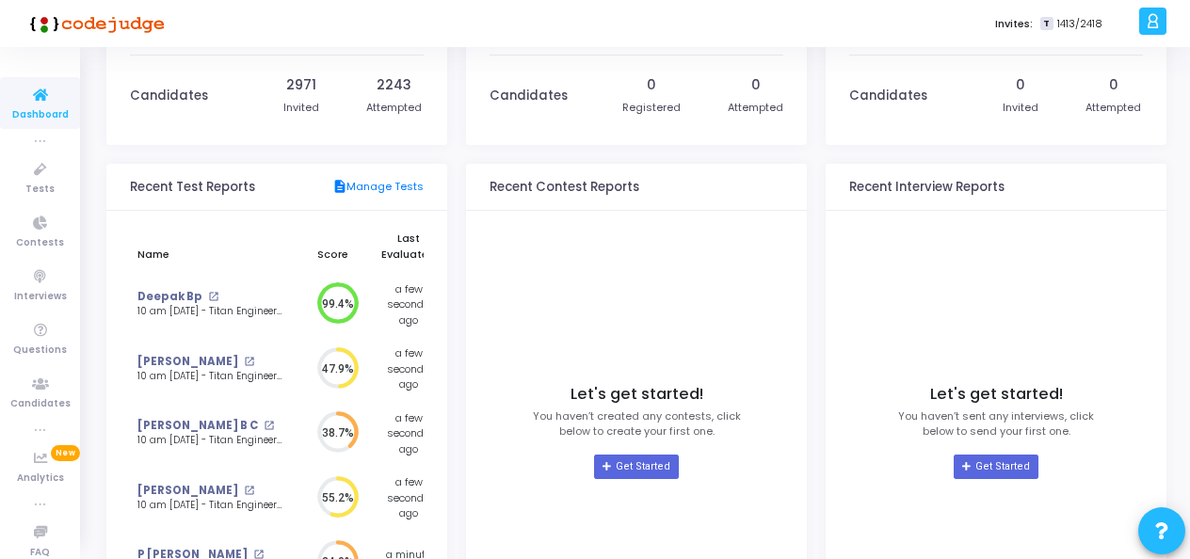
scroll to position [94, 0]
click at [38, 168] on icon at bounding box center [41, 170] width 40 height 24
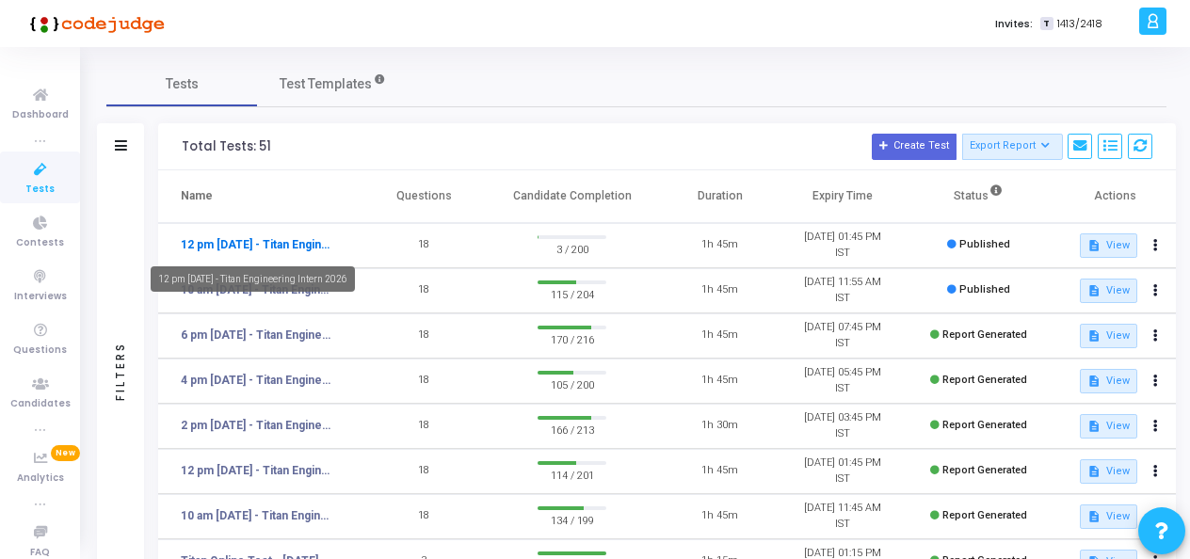
click at [279, 248] on link "12 pm - 12th Aug - Titan Engineering Intern 2026" at bounding box center [258, 244] width 154 height 17
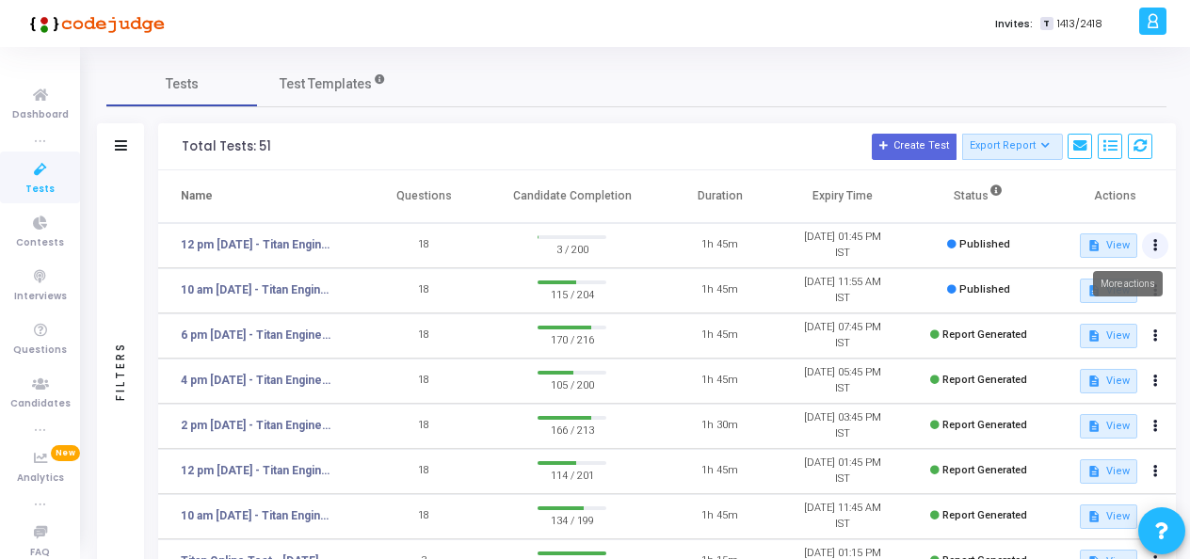
click at [1154, 252] on button at bounding box center [1155, 245] width 26 height 26
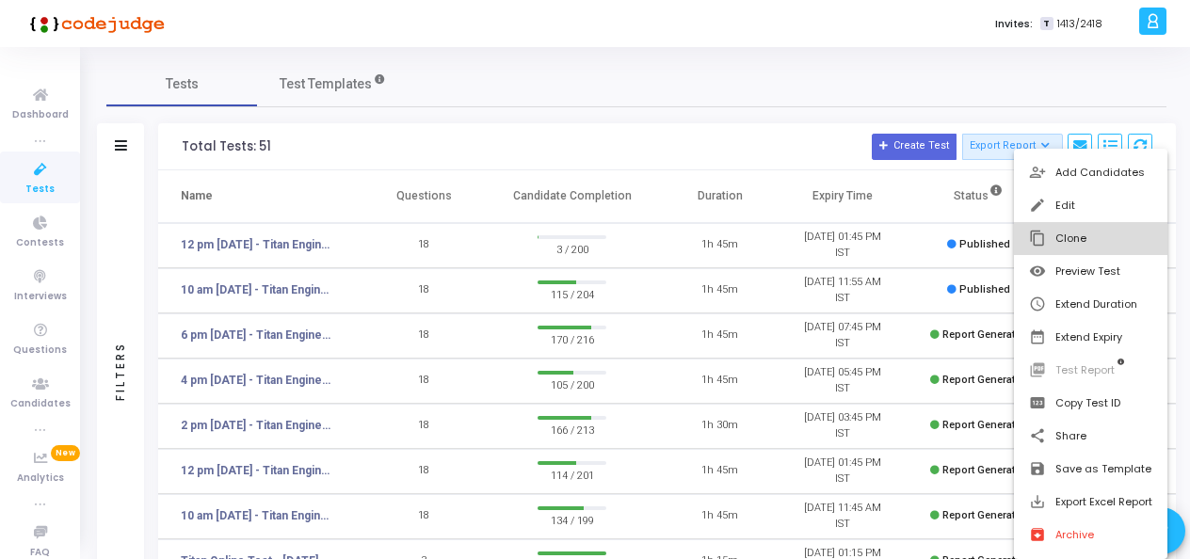
click at [1095, 231] on button "content_copy Clone" at bounding box center [1090, 238] width 153 height 33
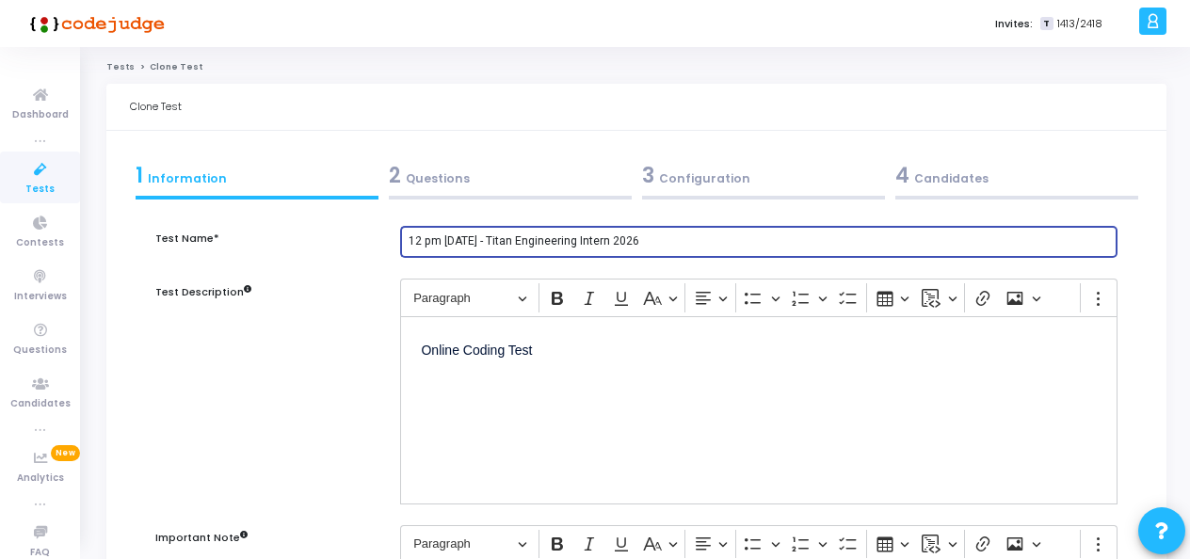
click at [414, 247] on input "12 pm - 12th Aug - Titan Engineering Intern 2026" at bounding box center [758, 241] width 701 height 13
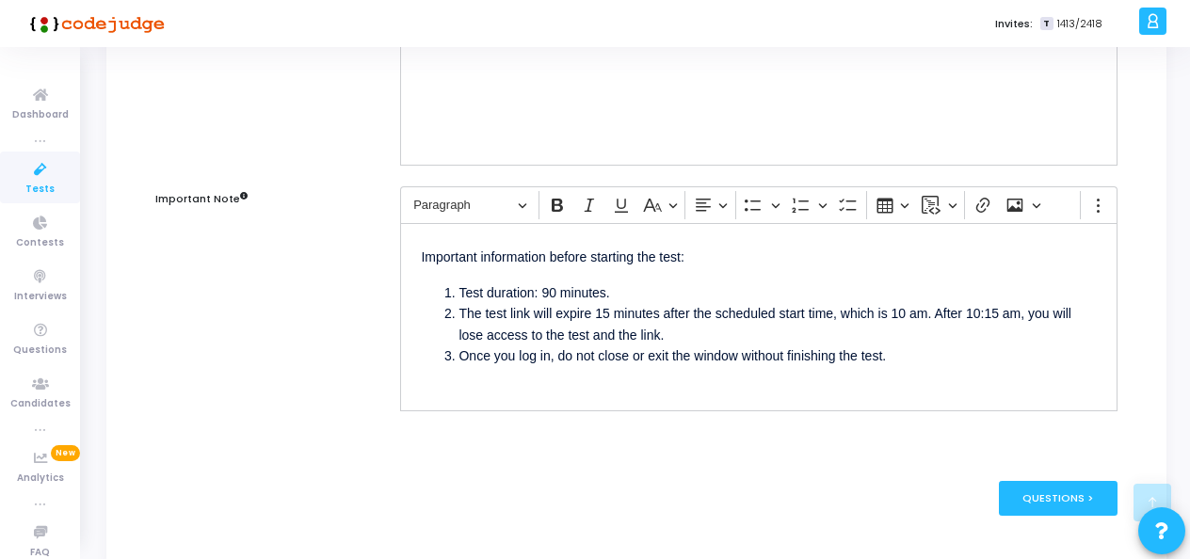
scroll to position [340, 0]
type input "2 pm [DATE] - Titan Engineering Intern 2026"
click at [915, 311] on li "The test link will expire 15 minutes after the scheduled start time, which is 1…" at bounding box center [777, 323] width 638 height 42
click at [982, 309] on li "The test link will expire 15 minutes after the scheduled start time, which is 2…" at bounding box center [777, 323] width 638 height 42
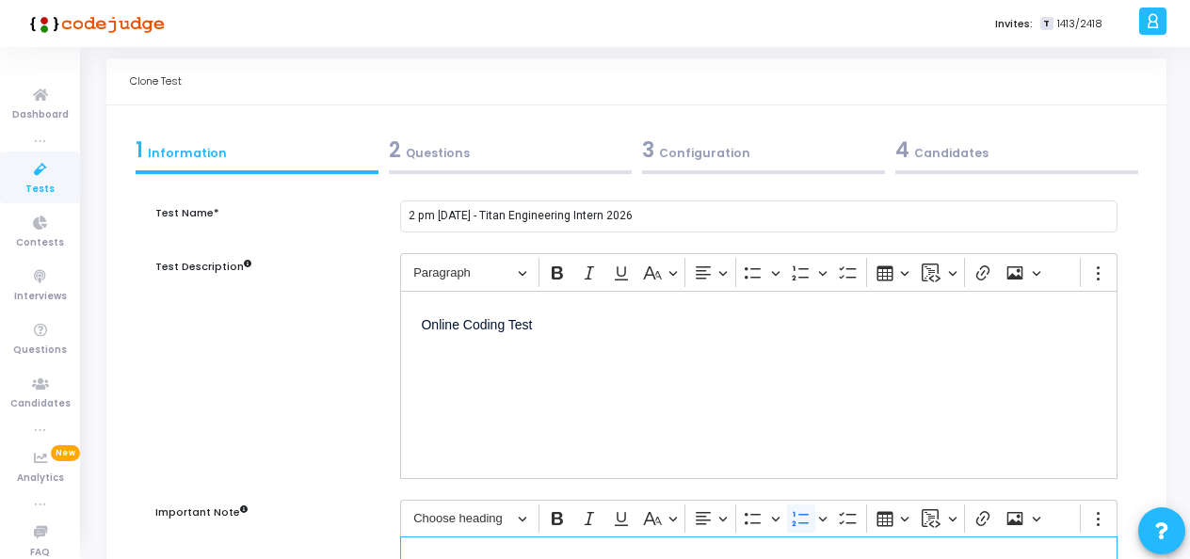
scroll to position [0, 0]
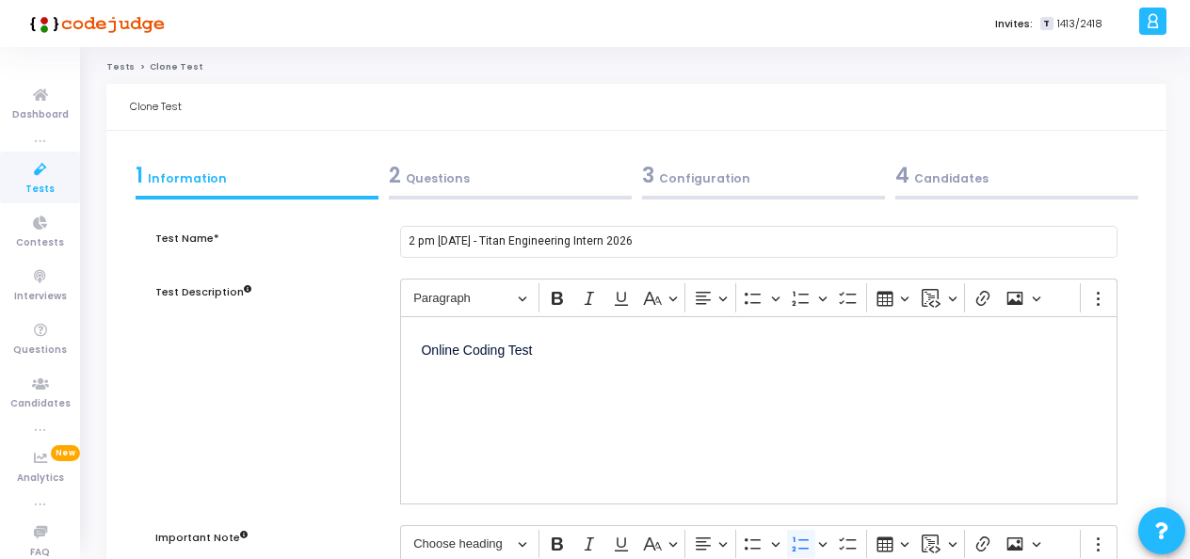
click at [427, 184] on div "2 Questions" at bounding box center [510, 175] width 243 height 31
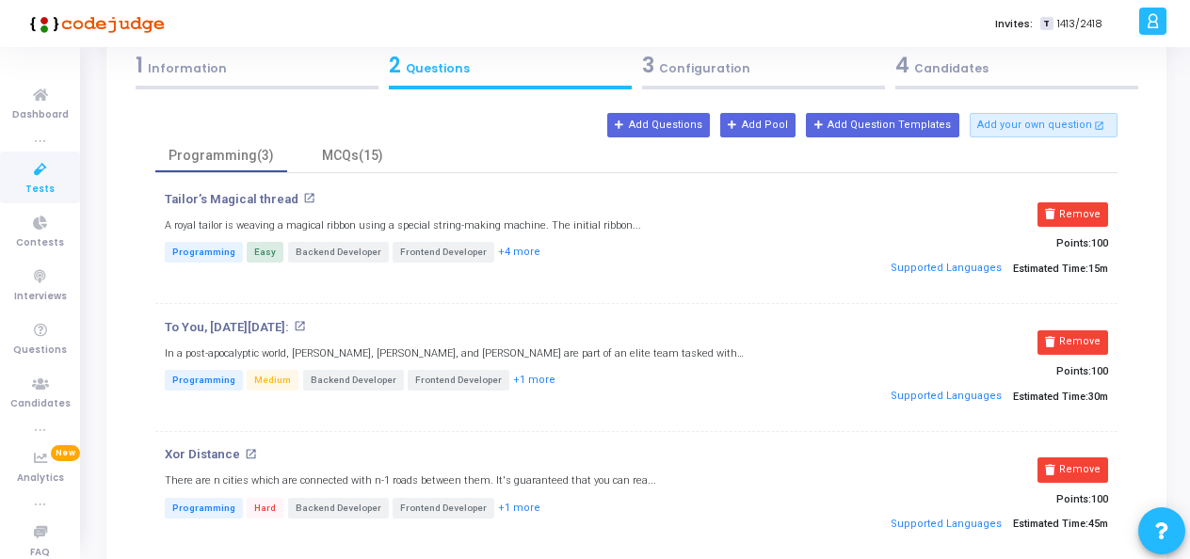
scroll to position [111, 0]
click at [1064, 205] on button "Remove" at bounding box center [1072, 213] width 71 height 24
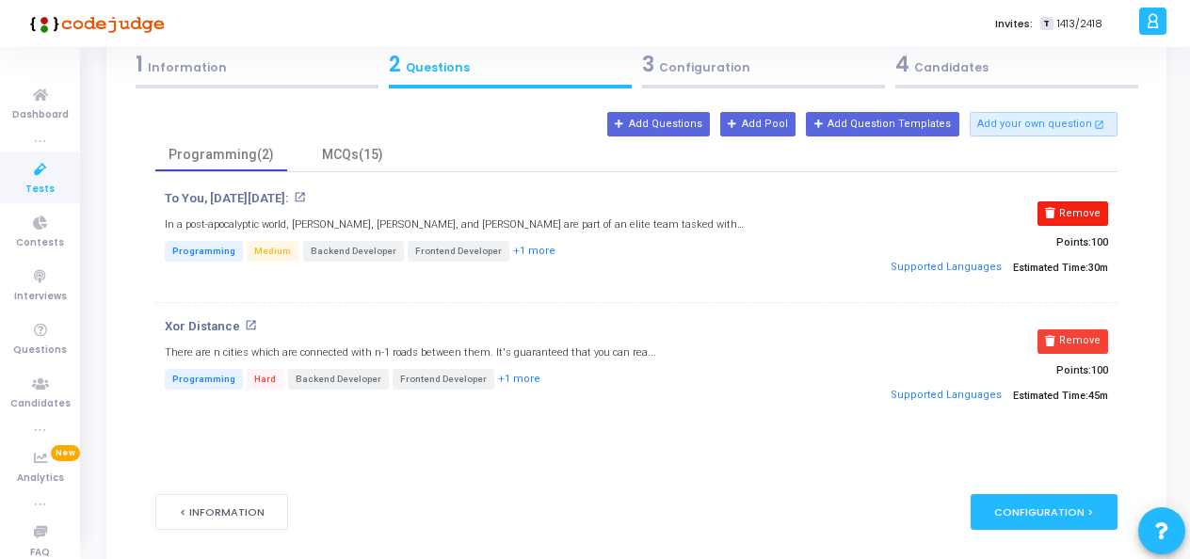
click at [1073, 201] on button "Remove" at bounding box center [1072, 213] width 71 height 24
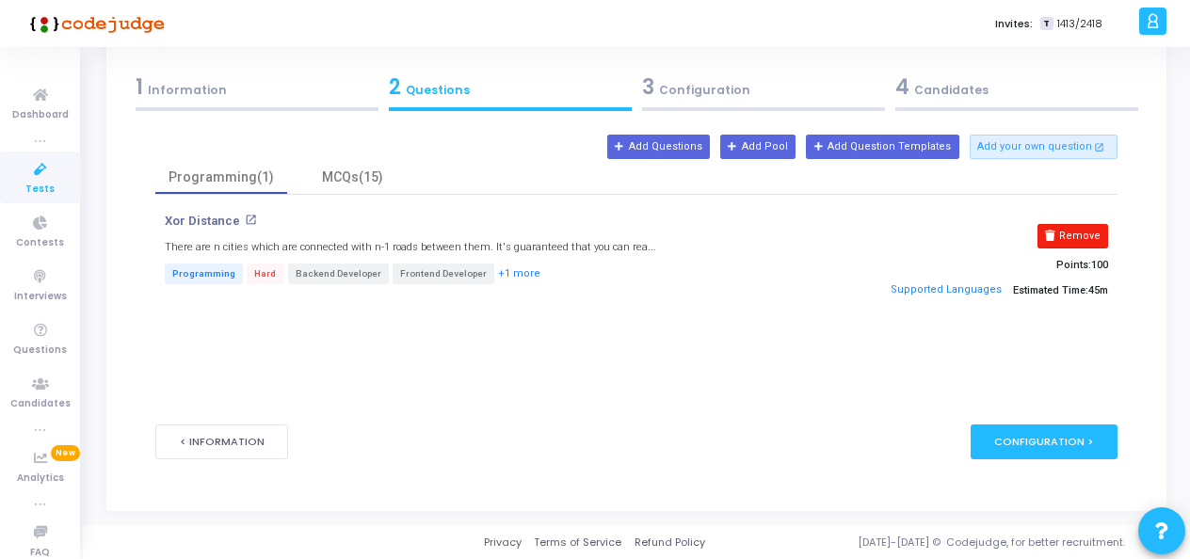
click at [1069, 235] on button "Remove" at bounding box center [1072, 236] width 71 height 24
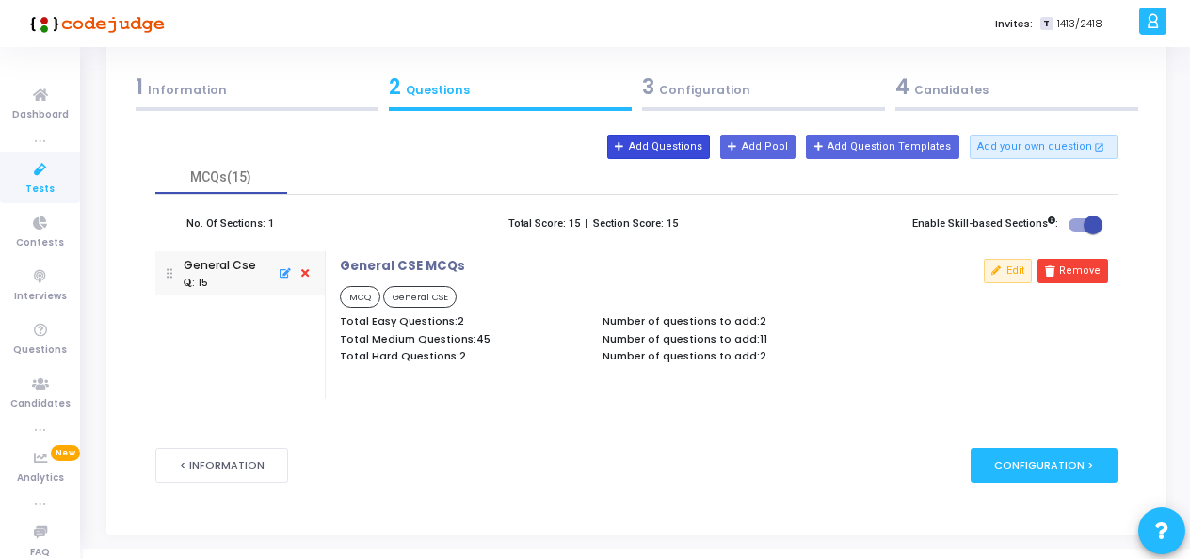
click at [687, 147] on button "Add Questions" at bounding box center [658, 147] width 103 height 24
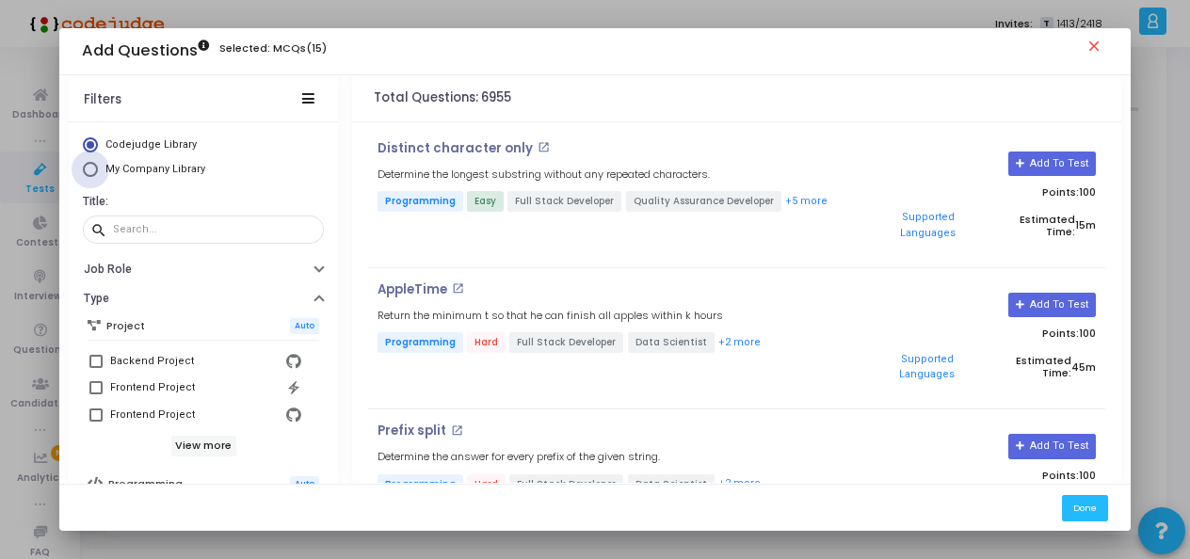
click at [167, 165] on span "My Company Library" at bounding box center [155, 169] width 100 height 12
click at [98, 165] on input "My Company Library" at bounding box center [90, 169] width 15 height 15
radio input "true"
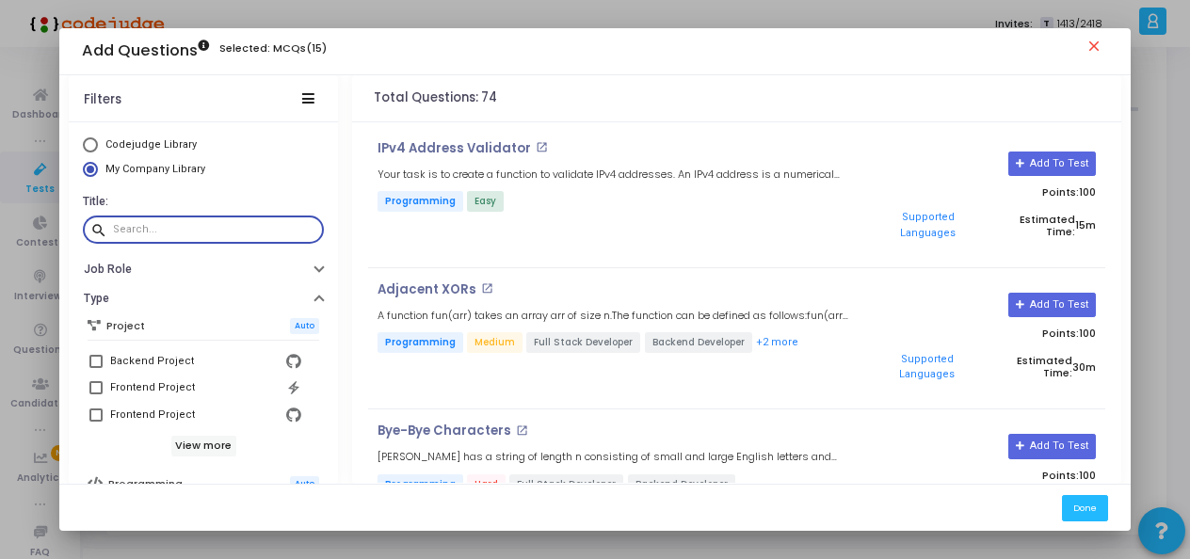
click at [215, 227] on input "text" at bounding box center [214, 229] width 203 height 11
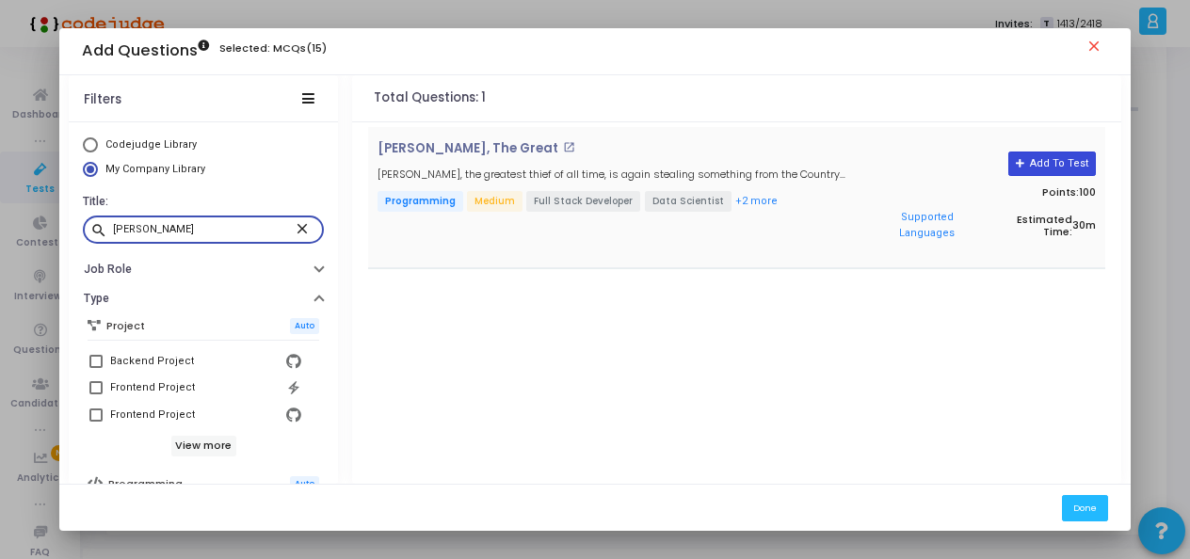
type input "robin"
click at [1038, 162] on button "Add To Test" at bounding box center [1052, 164] width 88 height 24
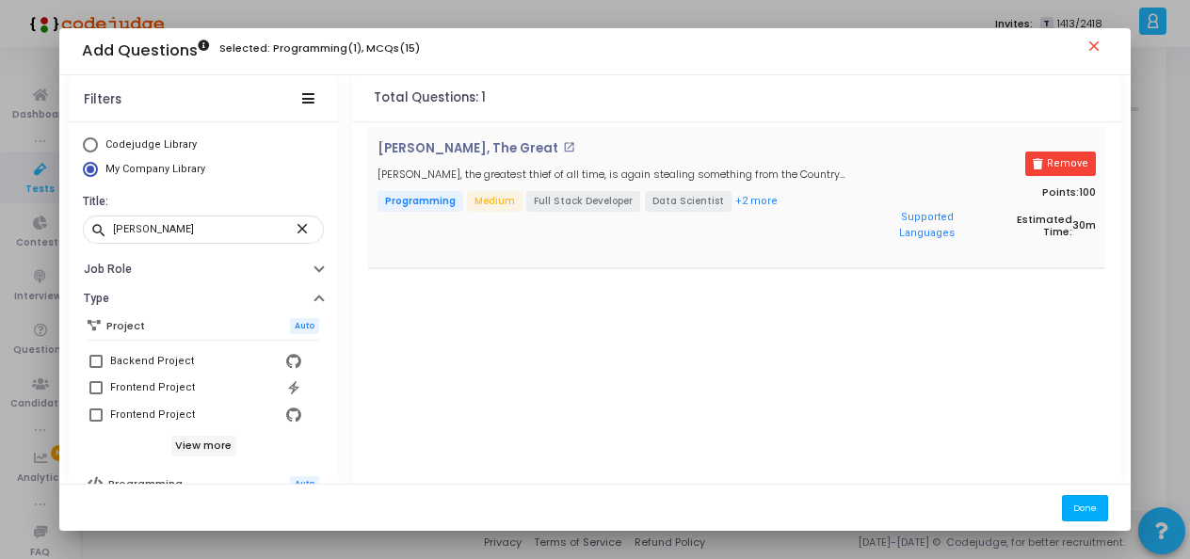
click at [1073, 504] on button "Done" at bounding box center [1085, 507] width 46 height 25
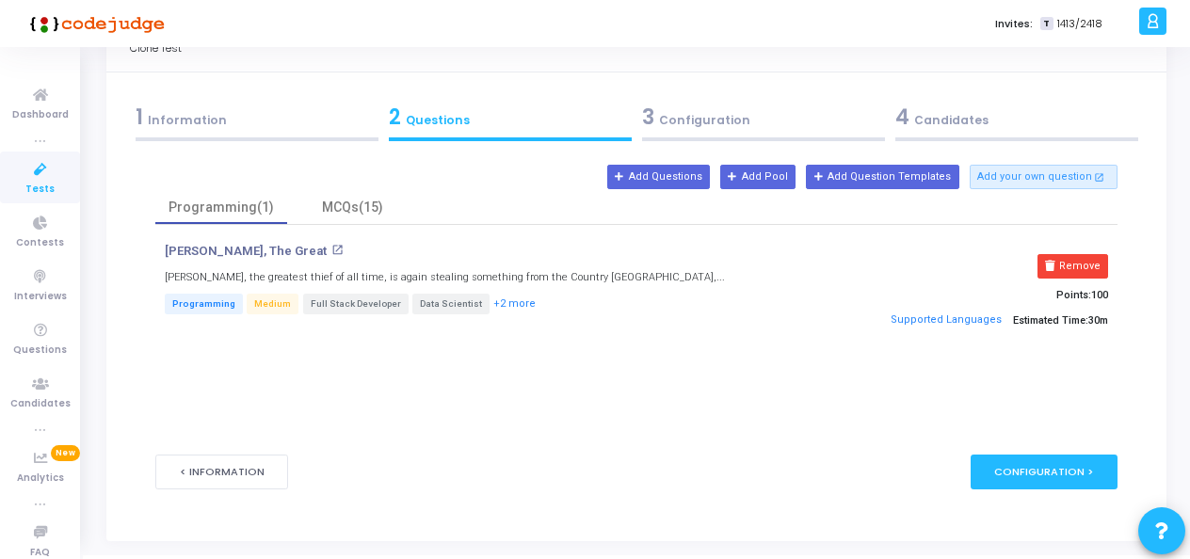
scroll to position [88, 0]
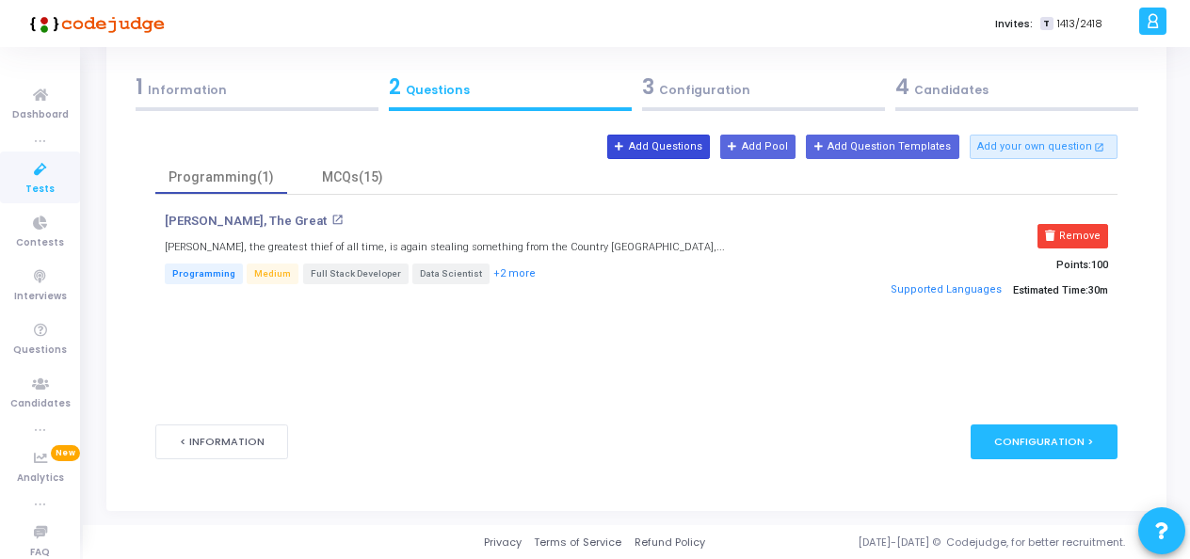
click at [673, 152] on button "Add Questions" at bounding box center [658, 147] width 103 height 24
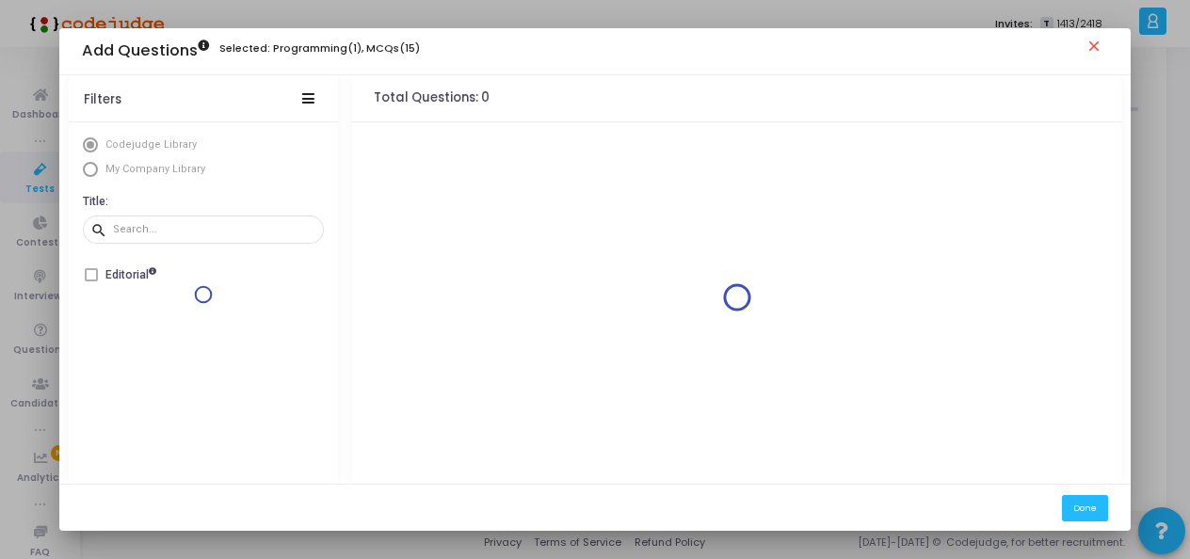
scroll to position [0, 0]
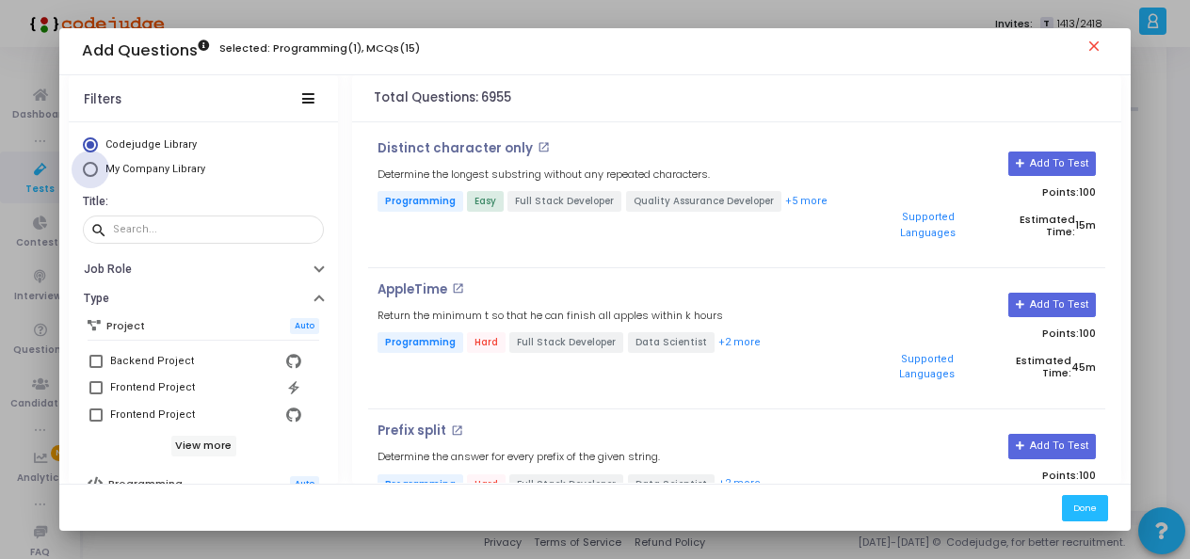
click at [147, 175] on span "My Company Library" at bounding box center [155, 169] width 100 height 12
click at [98, 175] on input "My Company Library" at bounding box center [90, 169] width 15 height 15
radio input "true"
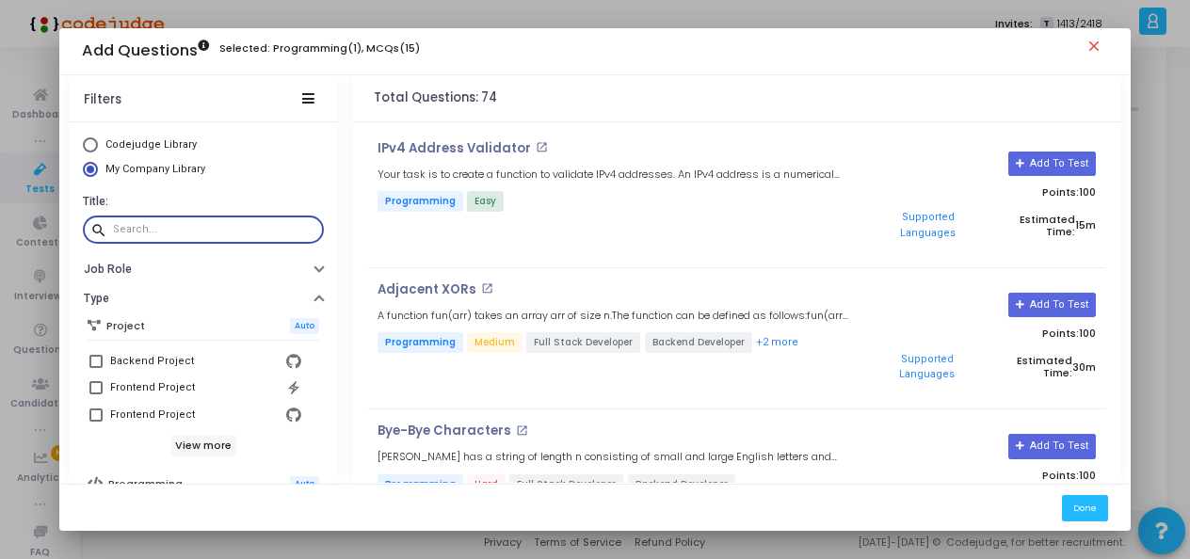
click at [177, 228] on input "text" at bounding box center [214, 229] width 203 height 11
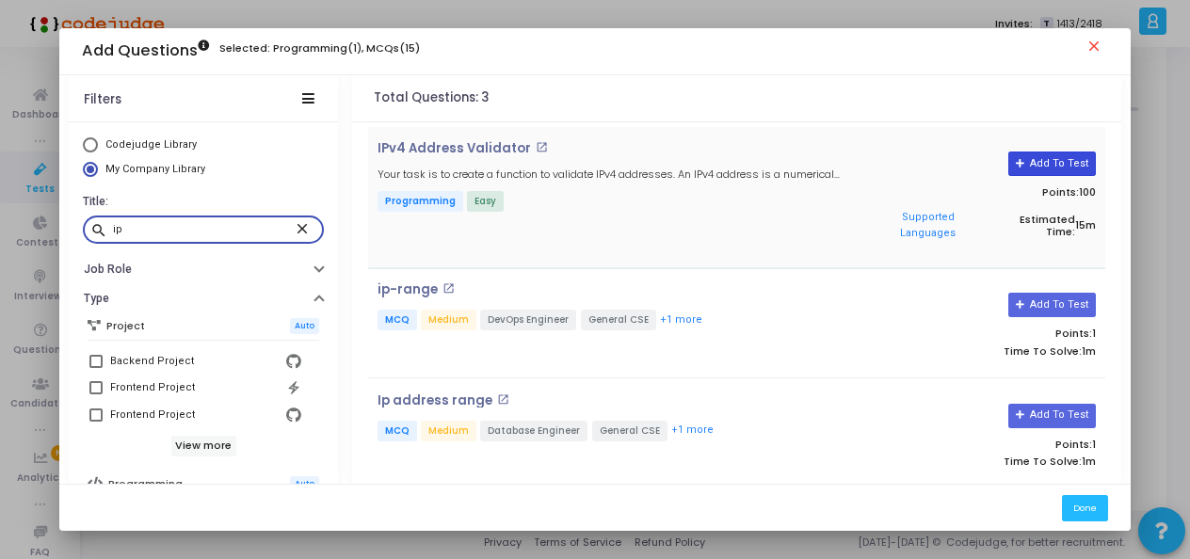
type input "ip"
click at [1040, 169] on button "Add To Test" at bounding box center [1052, 164] width 88 height 24
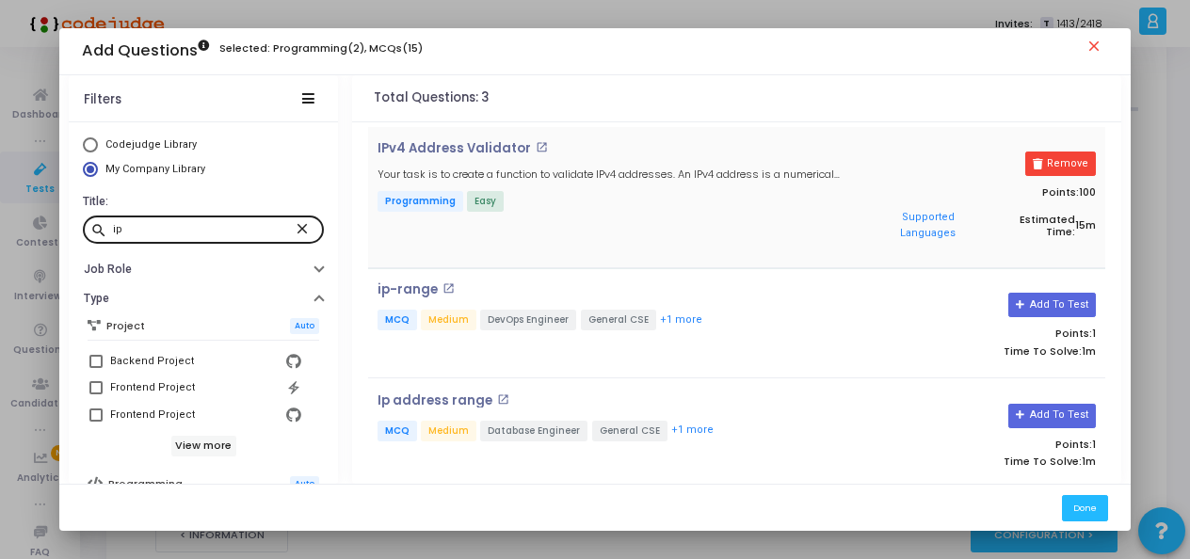
click at [294, 224] on mat-icon "close" at bounding box center [305, 227] width 23 height 17
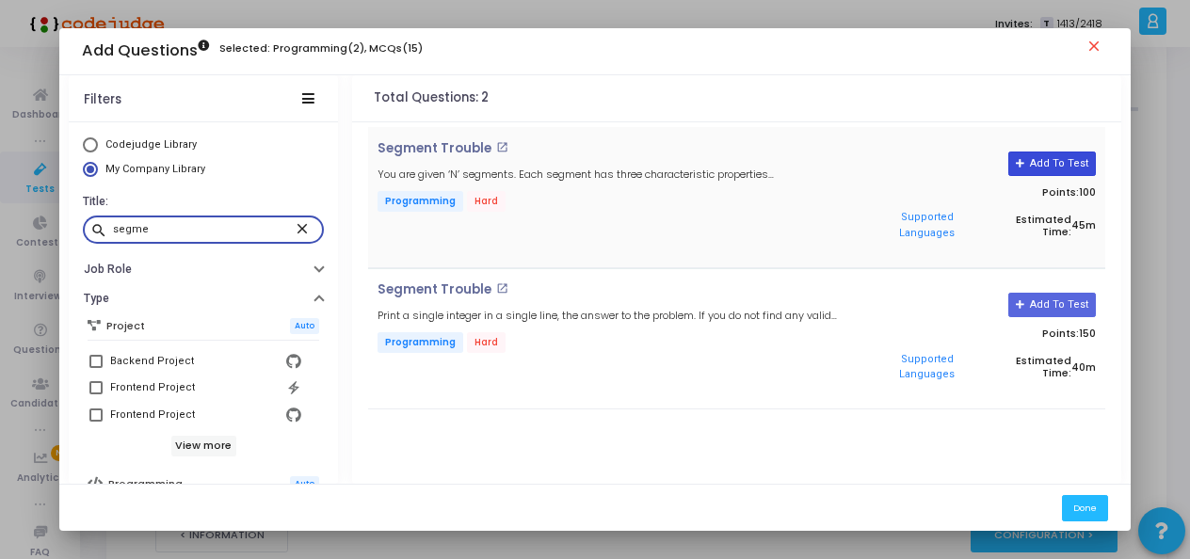
type input "segme"
click at [1065, 166] on button "Add To Test" at bounding box center [1052, 164] width 88 height 24
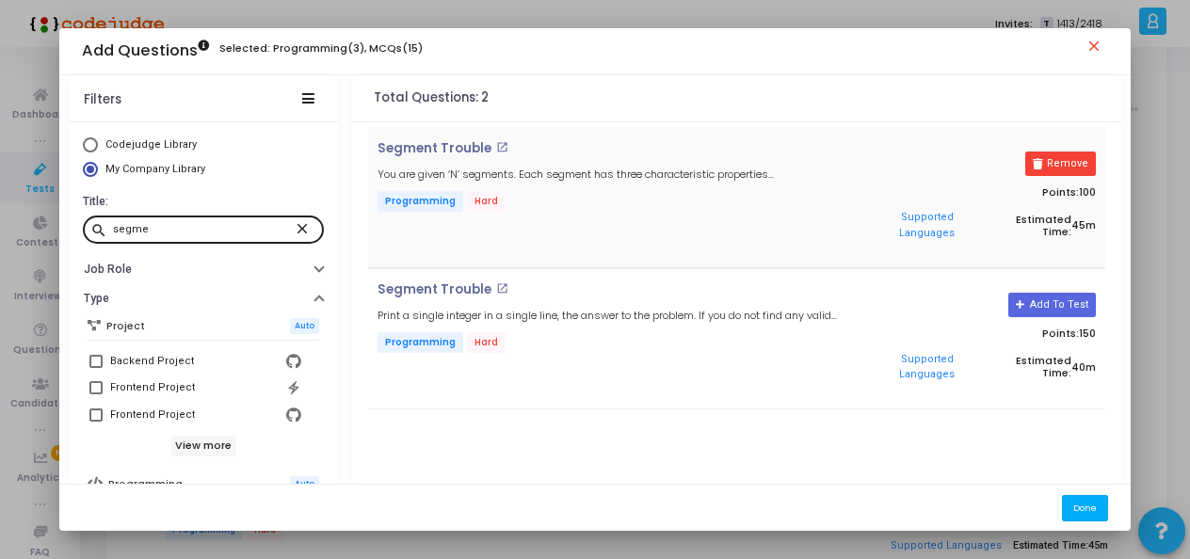
click at [1093, 508] on button "Done" at bounding box center [1085, 507] width 46 height 25
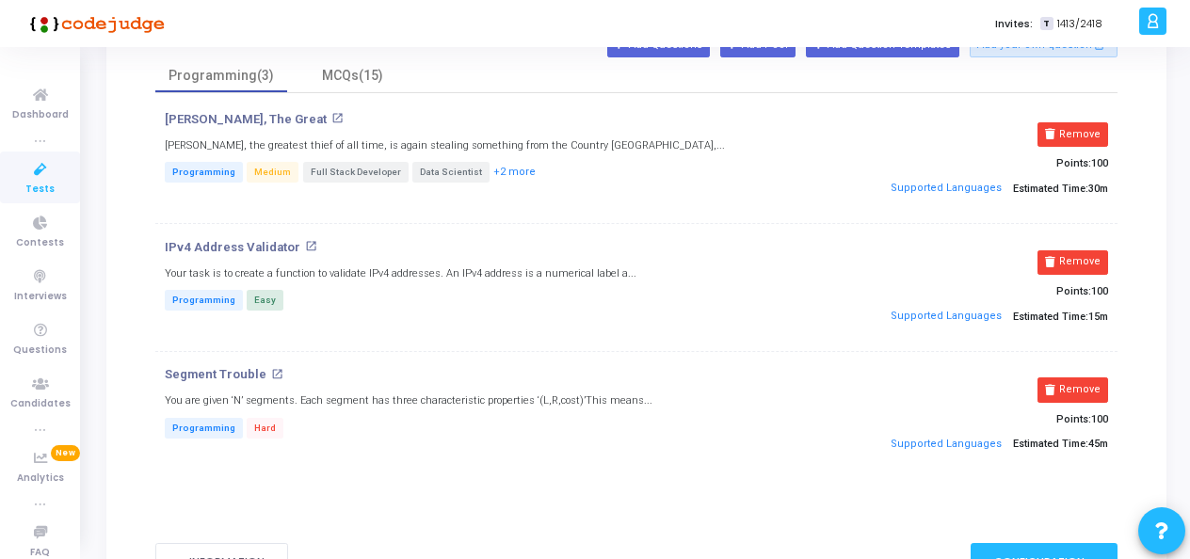
scroll to position [192, 0]
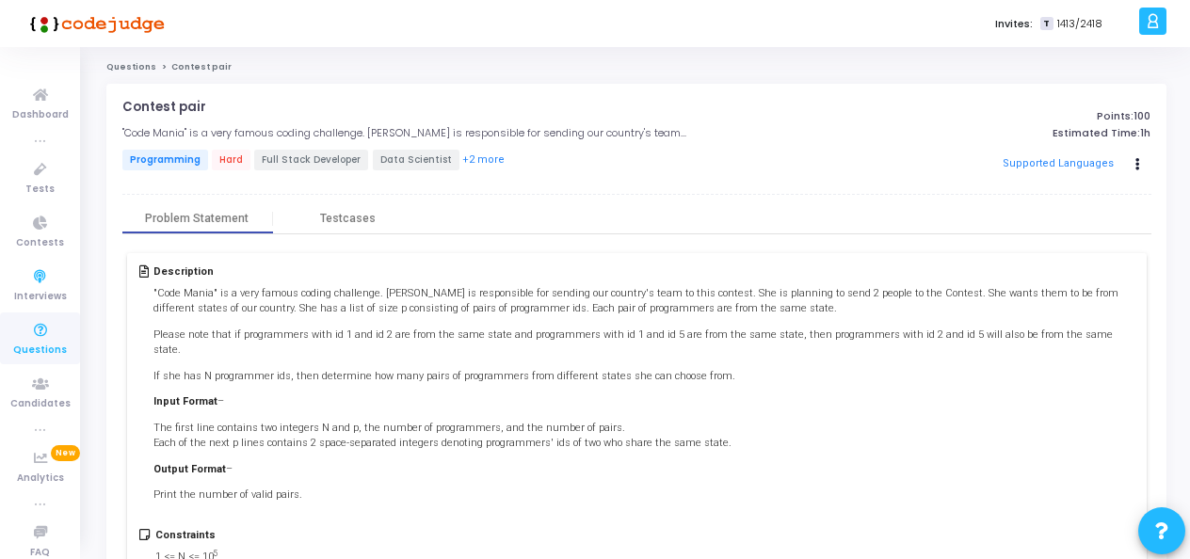
click at [40, 336] on icon at bounding box center [41, 331] width 40 height 24
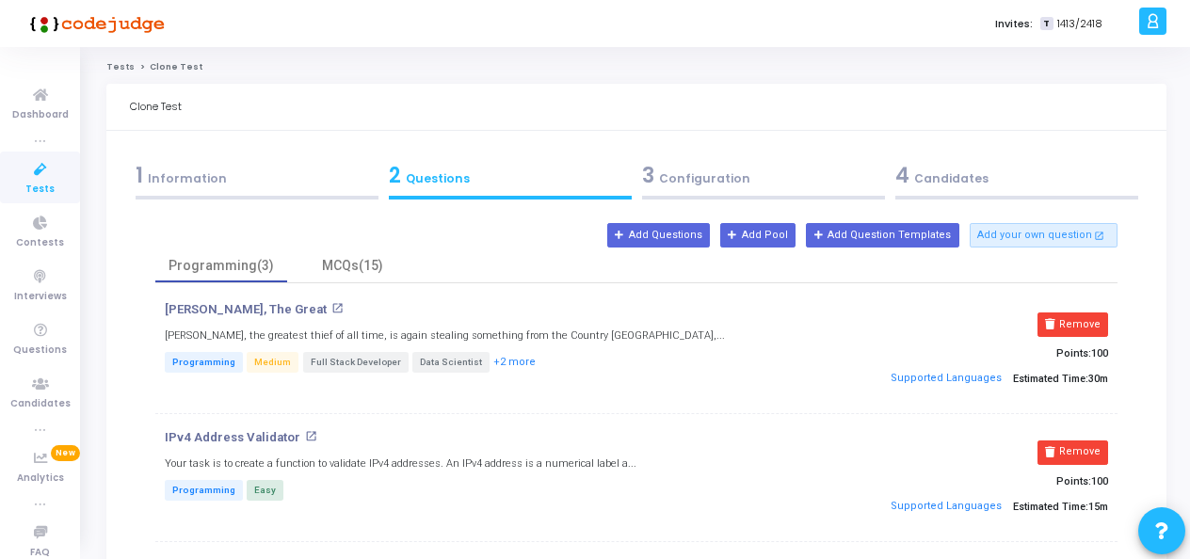
click at [34, 172] on icon at bounding box center [41, 170] width 40 height 24
